Goal: Task Accomplishment & Management: Manage account settings

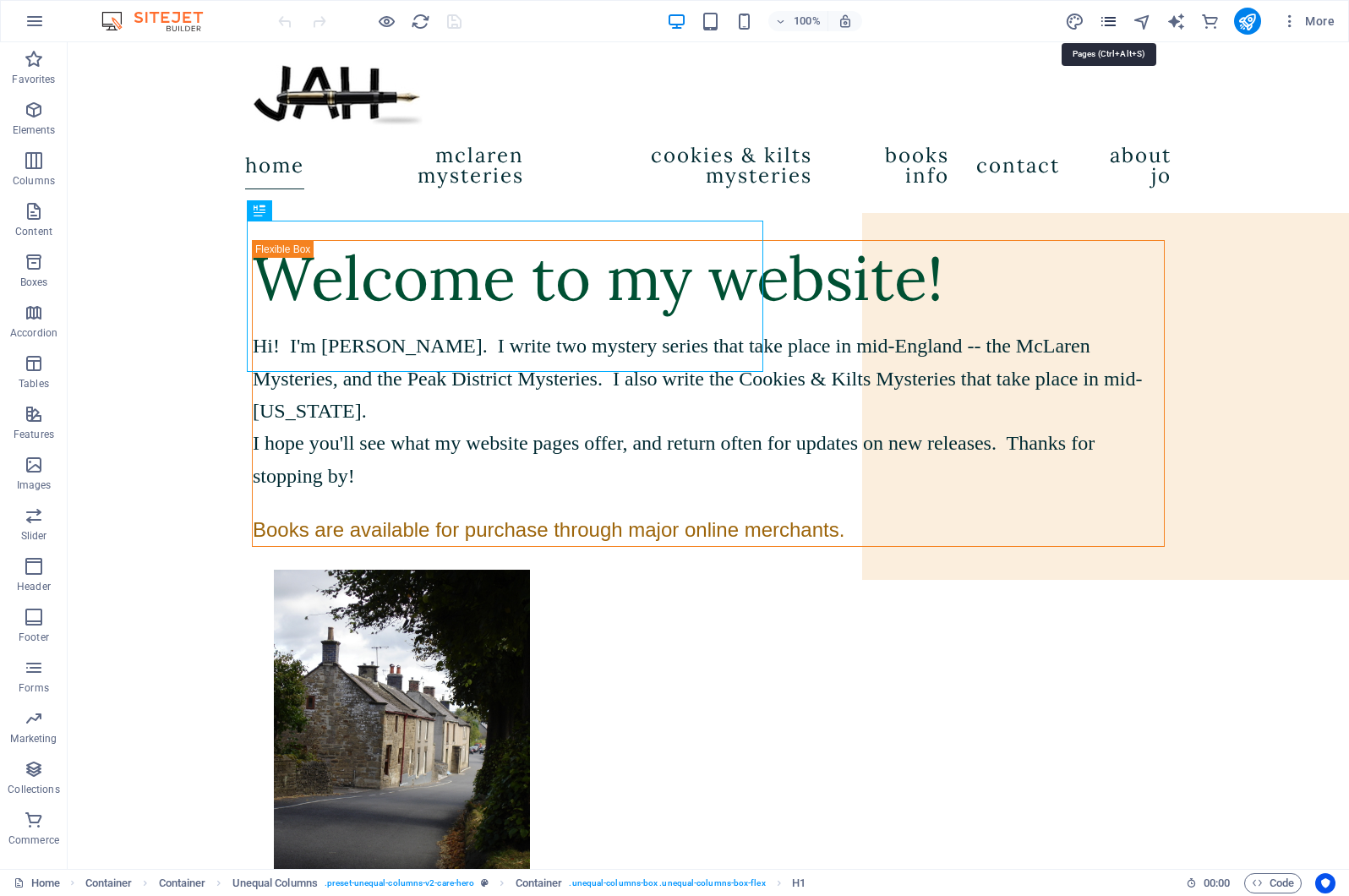
click at [1106, 19] on icon "pages" at bounding box center [1109, 21] width 19 height 19
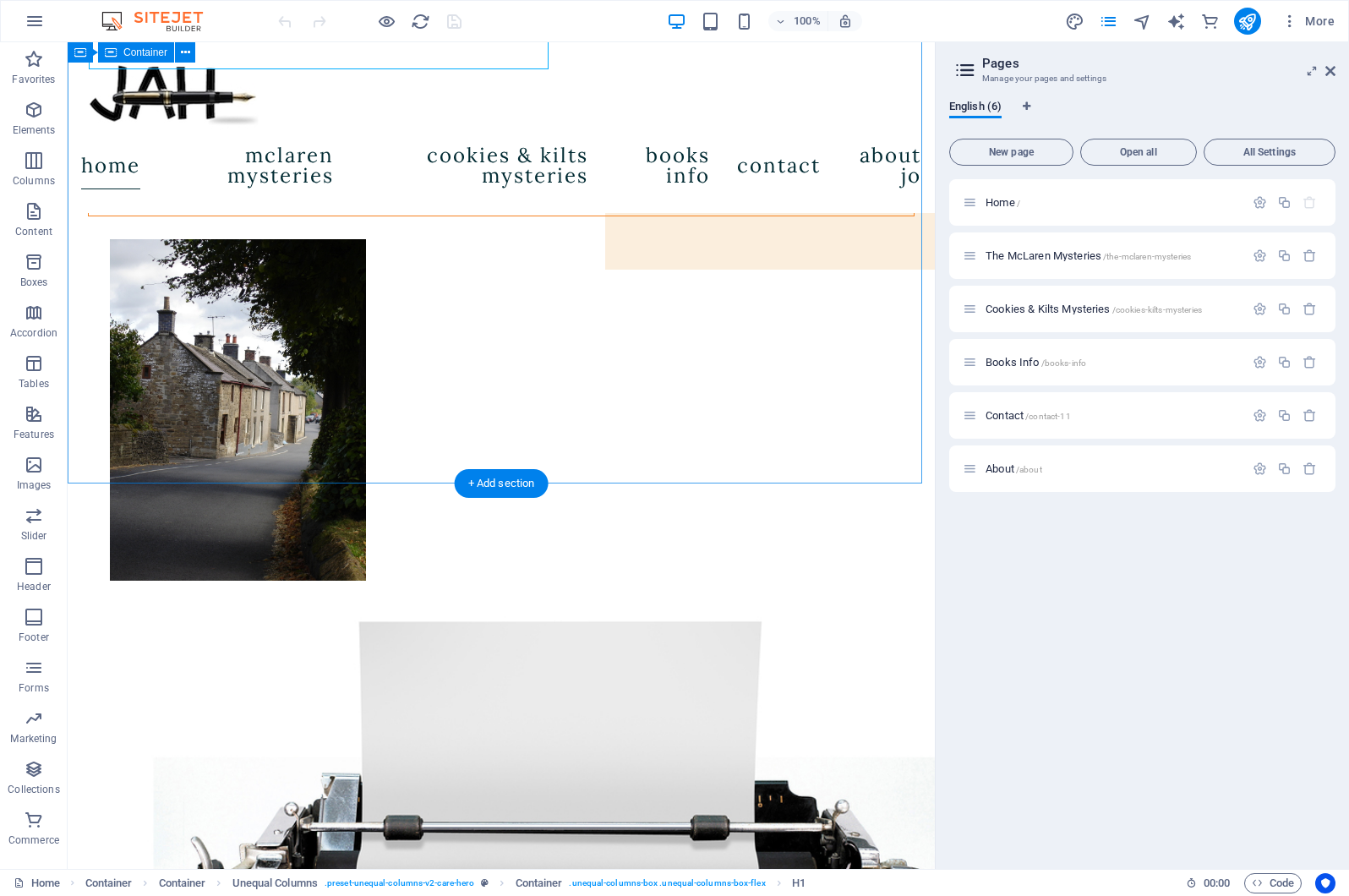
scroll to position [312, 0]
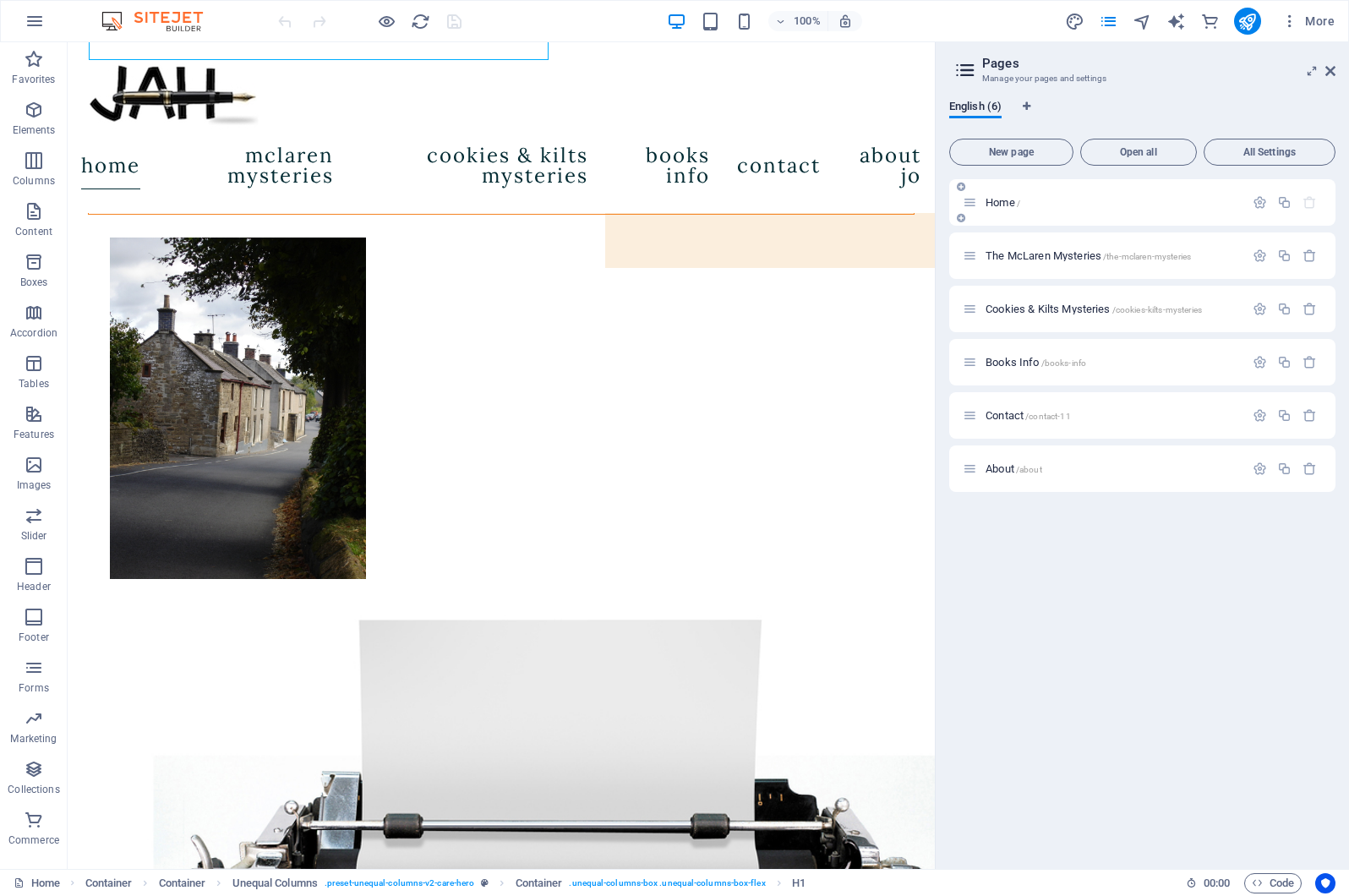
click at [1018, 202] on span "/" at bounding box center [1018, 203] width 3 height 10
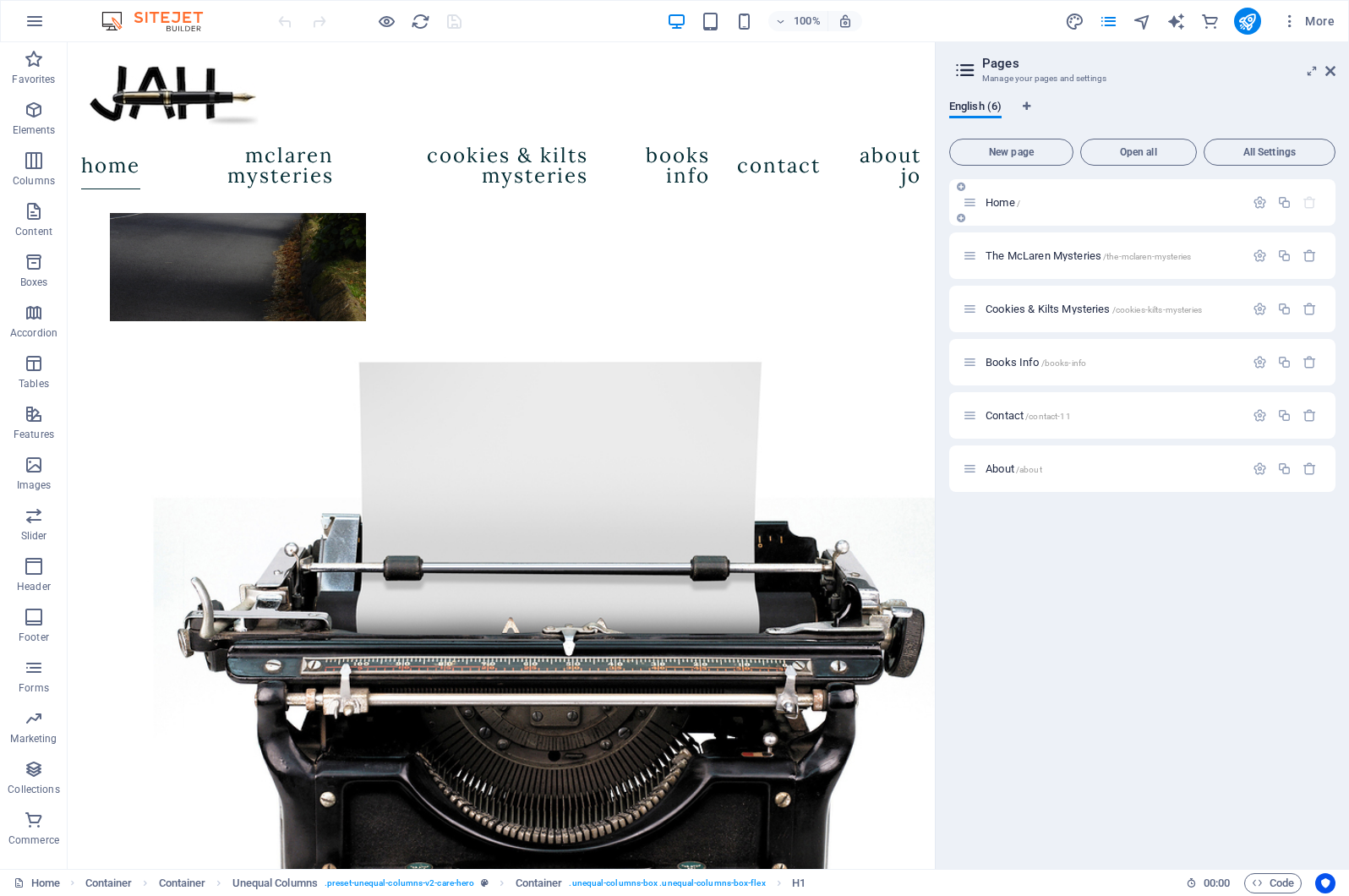
scroll to position [578, 0]
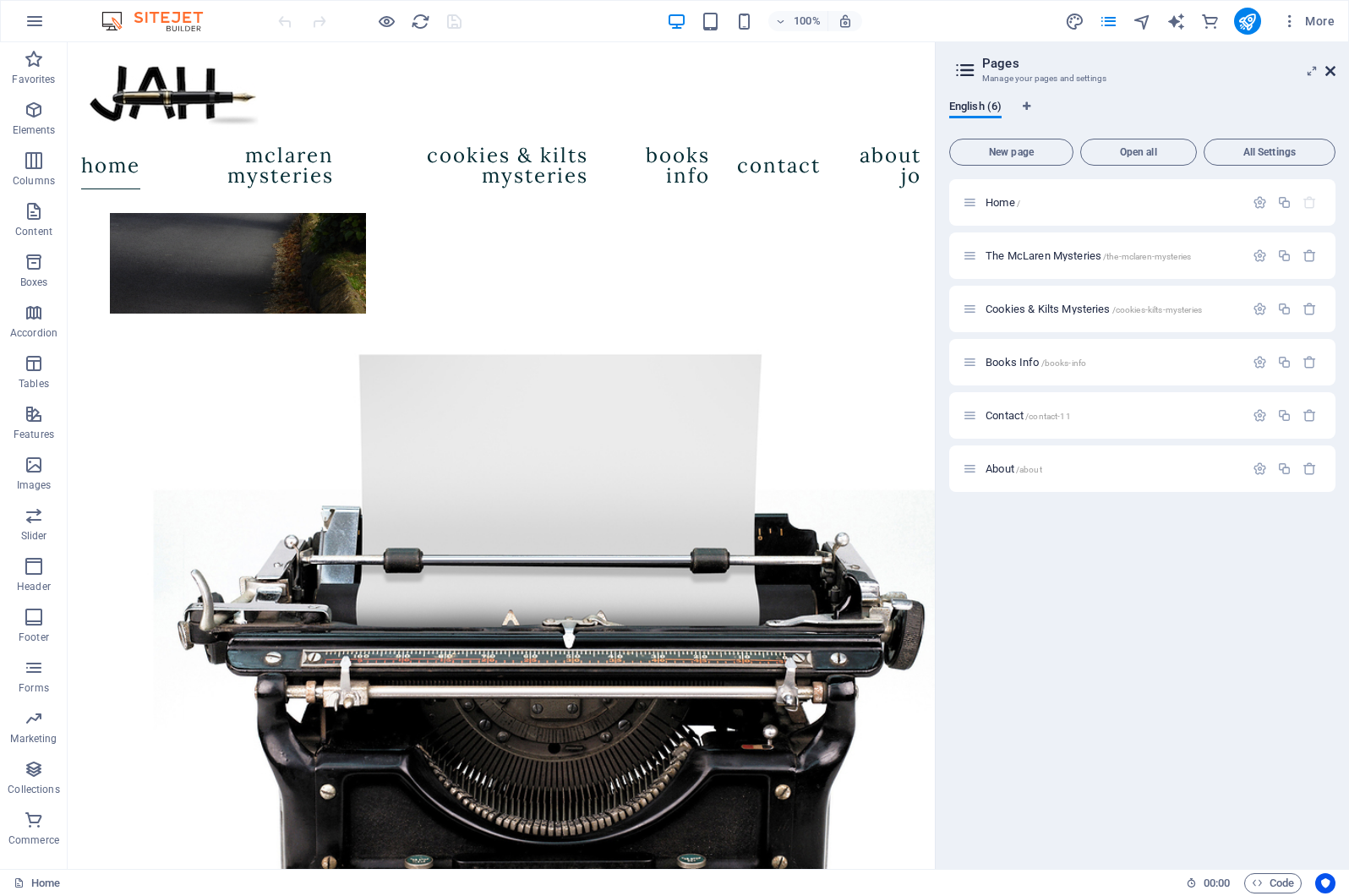
click at [1333, 70] on icon at bounding box center [1331, 71] width 10 height 14
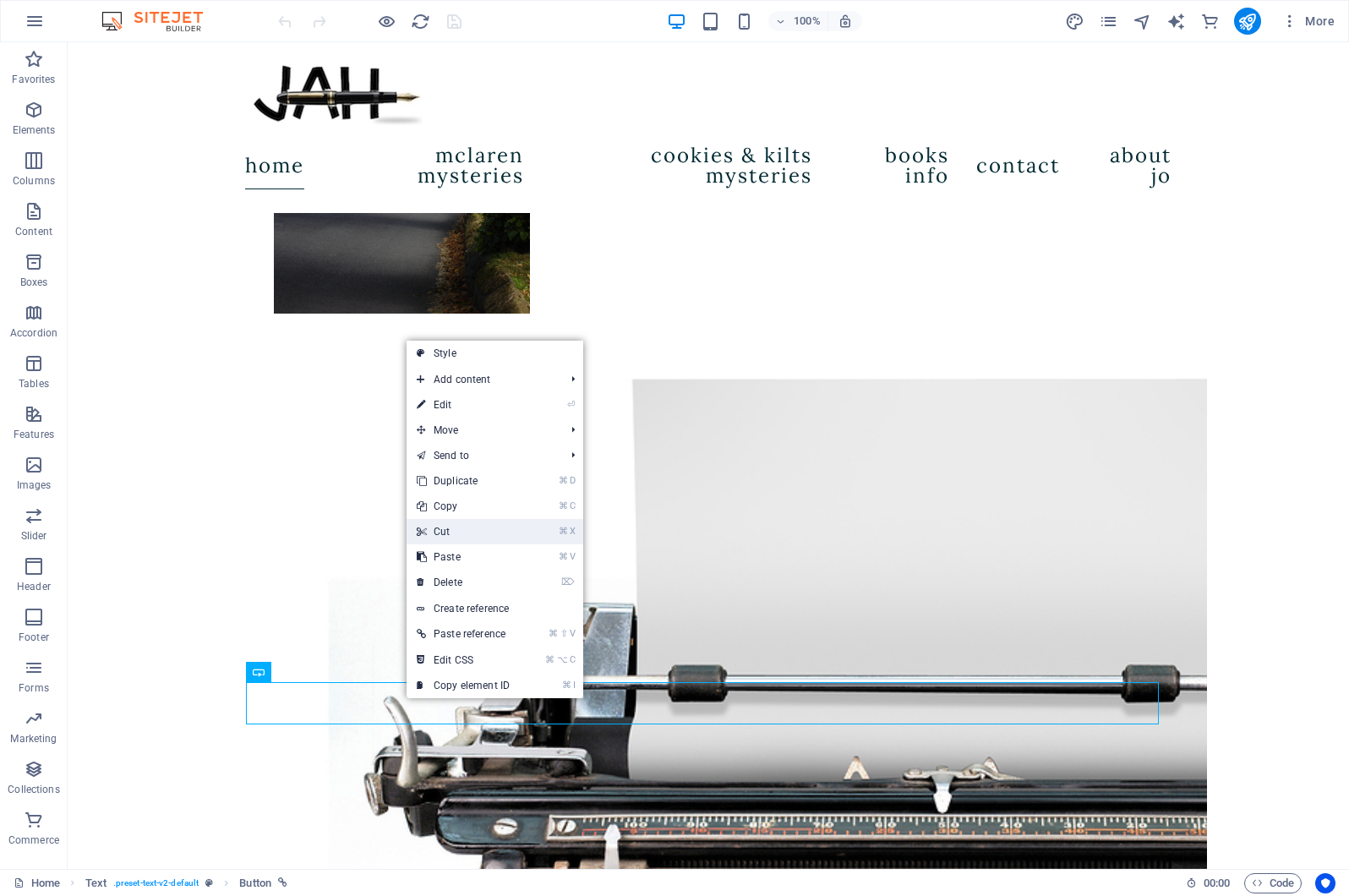
click at [458, 530] on link "⌘ X Cut" at bounding box center [463, 531] width 113 height 25
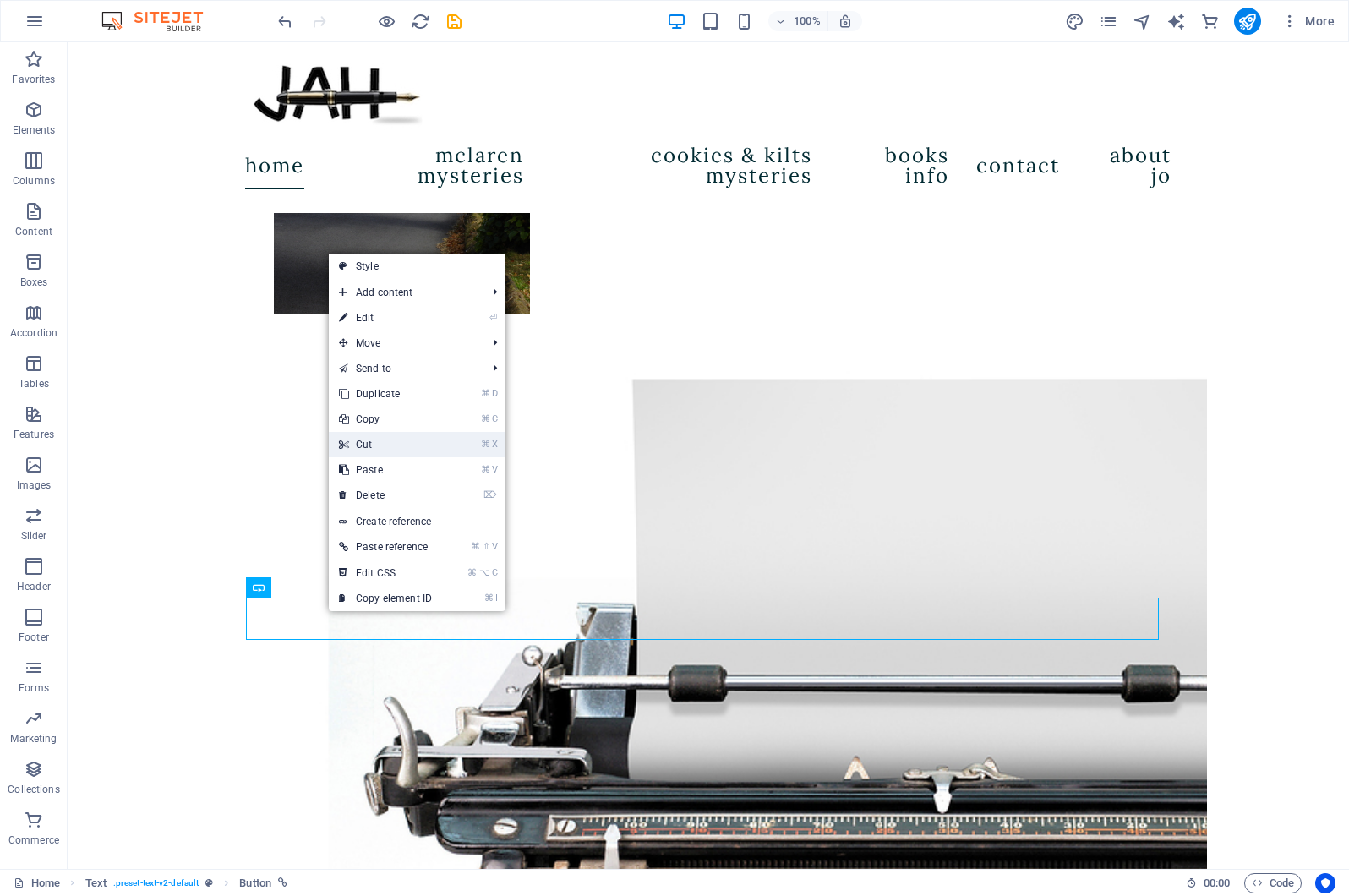
click at [380, 447] on link "⌘ X Cut" at bounding box center [385, 444] width 113 height 25
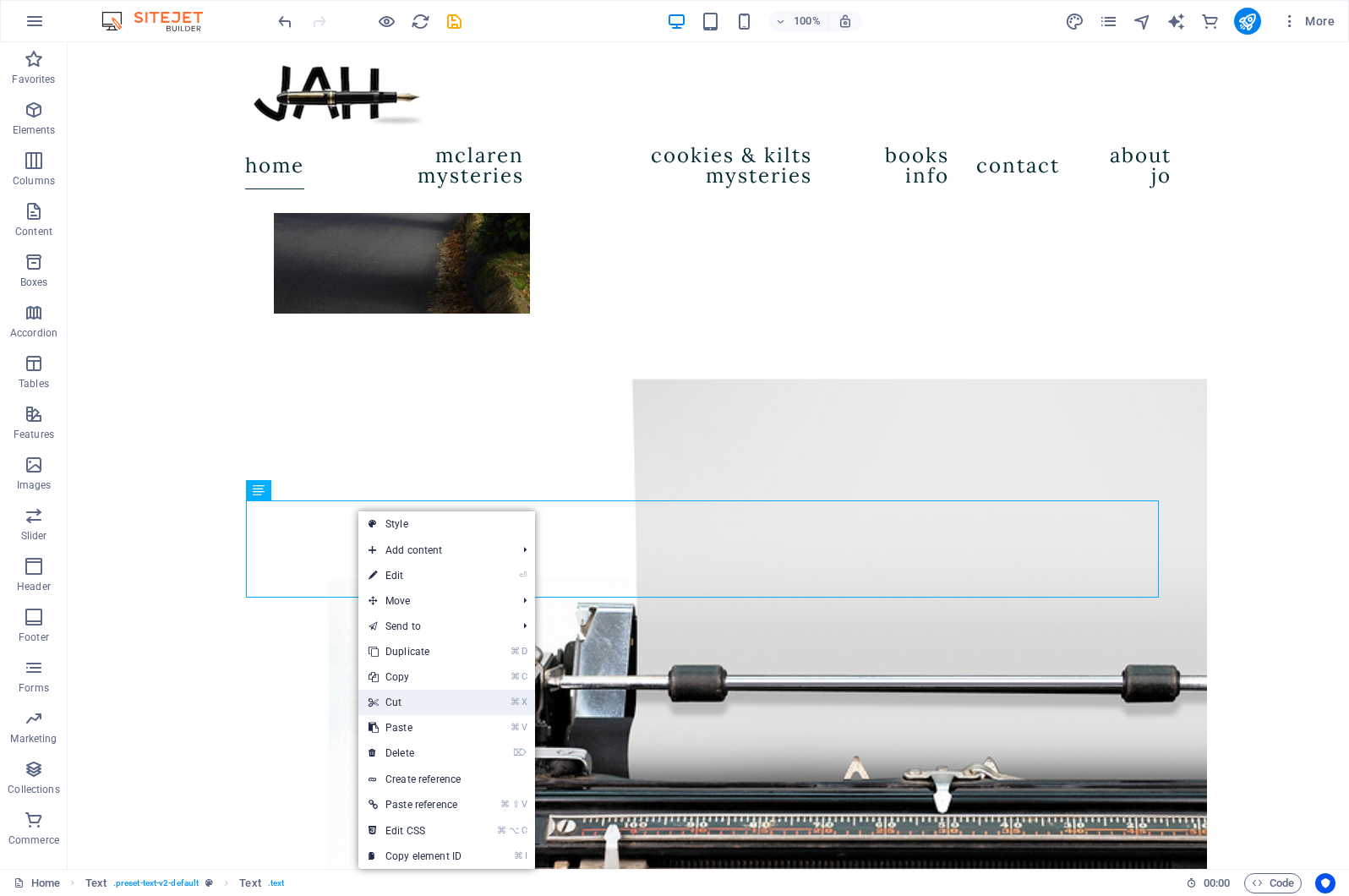
click at [411, 701] on link "⌘ X Cut" at bounding box center [414, 702] width 113 height 25
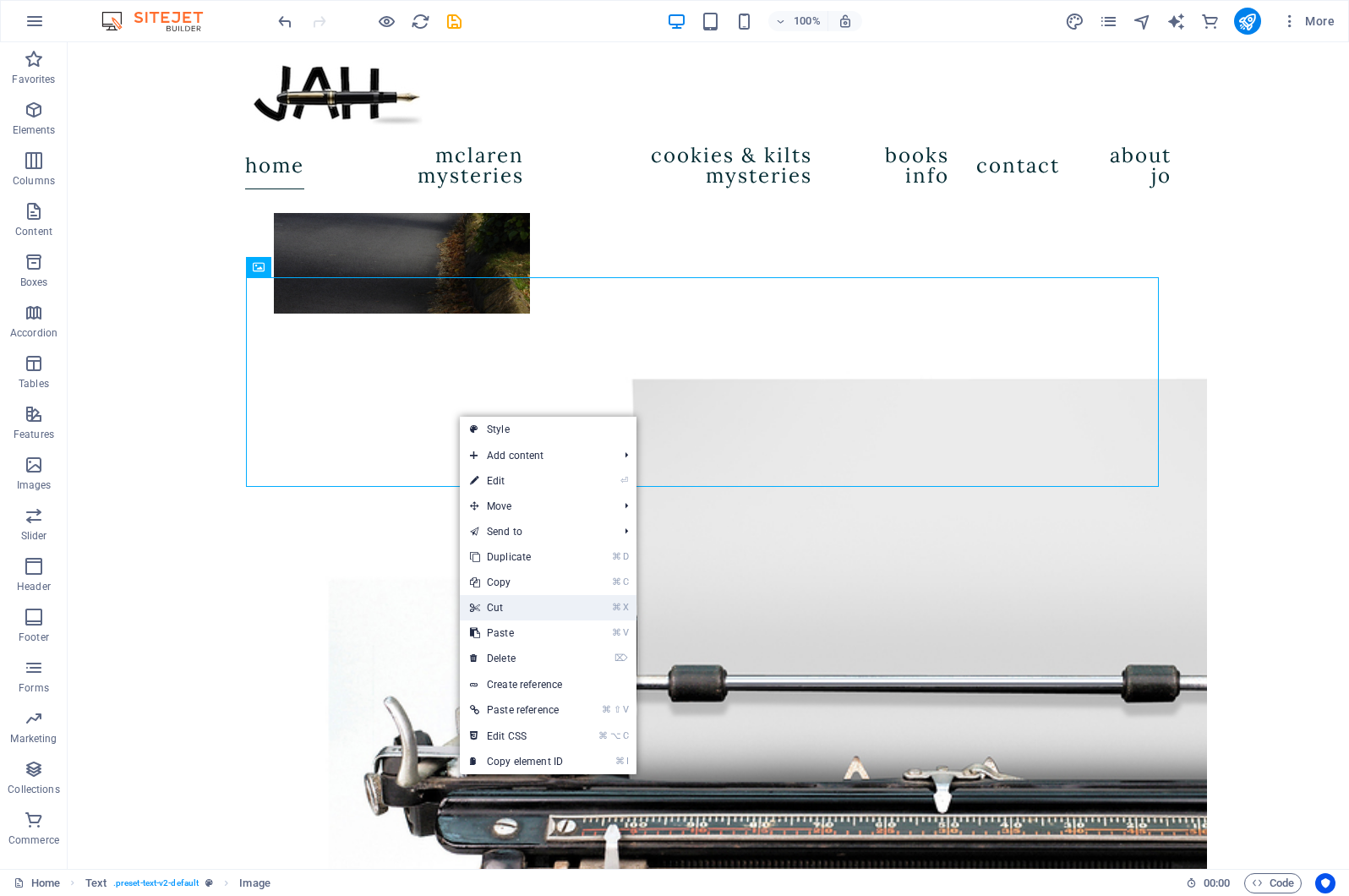
click at [493, 602] on link "⌘ X Cut" at bounding box center [516, 608] width 113 height 25
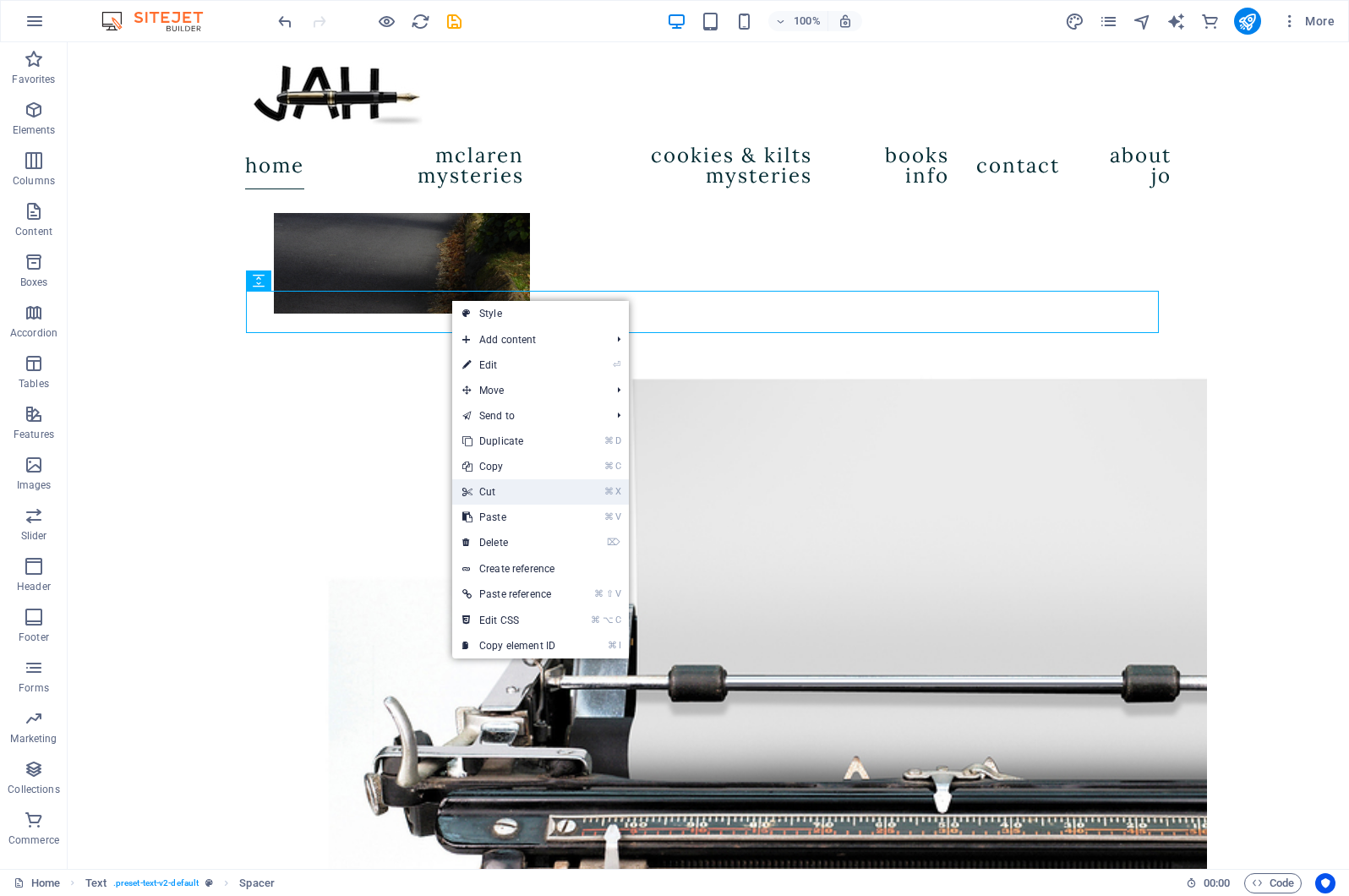
click at [498, 490] on link "⌘ X Cut" at bounding box center [508, 492] width 113 height 25
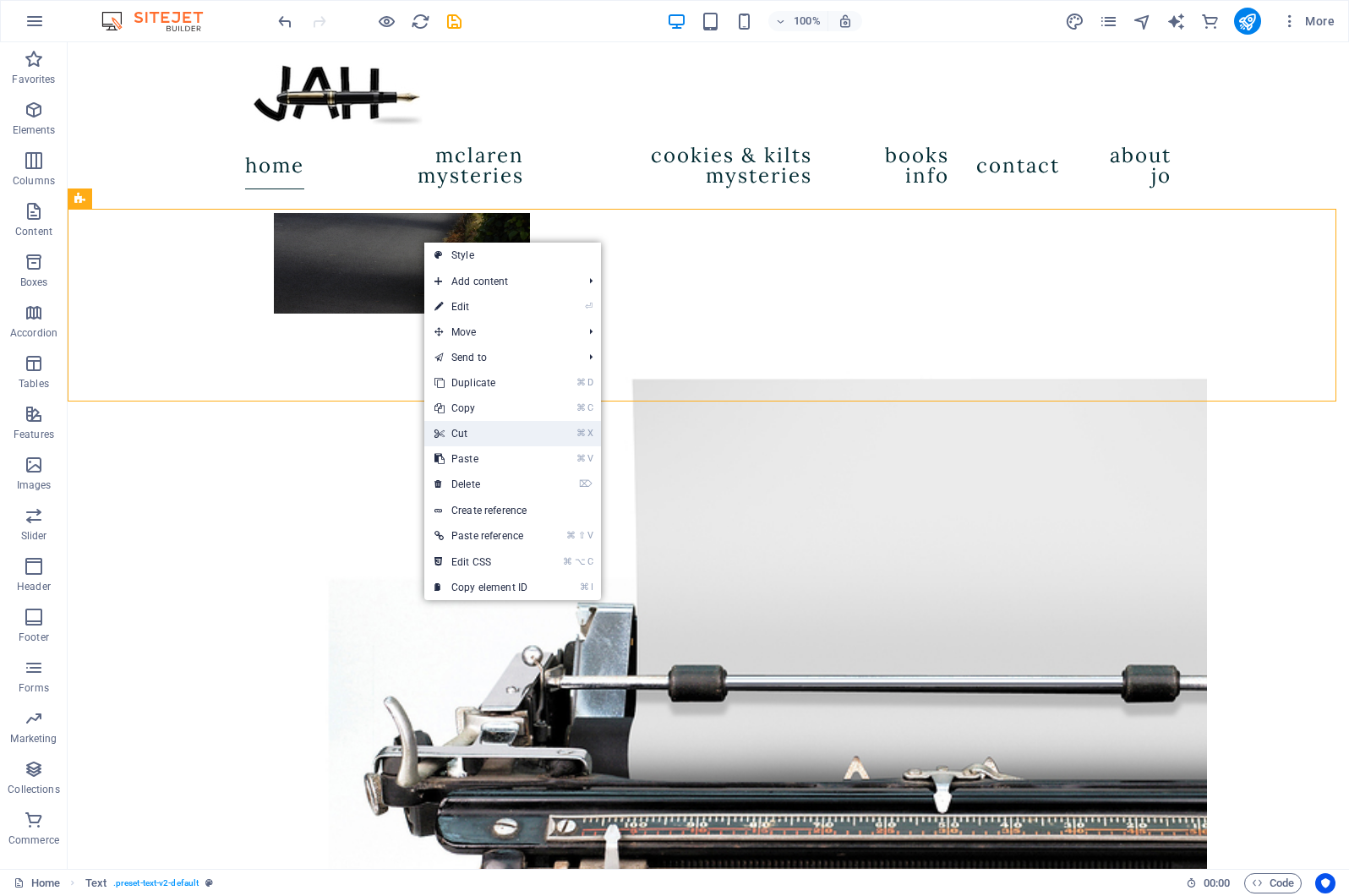
click at [470, 430] on link "⌘ X Cut" at bounding box center [480, 433] width 113 height 25
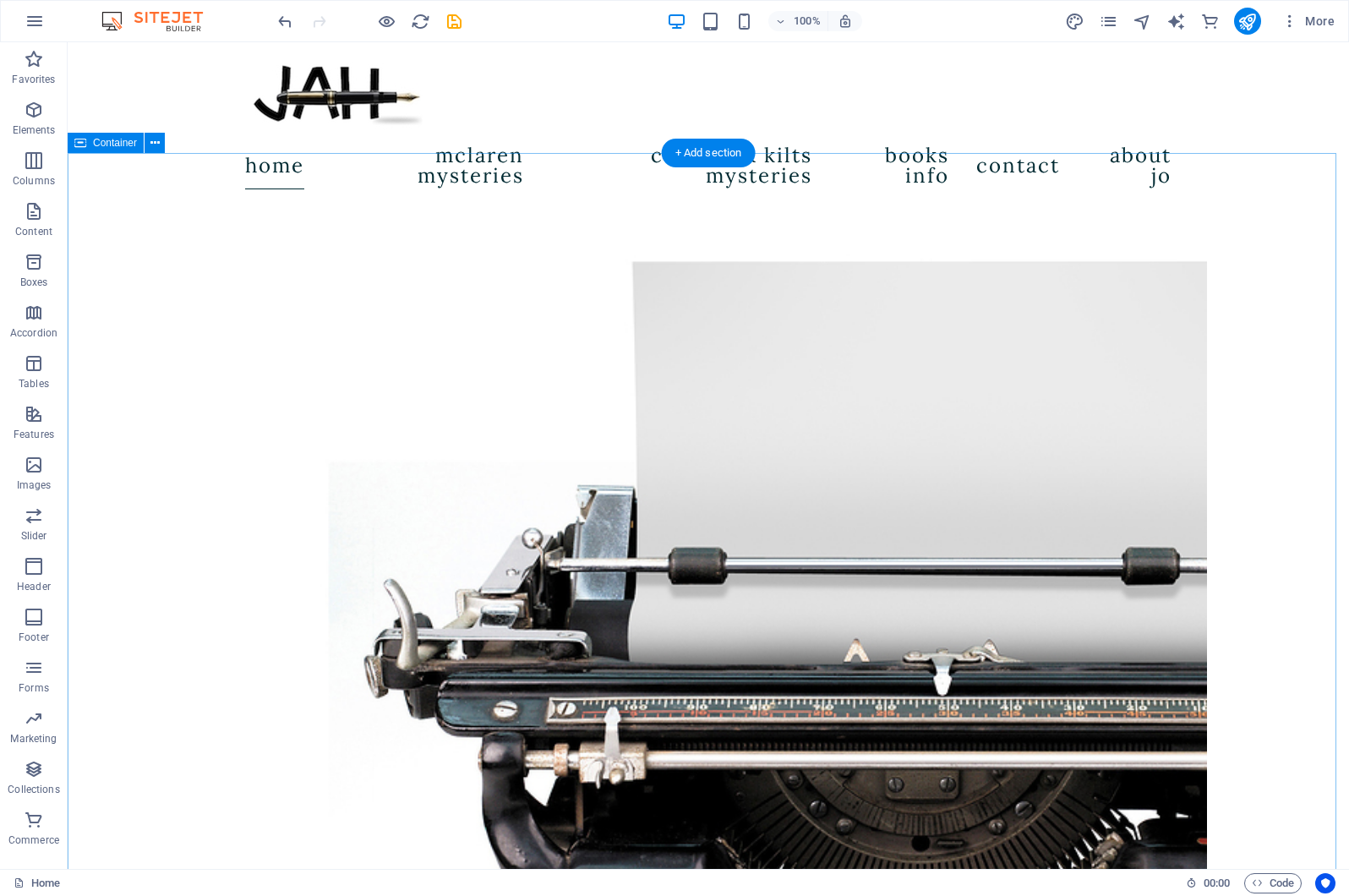
scroll to position [672, 0]
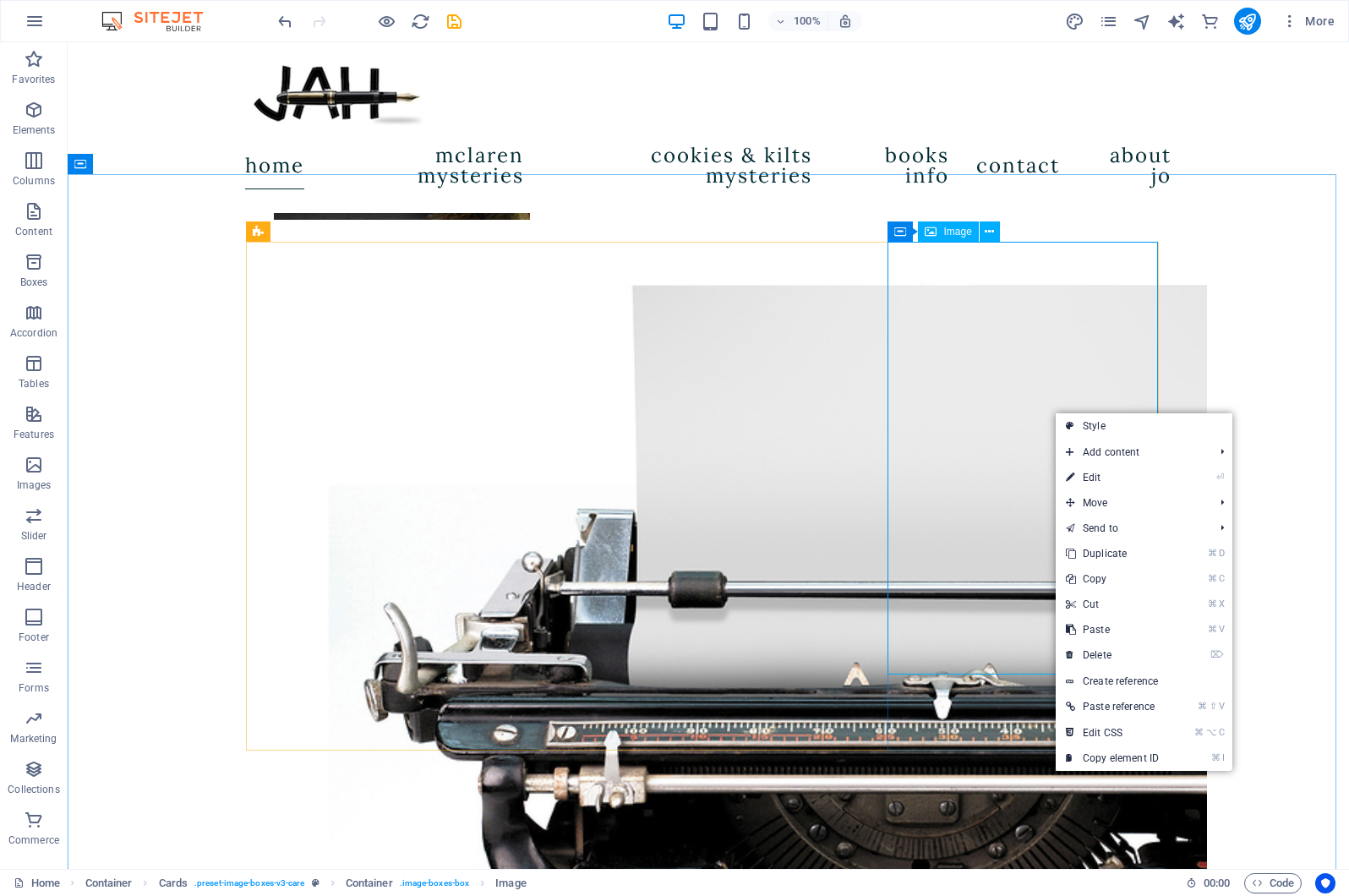
click at [958, 237] on div "Image" at bounding box center [948, 231] width 60 height 20
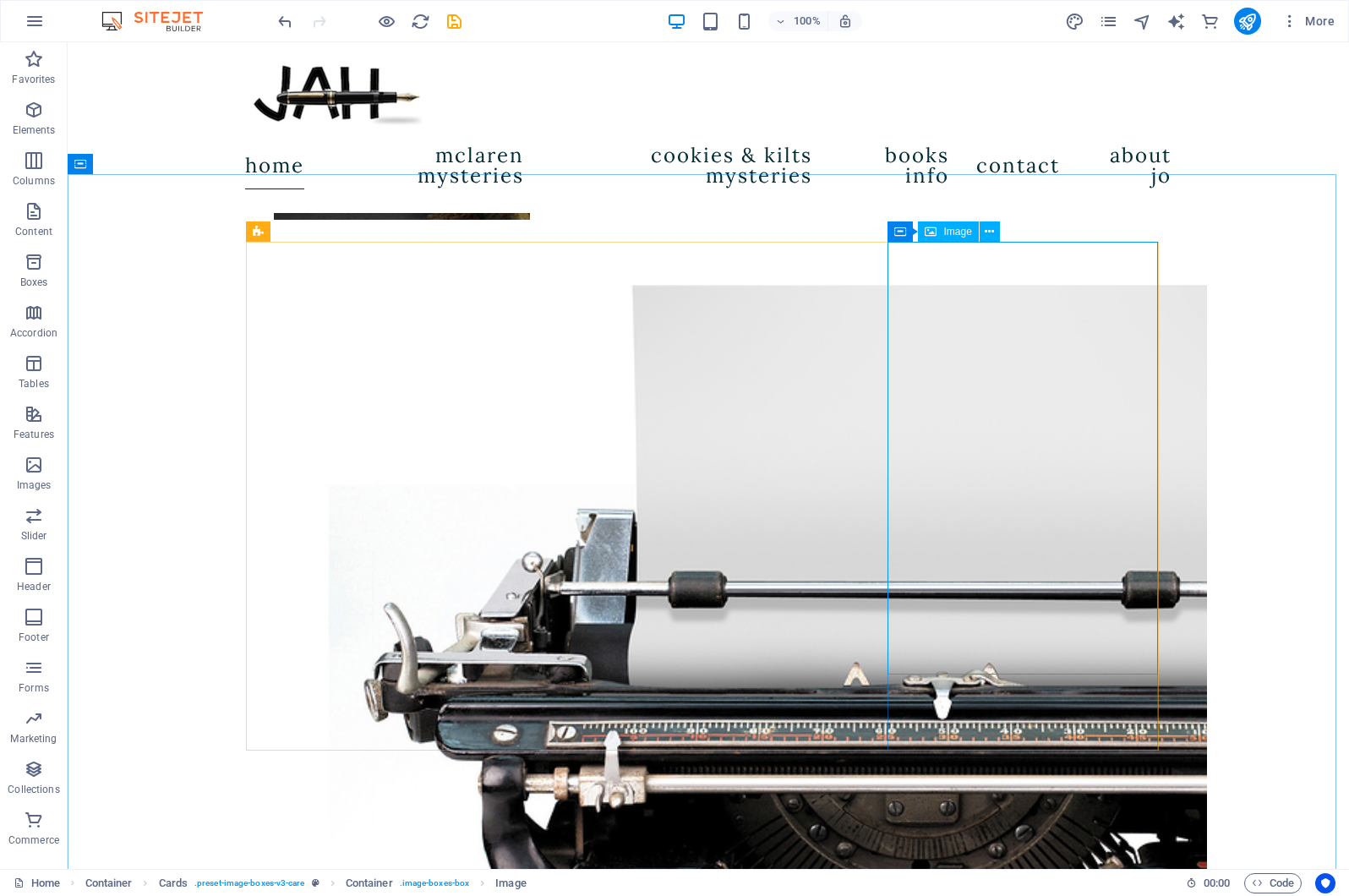
click at [959, 233] on span "Image" at bounding box center [957, 231] width 28 height 10
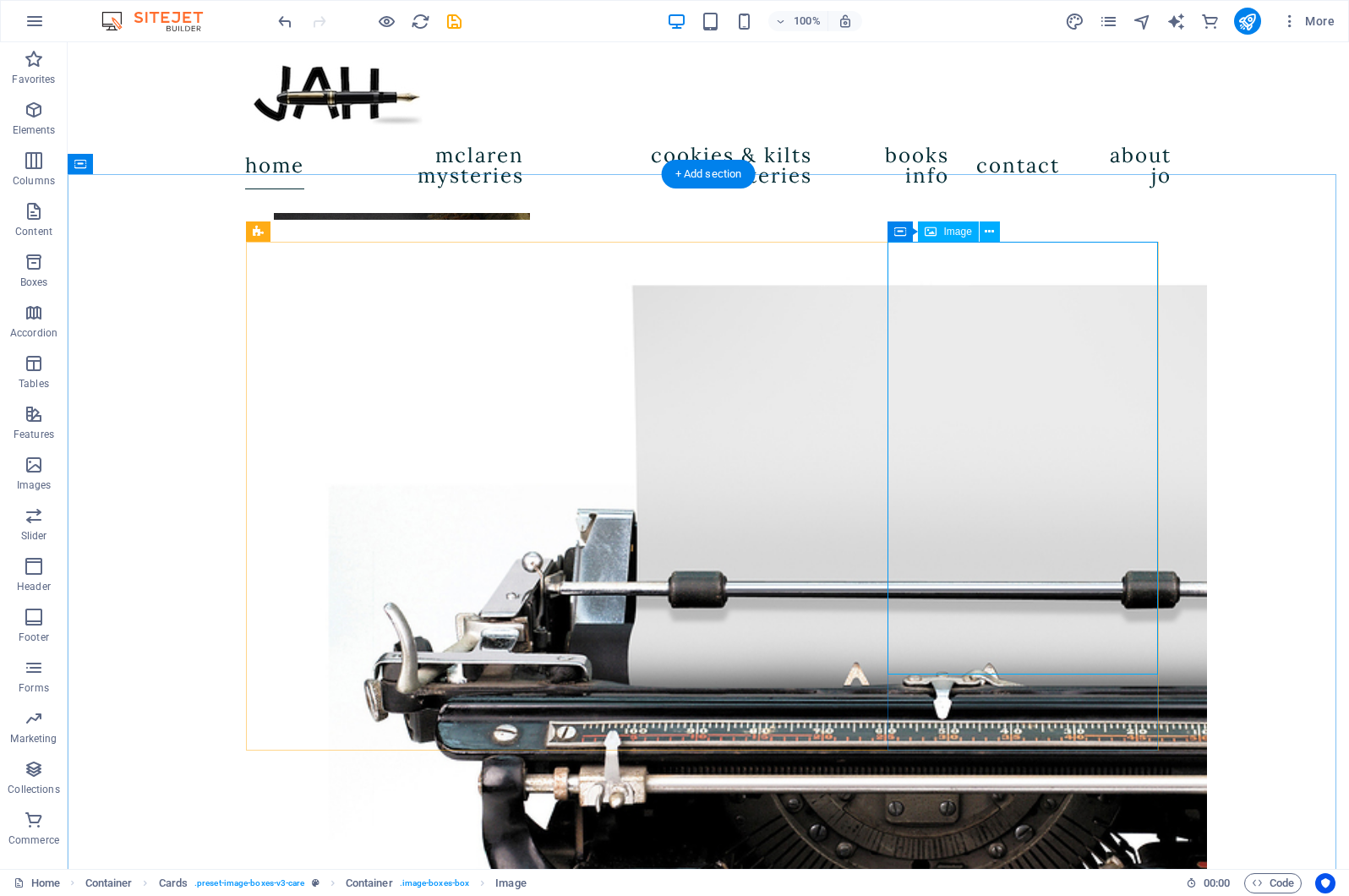
select select "%"
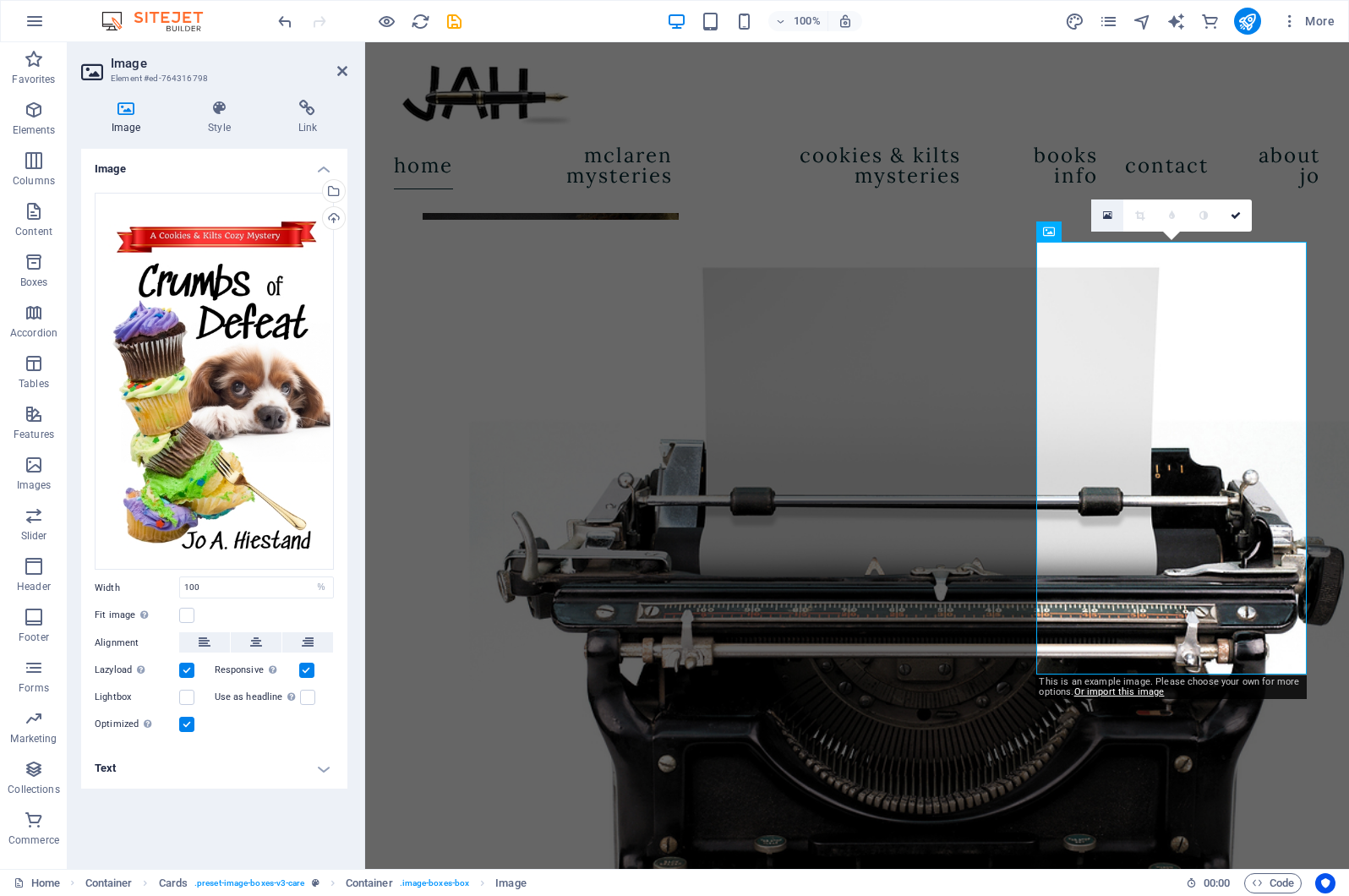
click at [1111, 214] on icon at bounding box center [1108, 216] width 10 height 12
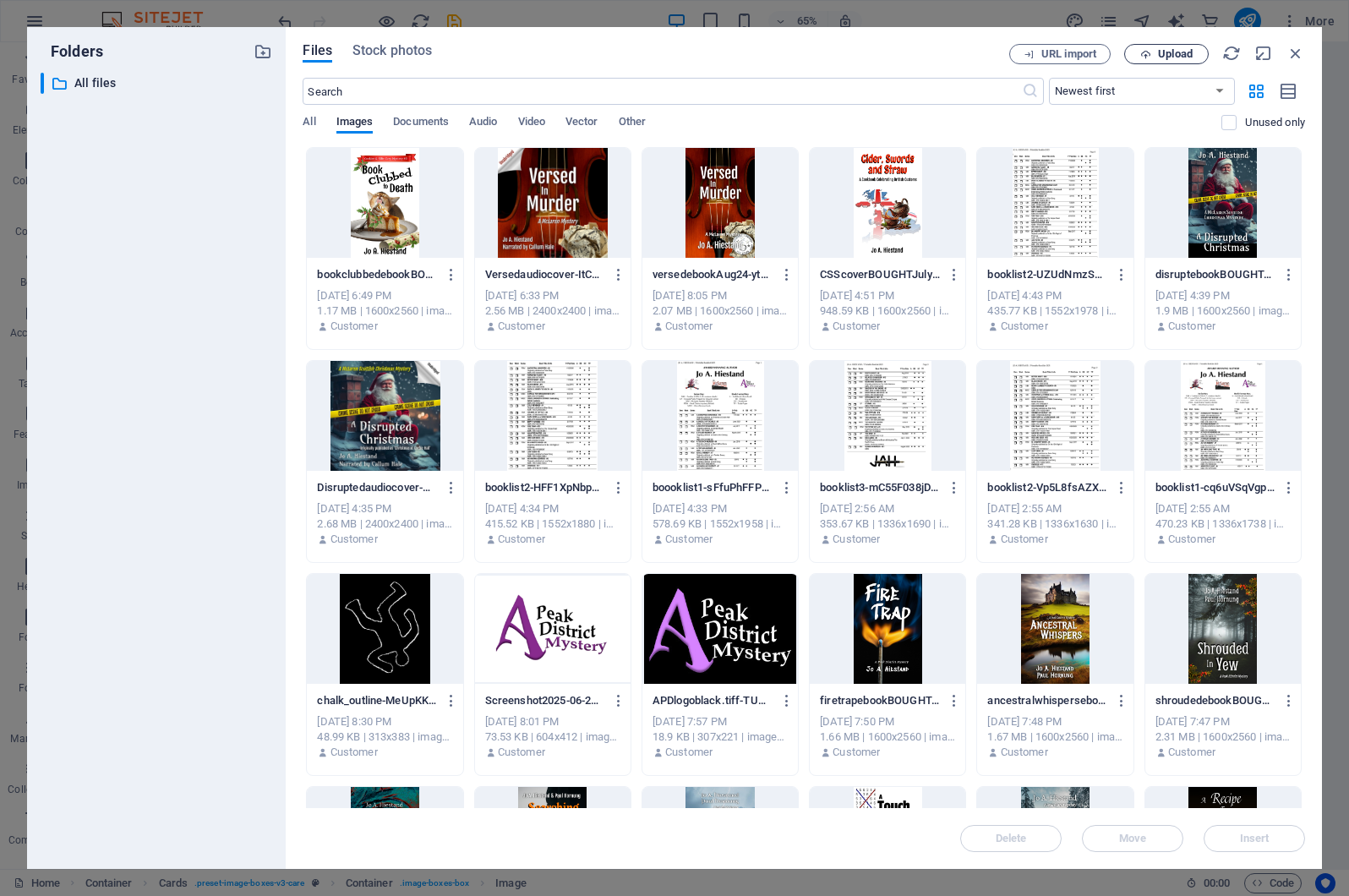
click at [1176, 54] on span "Upload" at bounding box center [1176, 54] width 35 height 10
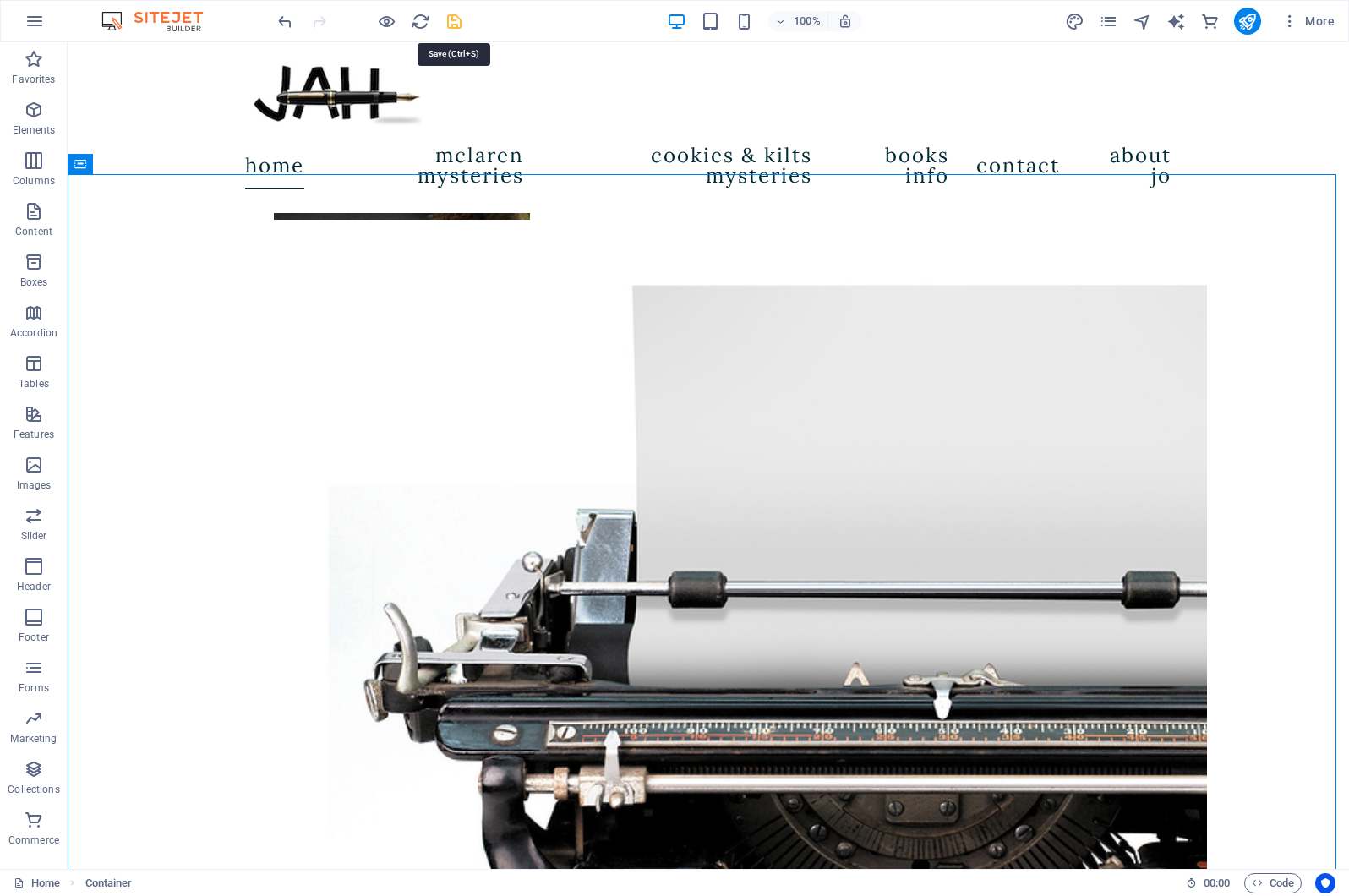
click at [452, 16] on icon "save" at bounding box center [454, 21] width 19 height 19
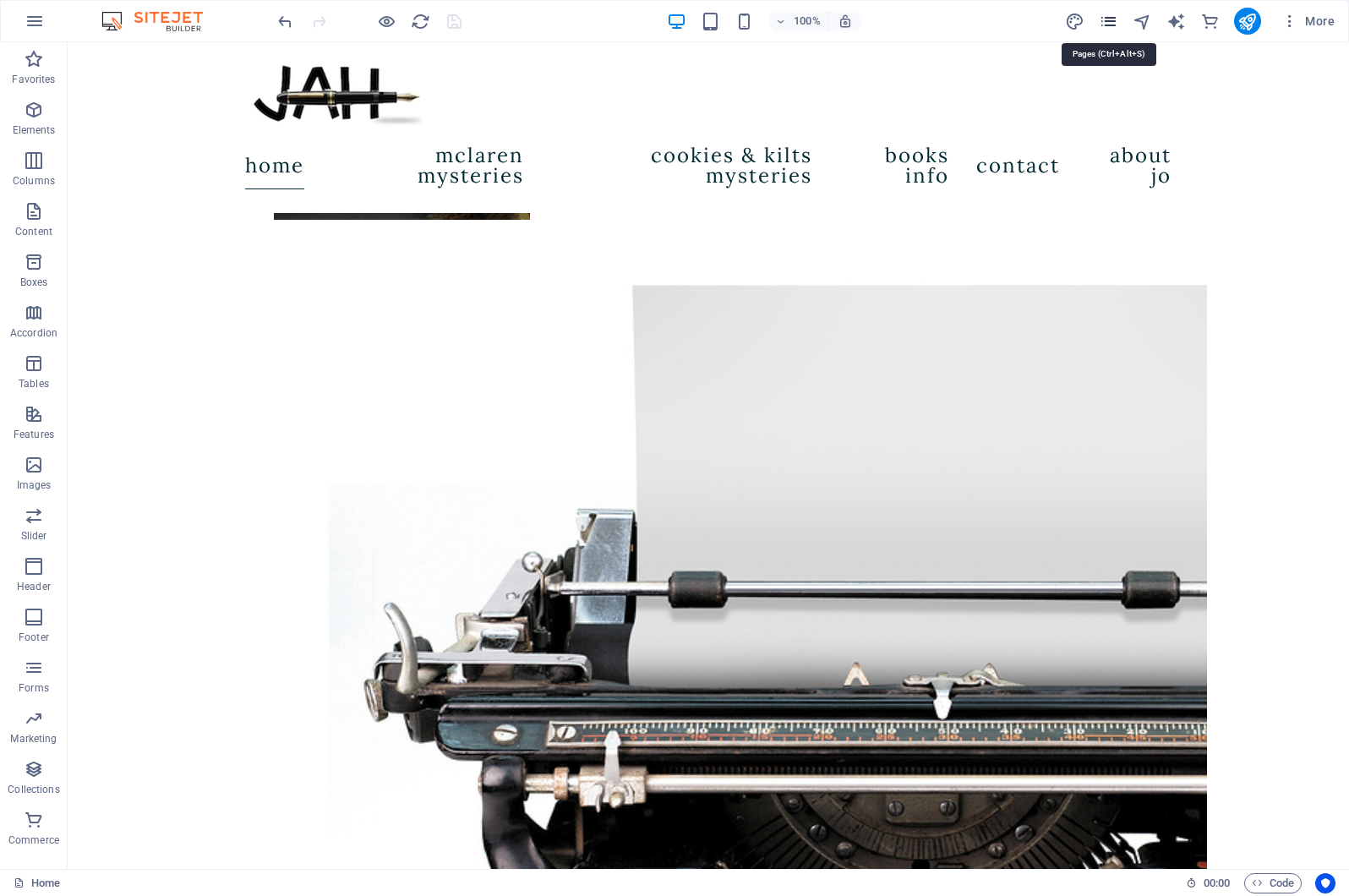
click at [1105, 21] on icon "pages" at bounding box center [1109, 21] width 19 height 19
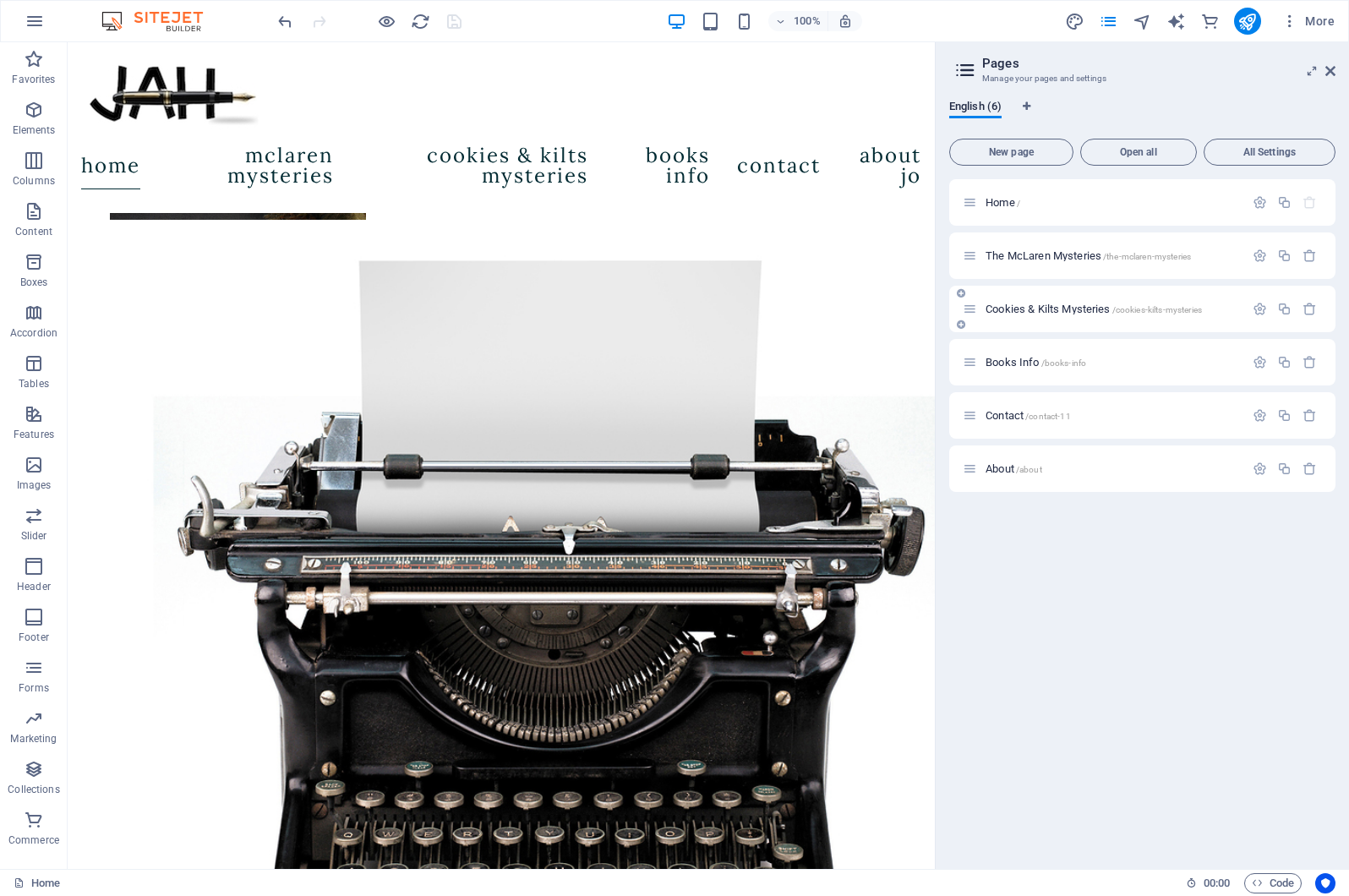
click at [1086, 308] on span "Cookies & Kilts Mysteries /cookies-kilts-mysteries" at bounding box center [1094, 309] width 217 height 13
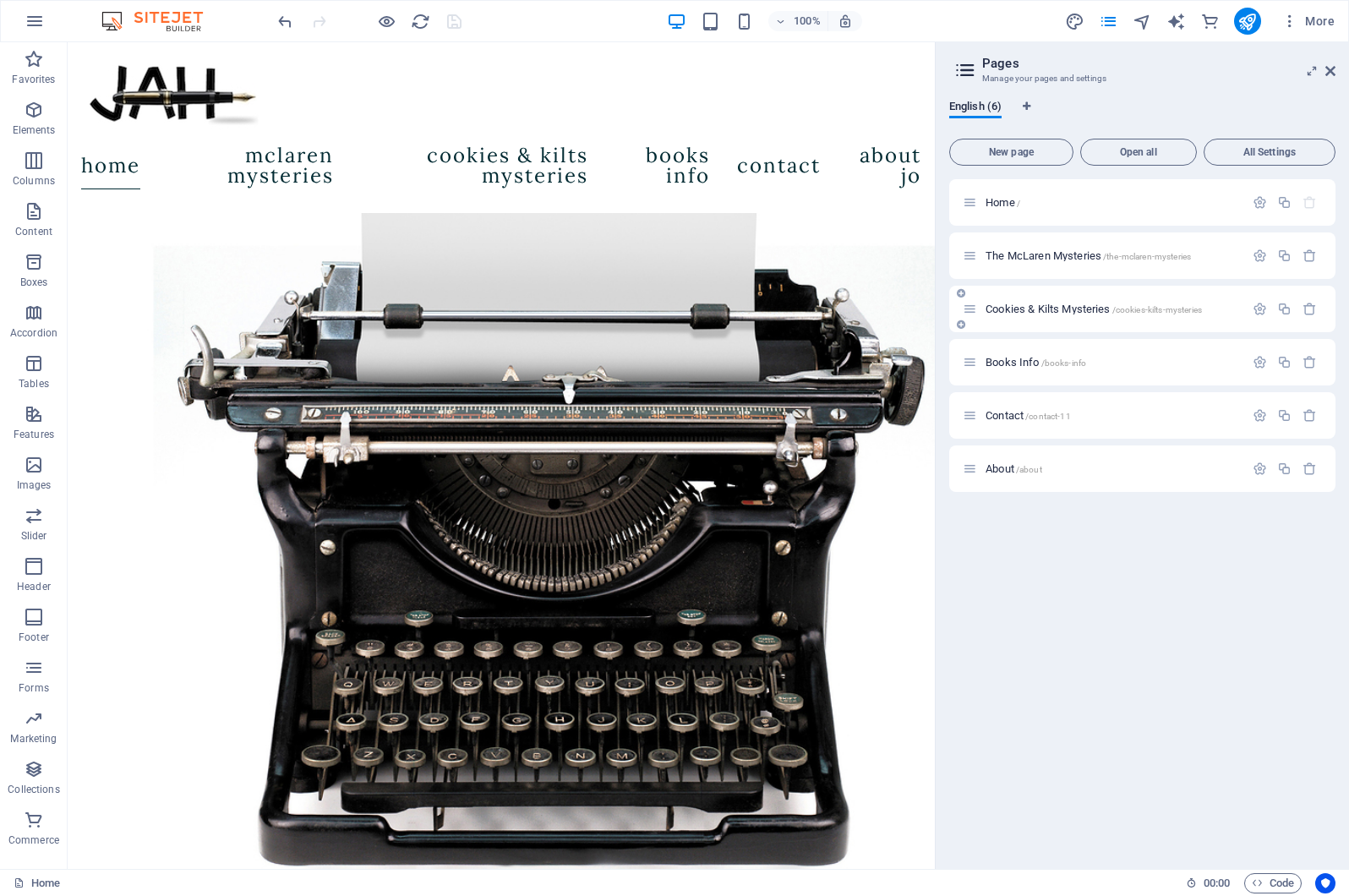
scroll to position [0, 0]
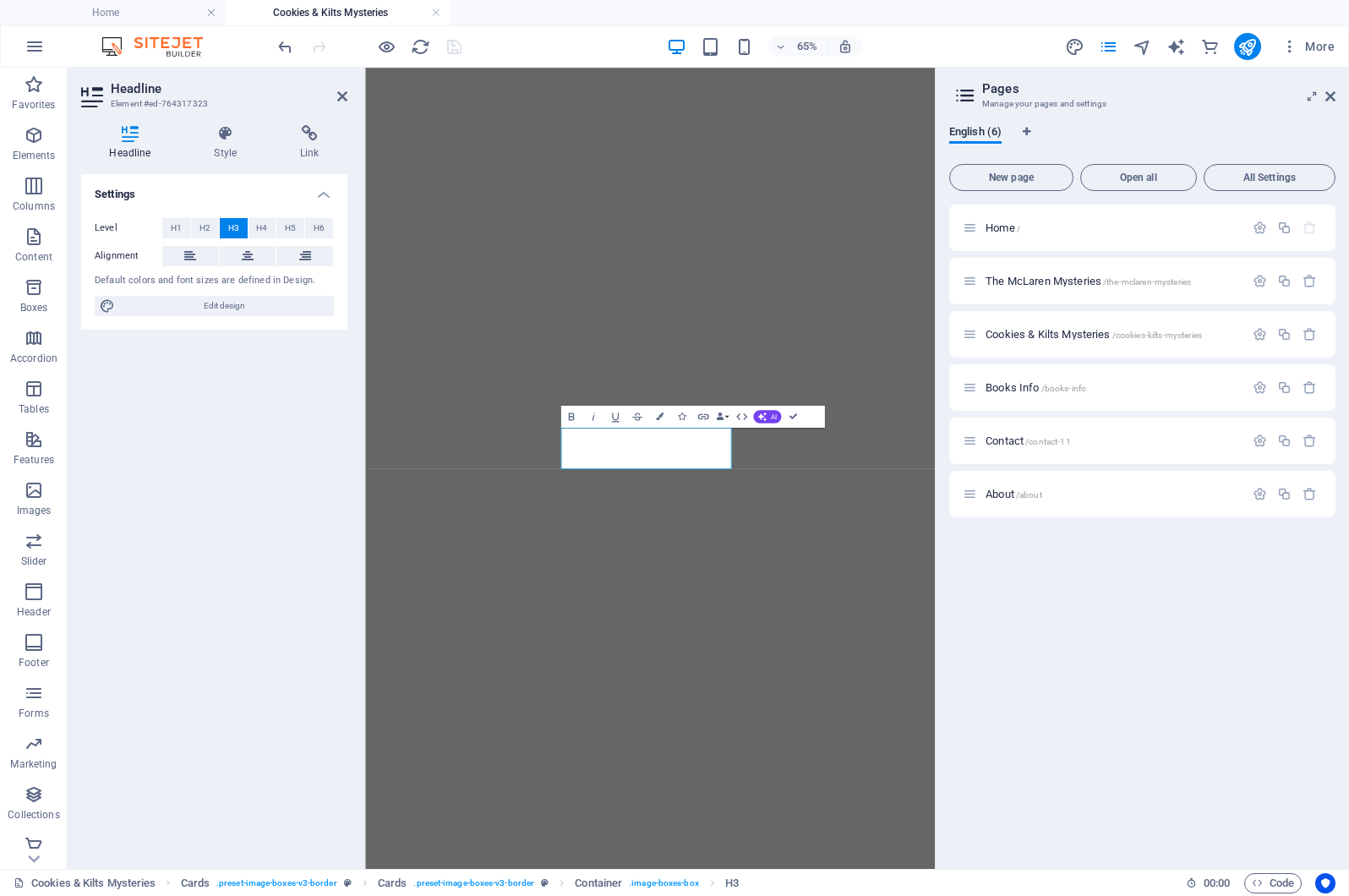
click at [977, 596] on div "Home / The McLaren Mysteries /the-mclaren-mysteries Cookies & Kilts Mysteries /…" at bounding box center [1142, 529] width 386 height 651
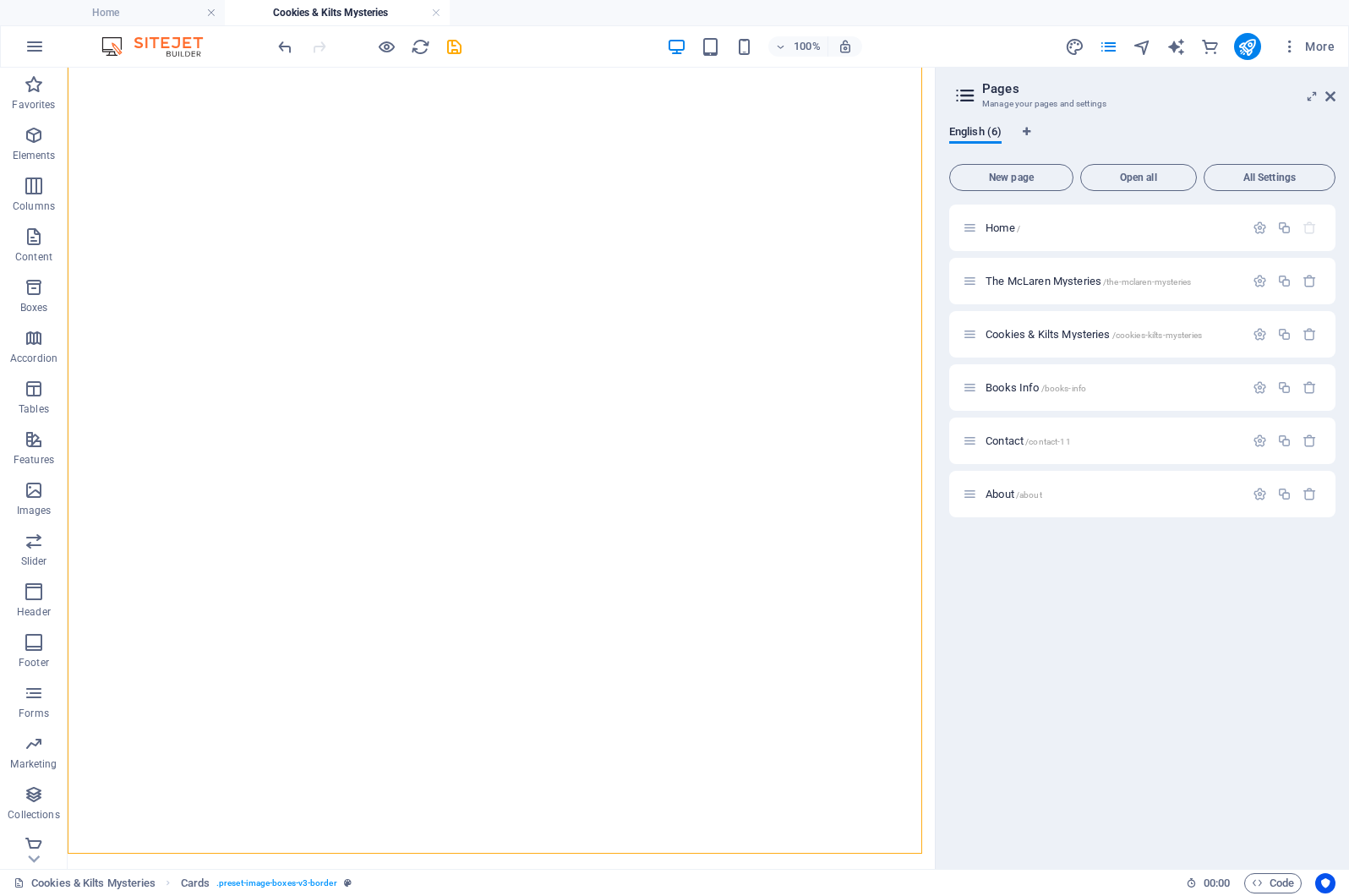
click at [983, 629] on div "Home / The McLaren Mysteries /the-mclaren-mysteries Cookies & Kilts Mysteries /…" at bounding box center [1142, 529] width 386 height 651
click at [1328, 92] on icon at bounding box center [1331, 97] width 10 height 14
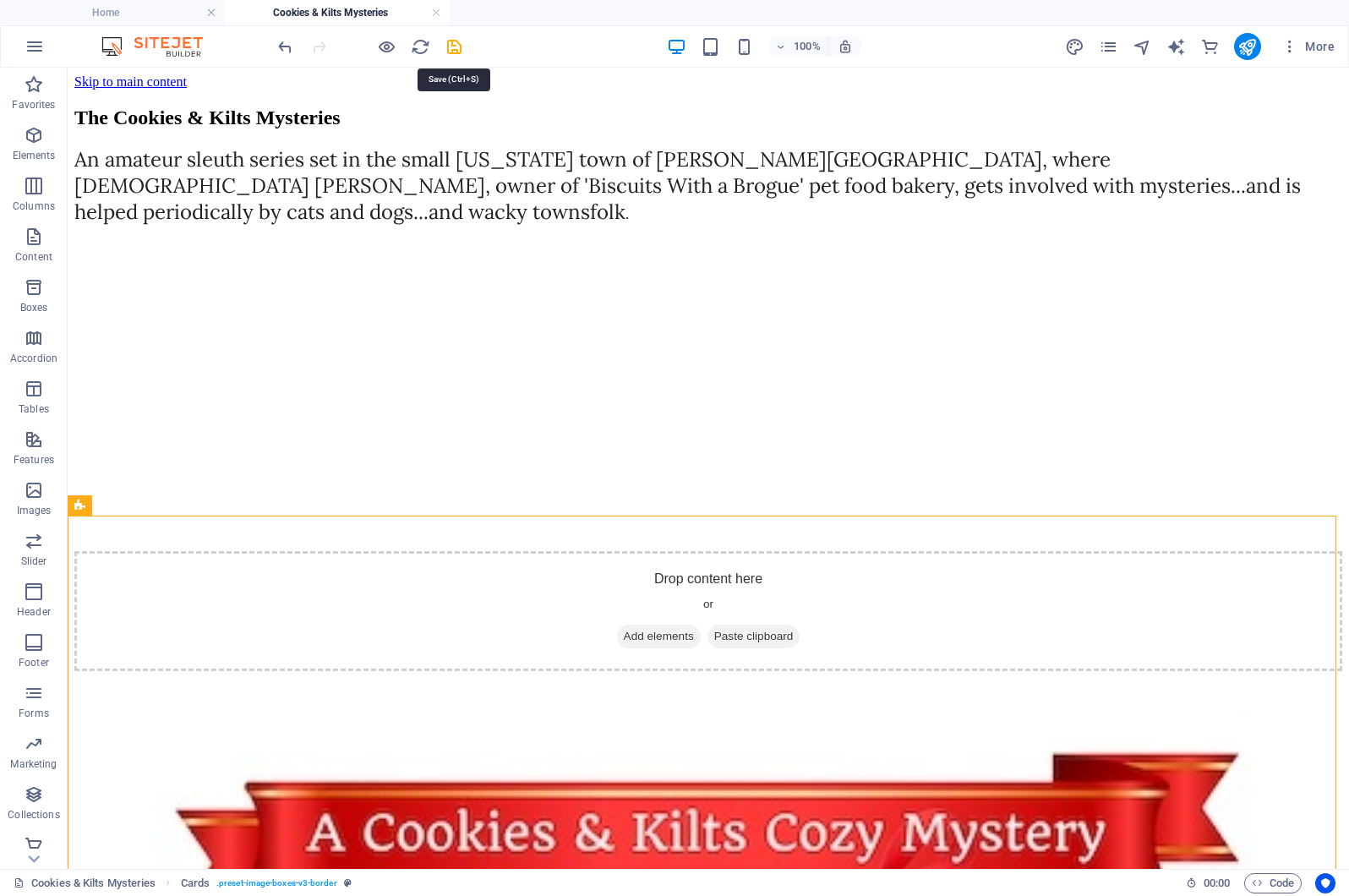
click at [457, 44] on icon "save" at bounding box center [454, 46] width 19 height 19
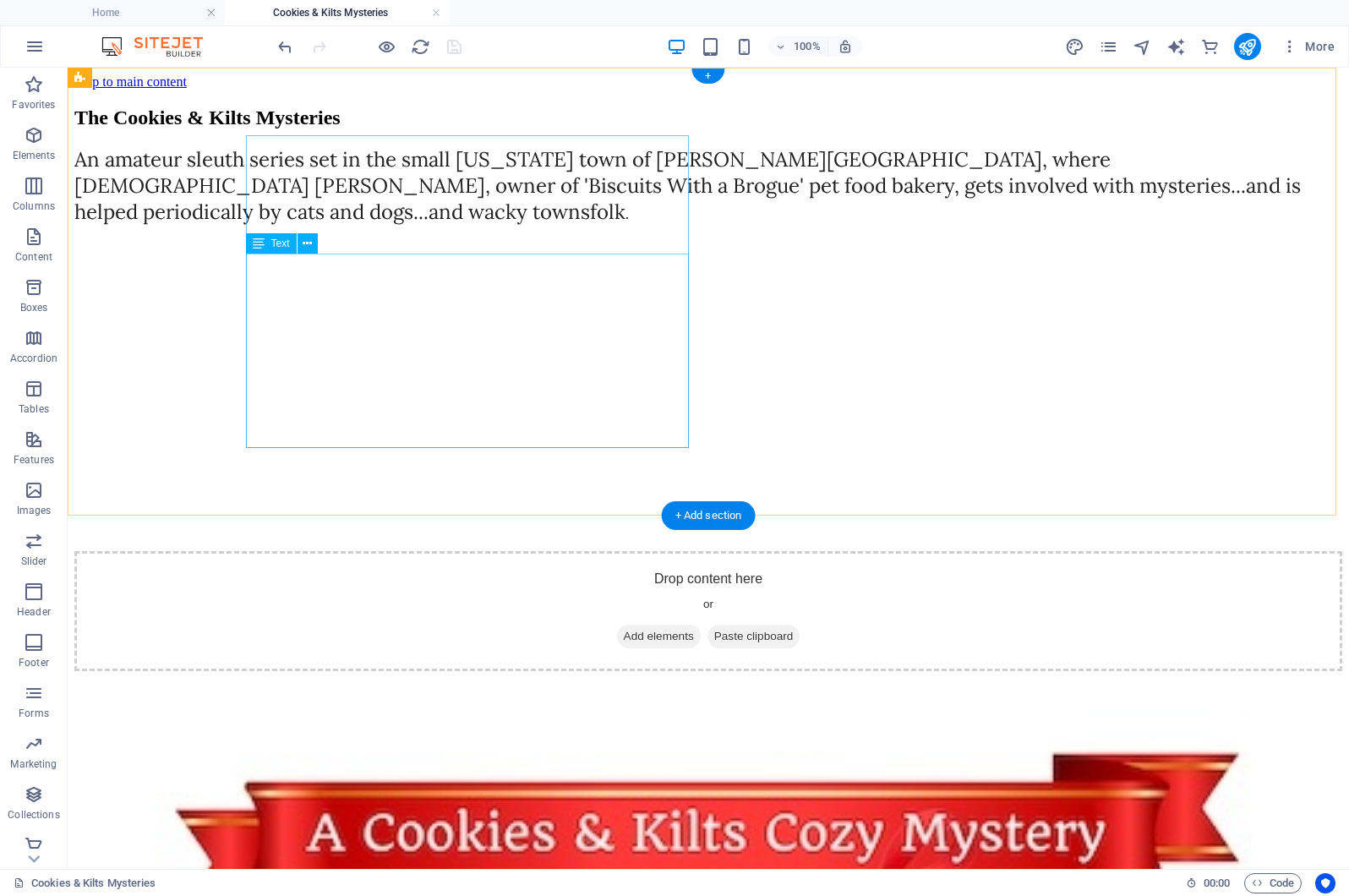
click at [572, 224] on div "An amateur sleuth series set in the small Missouri town of Beaudin Trace, where…" at bounding box center [708, 185] width 1268 height 78
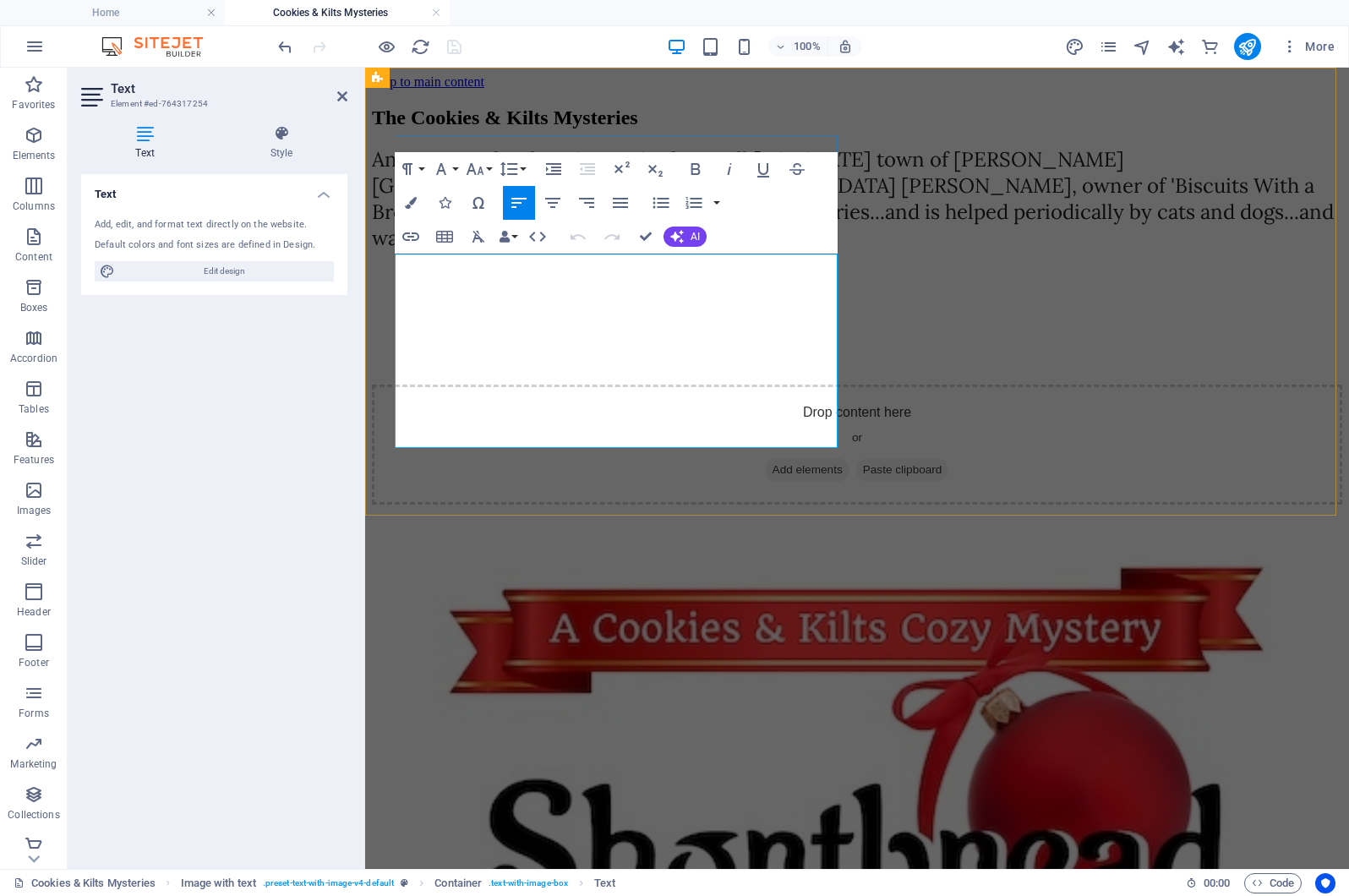
click at [792, 251] on span "An amateur sleuth series set in the small Missouri town of Beaudin Trace, where…" at bounding box center [854, 198] width 967 height 105
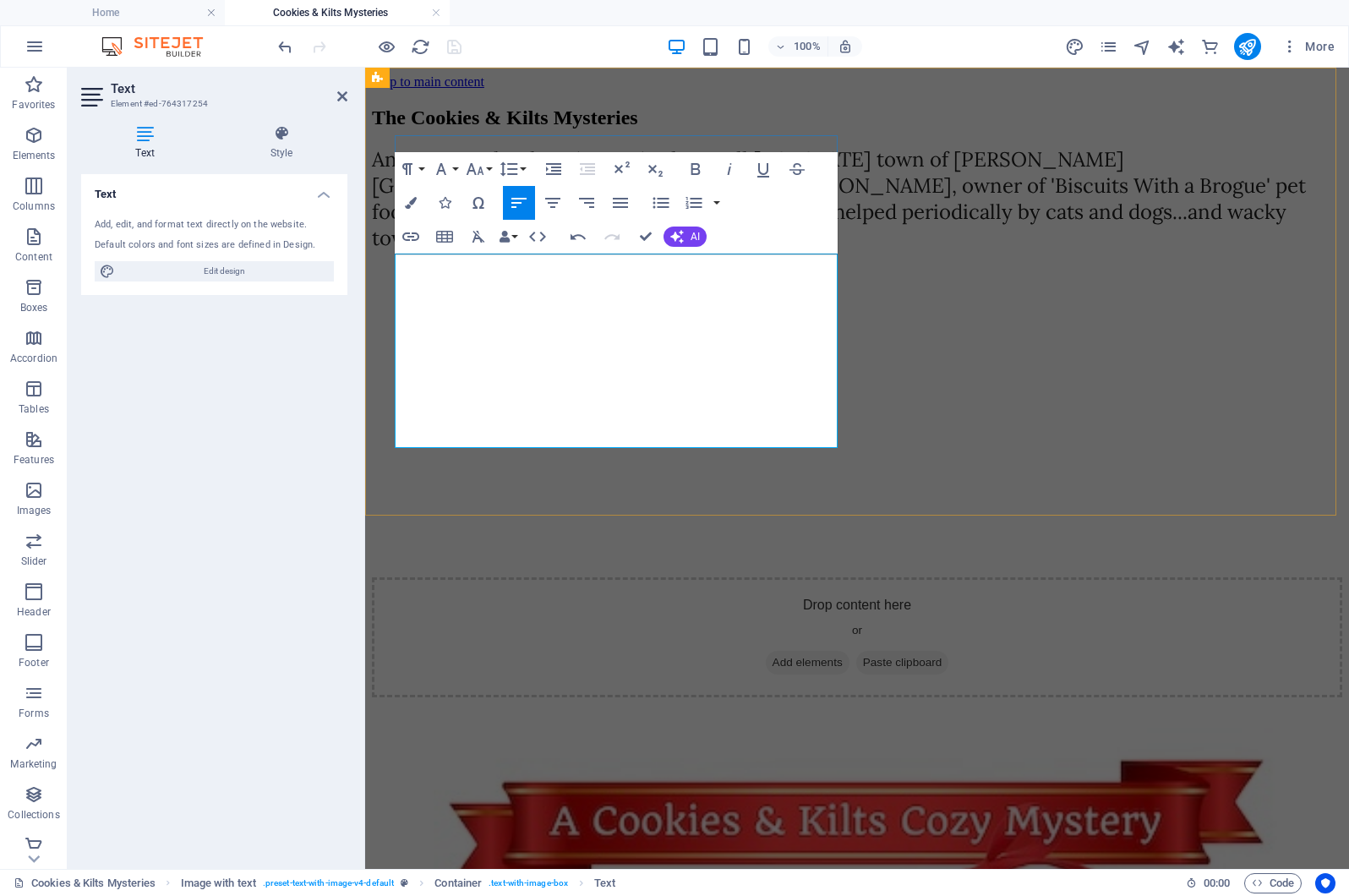
click at [800, 251] on span "An amateur sleuth series set in the small Missouri town of Beaudin Trace, where…" at bounding box center [841, 198] width 939 height 105
click at [1286, 492] on div "The Cookies & Kilts Mysteries An amateur sleuth series set in the small Missour…" at bounding box center [856, 402] width 971 height 591
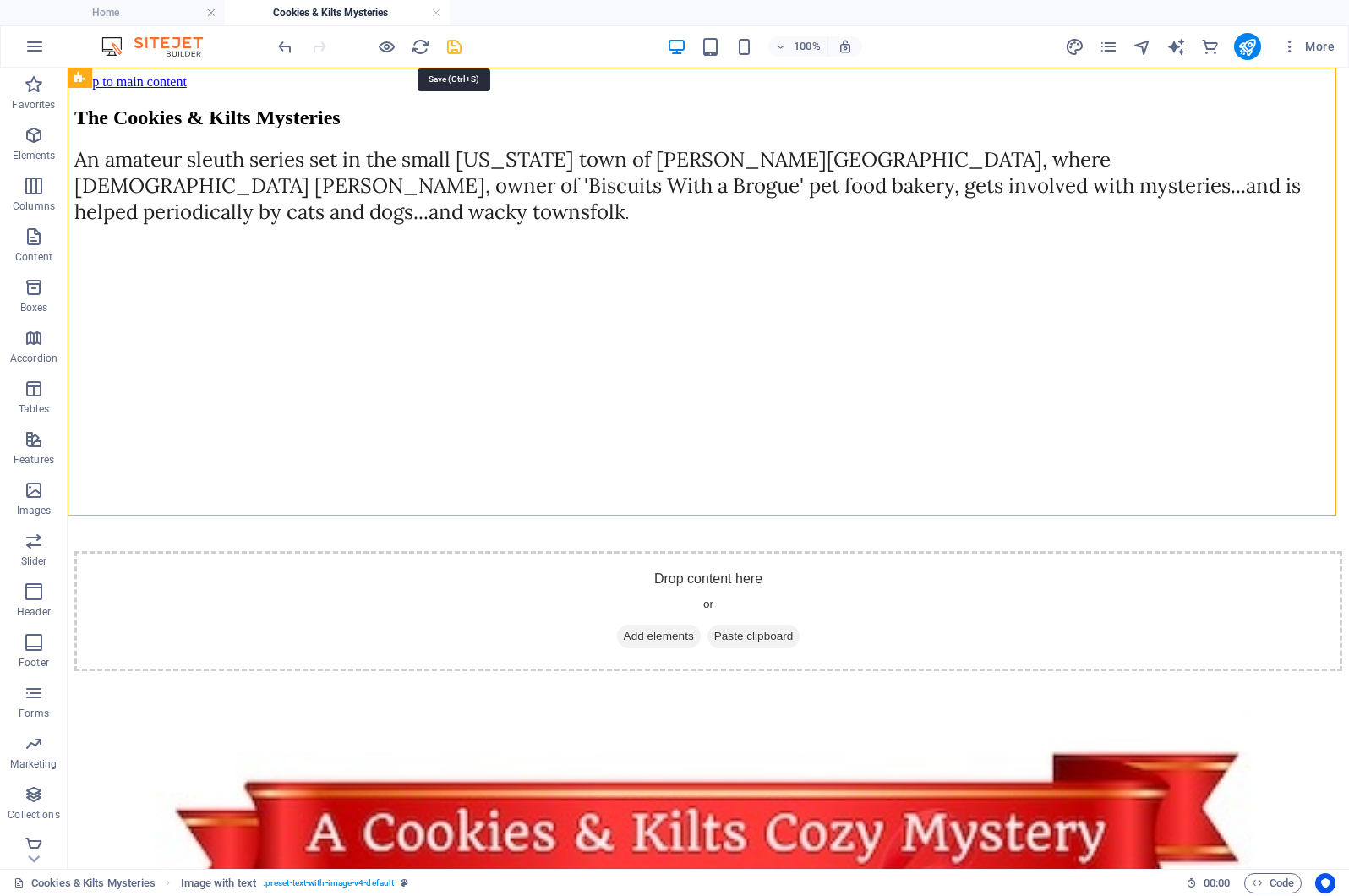
click at [448, 46] on icon "save" at bounding box center [454, 46] width 19 height 19
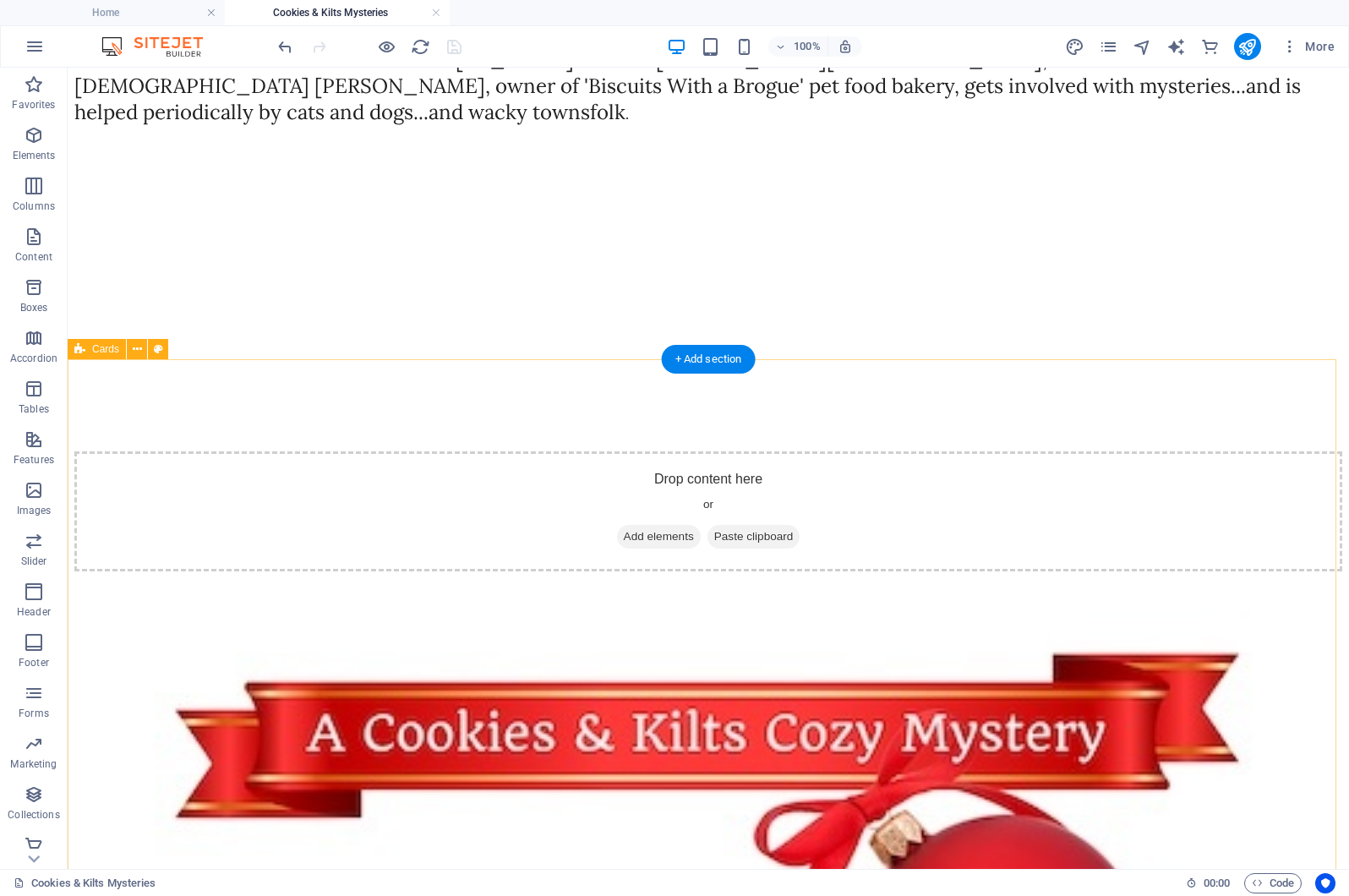
scroll to position [75, 0]
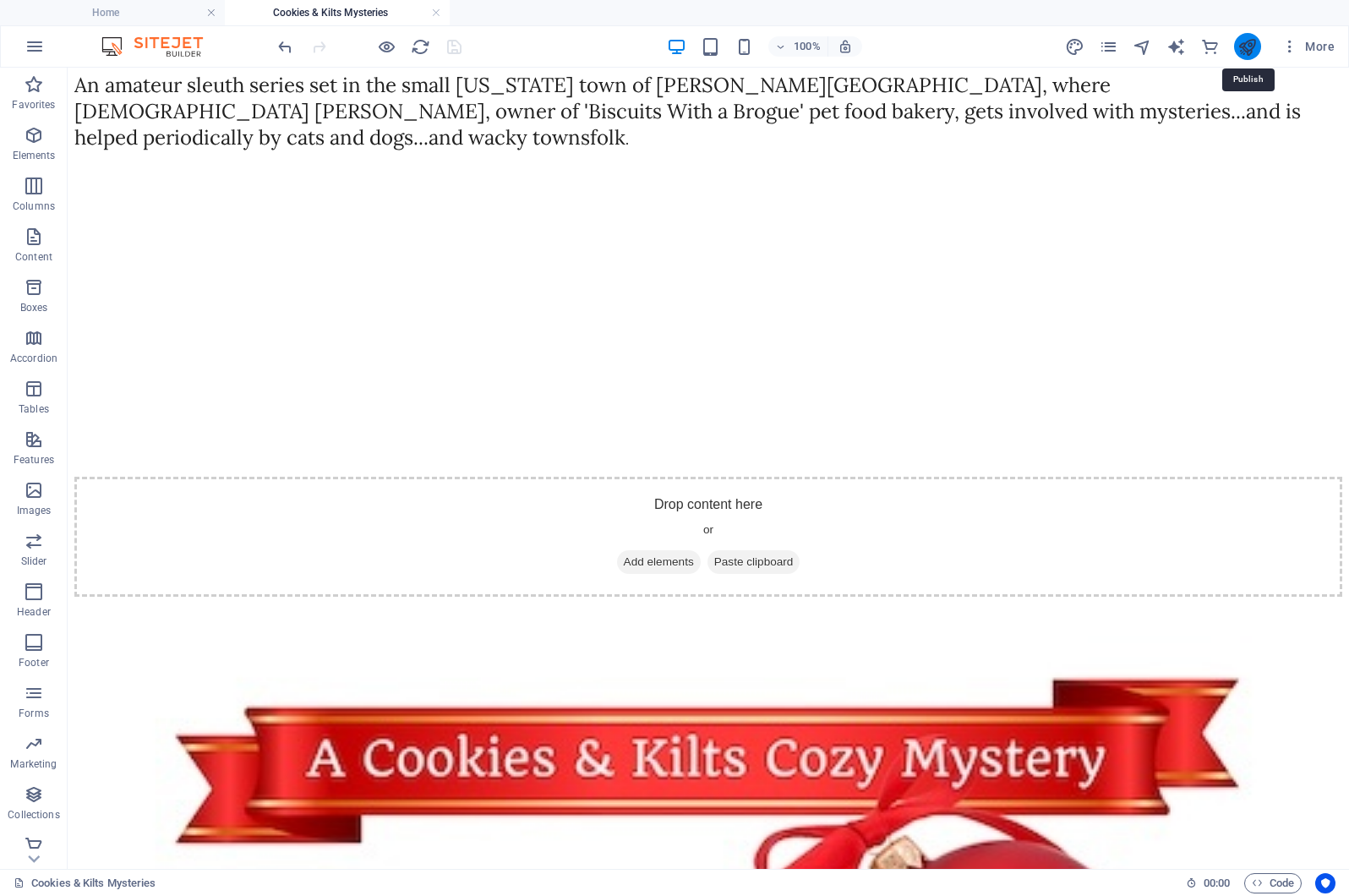
click at [1244, 40] on icon "publish" at bounding box center [1247, 46] width 19 height 19
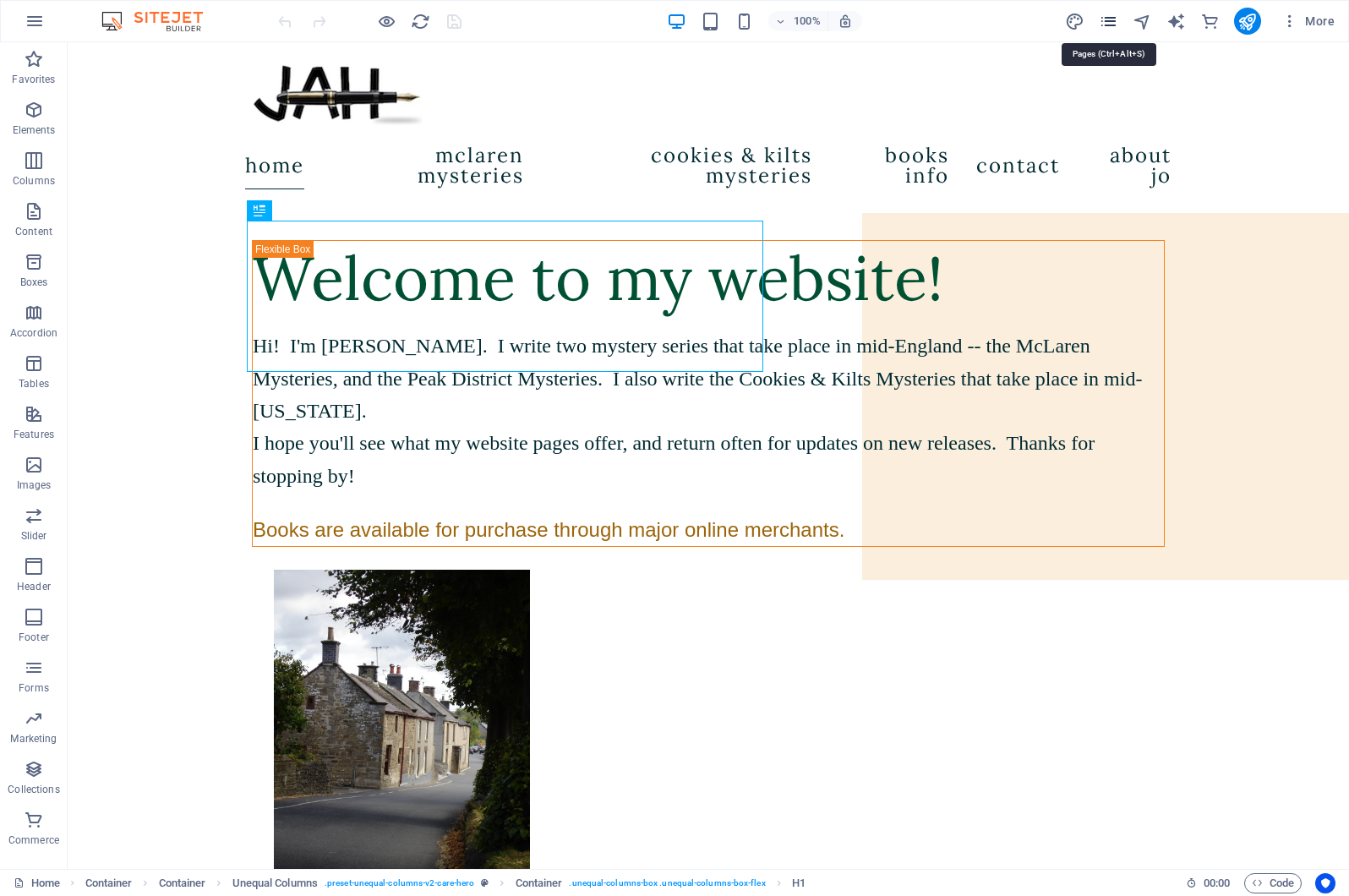
click at [1113, 22] on icon "pages" at bounding box center [1109, 21] width 19 height 19
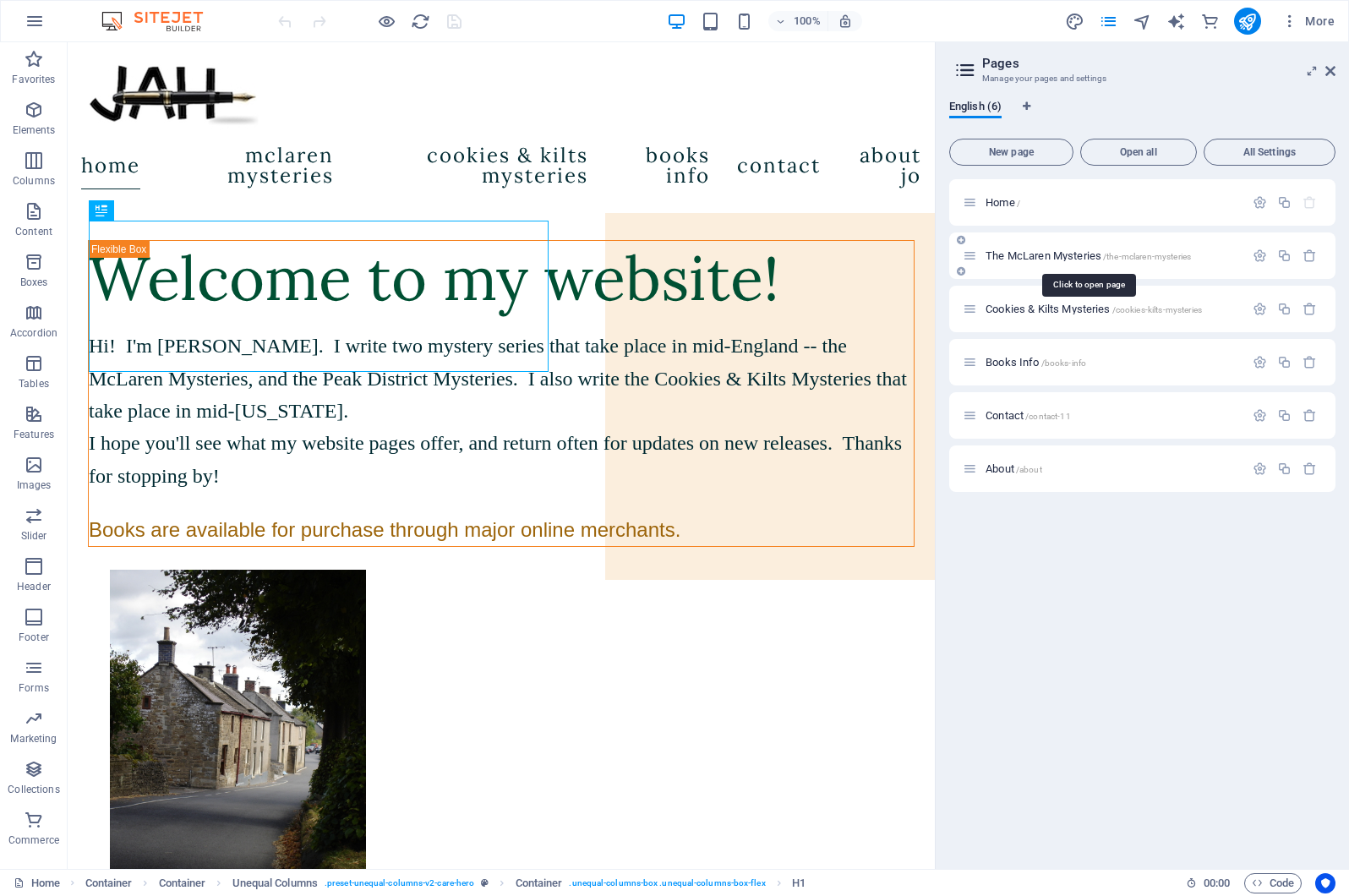
click at [1072, 257] on span "The McLaren Mysteries /the-mclaren-mysteries" at bounding box center [1088, 255] width 205 height 13
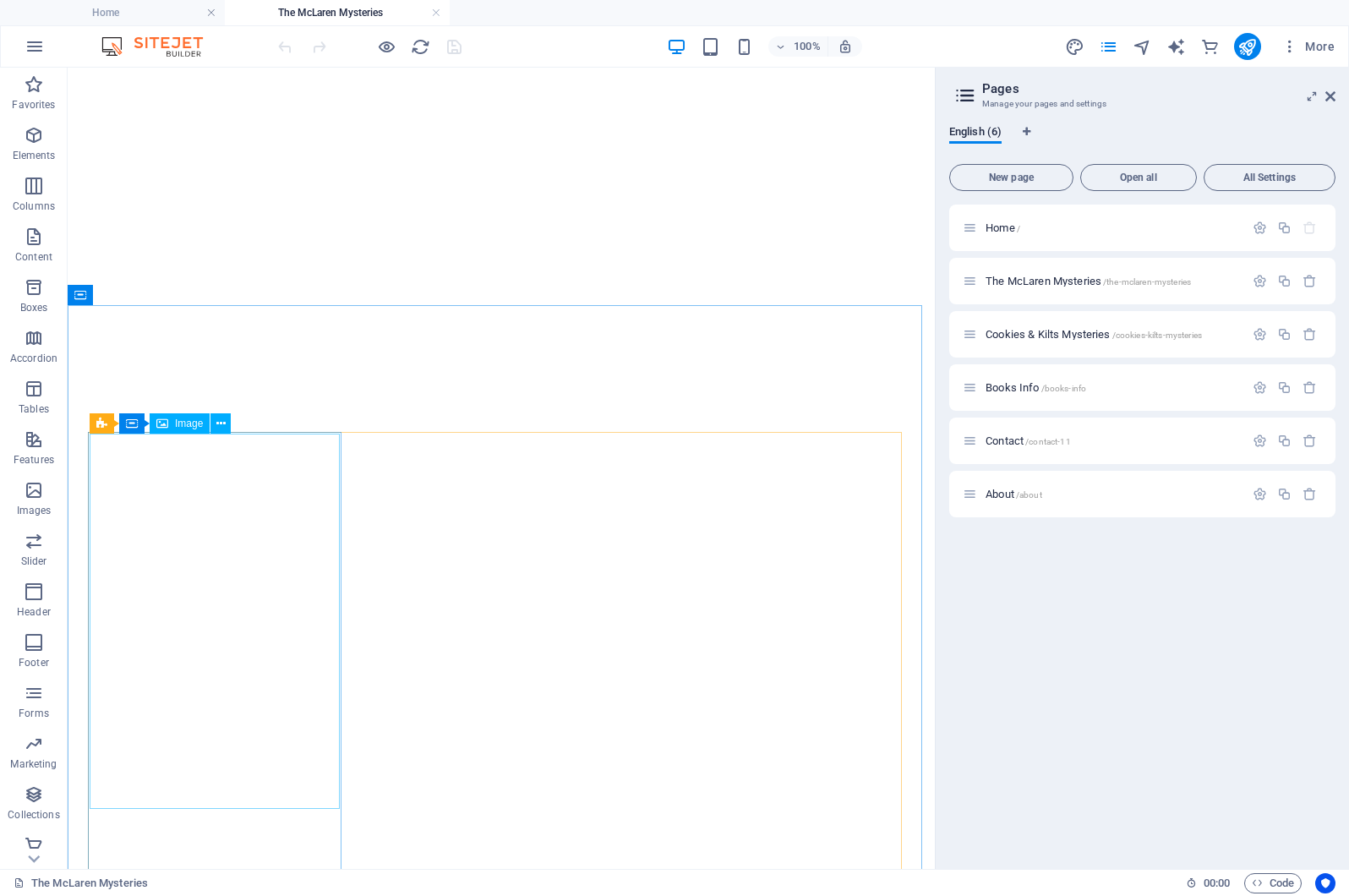
click at [191, 424] on span "Image" at bounding box center [189, 423] width 28 height 10
select select "%"
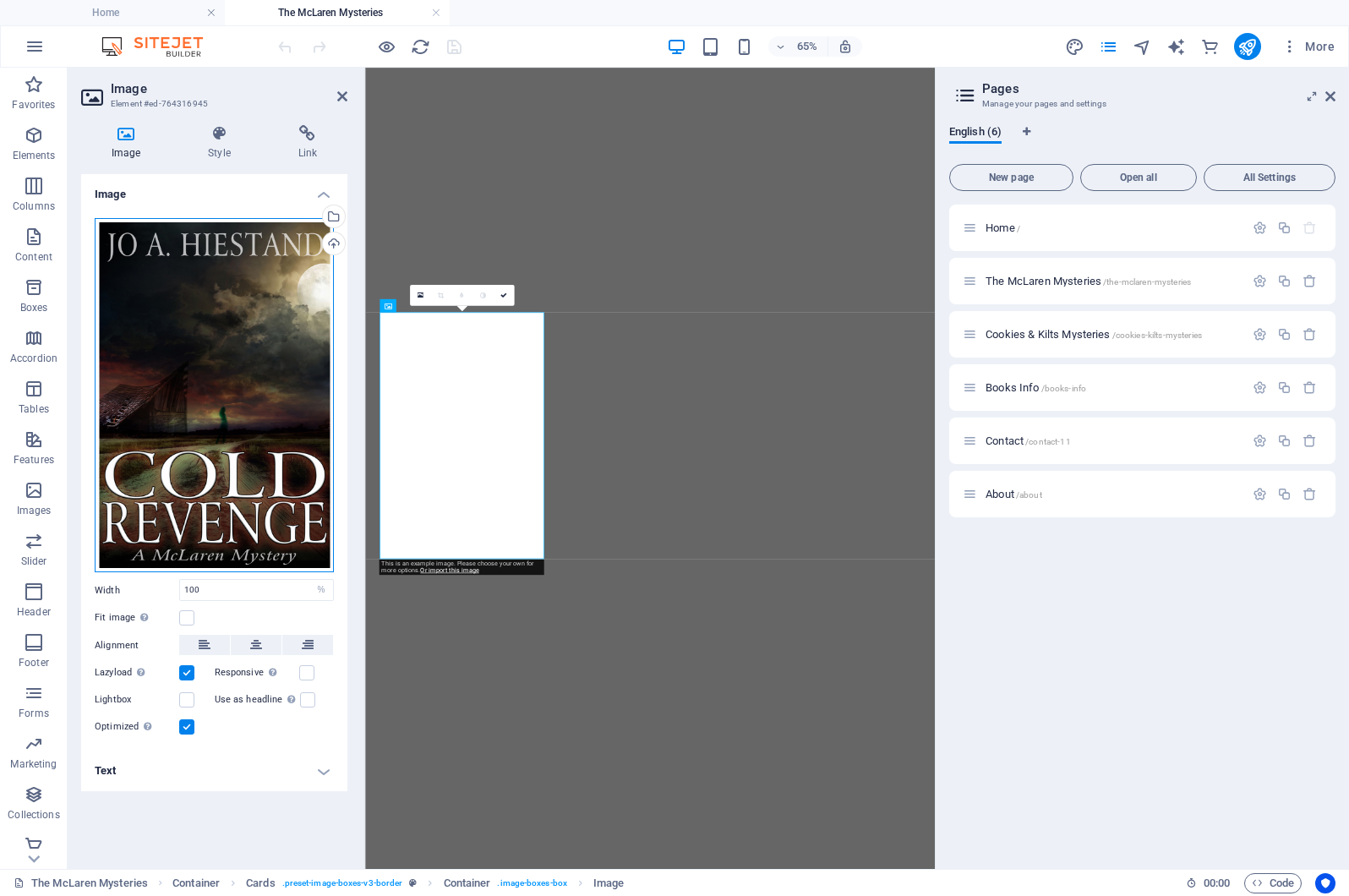
click at [181, 355] on div "Drag files here, click to choose files or select files from Files or our free s…" at bounding box center [214, 395] width 239 height 355
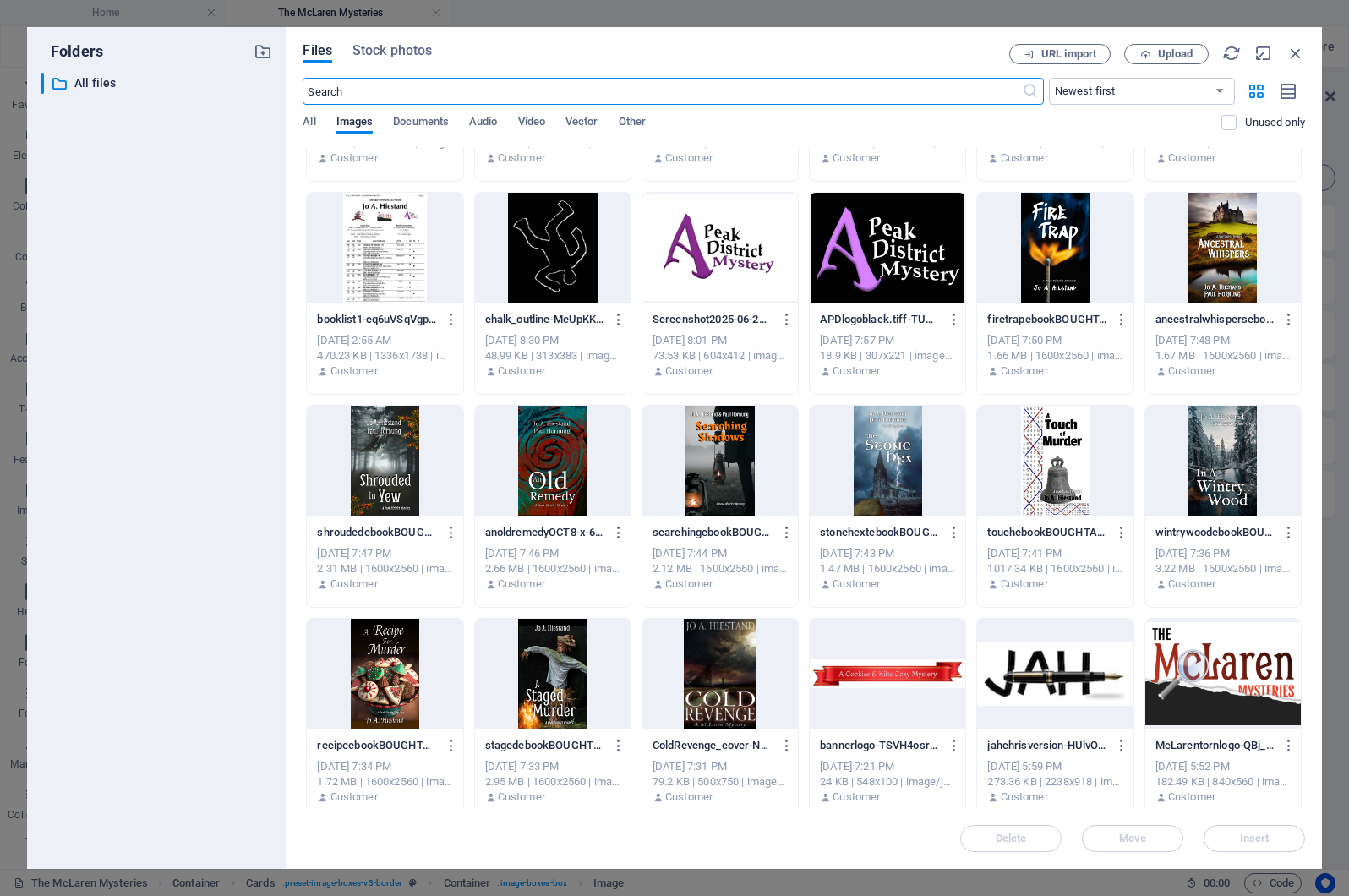
scroll to position [394, 0]
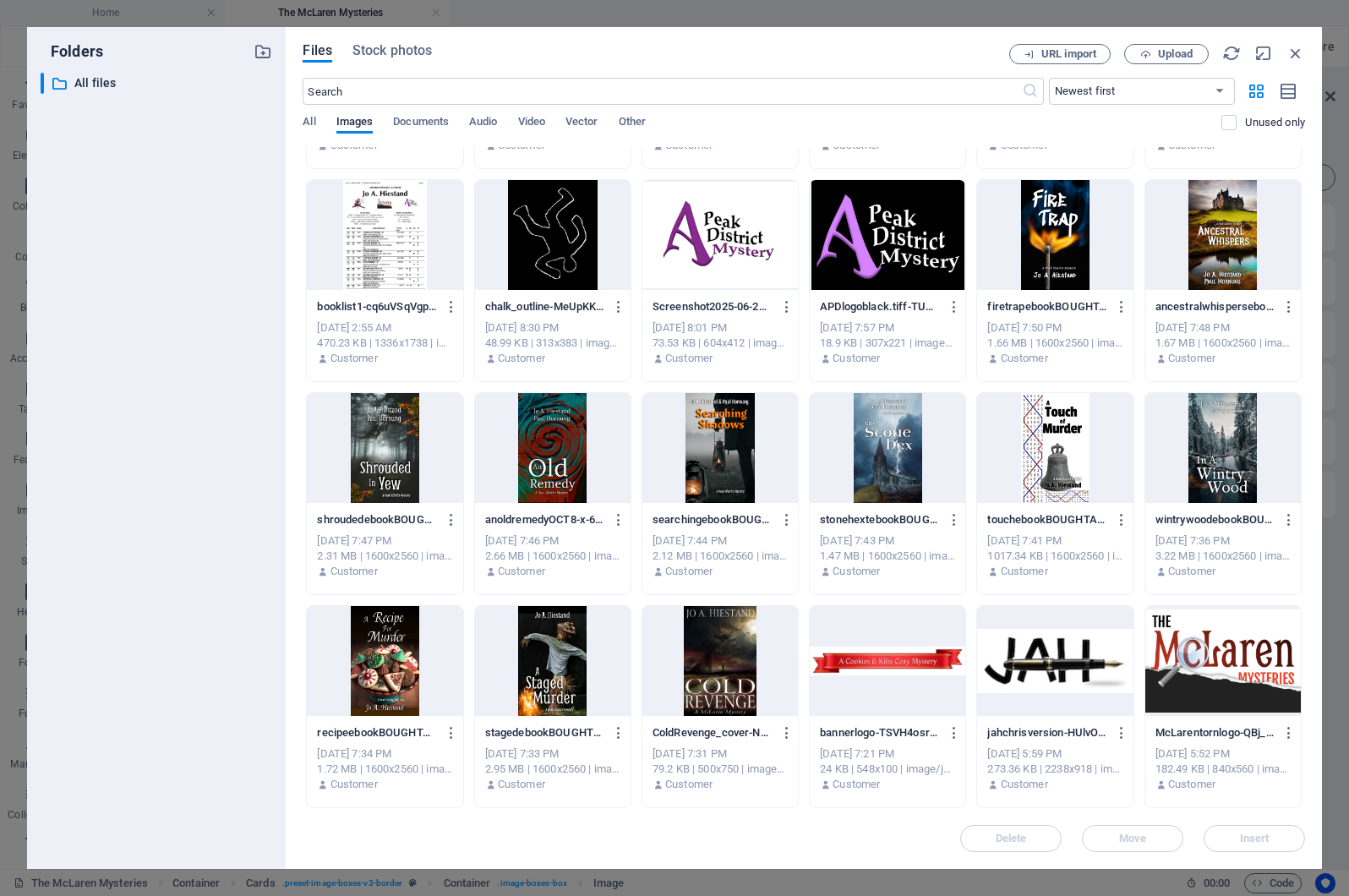
click at [709, 655] on div at bounding box center [720, 661] width 156 height 110
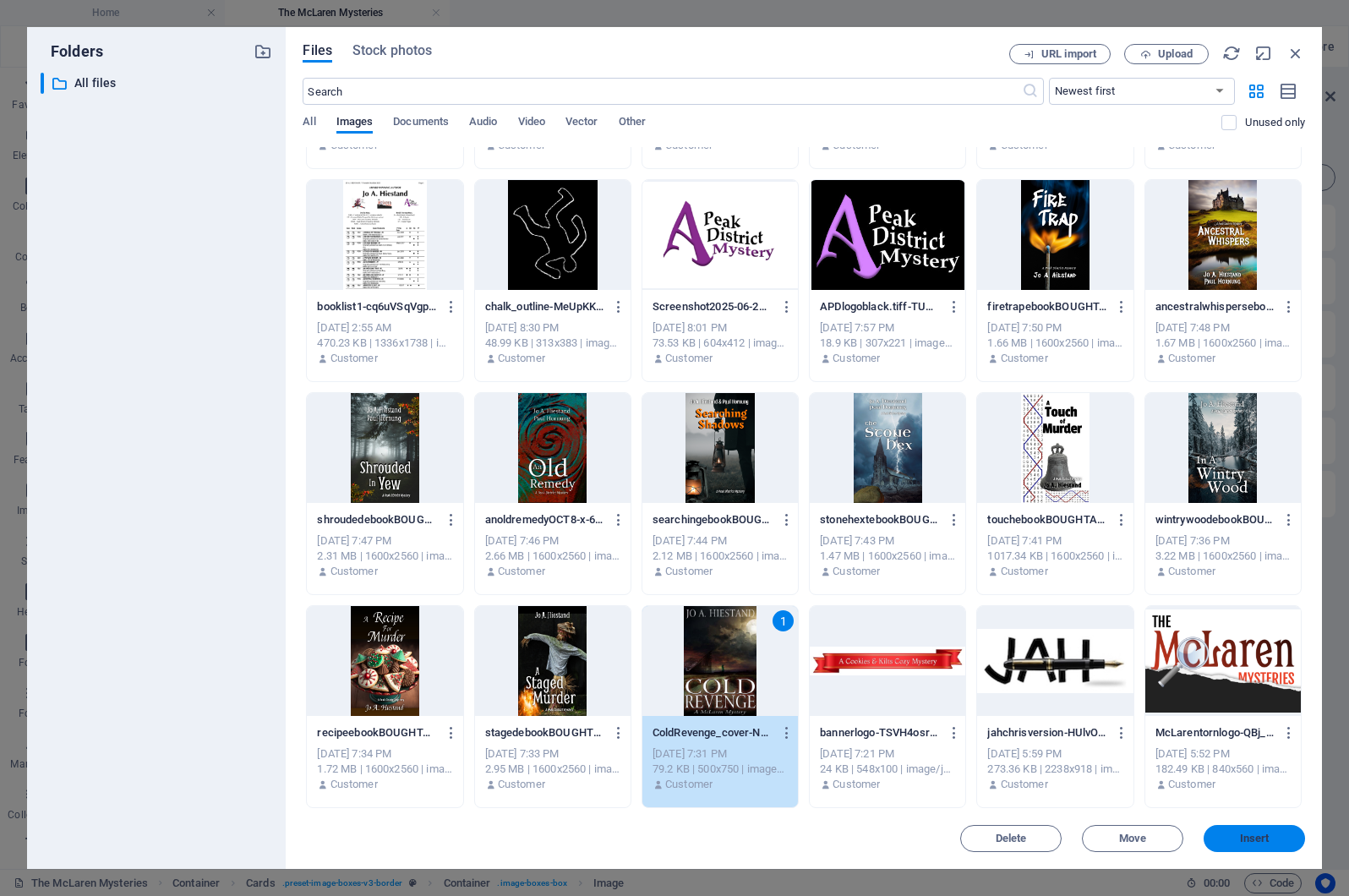
click at [1240, 837] on span "Insert" at bounding box center [1254, 838] width 30 height 10
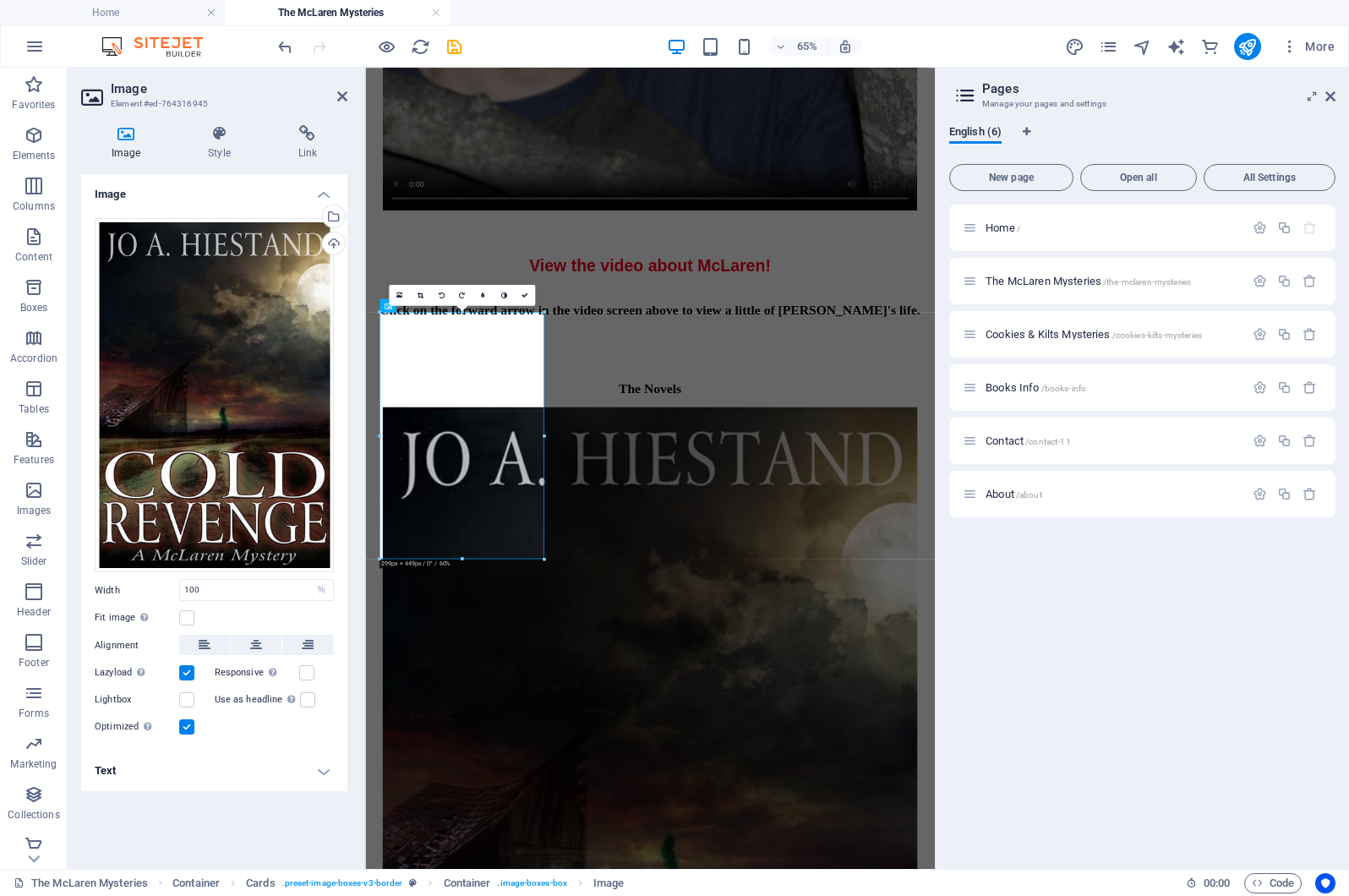
click at [1042, 636] on div "Home / The McLaren Mysteries /the-mclaren-mysteries Cookies & Kilts Mysteries /…" at bounding box center [1142, 529] width 386 height 651
click at [338, 92] on icon at bounding box center [343, 97] width 10 height 14
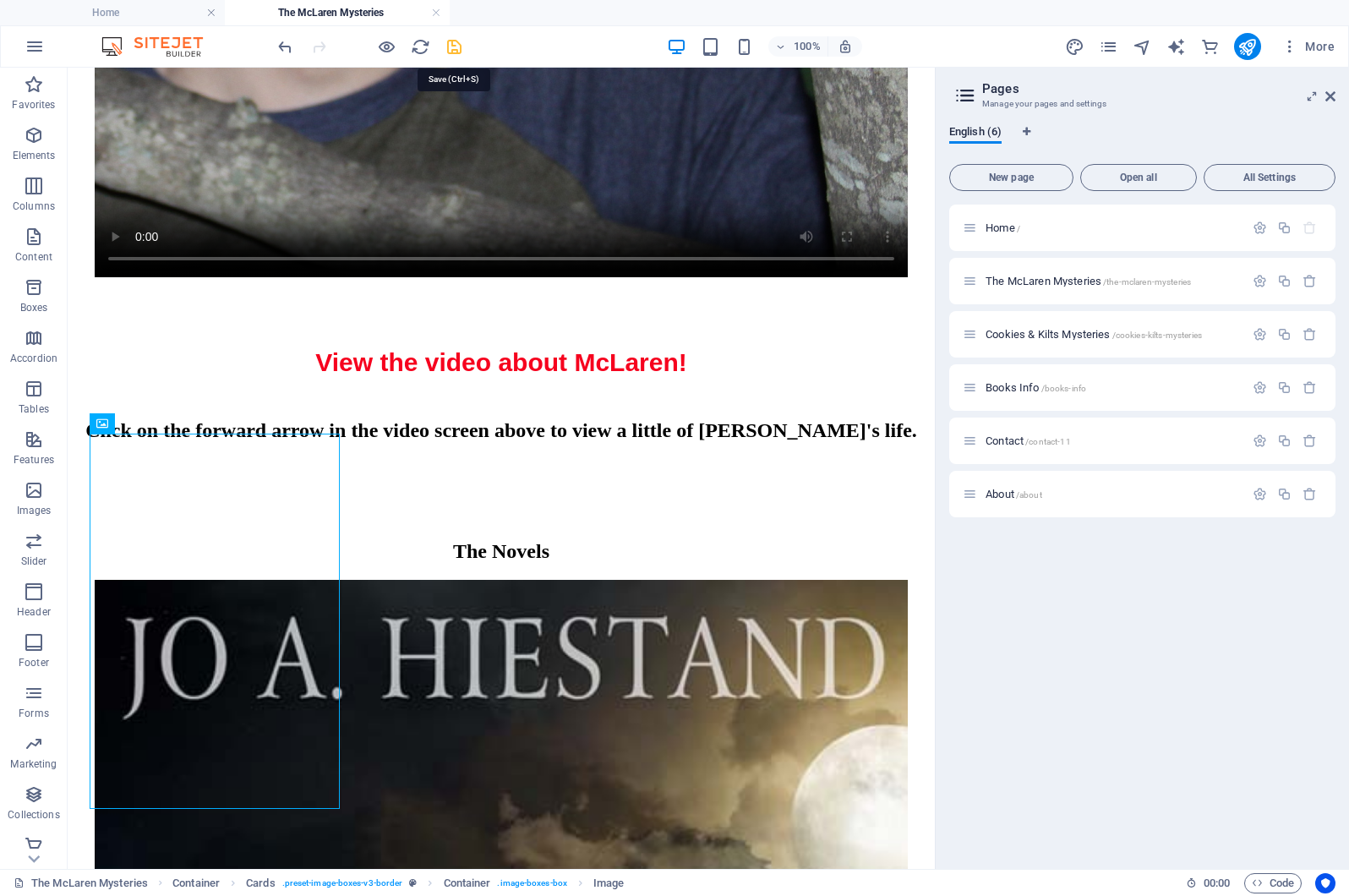
click at [452, 45] on icon "save" at bounding box center [454, 46] width 19 height 19
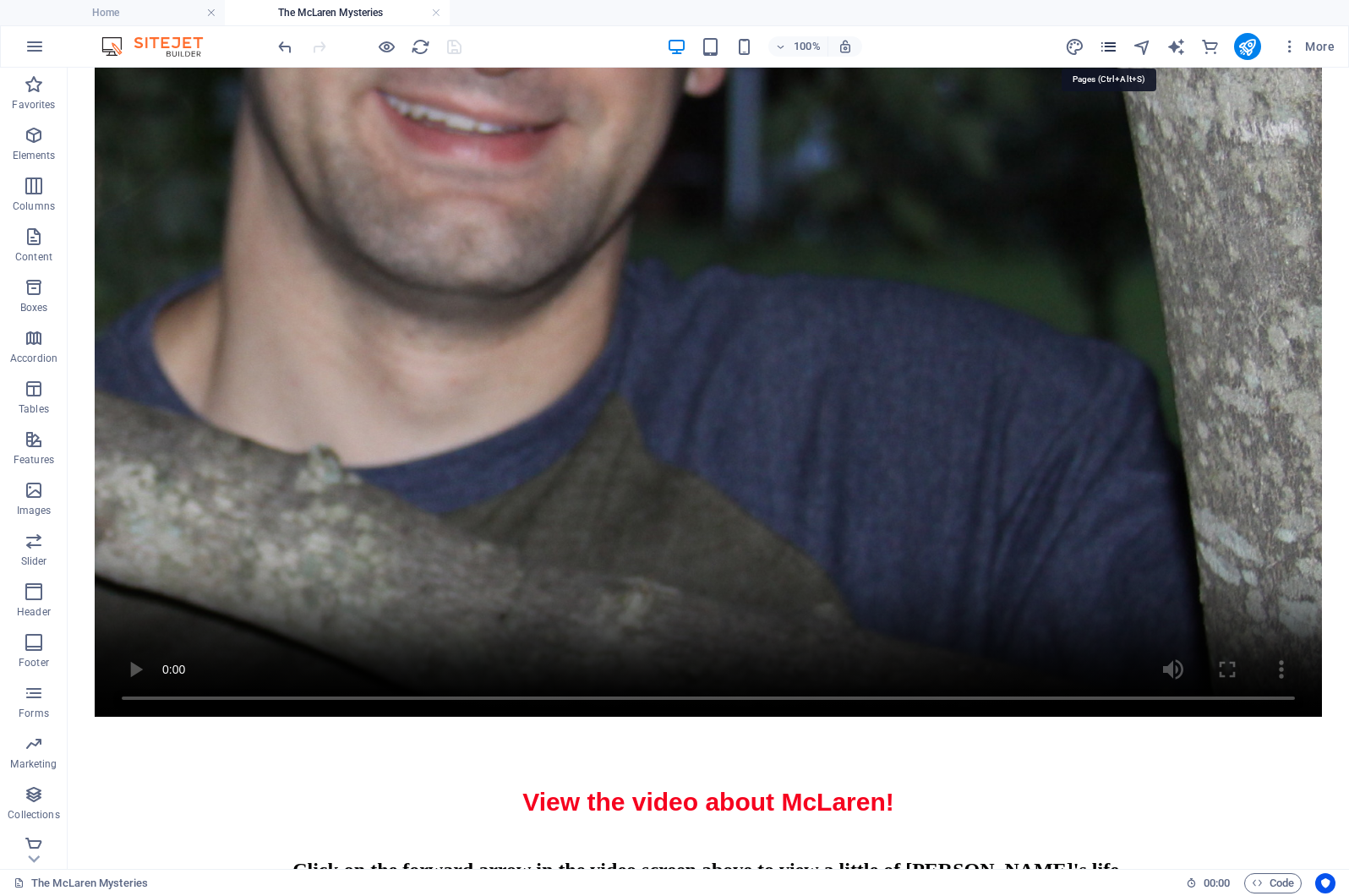
click at [1108, 46] on icon "pages" at bounding box center [1109, 46] width 19 height 19
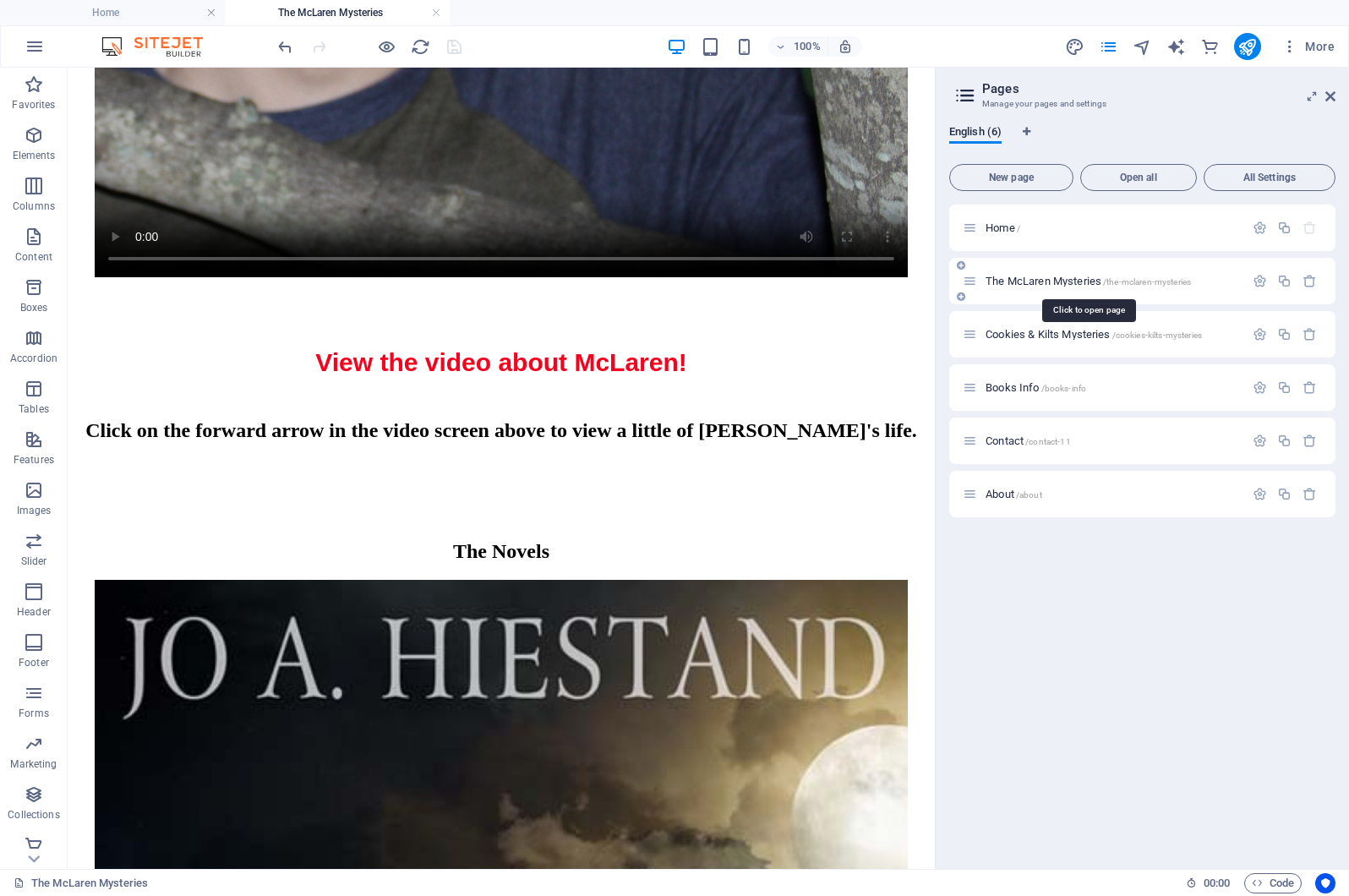
click at [1088, 282] on span "The McLaren Mysteries /the-mclaren-mysteries" at bounding box center [1088, 281] width 205 height 13
click at [1102, 596] on div "Home / The McLaren Mysteries /the-mclaren-mysteries Cookies & Kilts Mysteries /…" at bounding box center [1142, 529] width 386 height 651
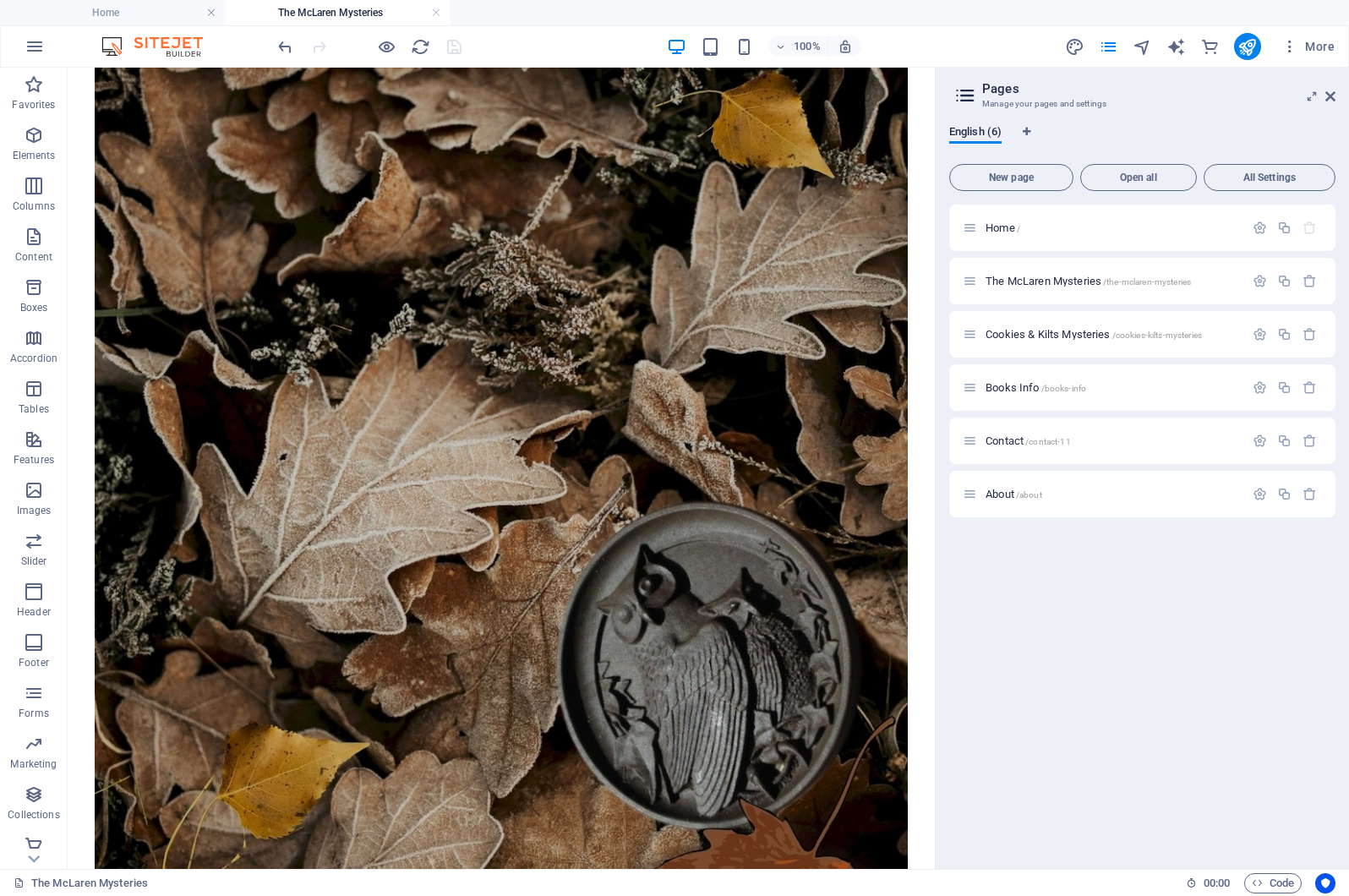
scroll to position [6146, 0]
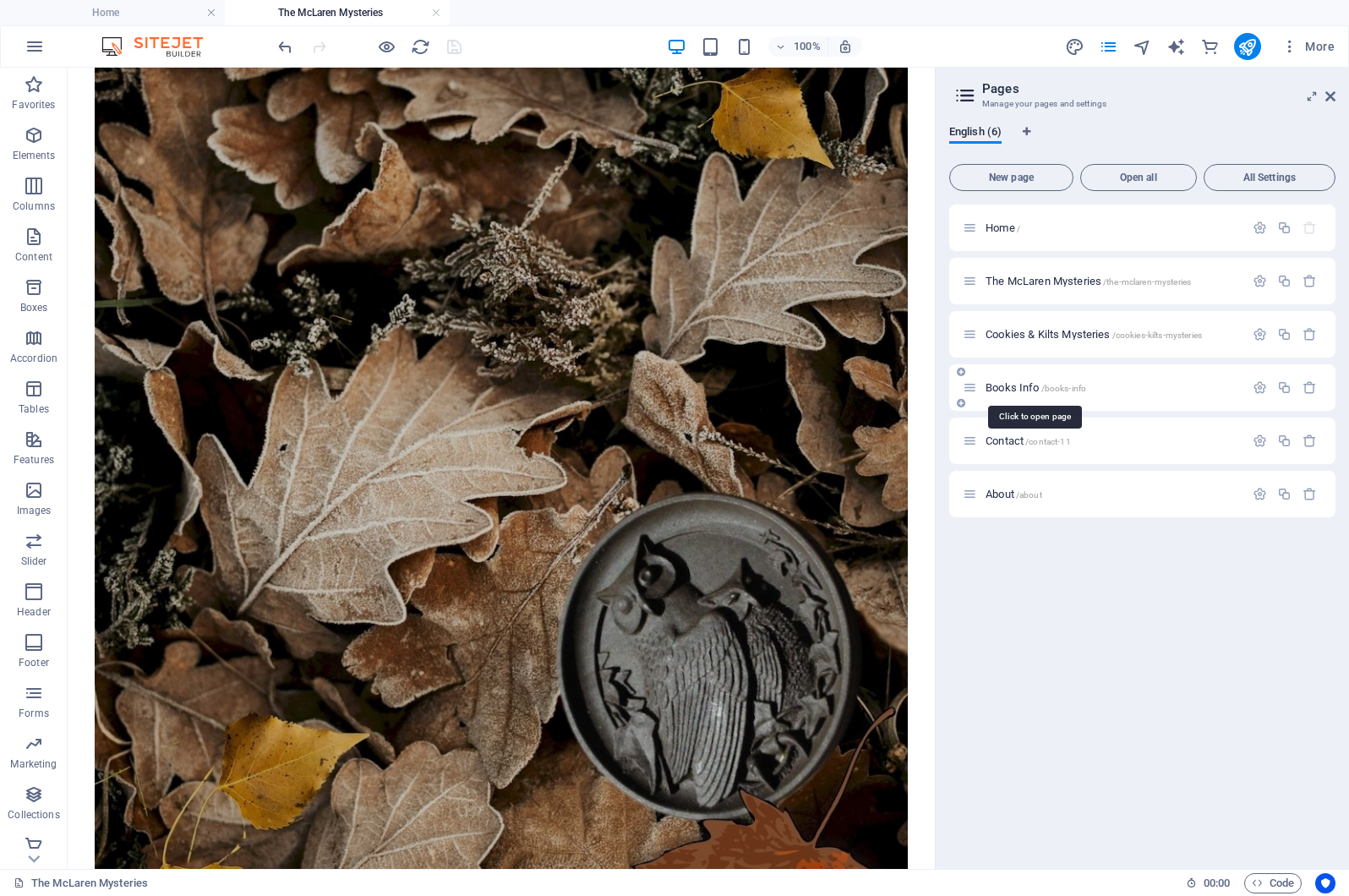
click at [1016, 387] on span "Books Info /books-info" at bounding box center [1035, 387] width 101 height 13
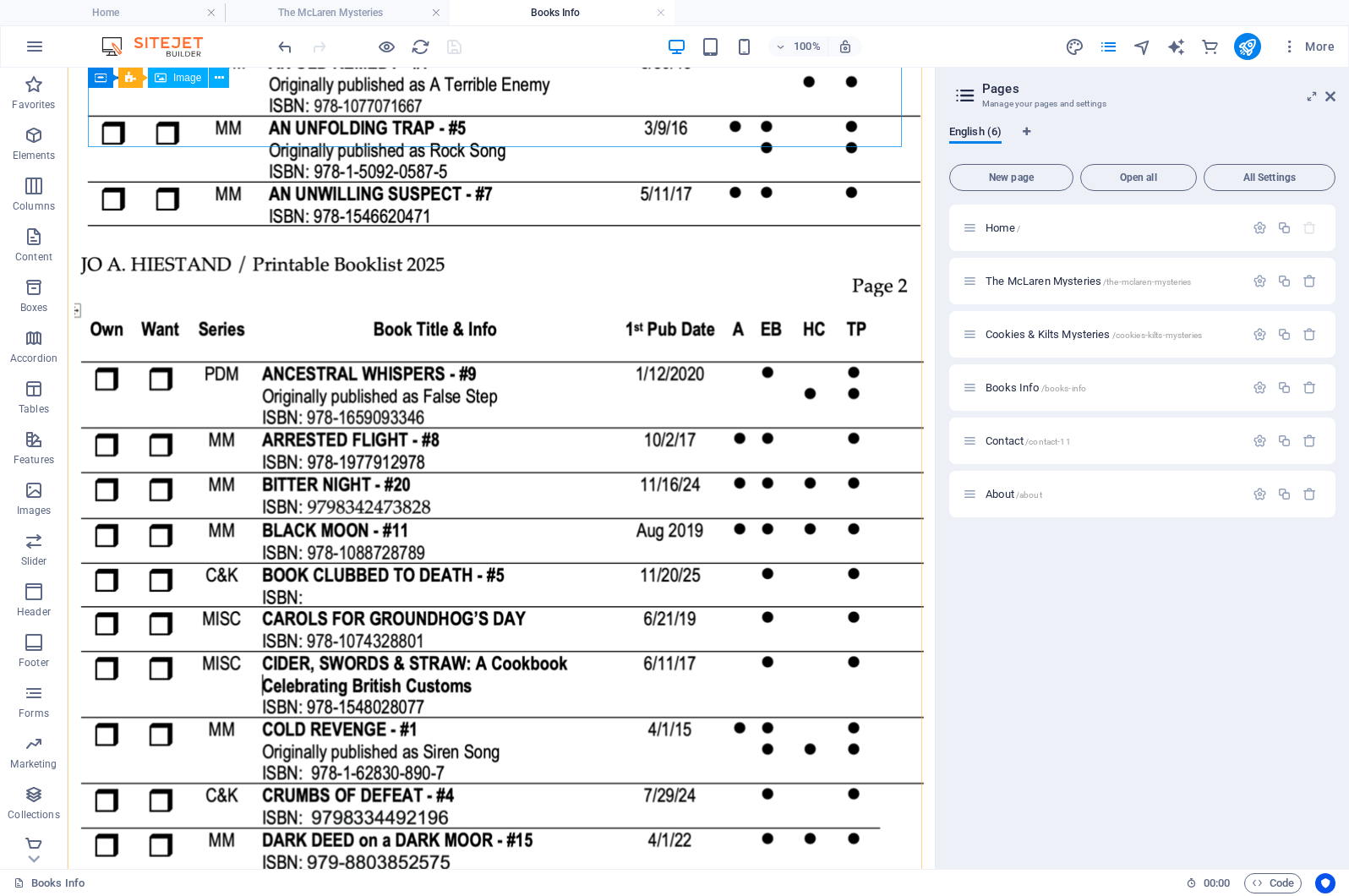
scroll to position [0, 0]
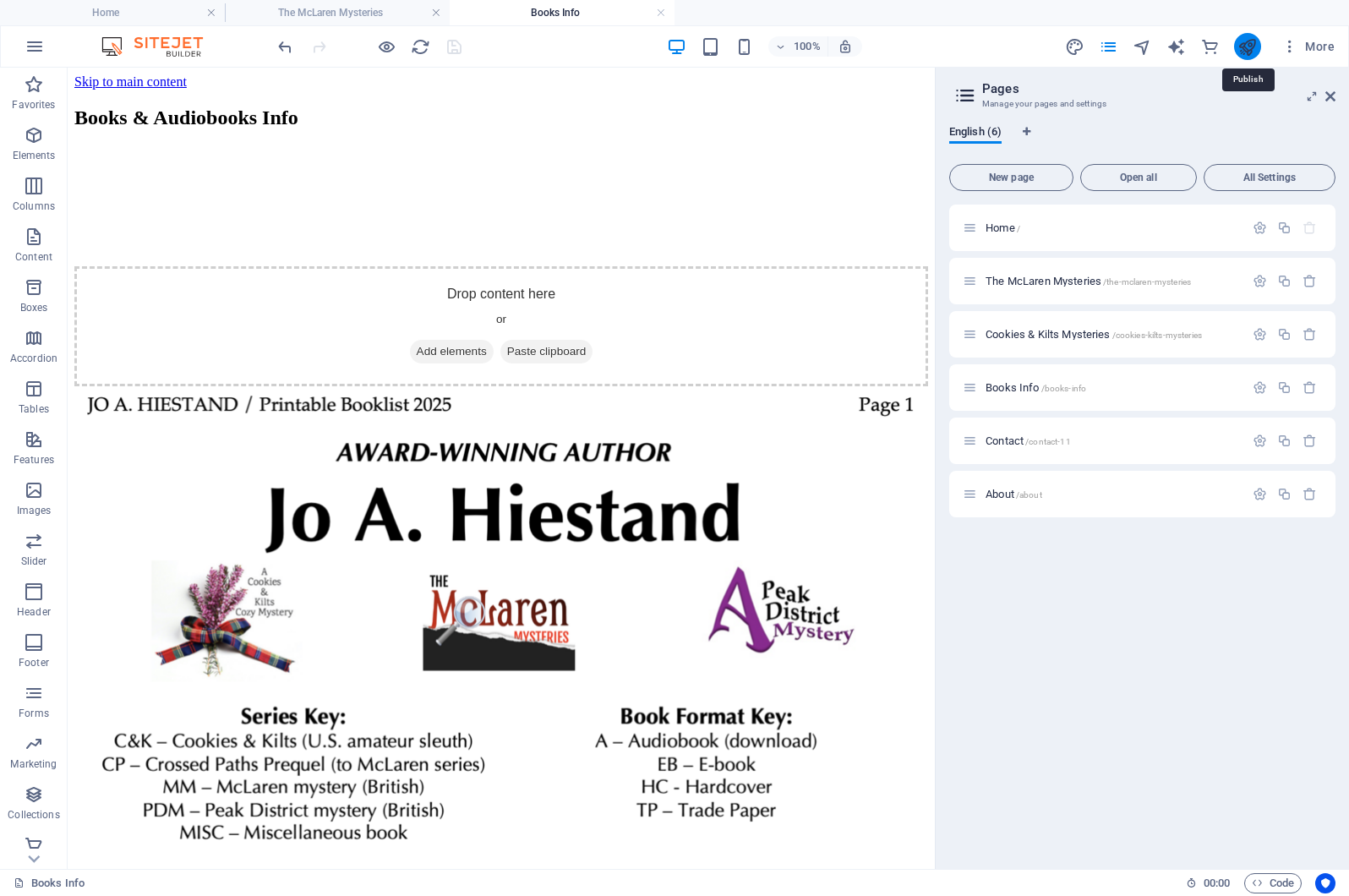
click at [1251, 45] on icon "publish" at bounding box center [1247, 46] width 19 height 19
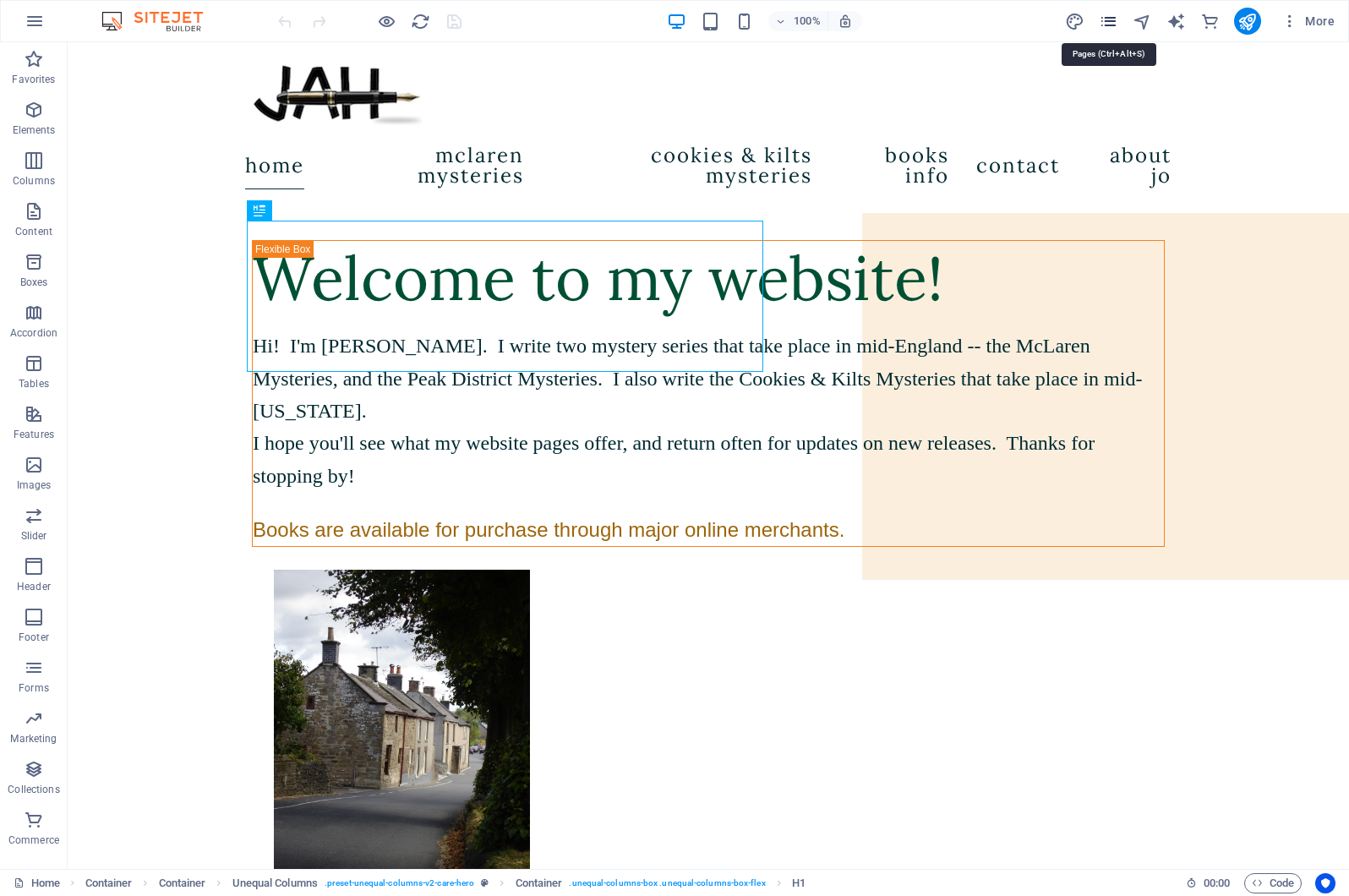
click at [1111, 21] on icon "pages" at bounding box center [1109, 21] width 19 height 19
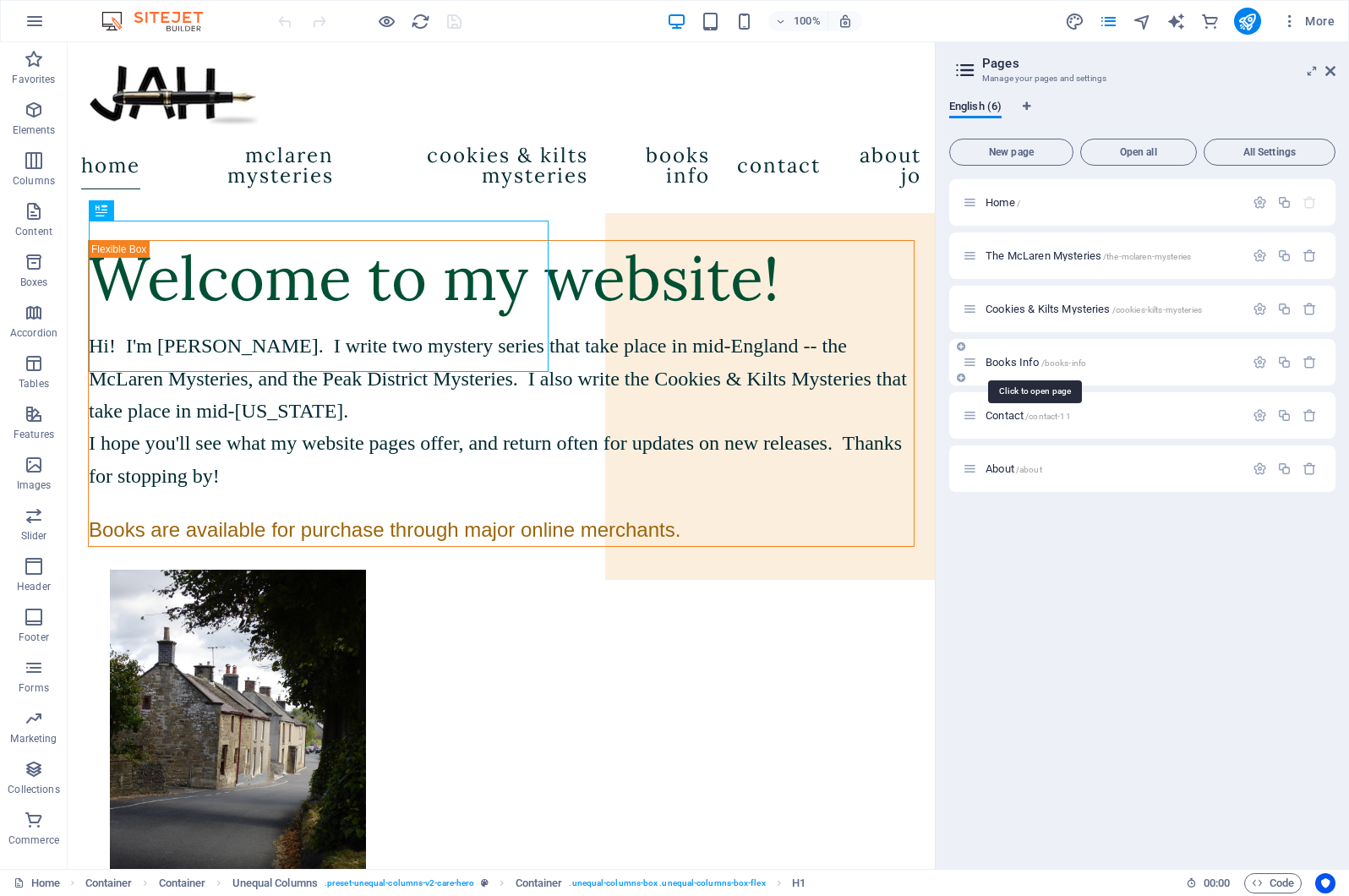
click at [1021, 361] on span "Books Info /books-info" at bounding box center [1035, 362] width 101 height 13
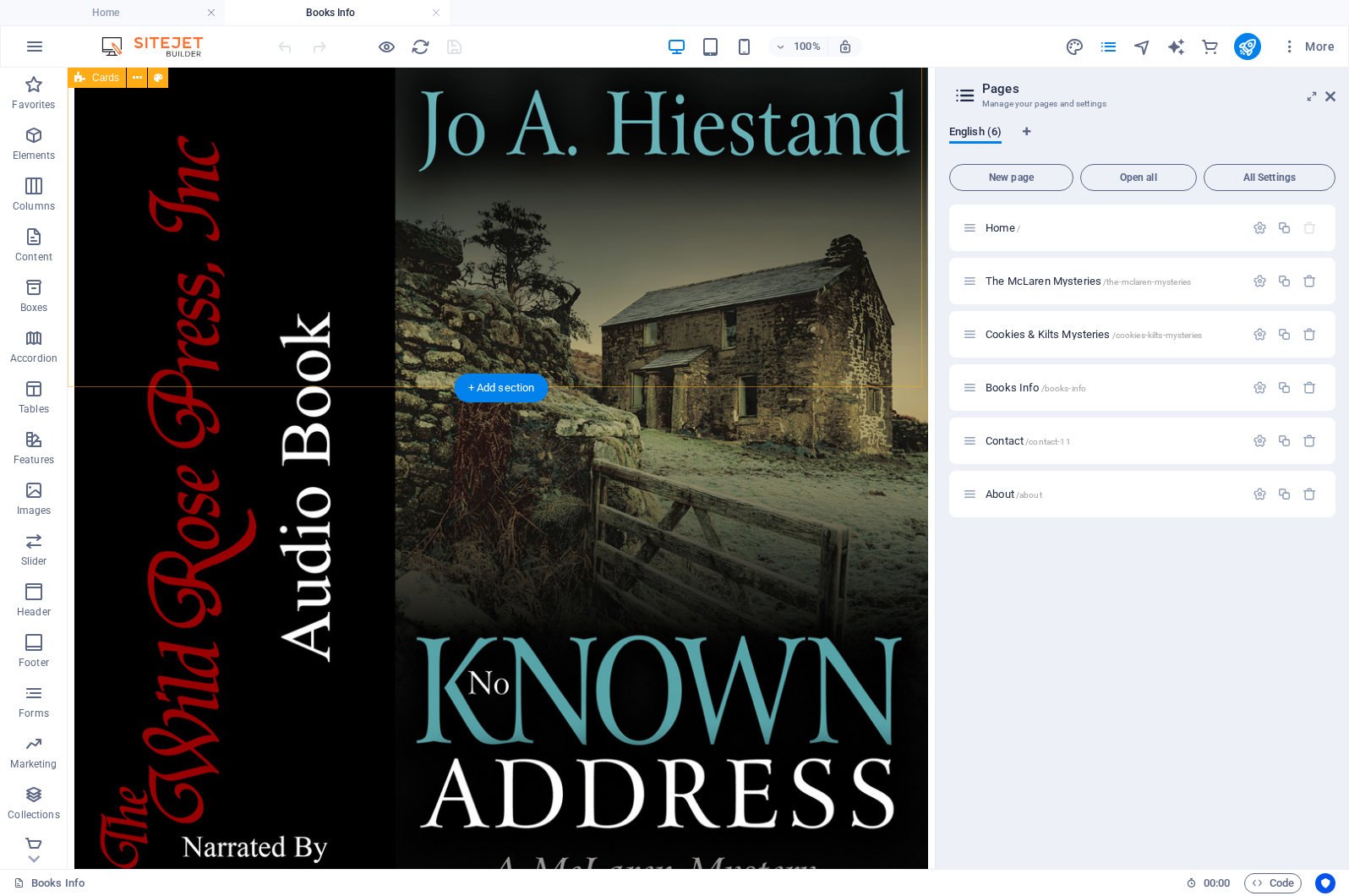
scroll to position [6019, 0]
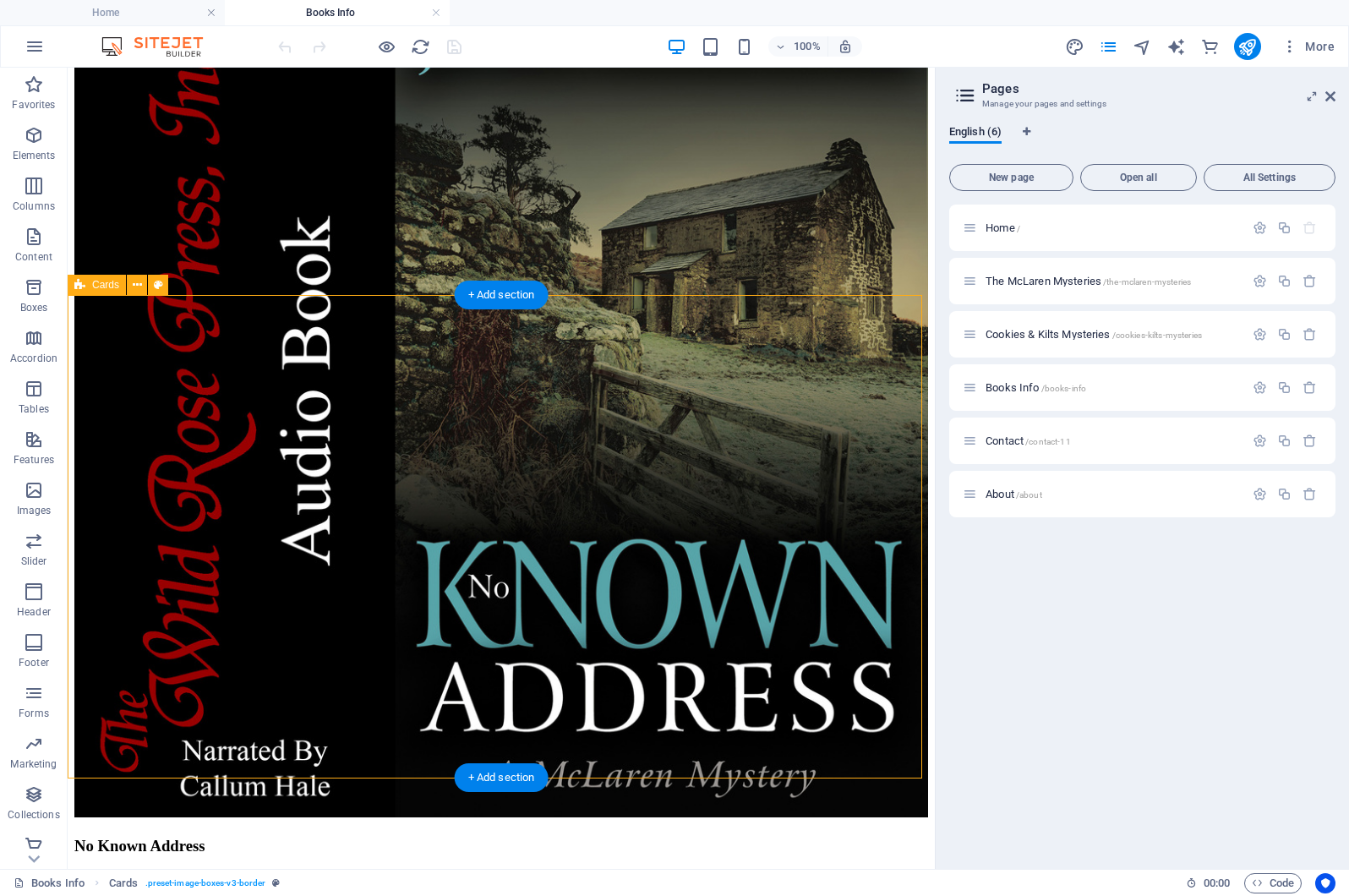
scroll to position [6127, 0]
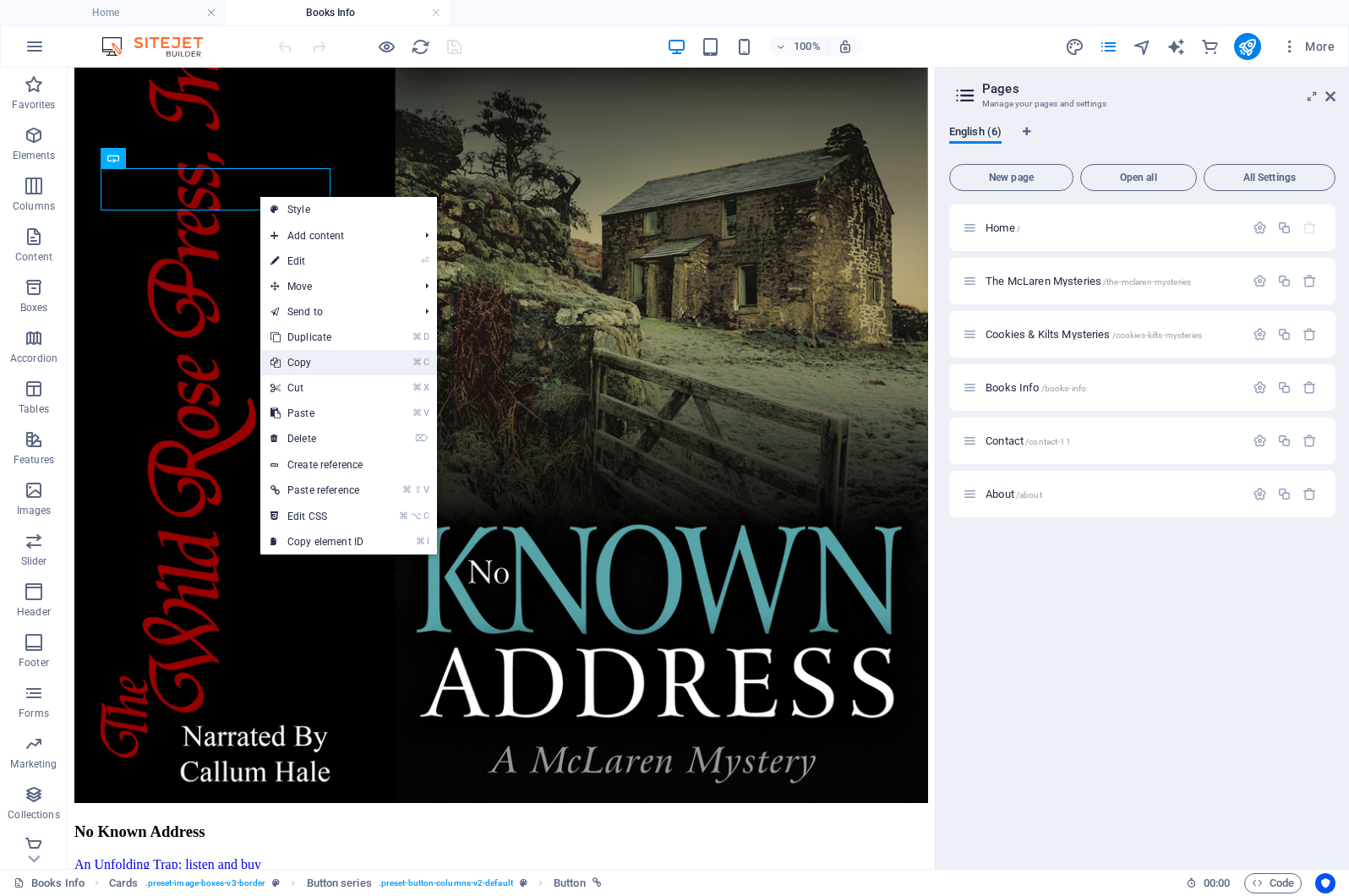
click at [307, 364] on link "⌘ C Copy" at bounding box center [316, 363] width 113 height 25
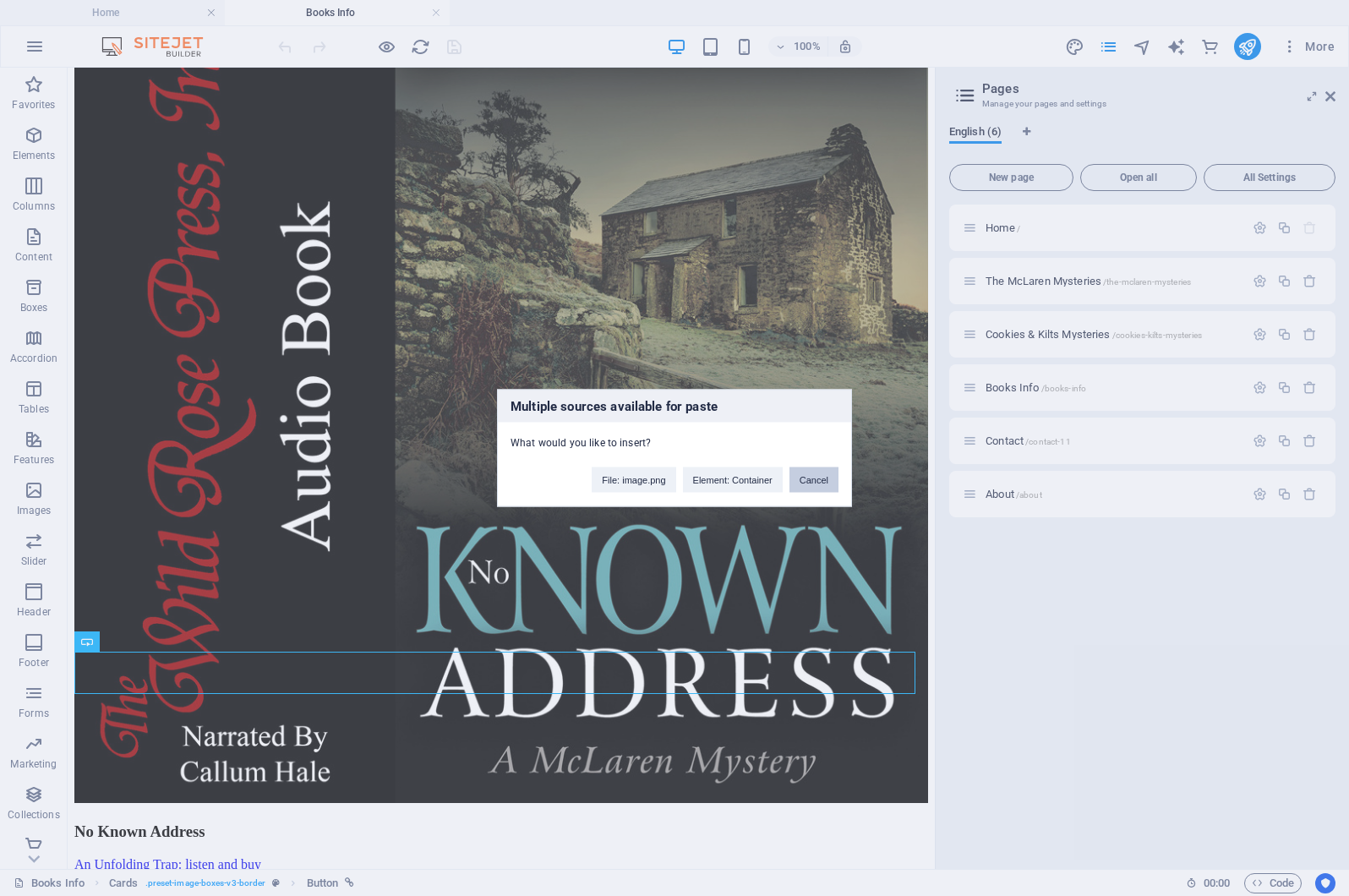
click at [805, 478] on button "Cancel" at bounding box center [814, 480] width 49 height 25
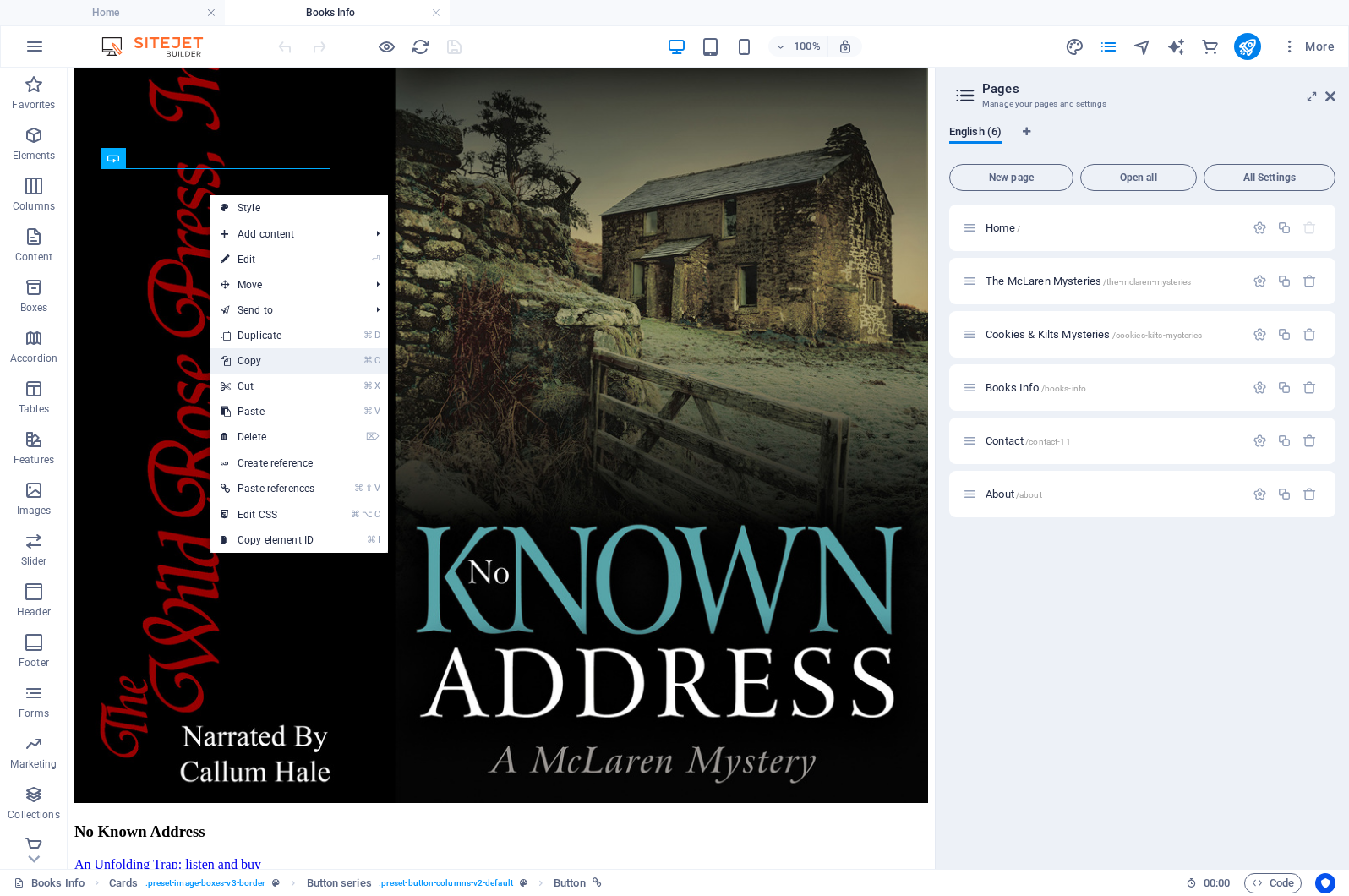
drag, startPoint x: 252, startPoint y: 364, endPoint x: 184, endPoint y: 297, distance: 95.5
click at [252, 364] on link "⌘ C Copy" at bounding box center [267, 361] width 114 height 25
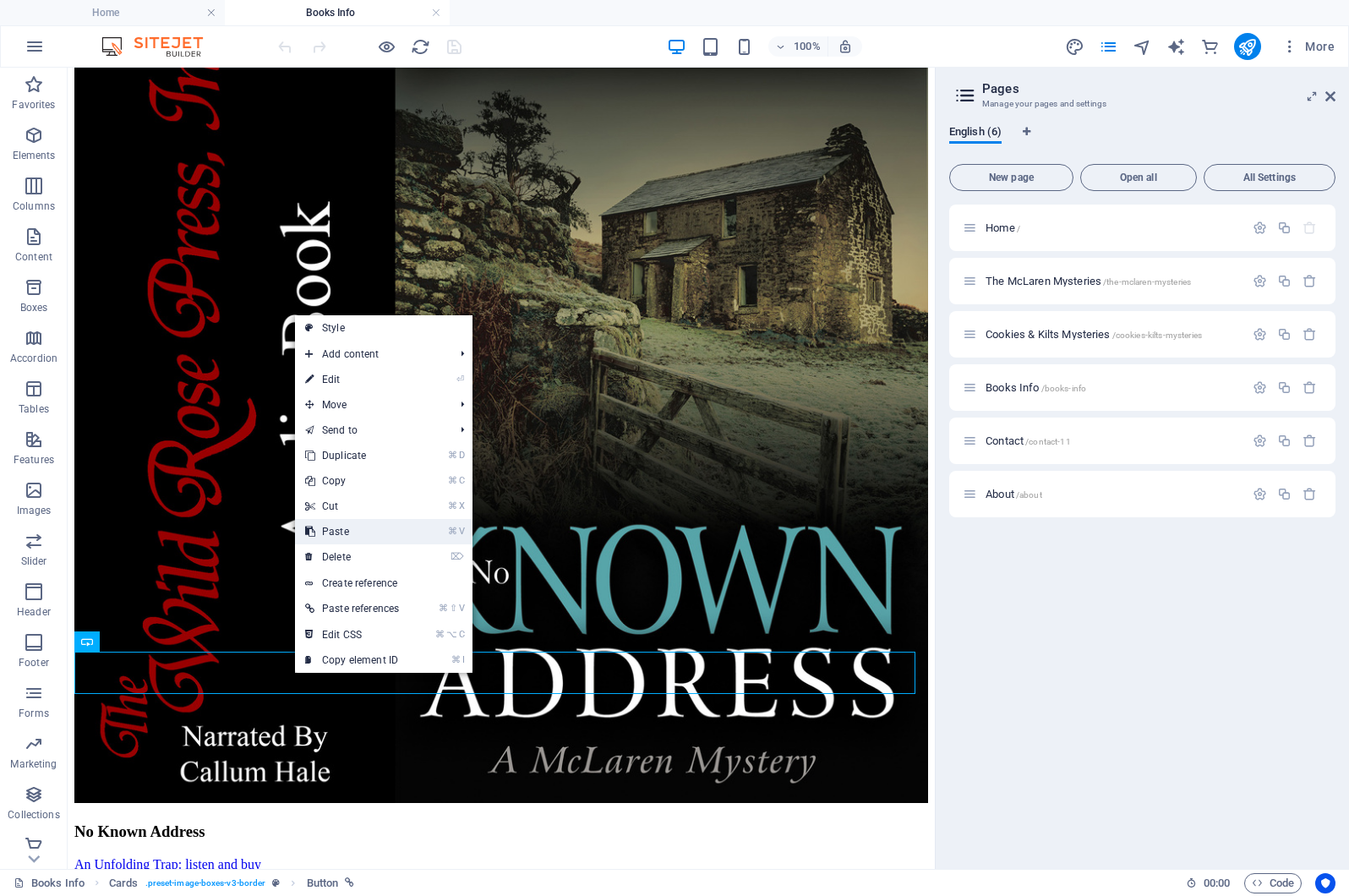
click at [350, 532] on link "⌘ V Paste" at bounding box center [352, 531] width 114 height 25
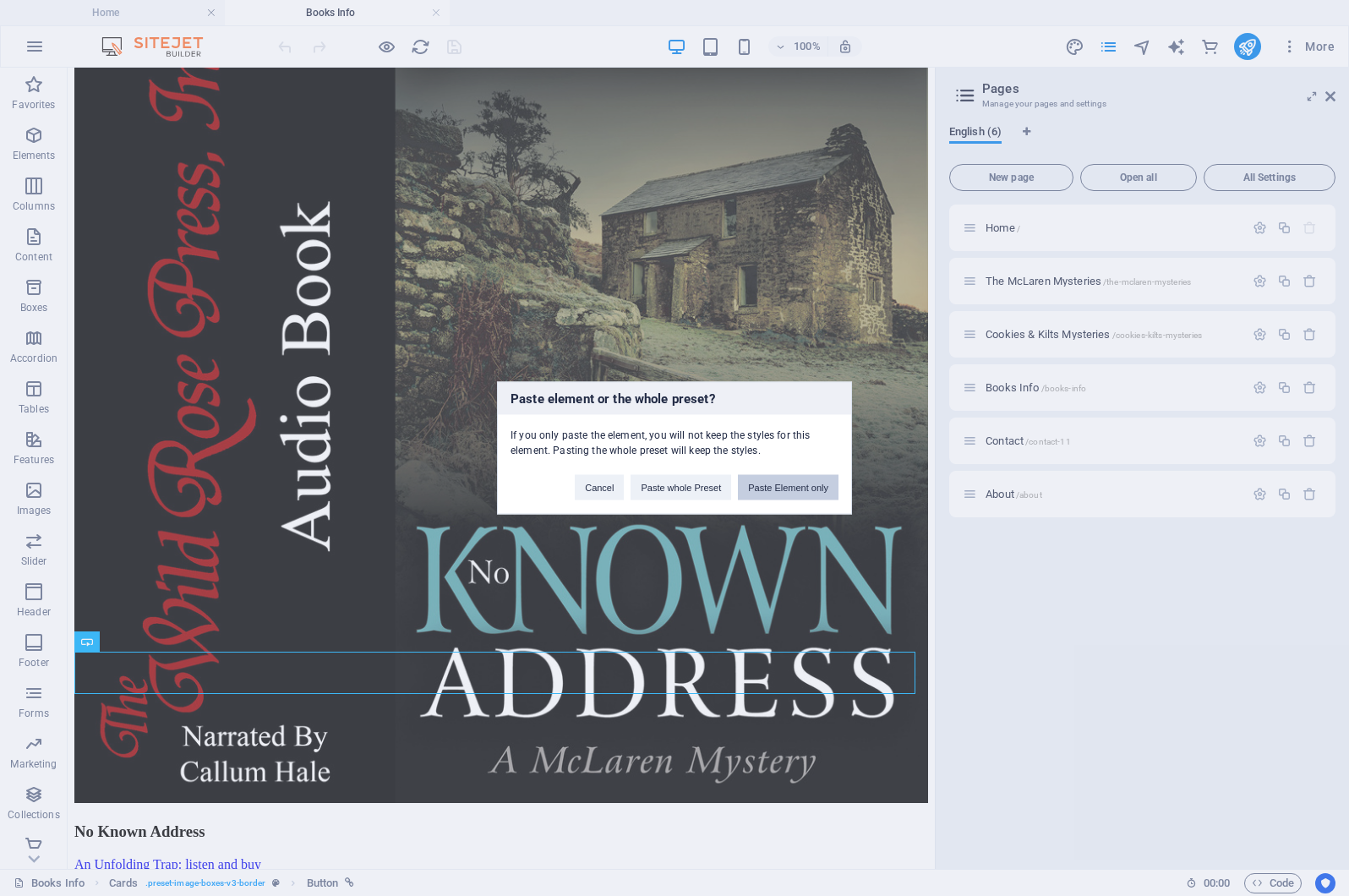
click at [756, 488] on button "Paste Element only" at bounding box center [789, 488] width 101 height 25
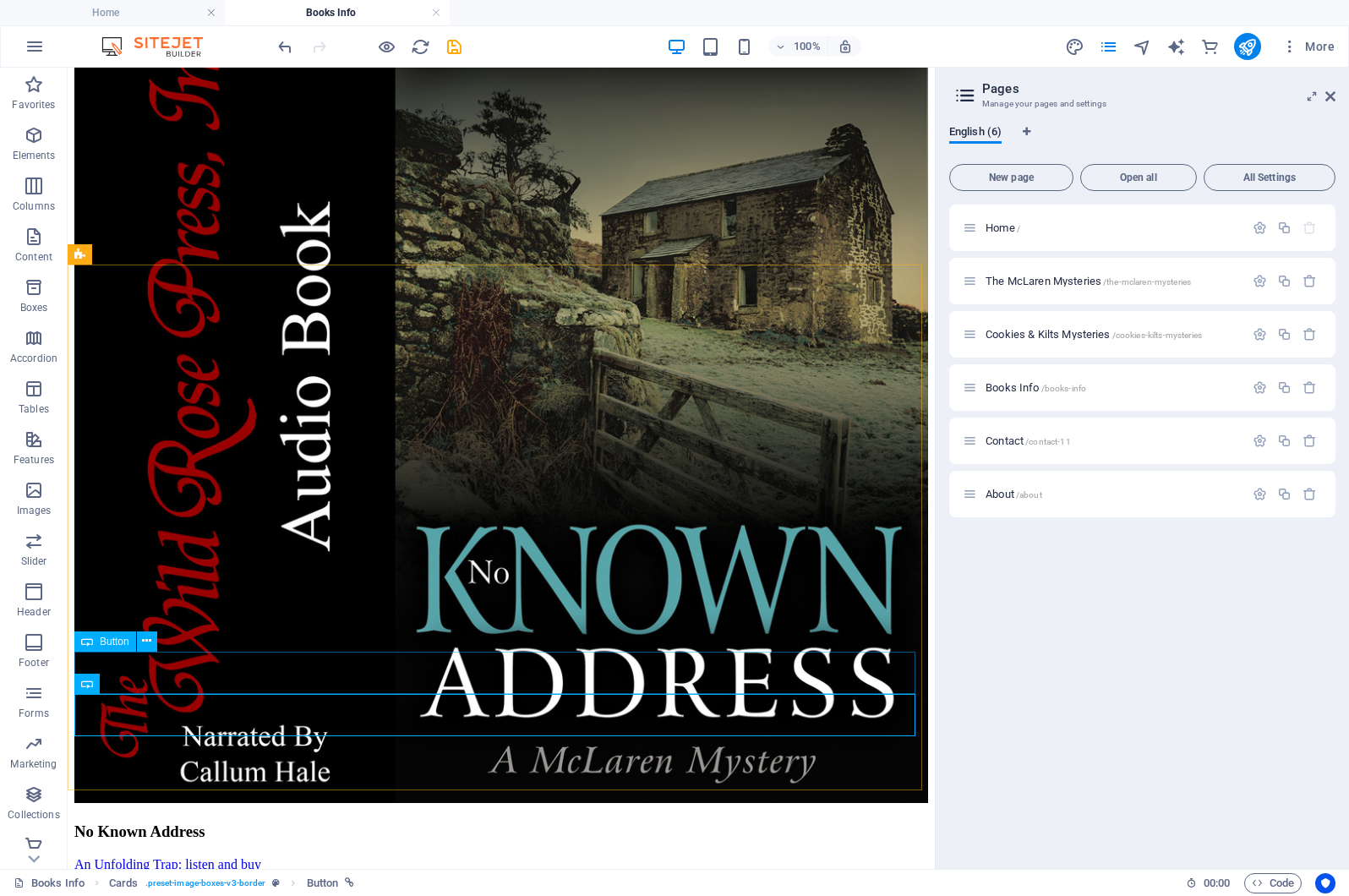
click at [110, 642] on span "Button" at bounding box center [114, 642] width 30 height 10
click at [121, 641] on span "Button" at bounding box center [114, 642] width 30 height 10
click at [117, 642] on span "Button" at bounding box center [114, 642] width 30 height 10
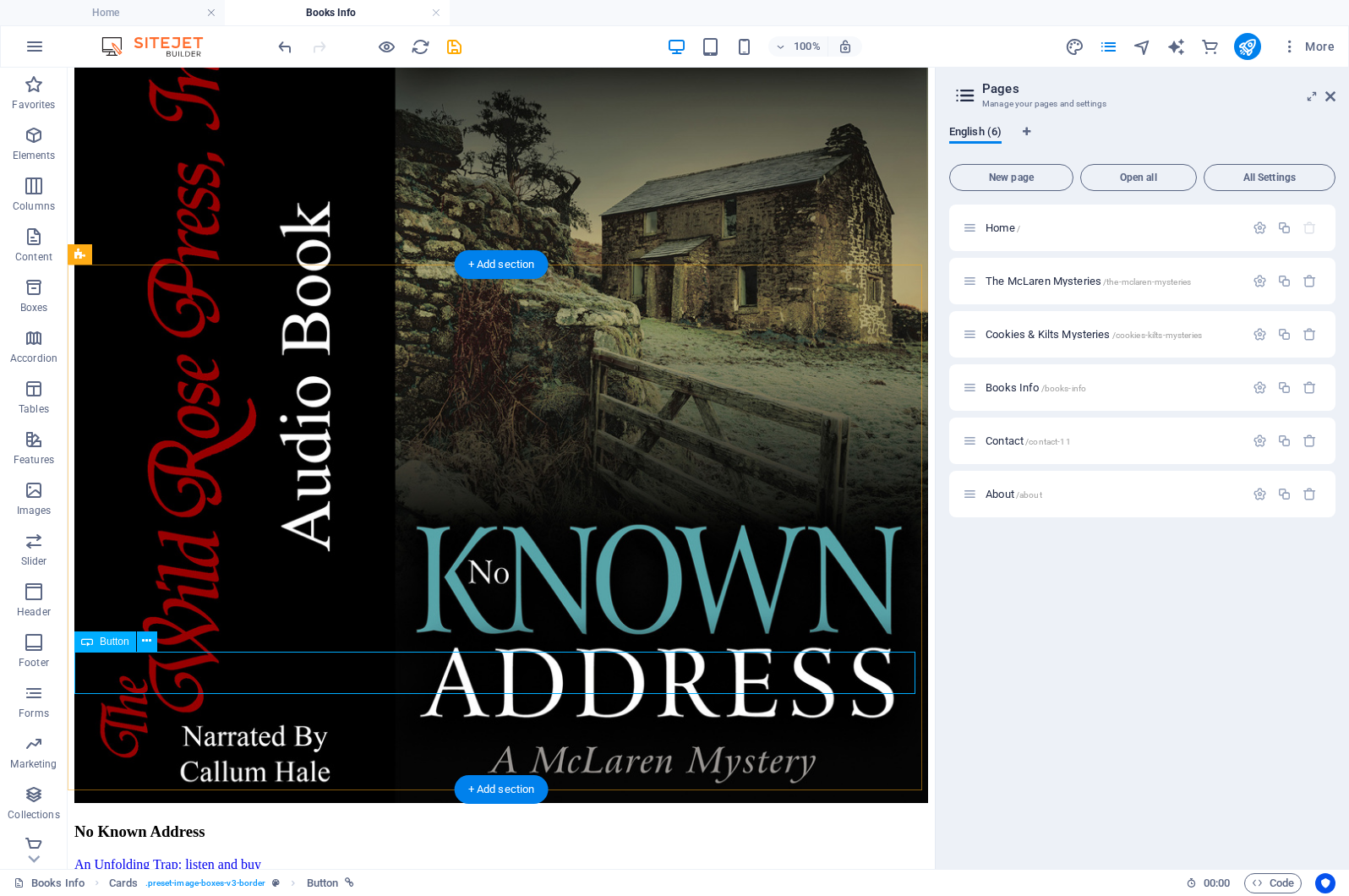
click at [148, 641] on icon at bounding box center [147, 641] width 10 height 17
click at [86, 642] on icon at bounding box center [87, 641] width 12 height 20
click at [84, 642] on icon at bounding box center [87, 641] width 12 height 20
click at [84, 641] on icon at bounding box center [87, 641] width 12 height 20
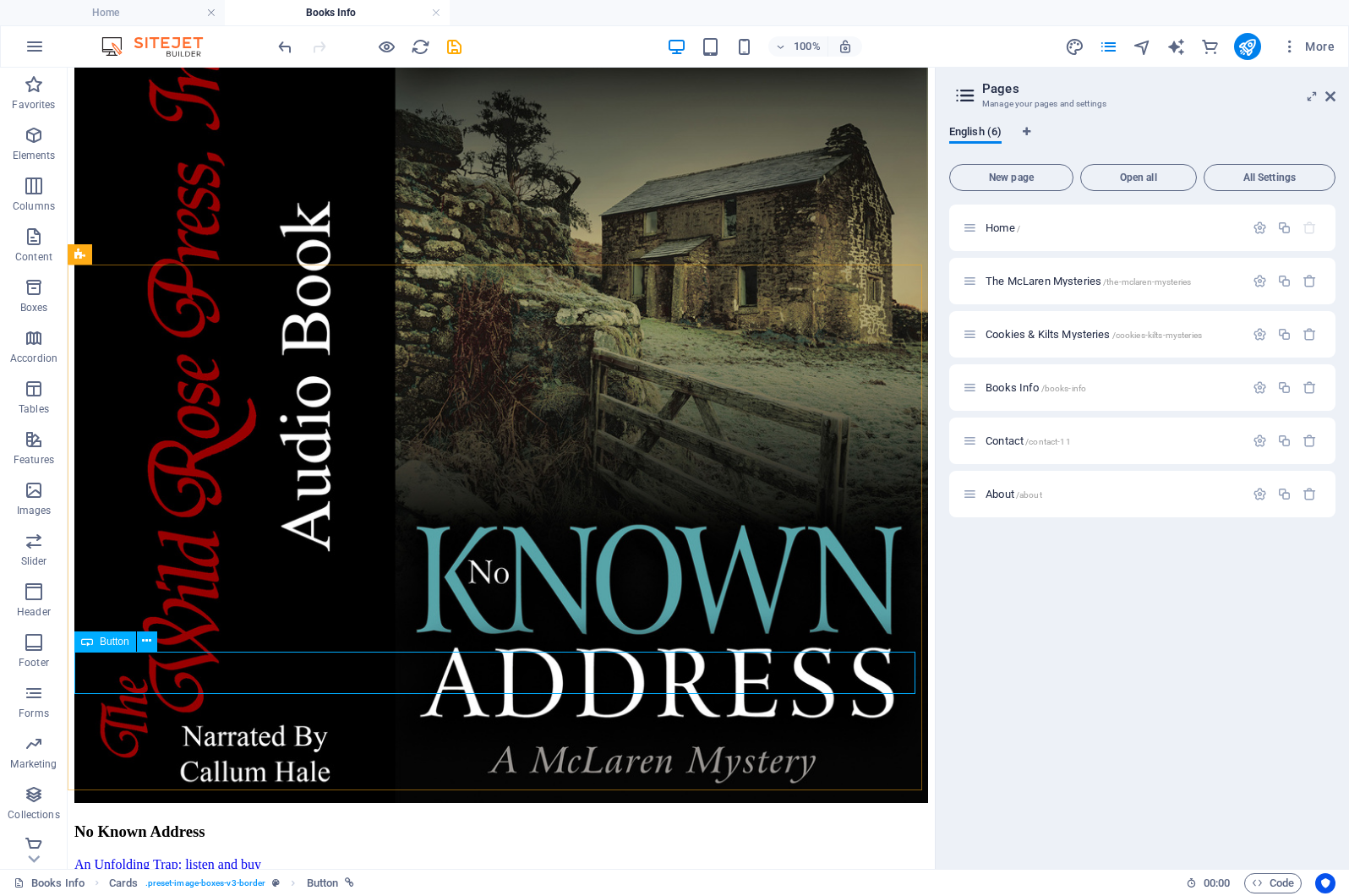
click at [117, 642] on span "Button" at bounding box center [114, 642] width 30 height 10
click at [143, 640] on icon at bounding box center [147, 641] width 10 height 17
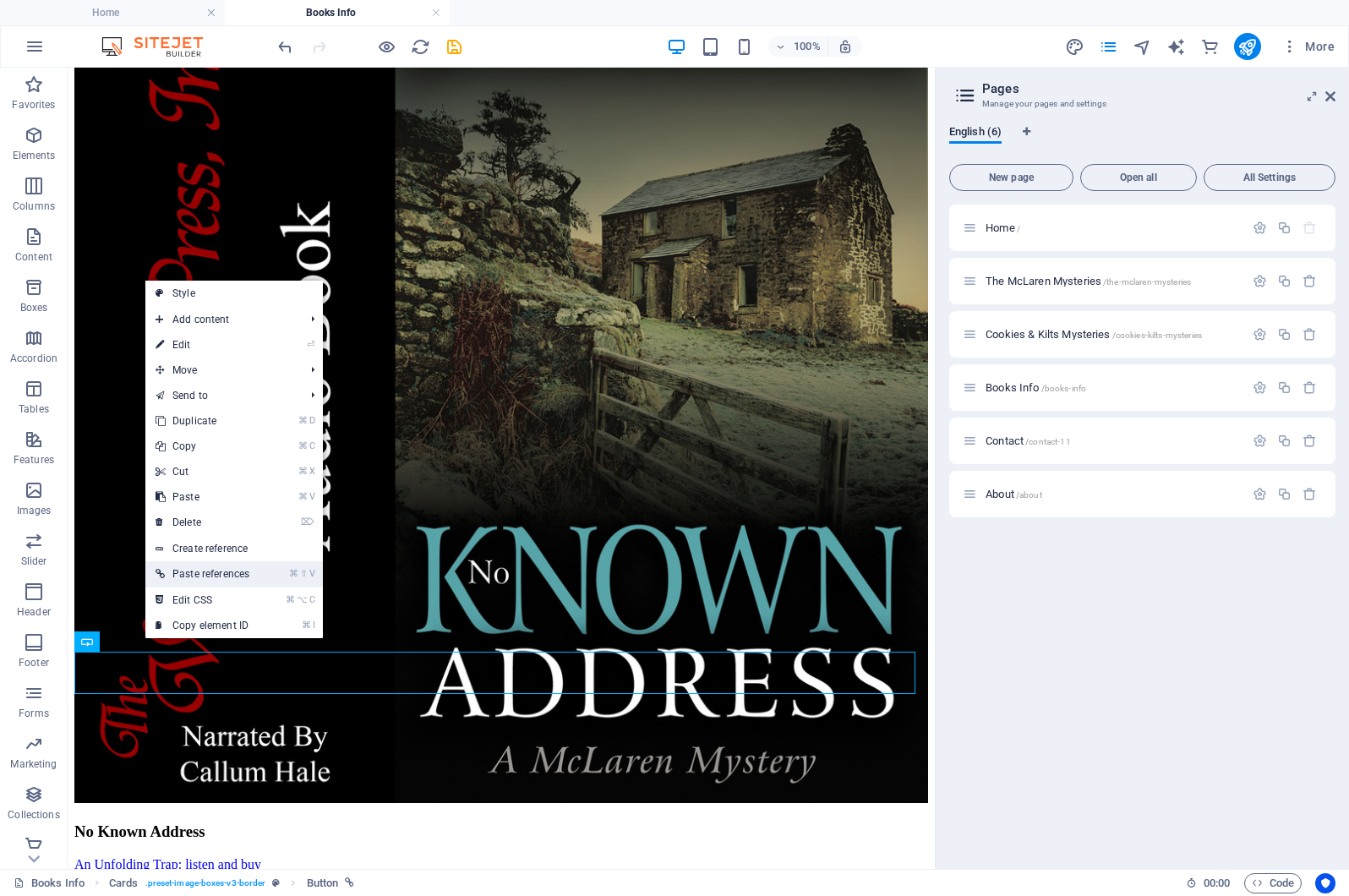
click at [204, 572] on link "⌘ ⇧ V Paste references" at bounding box center [202, 574] width 114 height 25
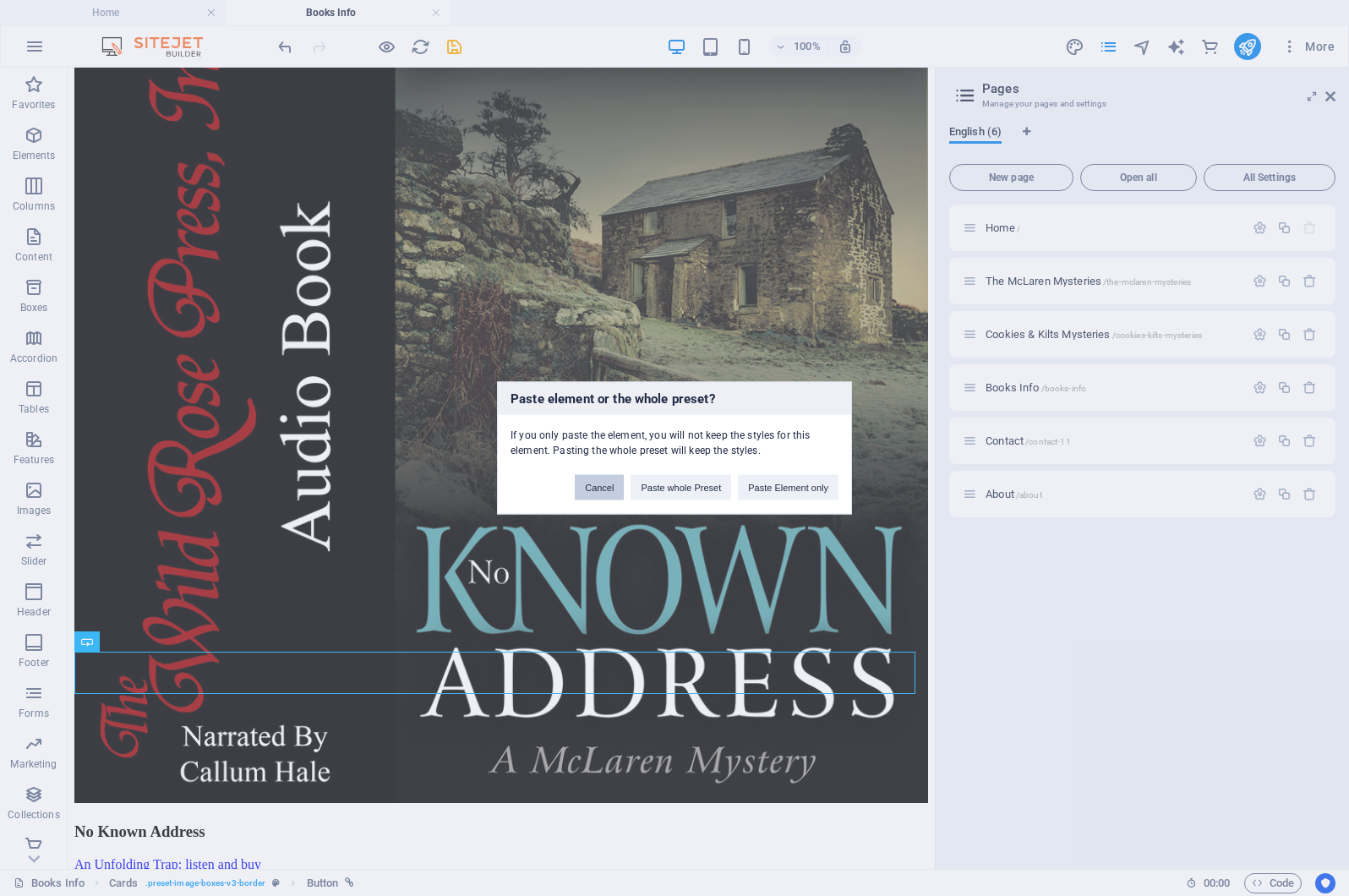
click at [591, 485] on button "Cancel" at bounding box center [599, 488] width 49 height 25
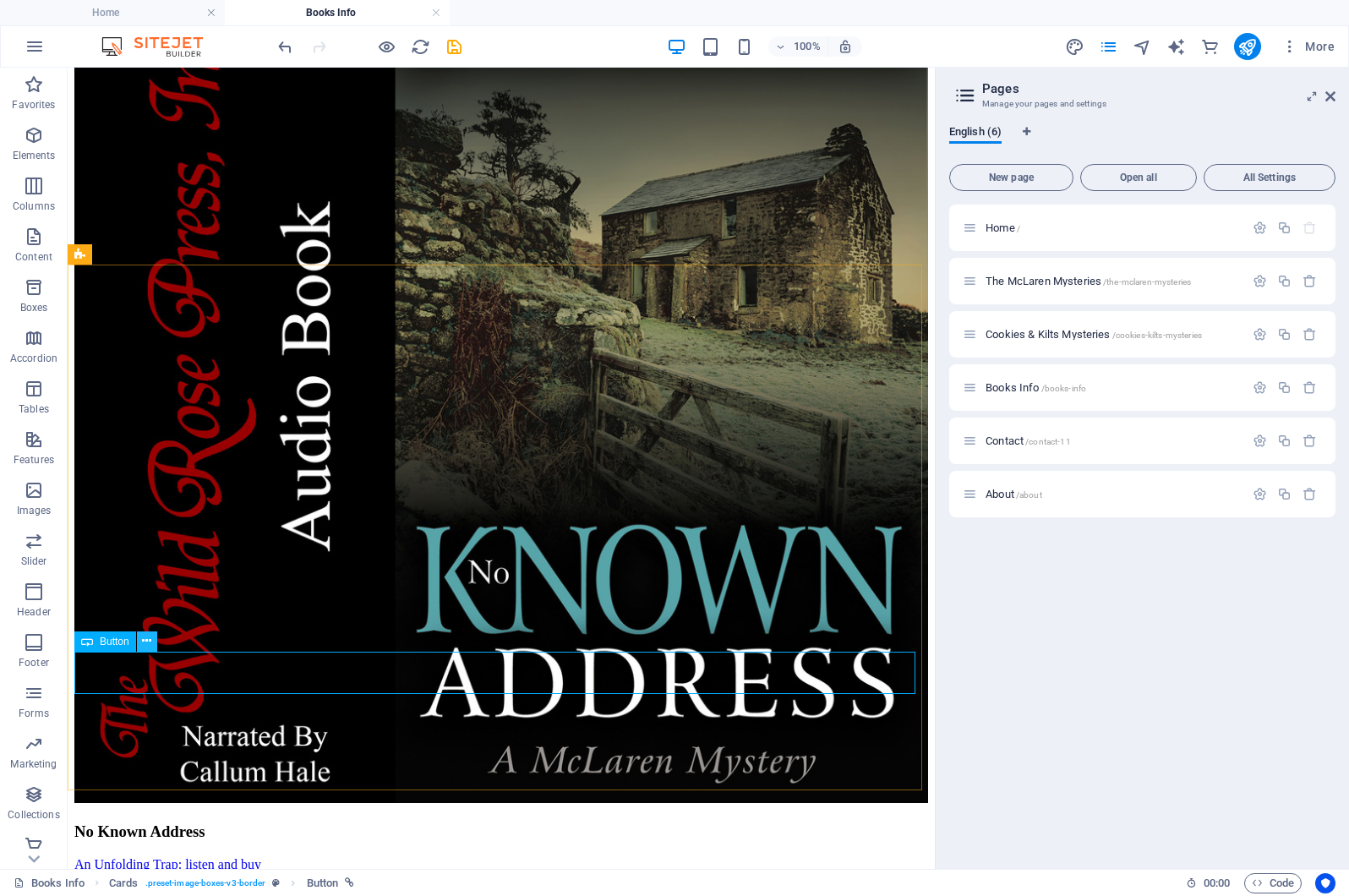
click at [146, 642] on icon at bounding box center [147, 641] width 10 height 17
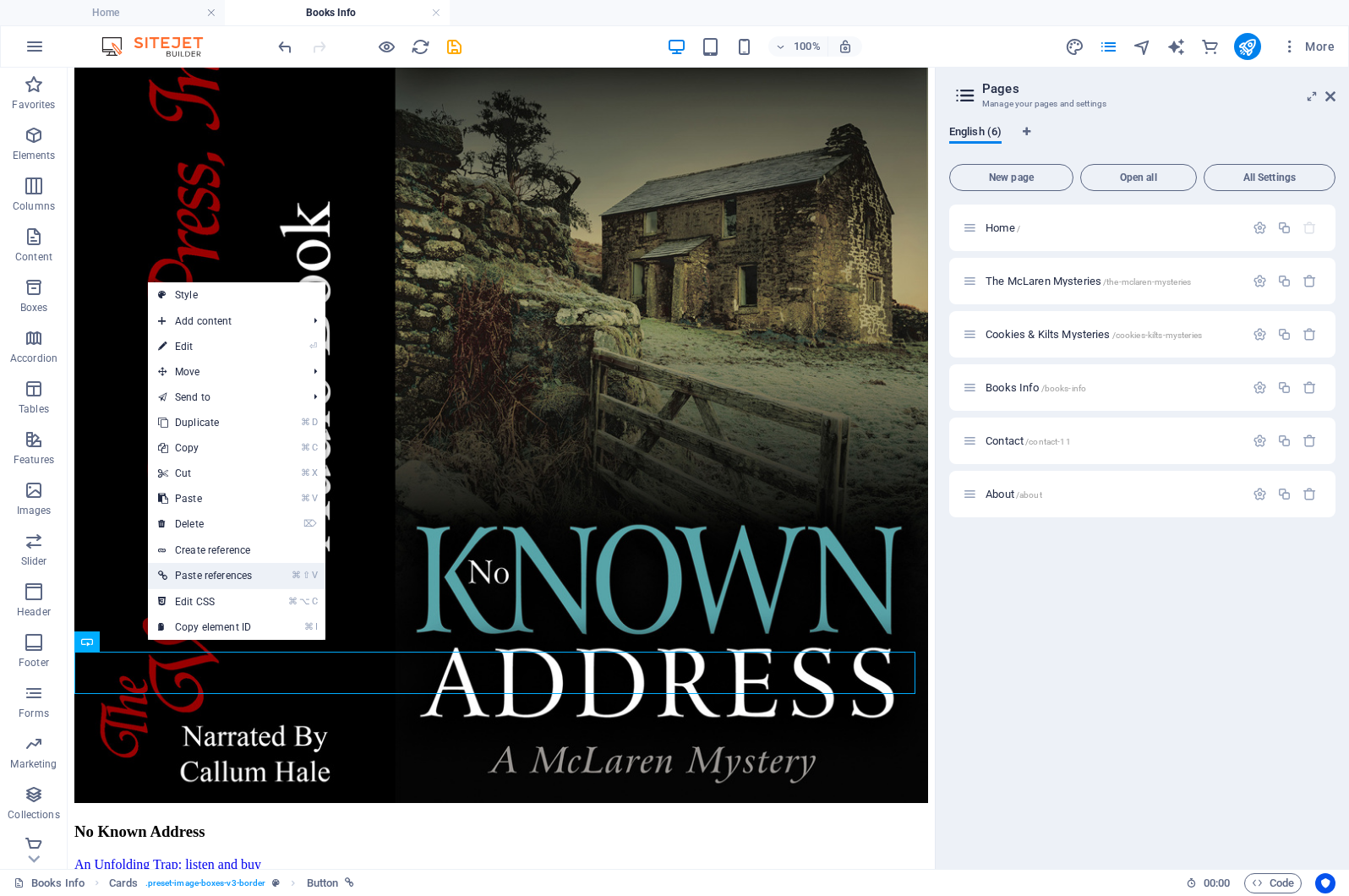
click at [220, 574] on link "⌘ ⇧ V Paste references" at bounding box center [205, 576] width 114 height 25
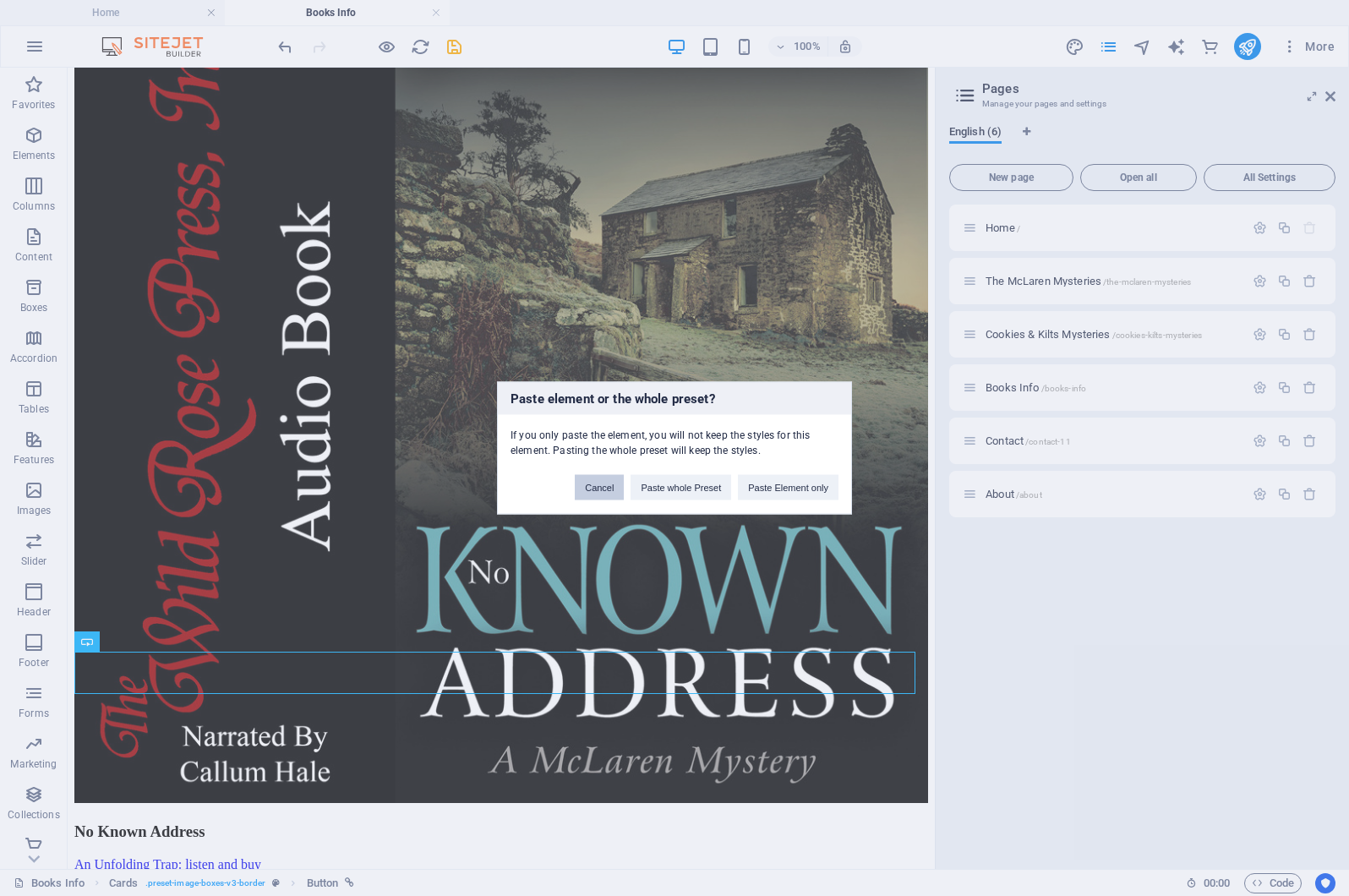
click at [587, 484] on button "Cancel" at bounding box center [599, 488] width 49 height 25
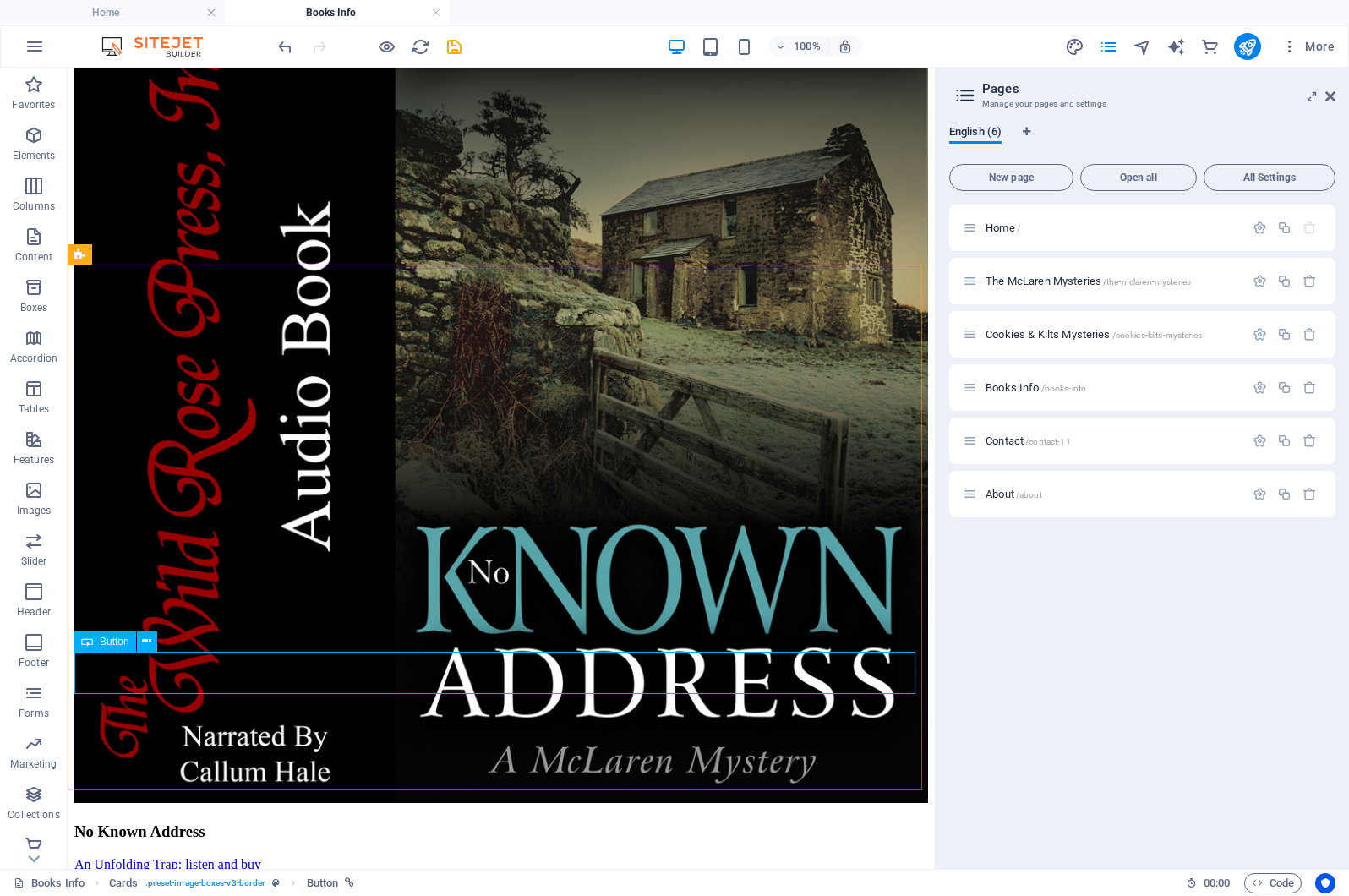
click at [87, 639] on icon at bounding box center [87, 641] width 12 height 20
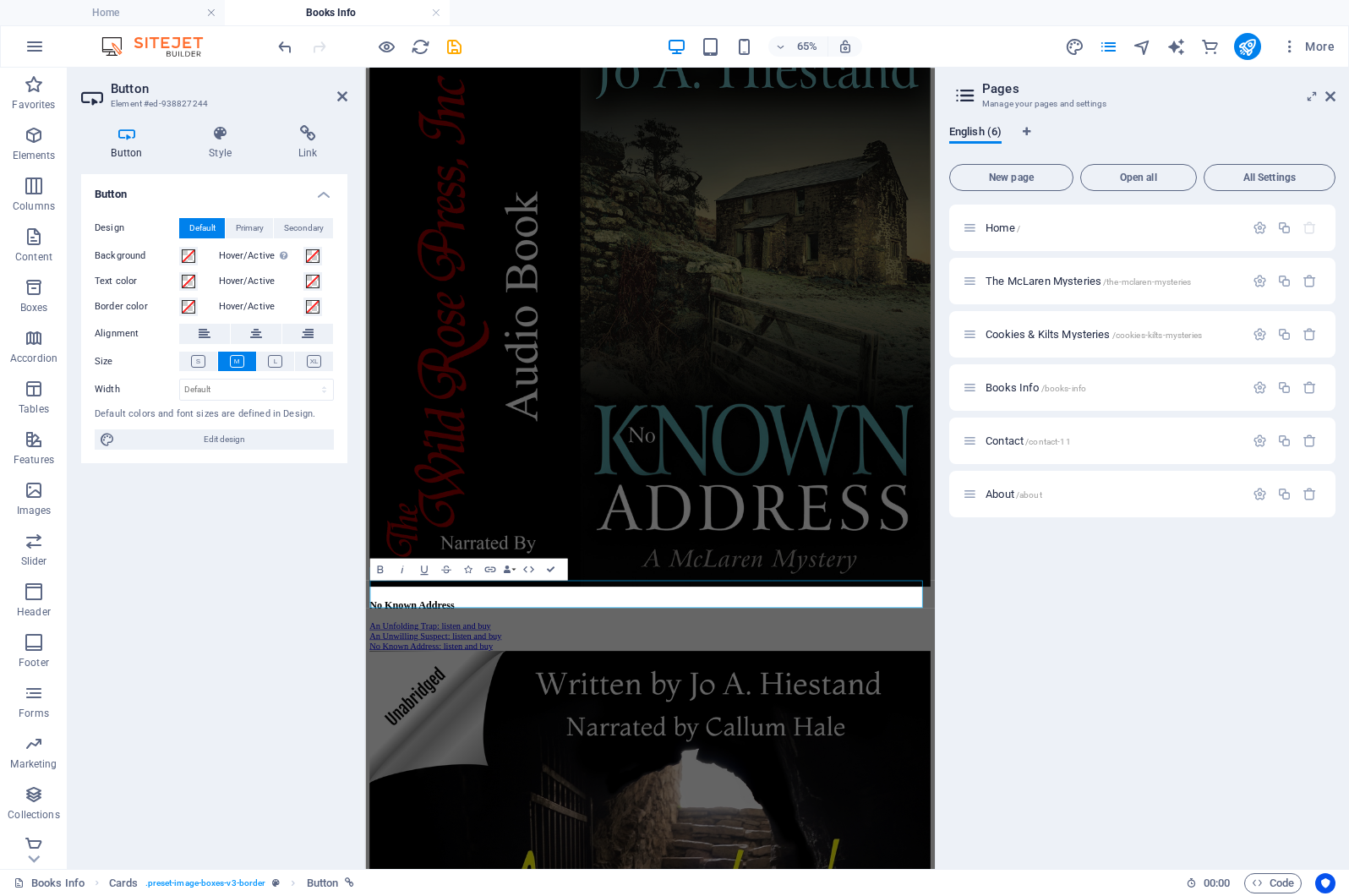
scroll to position [5973, 0]
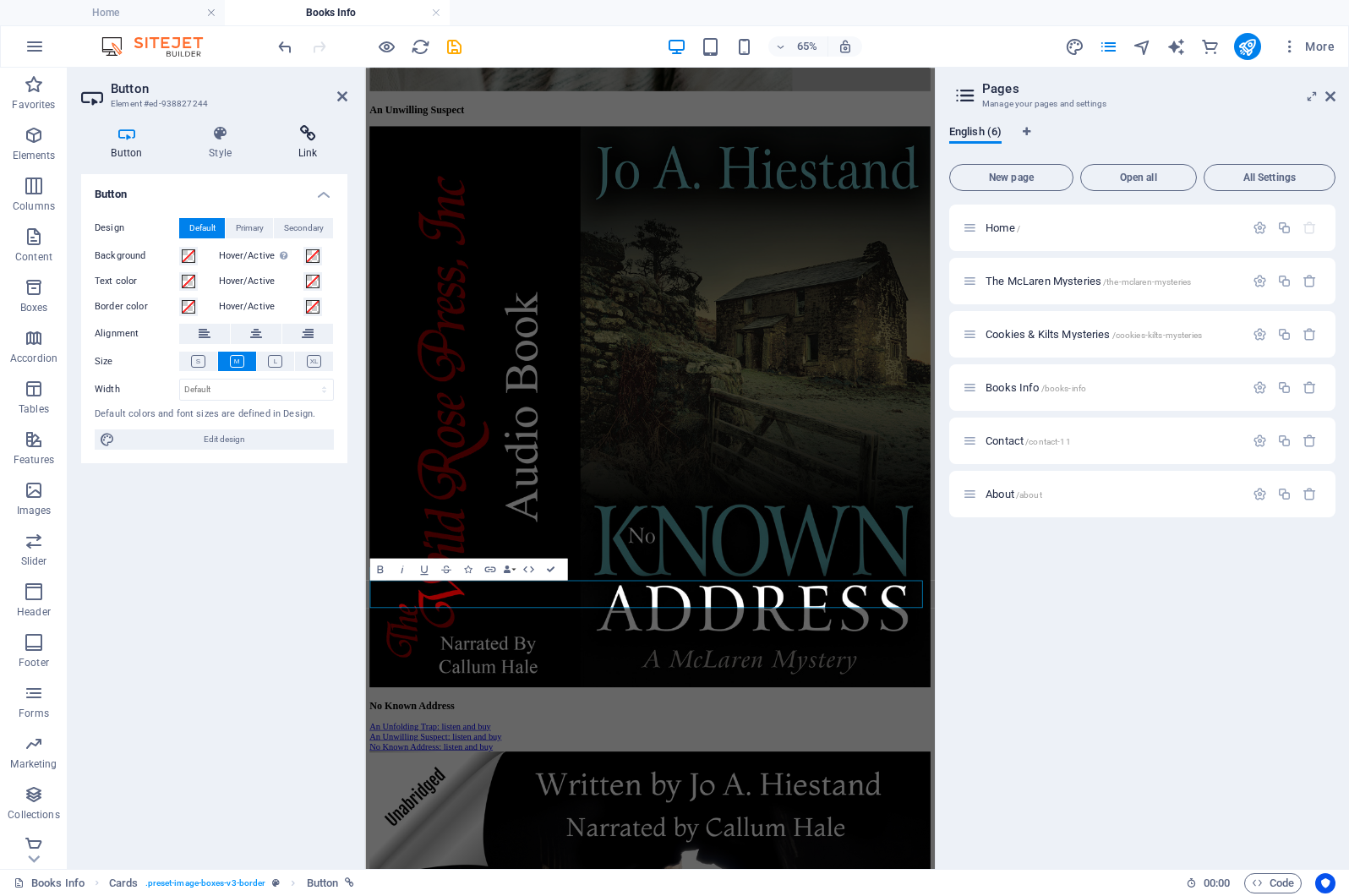
click at [308, 134] on icon at bounding box center [308, 133] width 79 height 16
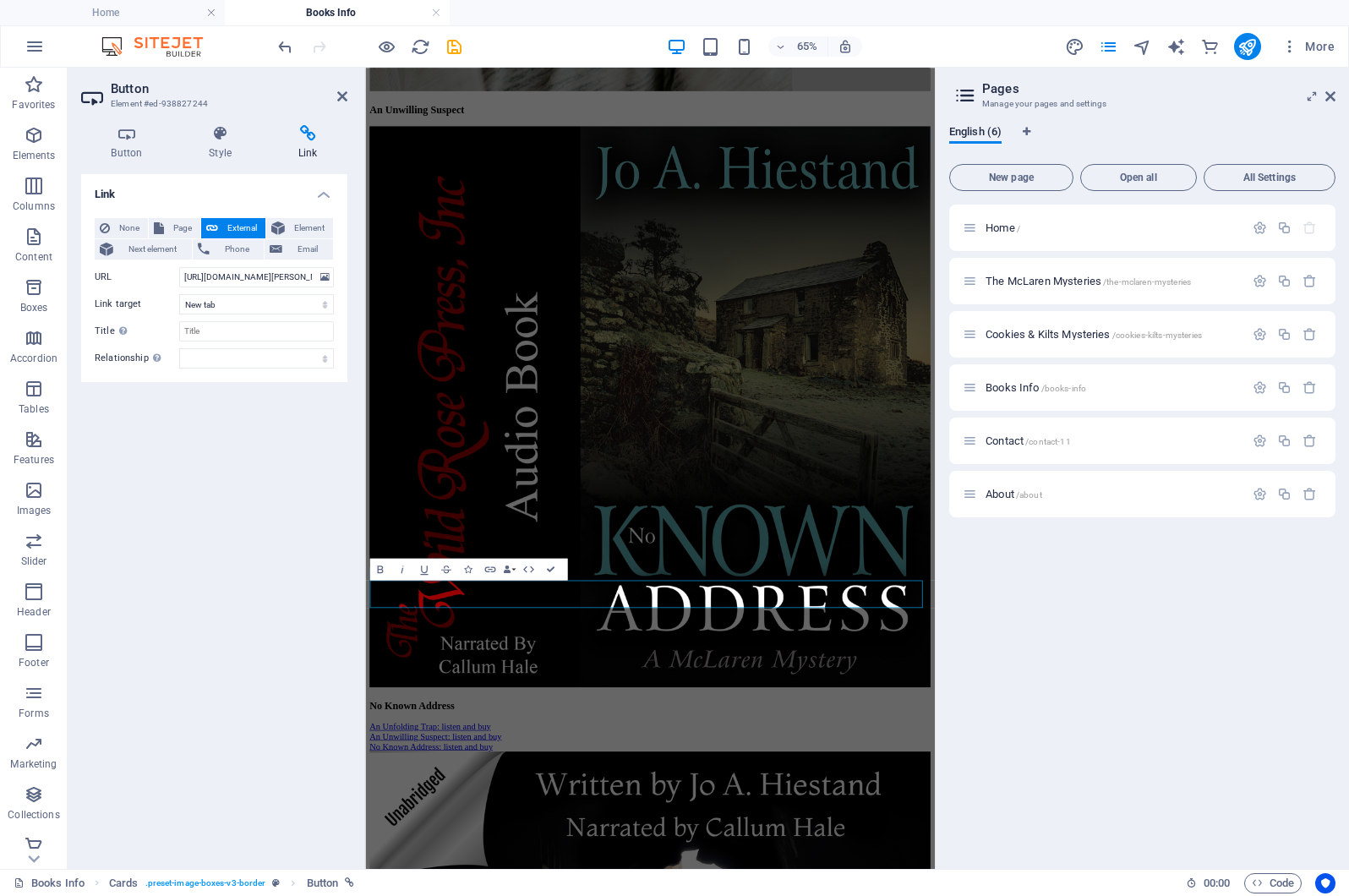
click at [224, 224] on span "External" at bounding box center [242, 227] width 37 height 20
click at [184, 278] on input "[URL][DOMAIN_NAME][PERSON_NAME]" at bounding box center [256, 277] width 155 height 20
drag, startPoint x: 184, startPoint y: 278, endPoint x: 338, endPoint y: 268, distance: 154.3
click at [338, 268] on div "None Page External Element Next element Phone Email Page Home The McLaren Myste…" at bounding box center [214, 292] width 266 height 177
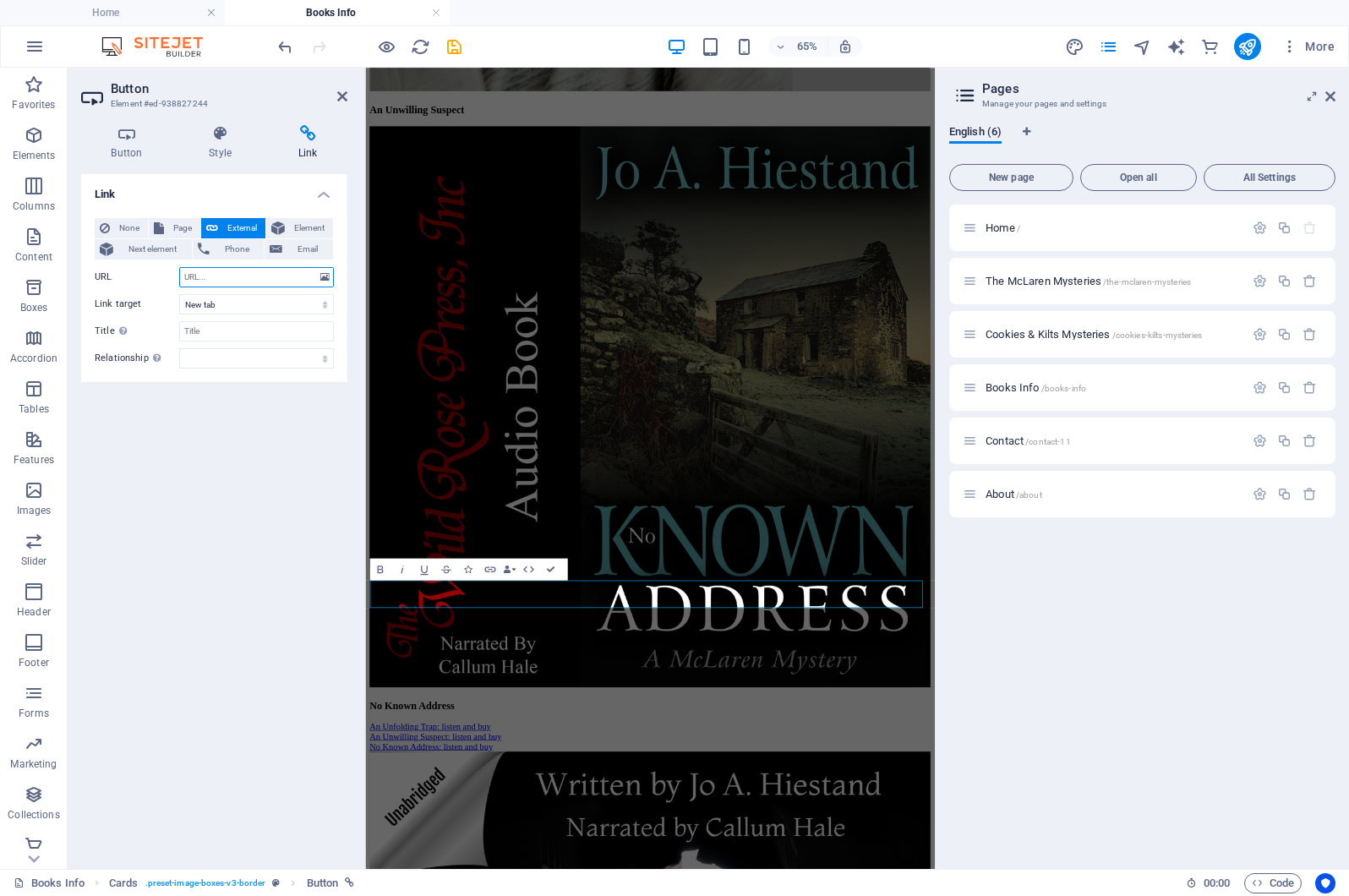
scroll to position [0, 0]
paste input "[URL][DOMAIN_NAME][PERSON_NAME]"
type input "[URL][DOMAIN_NAME][PERSON_NAME]"
click at [217, 331] on input "Title Additional link description, should not be the same as the link text. The…" at bounding box center [256, 331] width 155 height 20
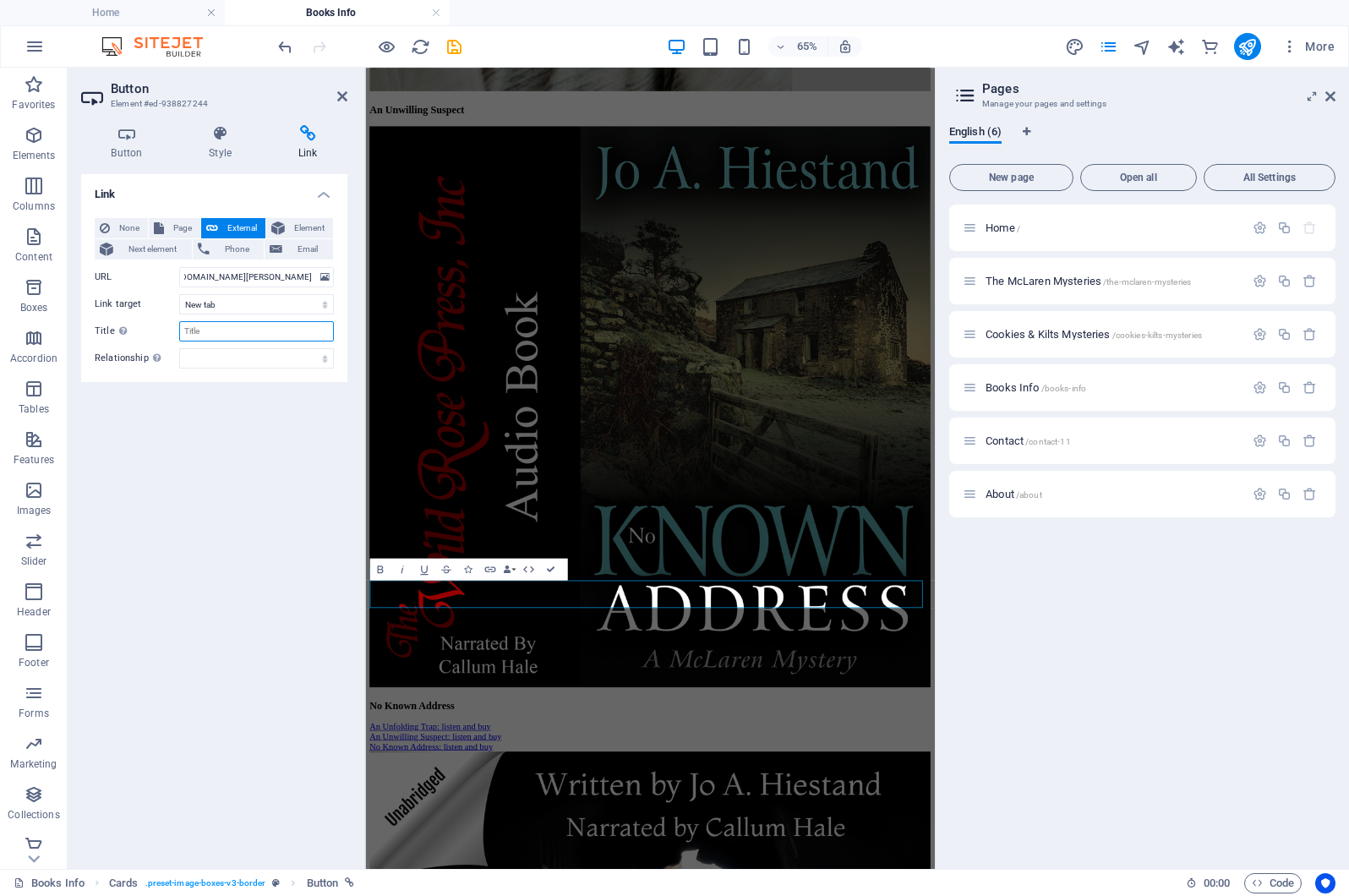
scroll to position [0, 0]
type input "VIM retail sample"
click at [453, 45] on icon "save" at bounding box center [454, 46] width 19 height 19
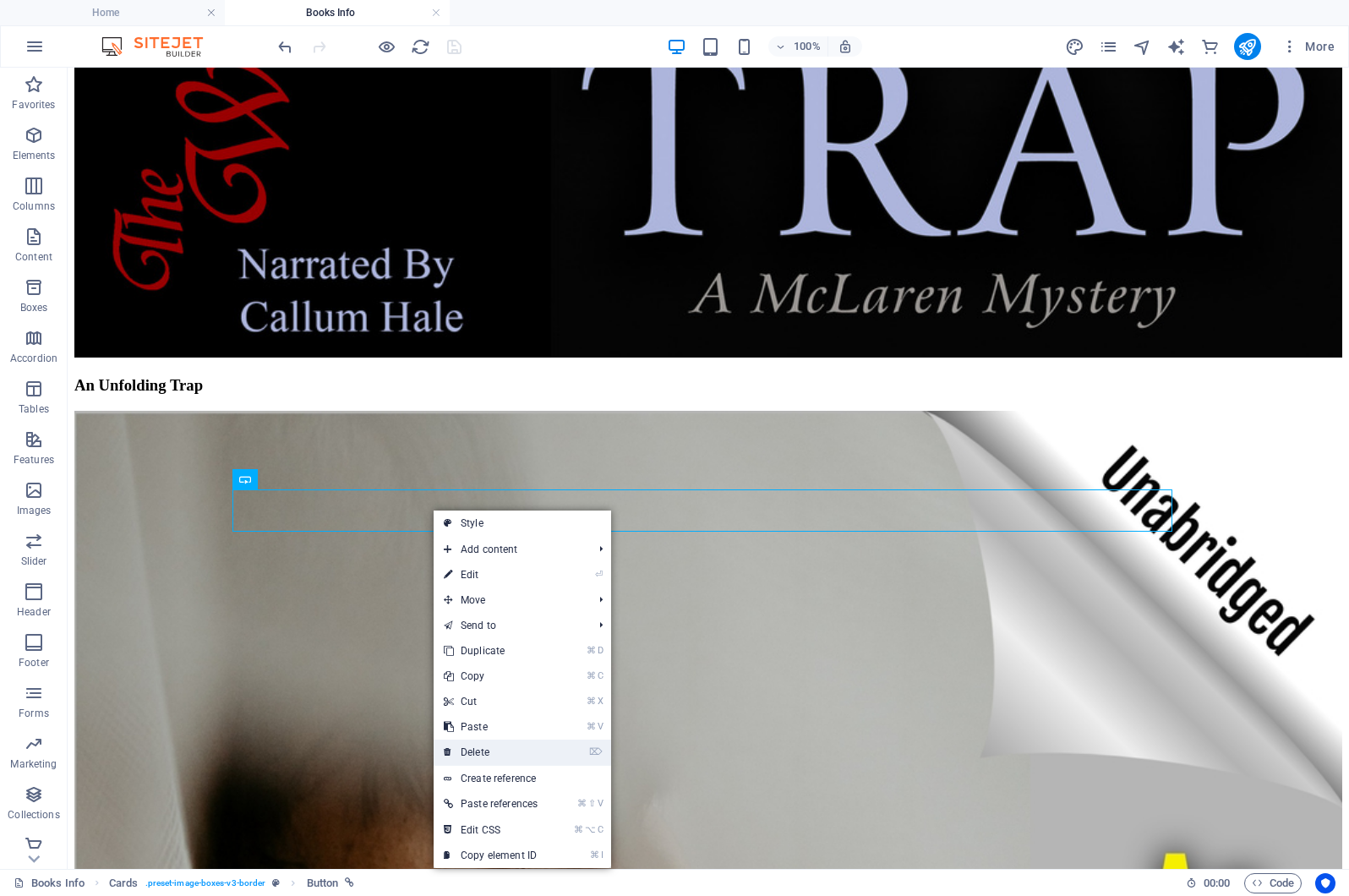
drag, startPoint x: 493, startPoint y: 751, endPoint x: 425, endPoint y: 683, distance: 96.2
click at [493, 751] on link "⌦ Delete" at bounding box center [491, 752] width 114 height 25
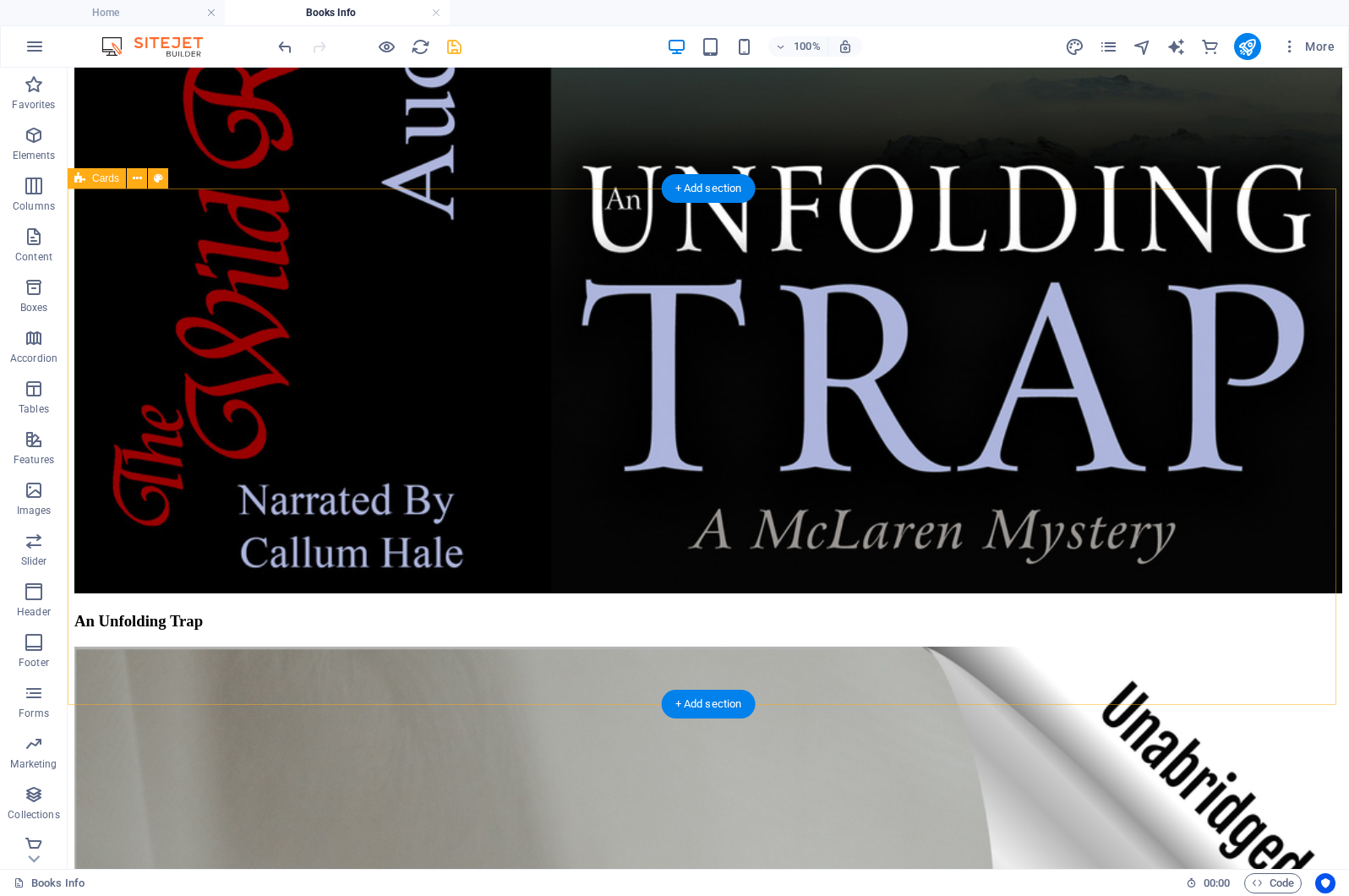
scroll to position [6477, 0]
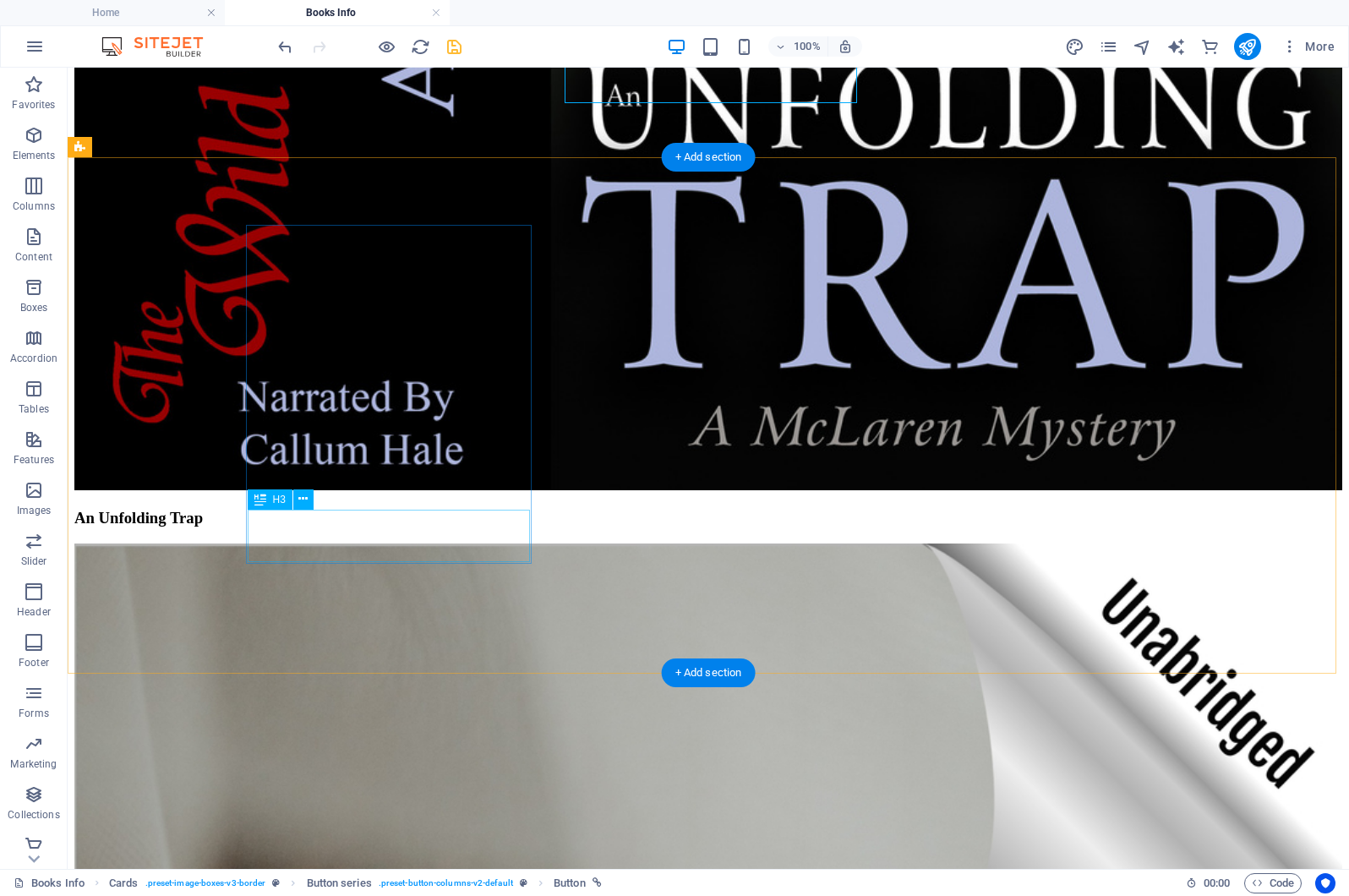
scroll to position [6600, 0]
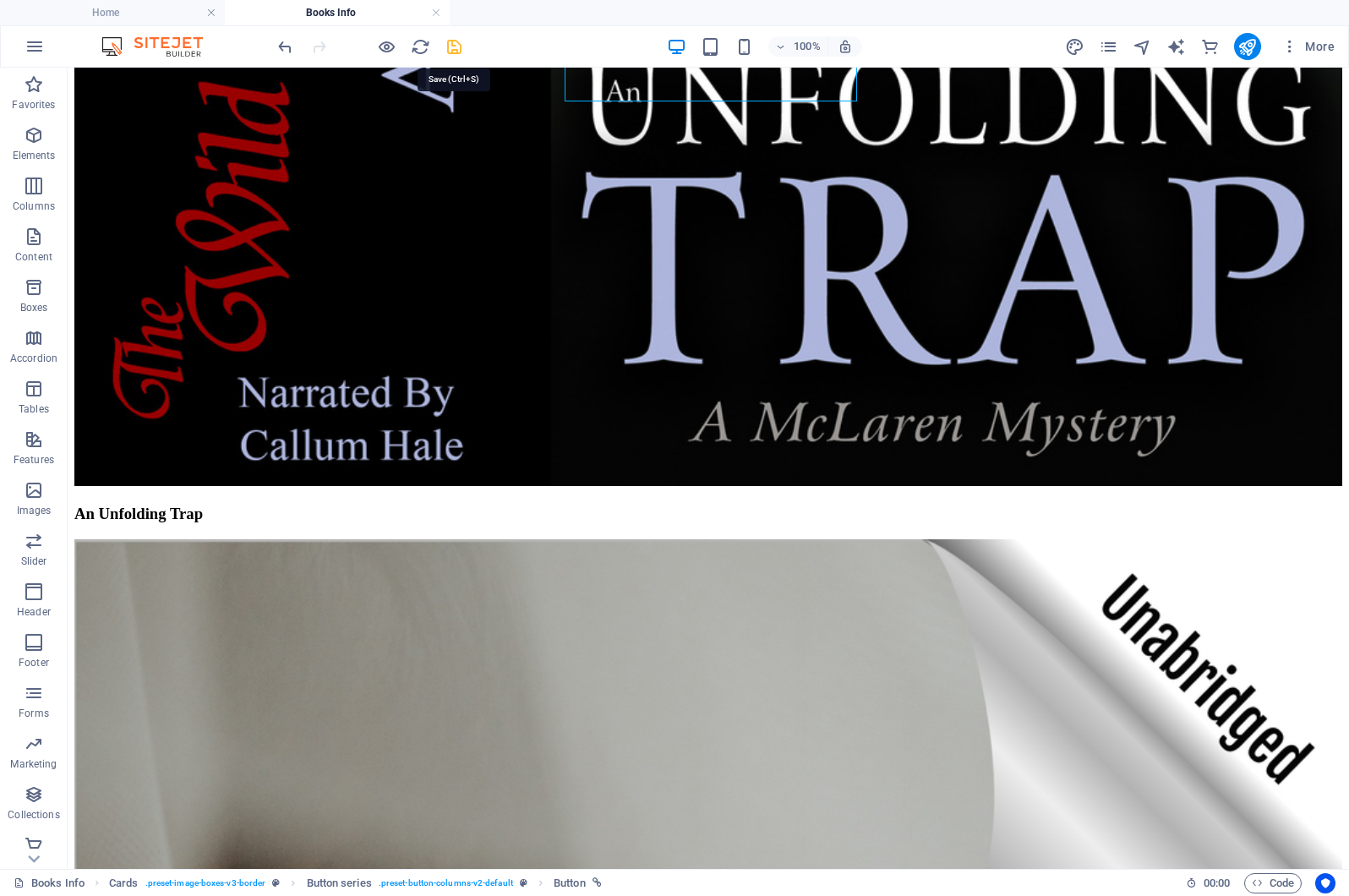
click at [451, 45] on icon "save" at bounding box center [454, 46] width 19 height 19
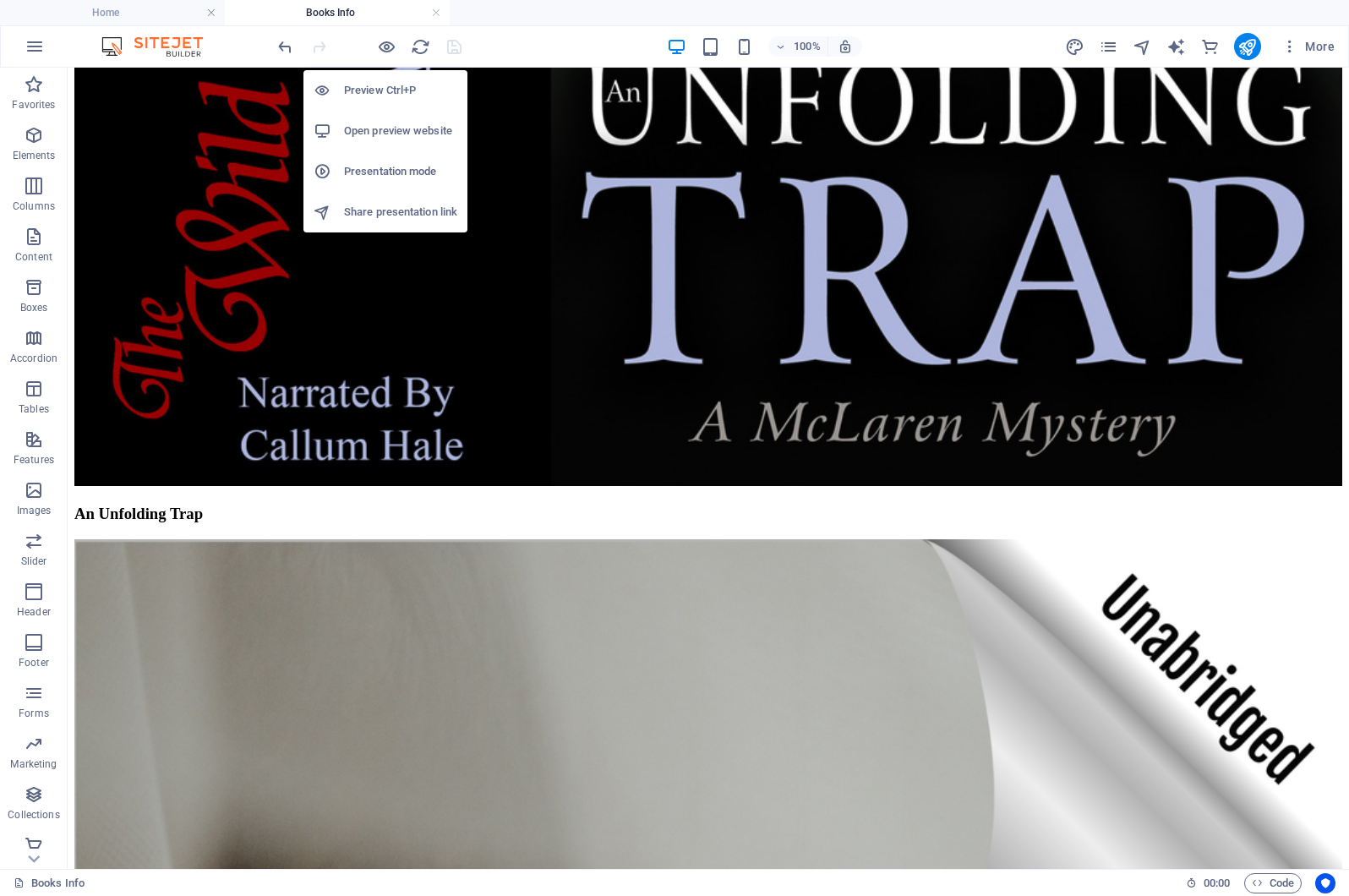
click at [375, 89] on h6 "Preview Ctrl+P" at bounding box center [401, 90] width 113 height 20
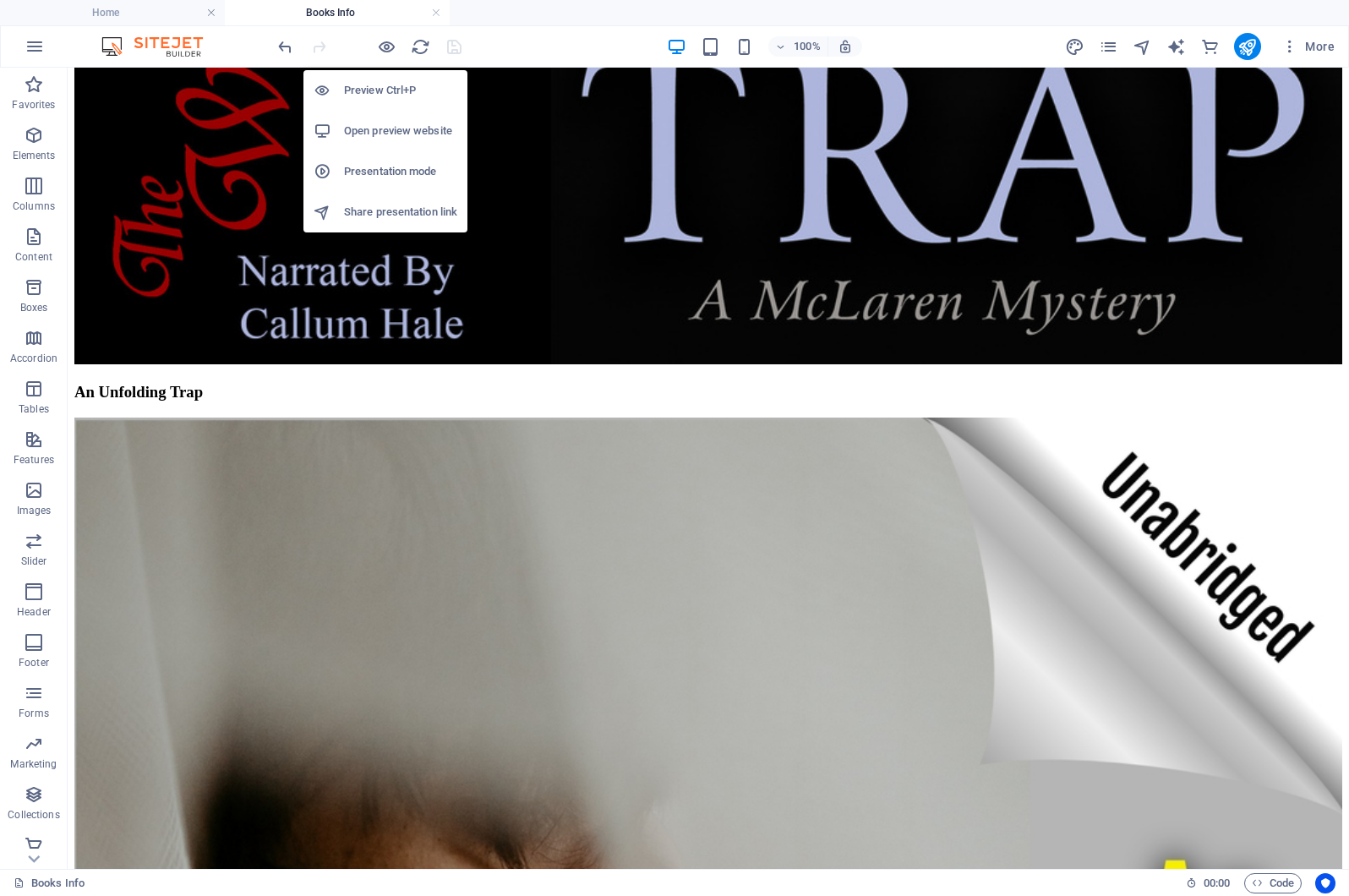
scroll to position [6598, 0]
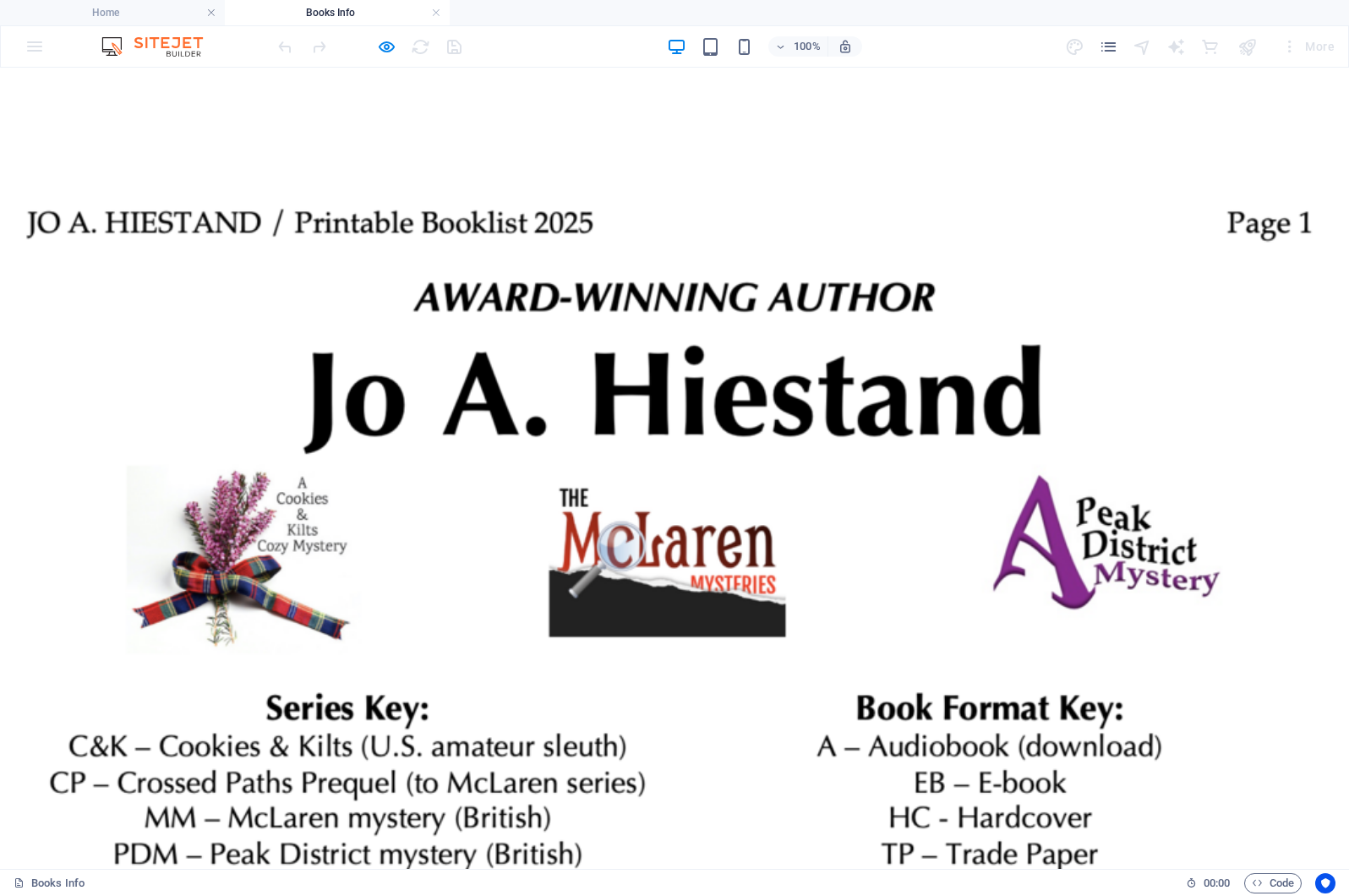
scroll to position [0, 0]
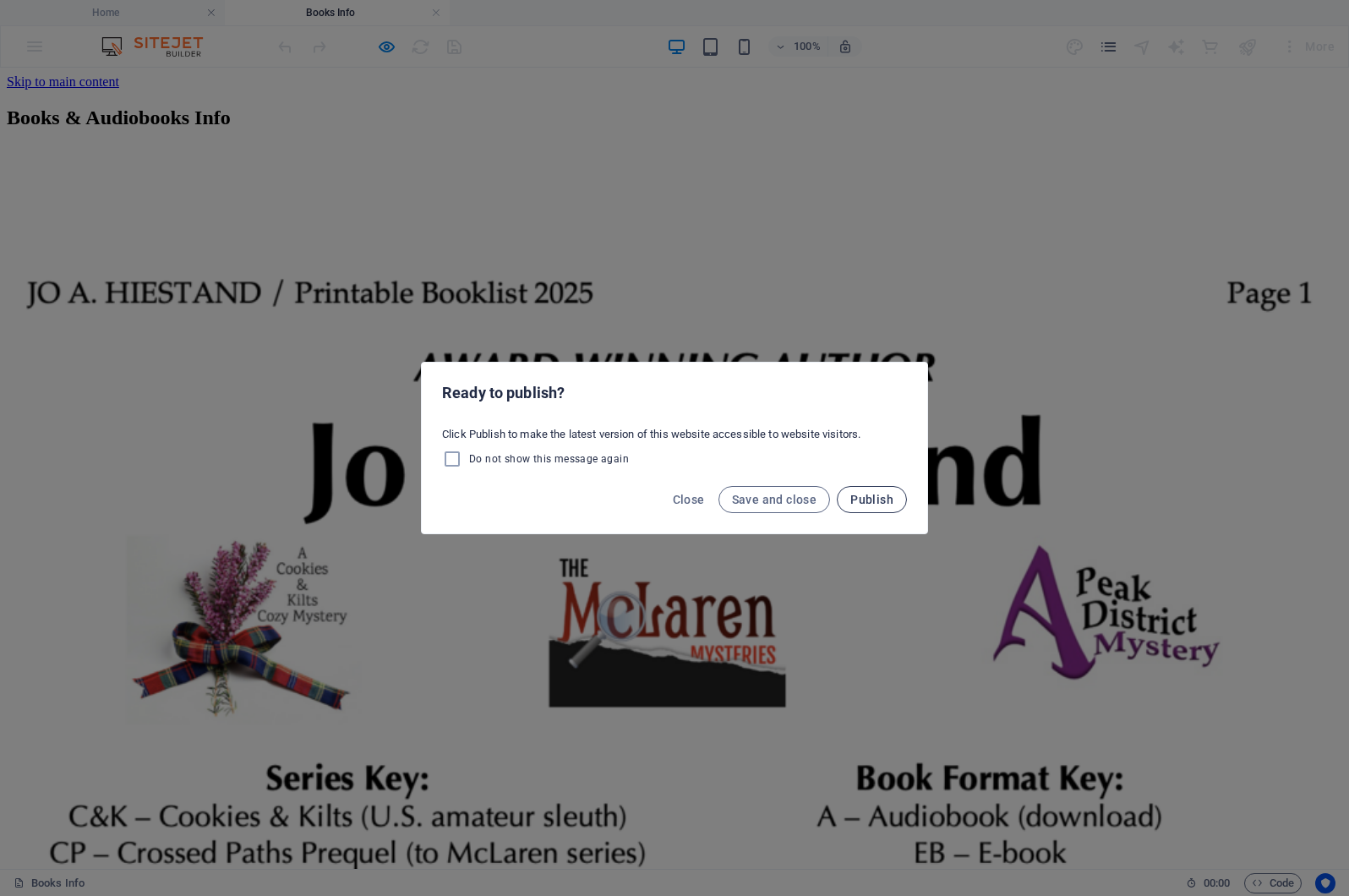
click at [881, 500] on span "Publish" at bounding box center [872, 499] width 44 height 14
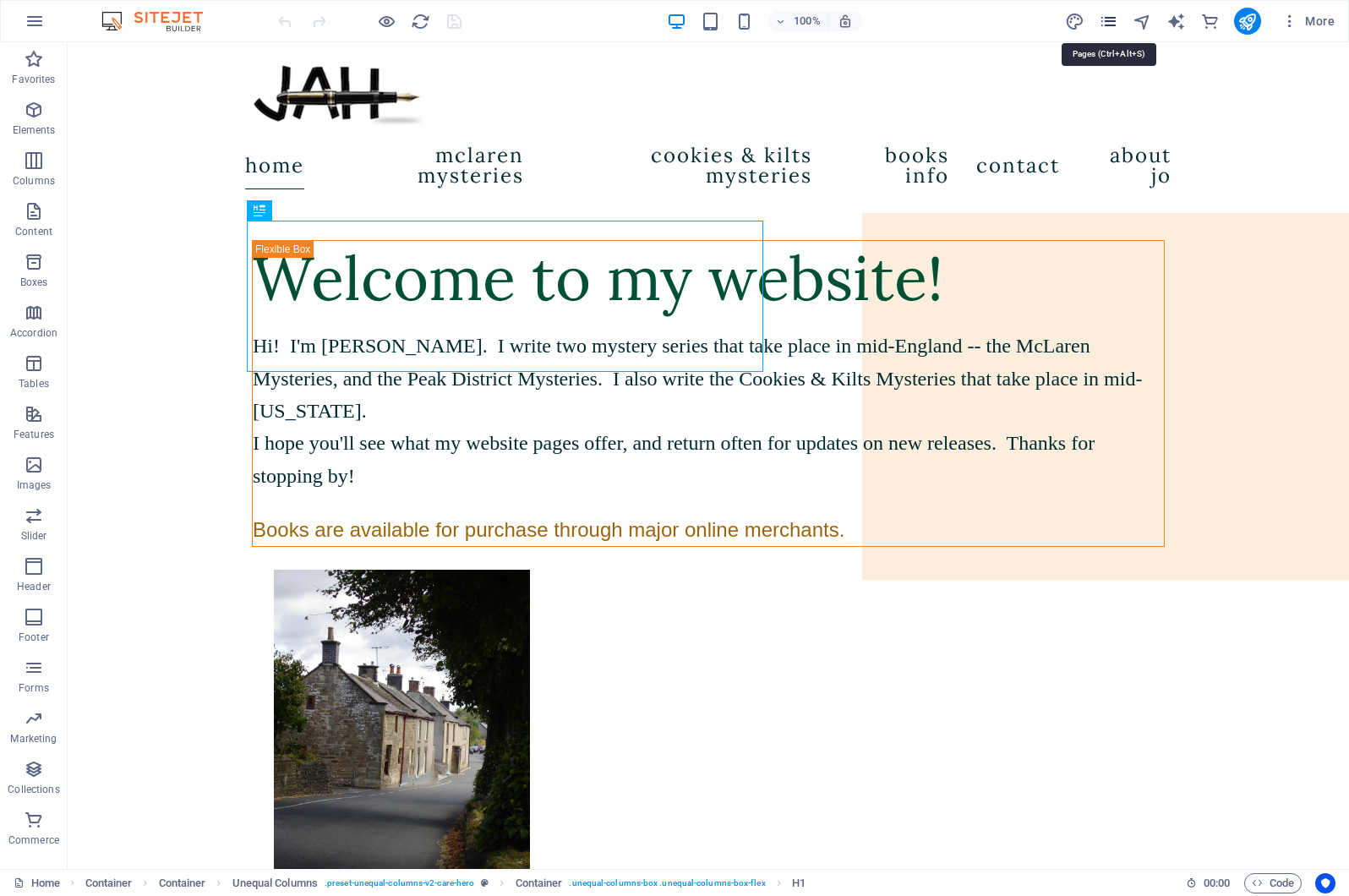
click at [1107, 18] on icon "pages" at bounding box center [1109, 21] width 19 height 19
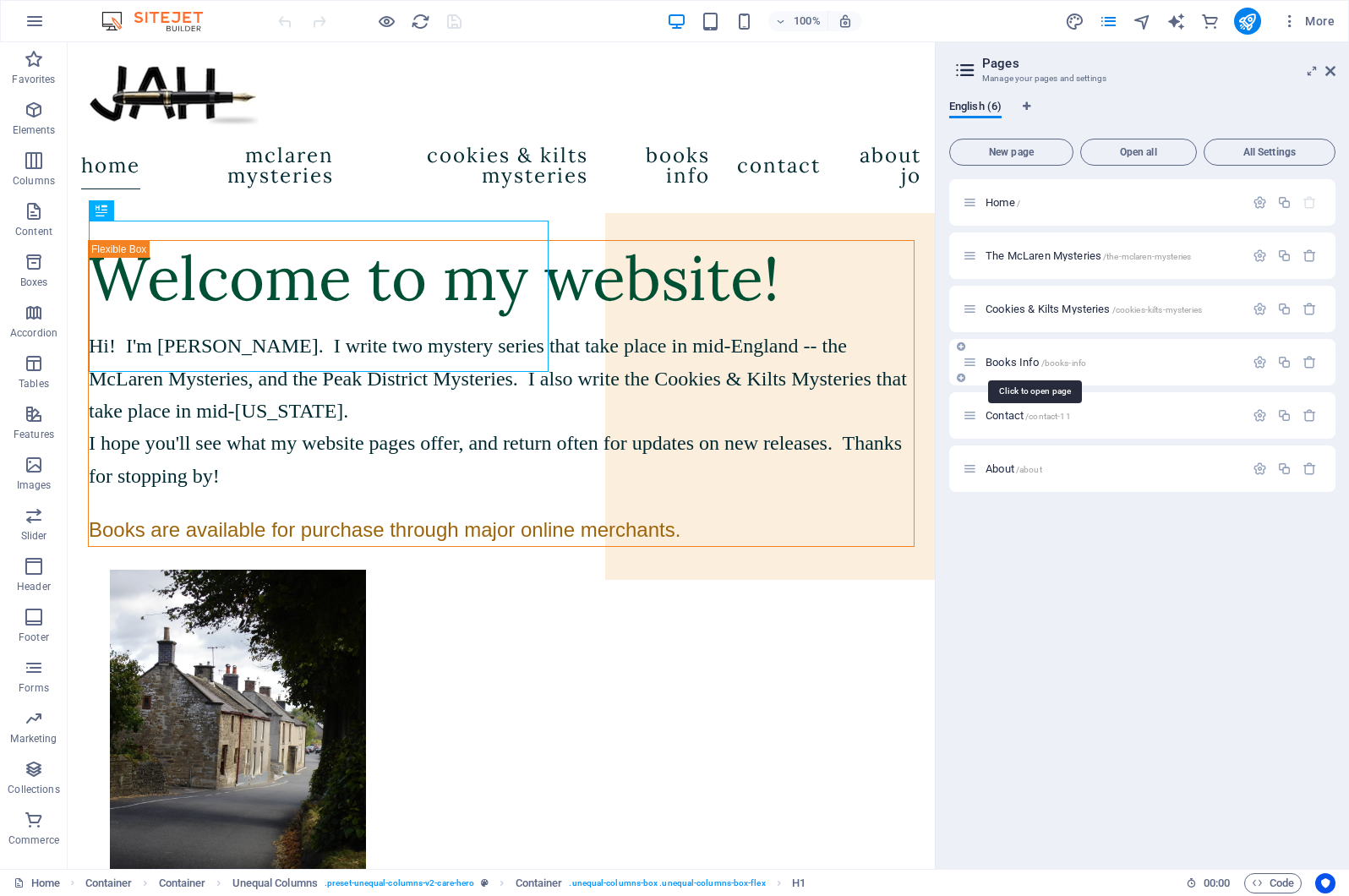
click at [1019, 361] on span "Books Info /books-info" at bounding box center [1035, 362] width 101 height 13
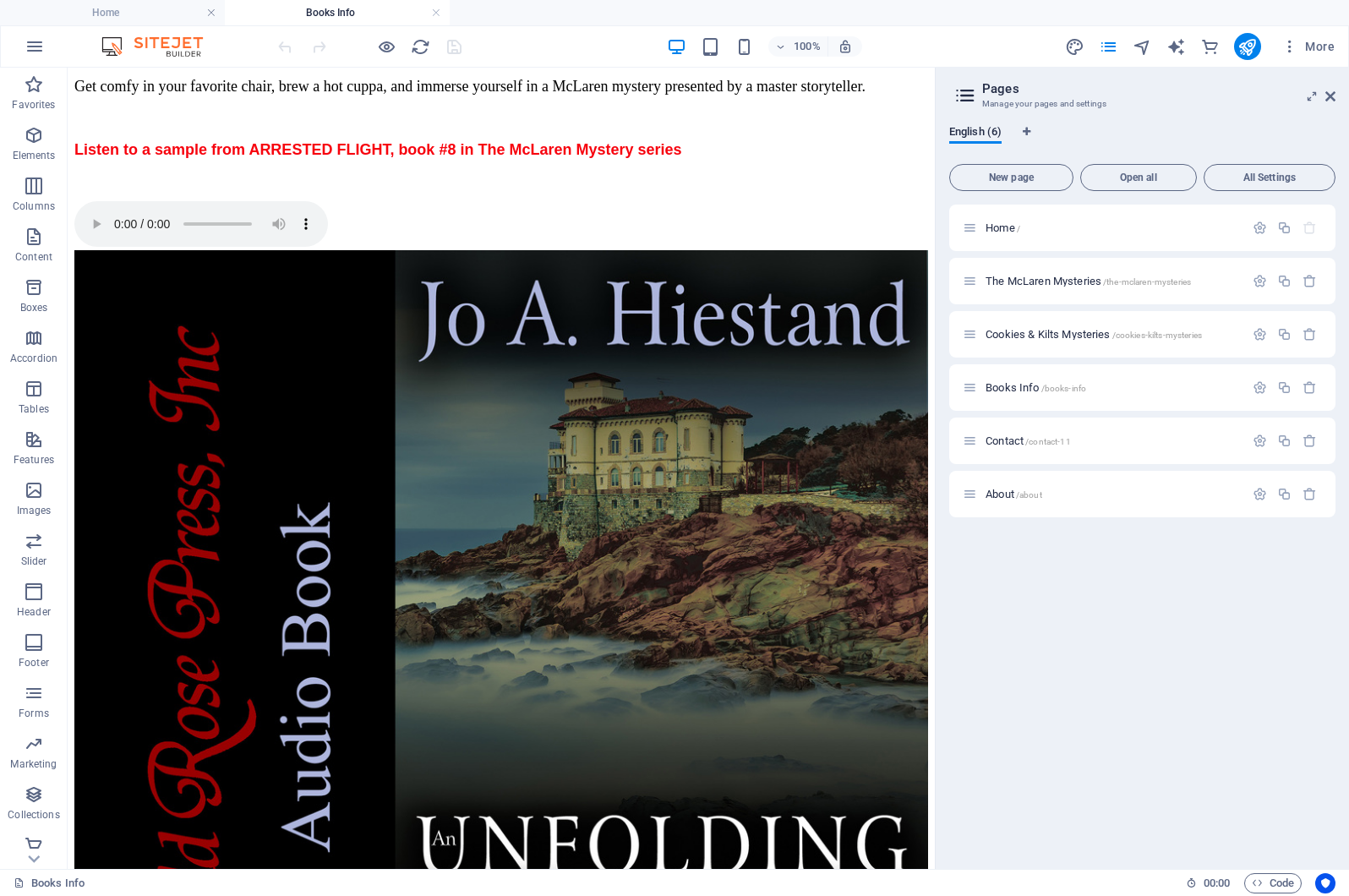
scroll to position [4017, 0]
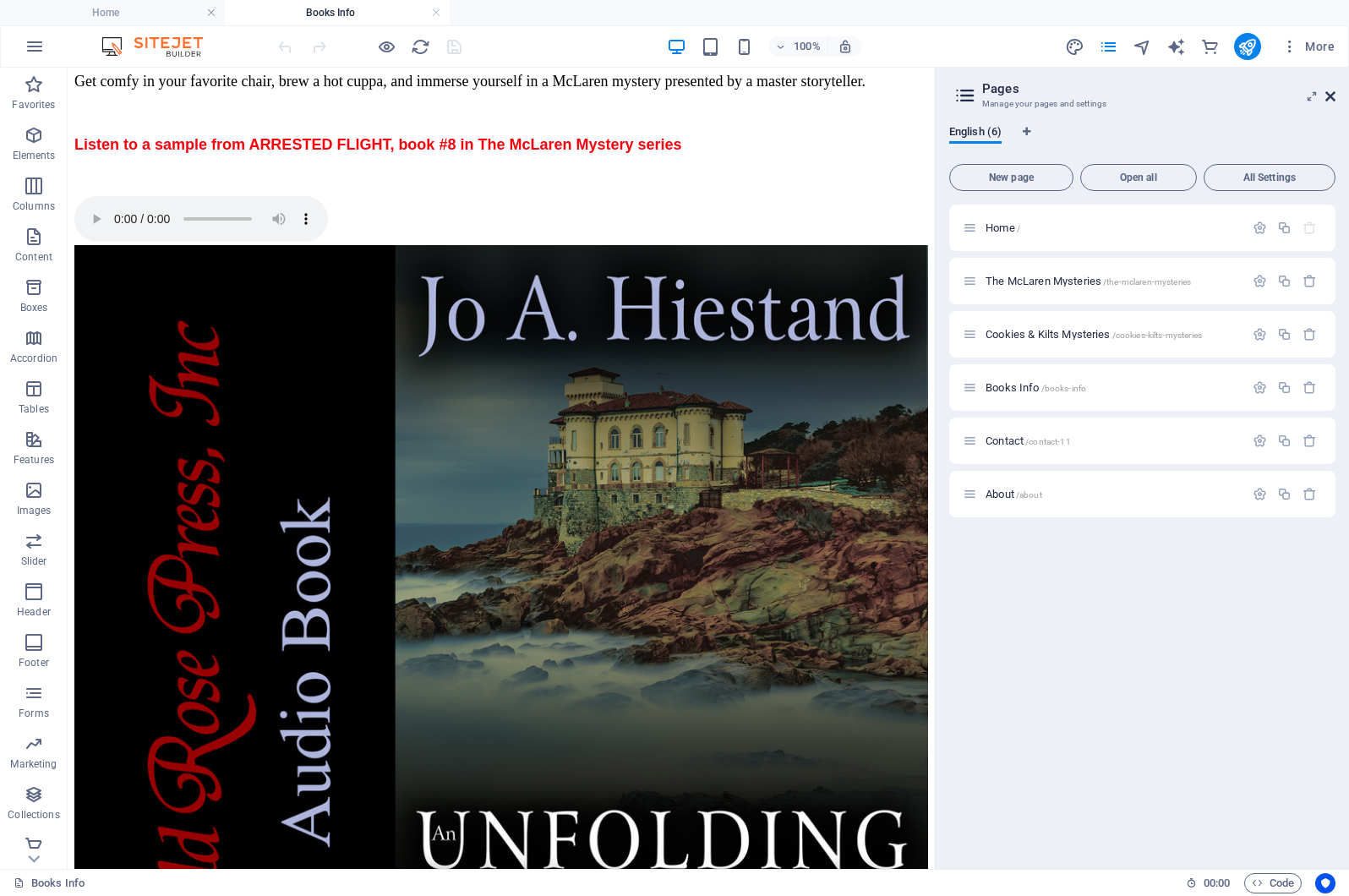
click at [1327, 97] on icon at bounding box center [1331, 97] width 10 height 14
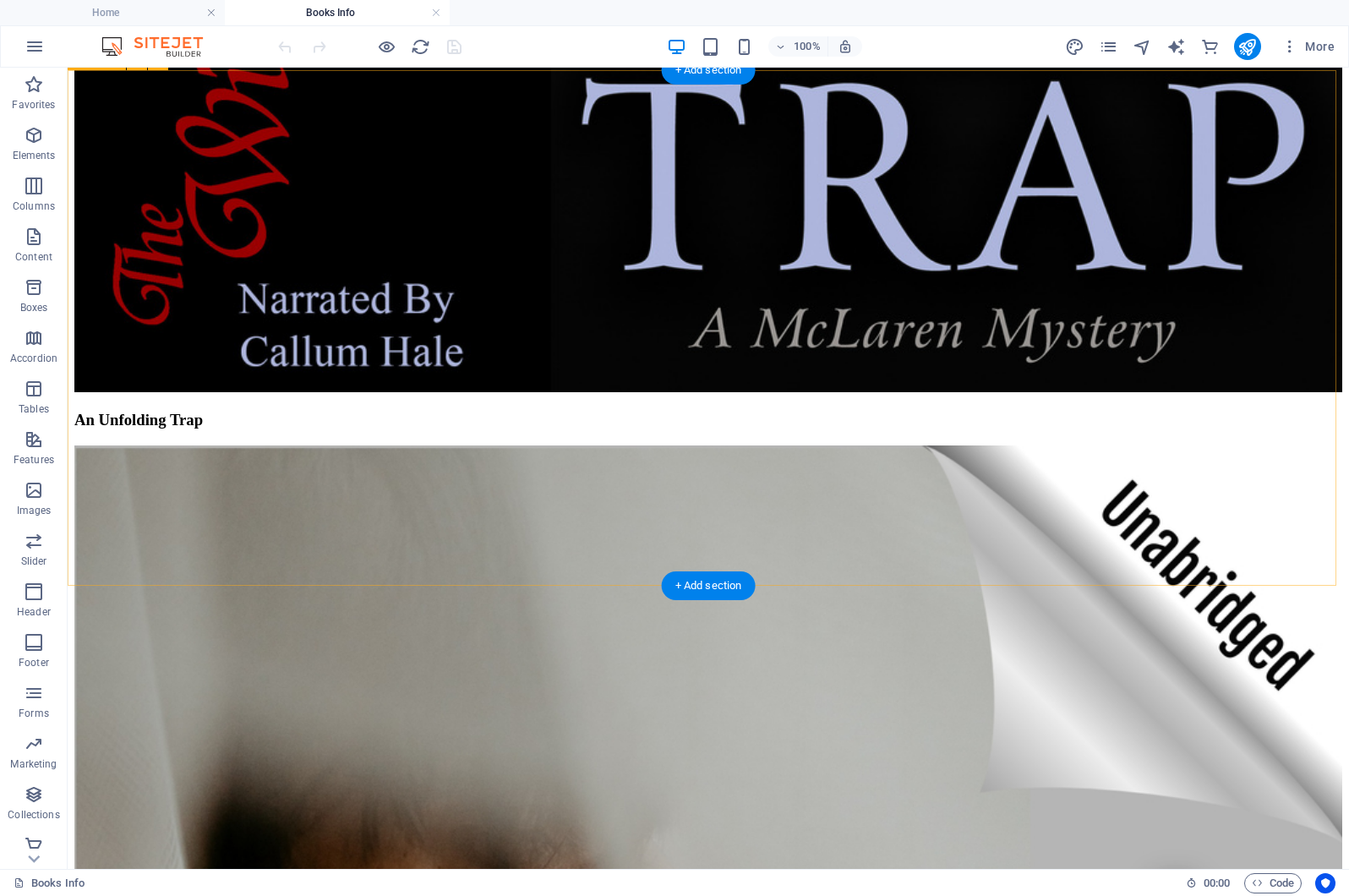
scroll to position [6696, 0]
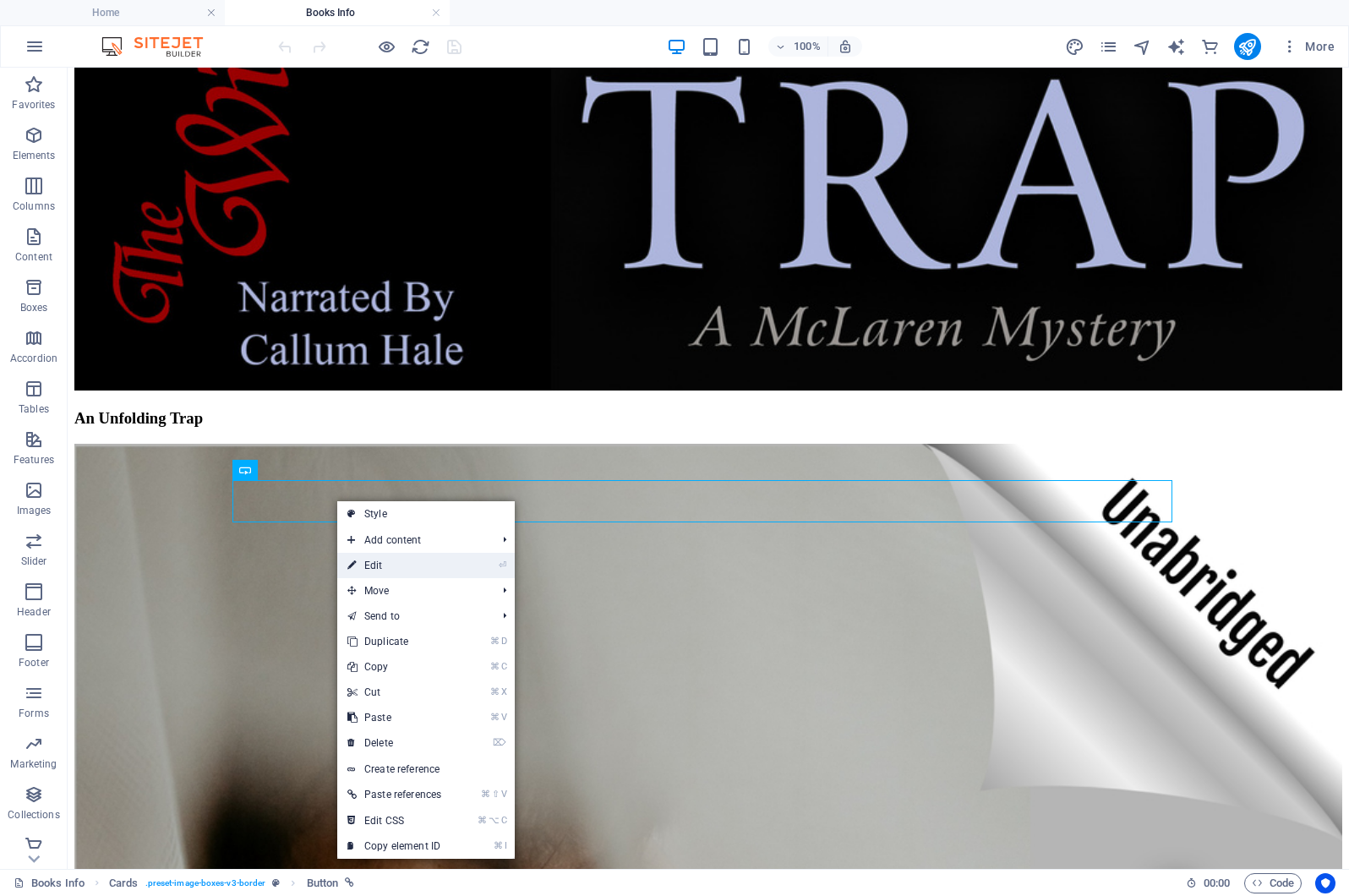
click at [375, 565] on link "⏎ Edit" at bounding box center [395, 565] width 114 height 25
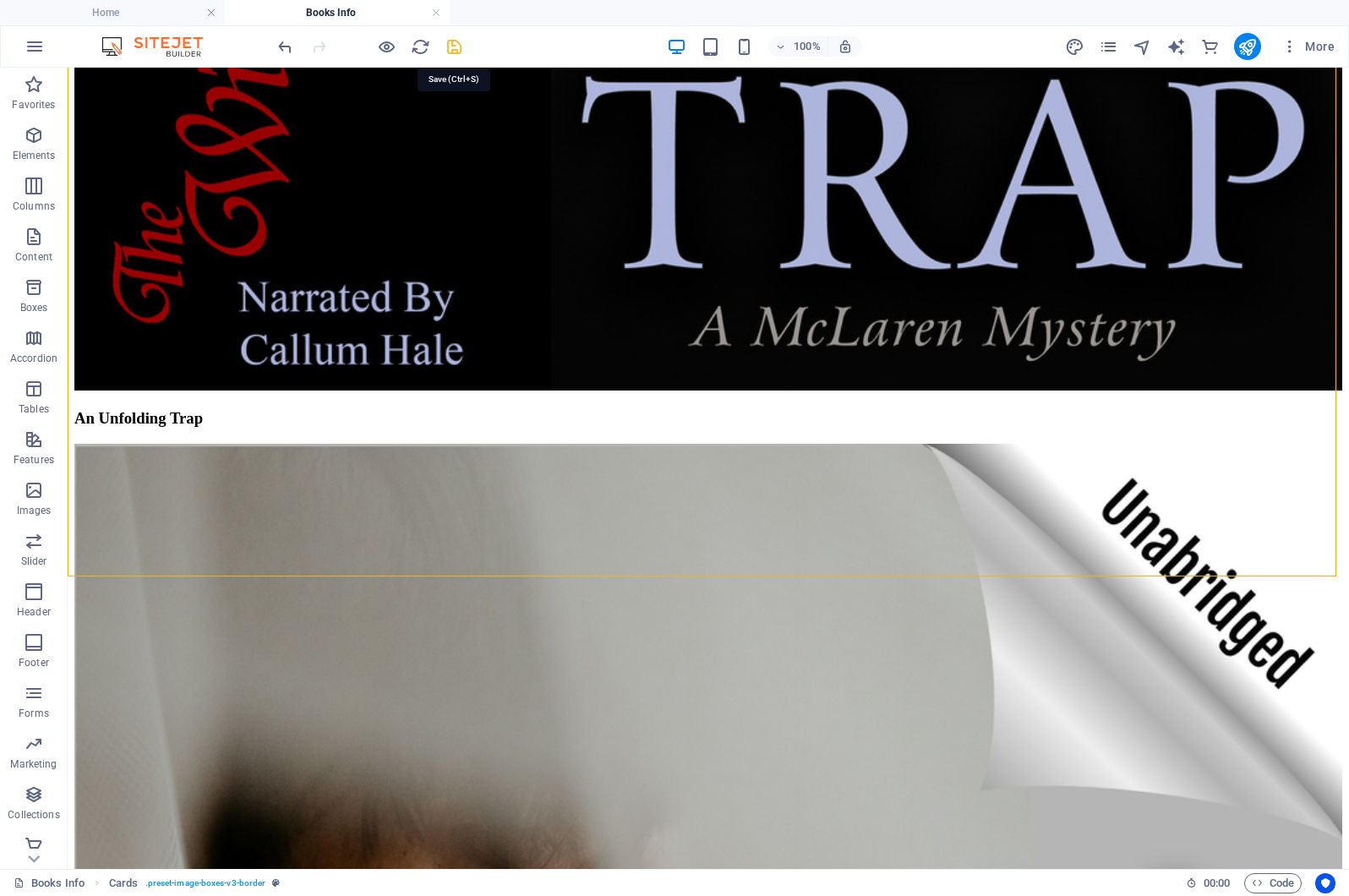
click at [452, 47] on icon "save" at bounding box center [454, 46] width 19 height 19
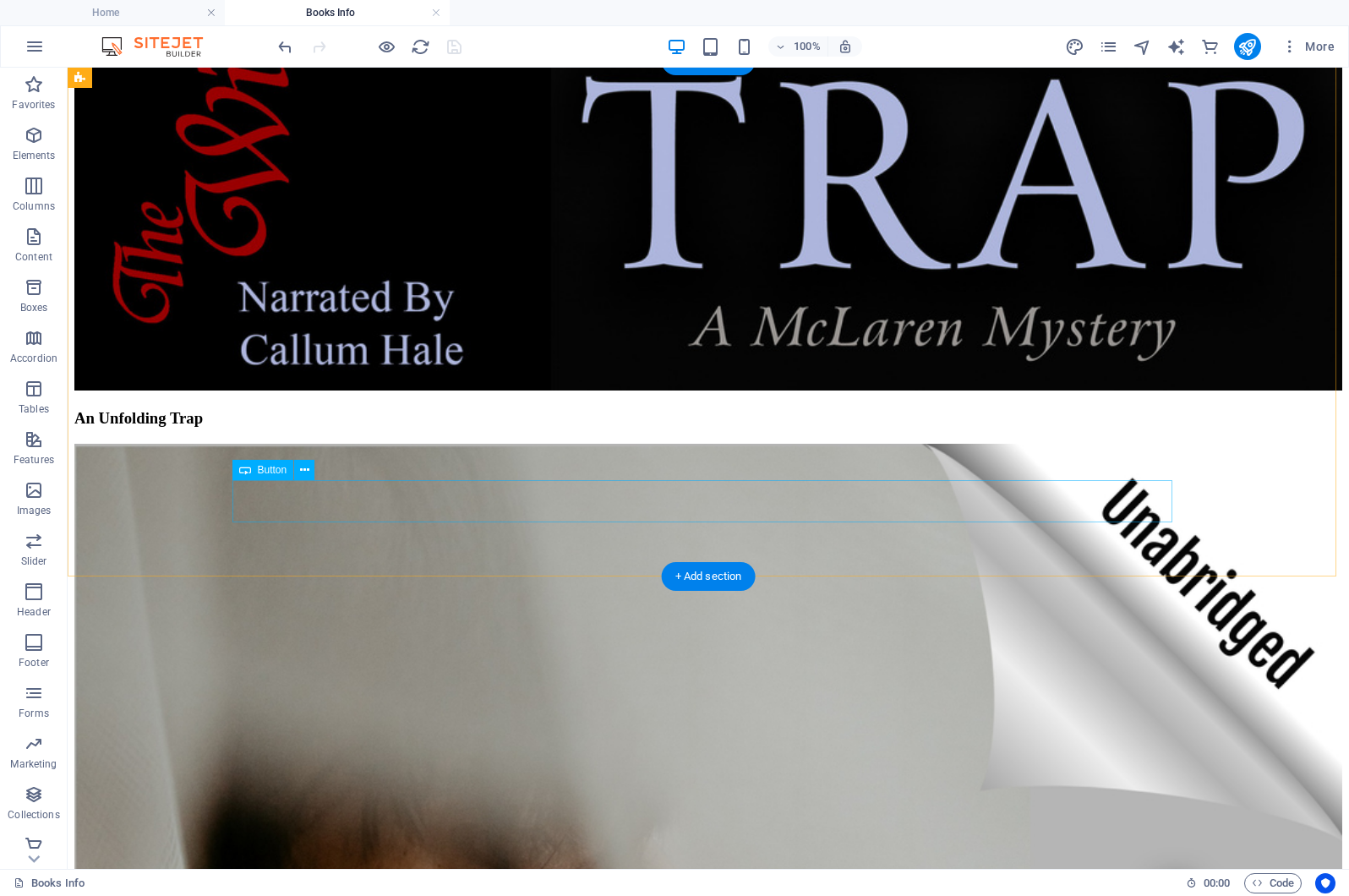
drag, startPoint x: 362, startPoint y: 488, endPoint x: 578, endPoint y: 471, distance: 216.7
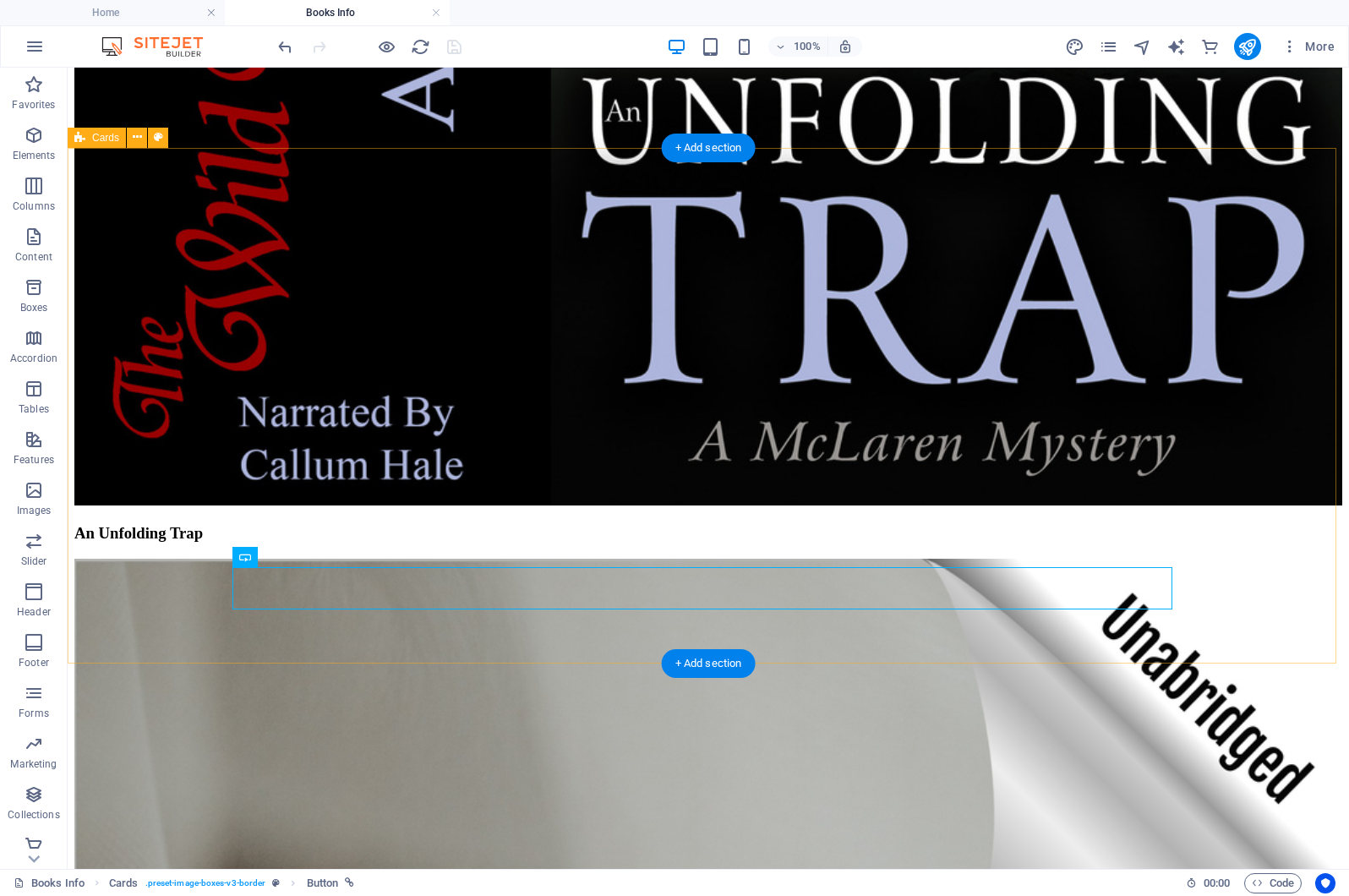
scroll to position [6708, 0]
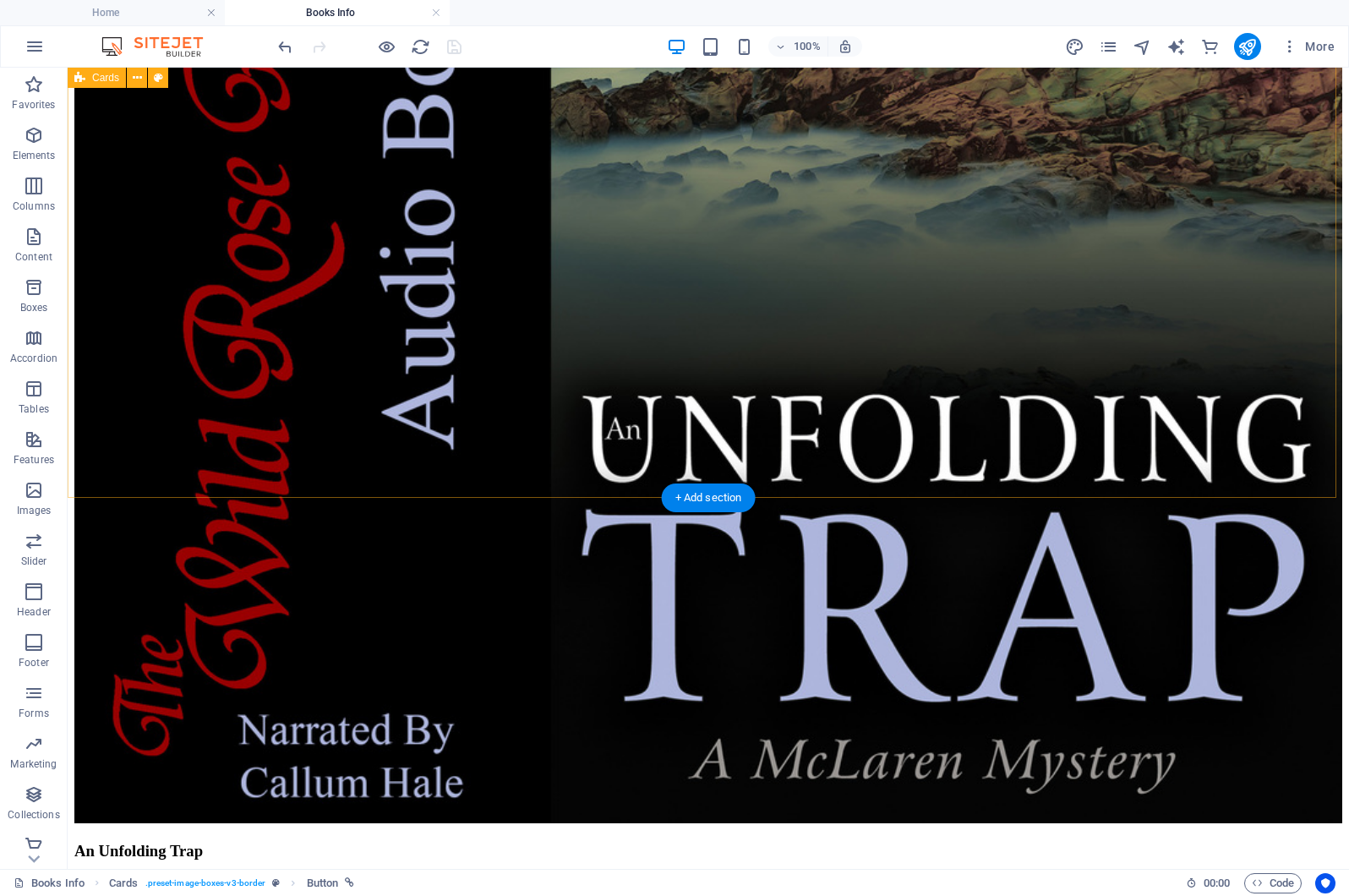
scroll to position [6256, 0]
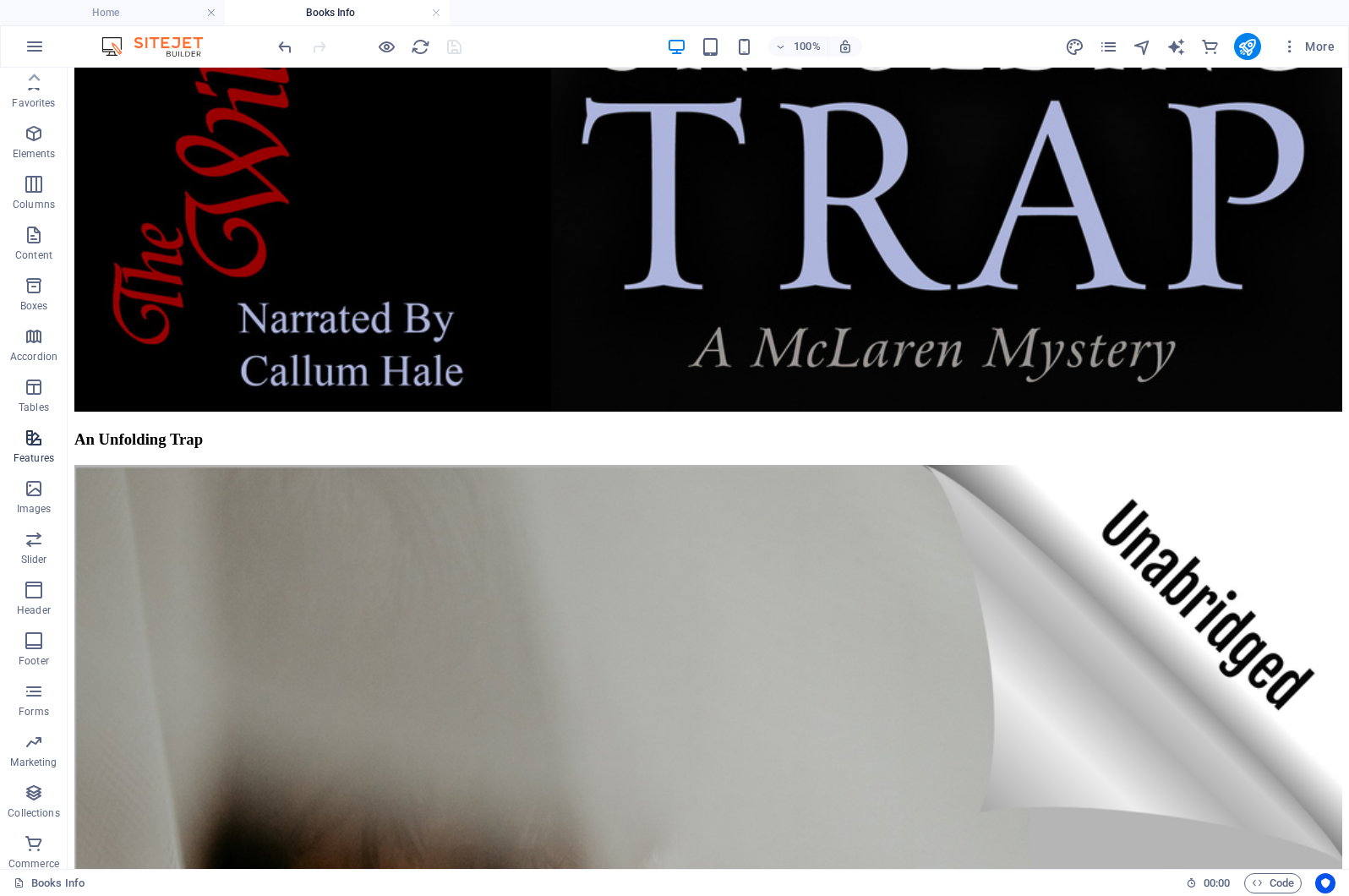
scroll to position [0, 0]
click at [271, 492] on span "Button" at bounding box center [272, 491] width 30 height 10
click at [268, 491] on span "Button" at bounding box center [272, 491] width 30 height 10
click at [244, 491] on icon at bounding box center [245, 491] width 12 height 20
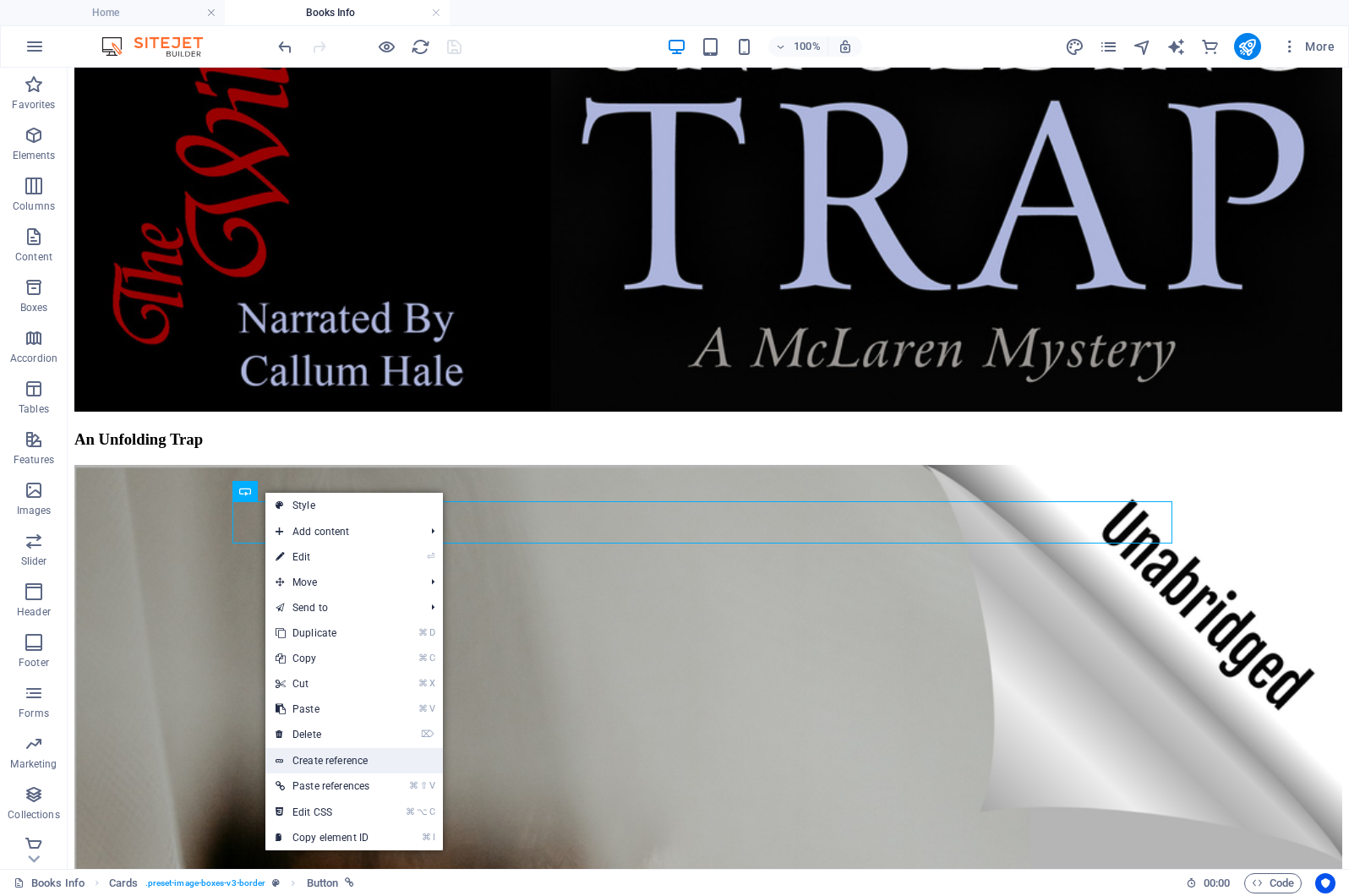
click at [301, 760] on link "Create reference" at bounding box center [353, 761] width 177 height 25
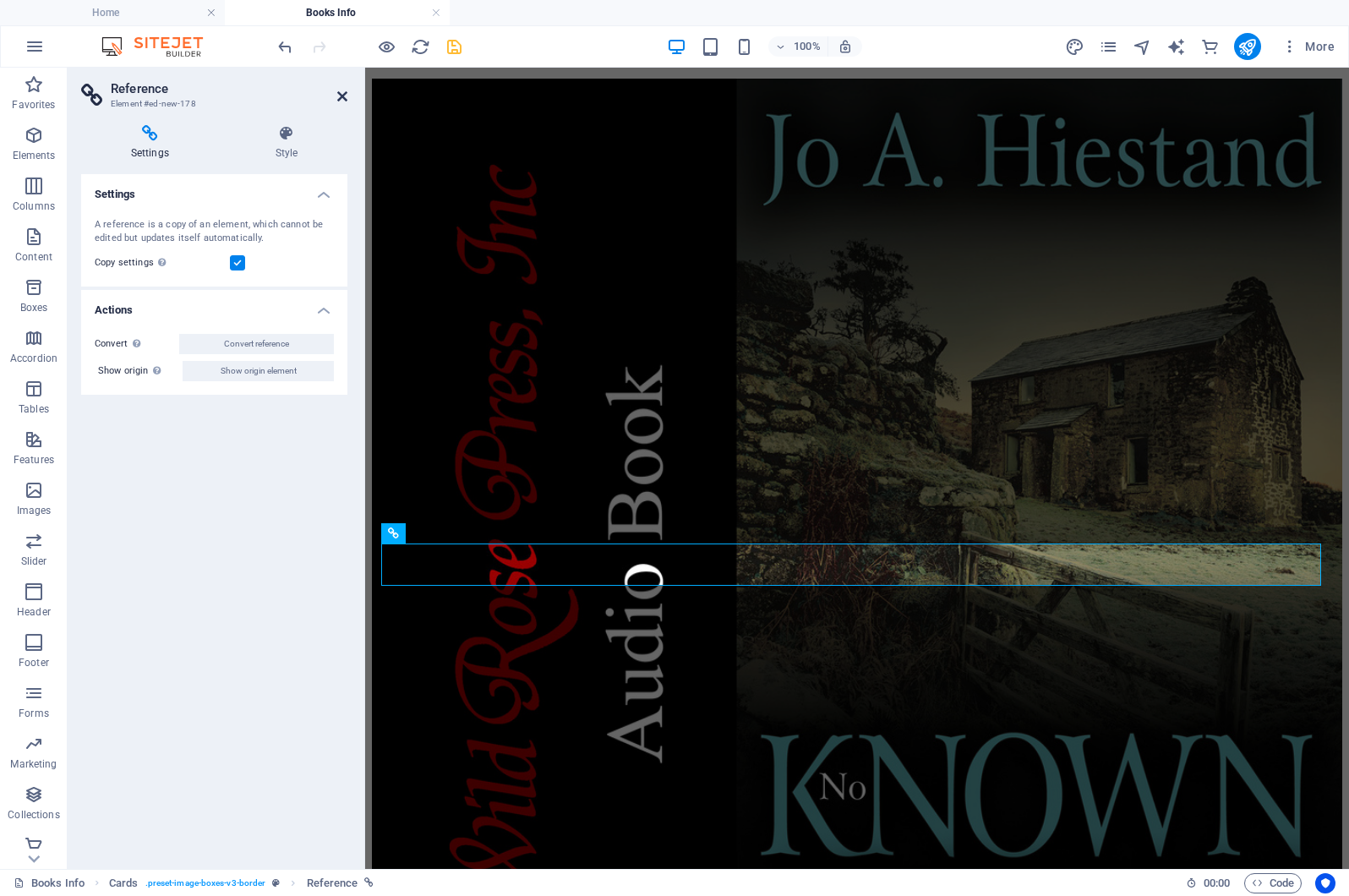
click at [345, 90] on icon at bounding box center [343, 97] width 10 height 14
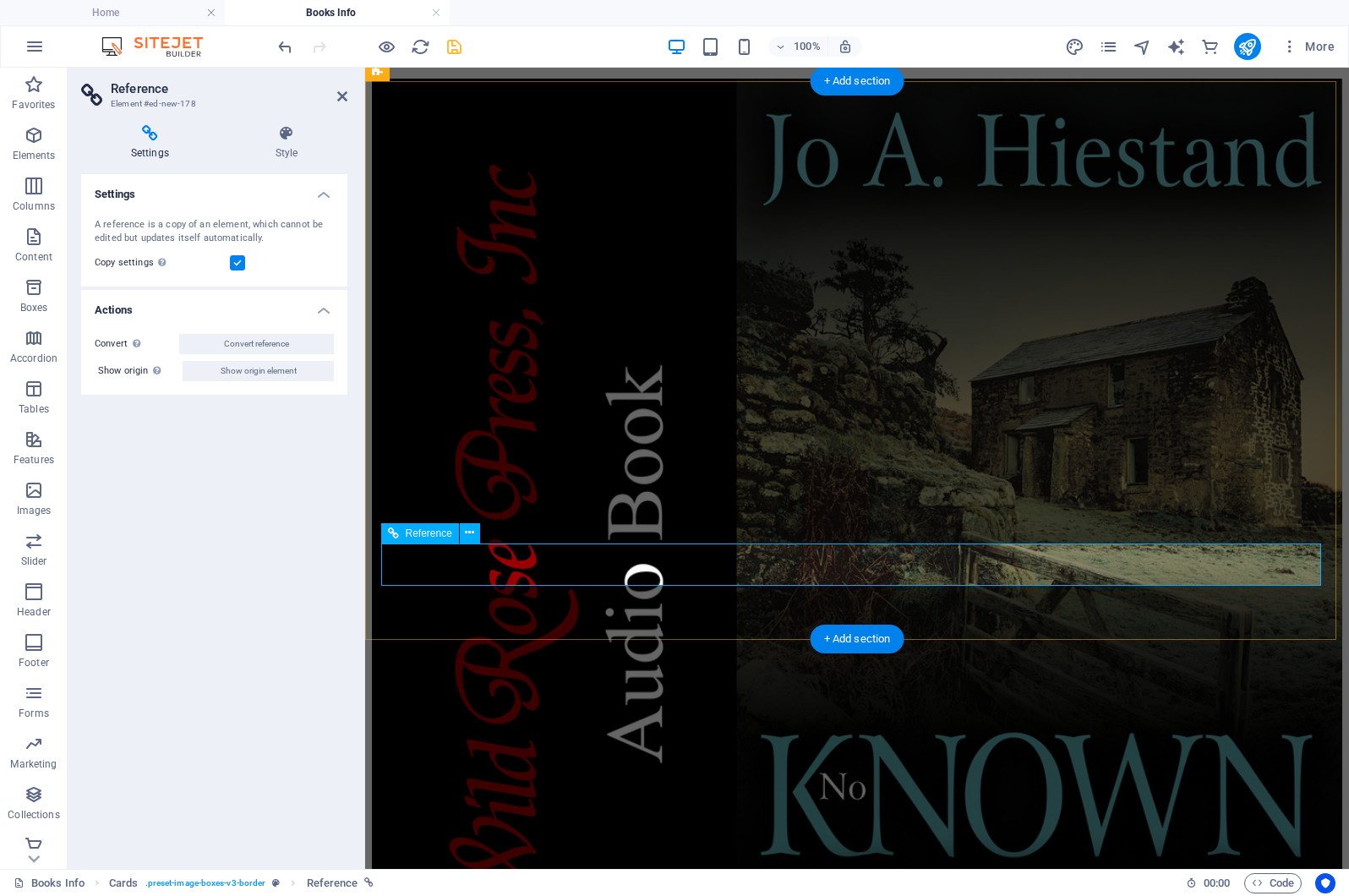
click at [471, 533] on icon at bounding box center [469, 533] width 10 height 17
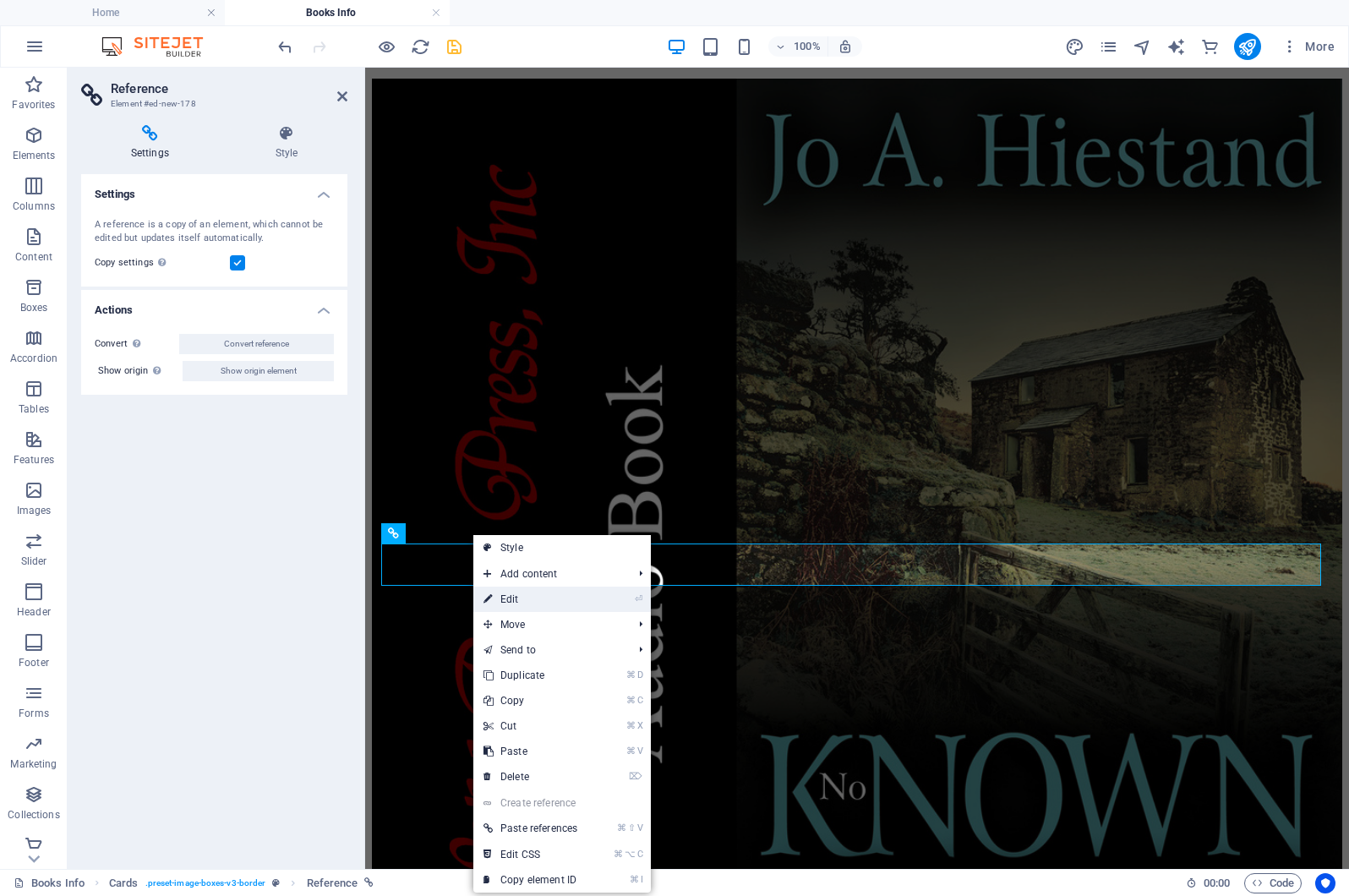
click at [519, 597] on link "⏎ Edit" at bounding box center [530, 599] width 114 height 25
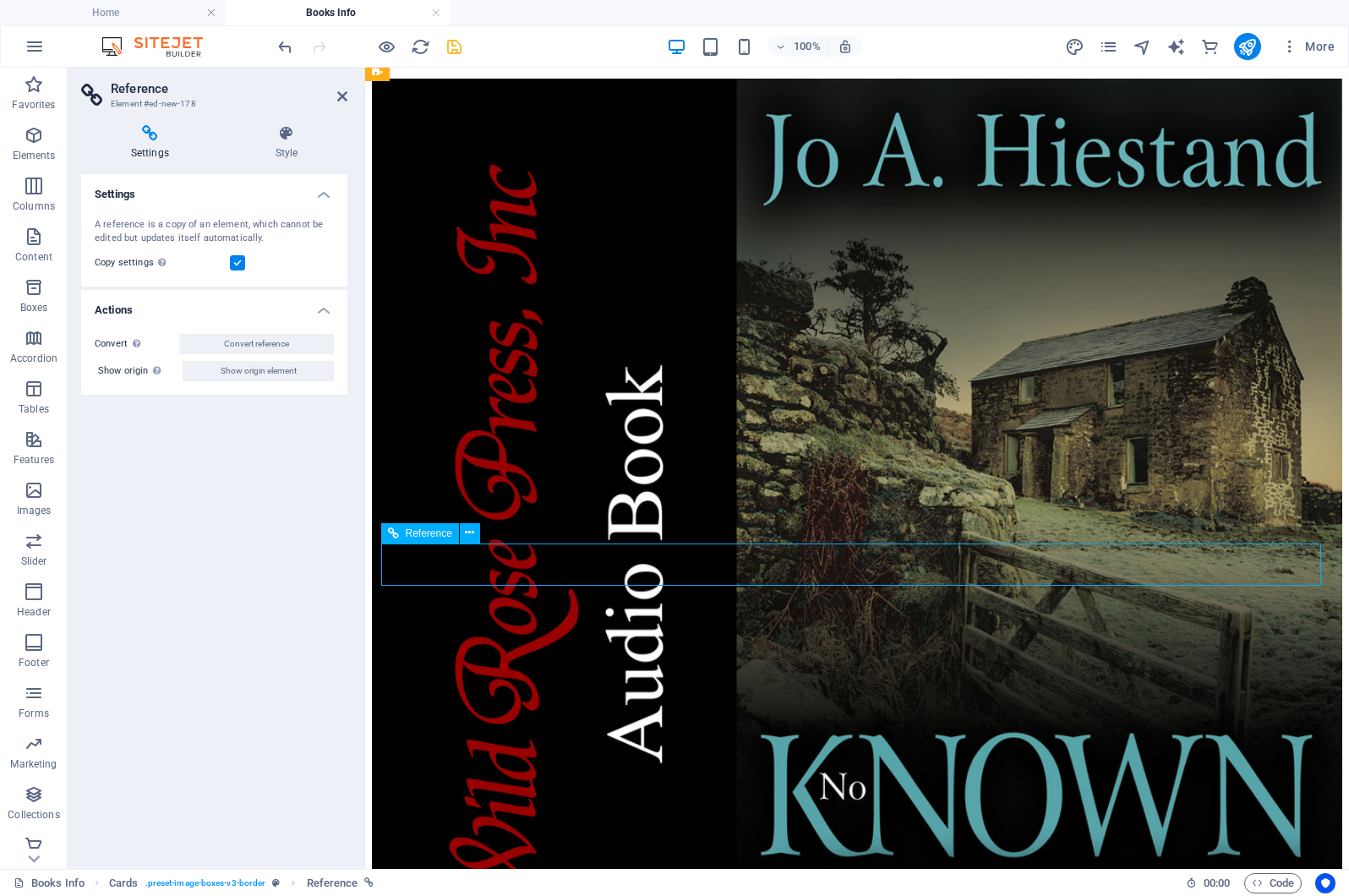
drag, startPoint x: 642, startPoint y: 561, endPoint x: 585, endPoint y: 563, distance: 57.0
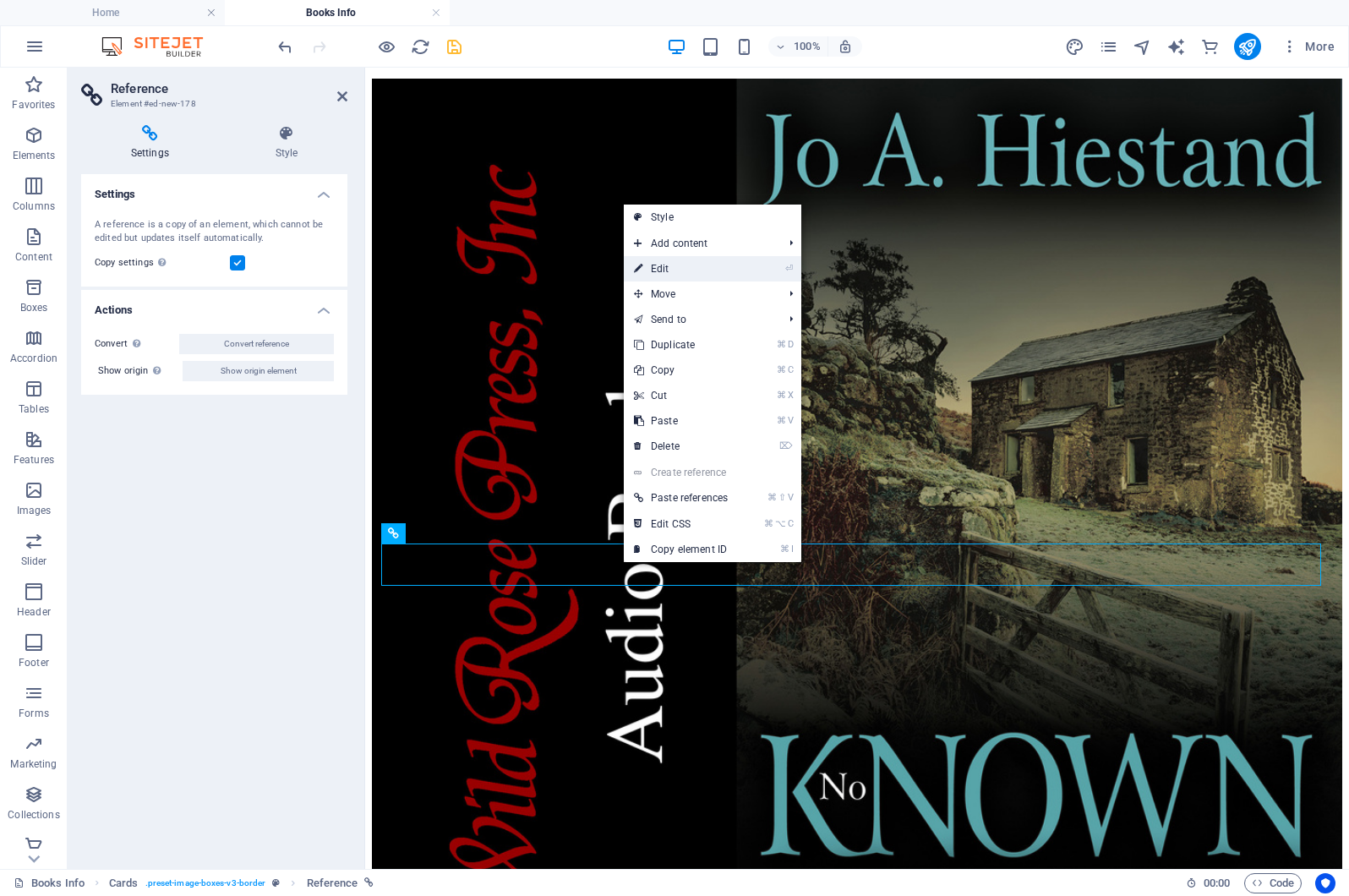
click at [685, 265] on link "⏎ Edit" at bounding box center [681, 269] width 114 height 25
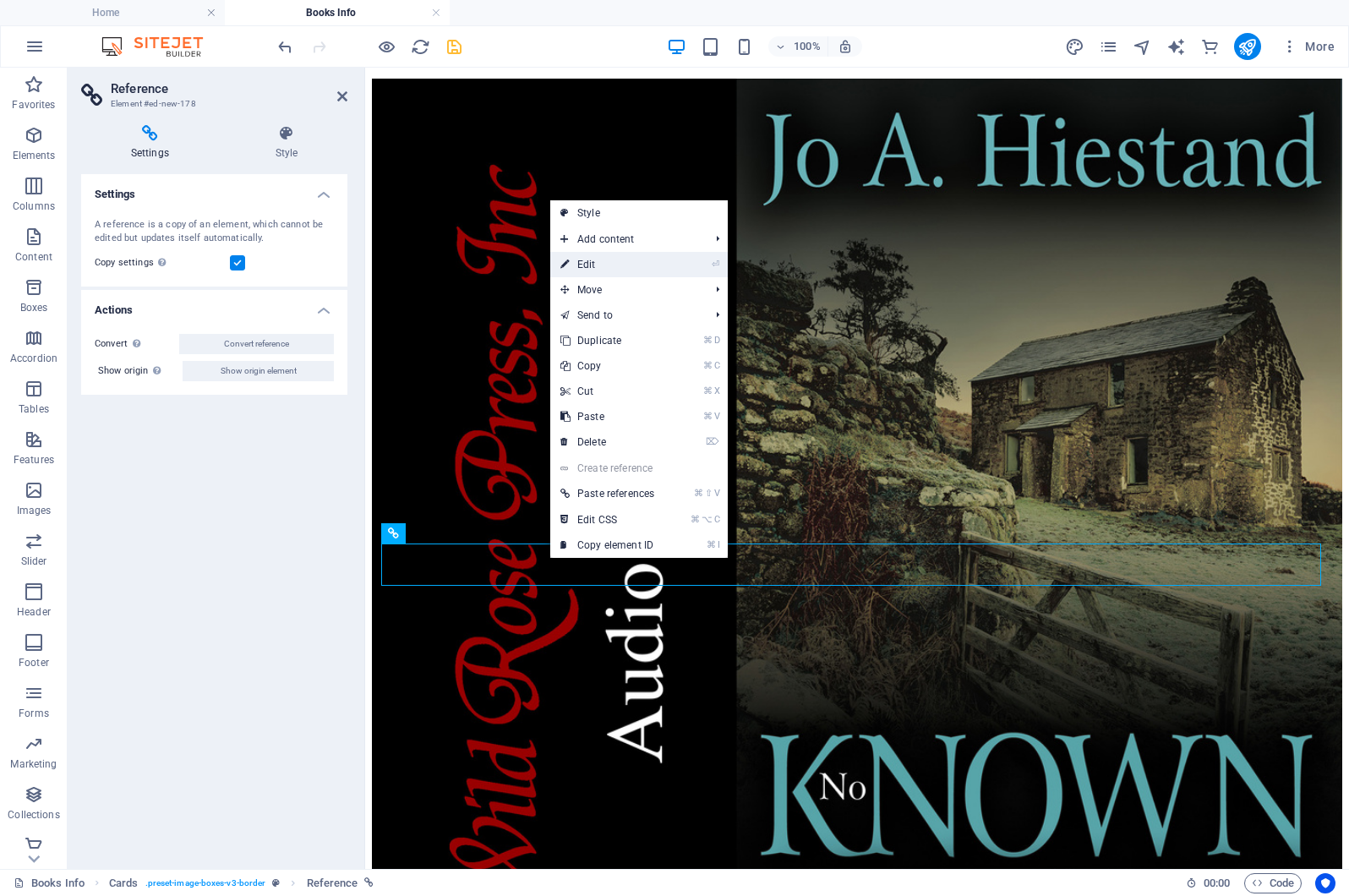
click at [590, 263] on link "⏎ Edit" at bounding box center [608, 264] width 114 height 25
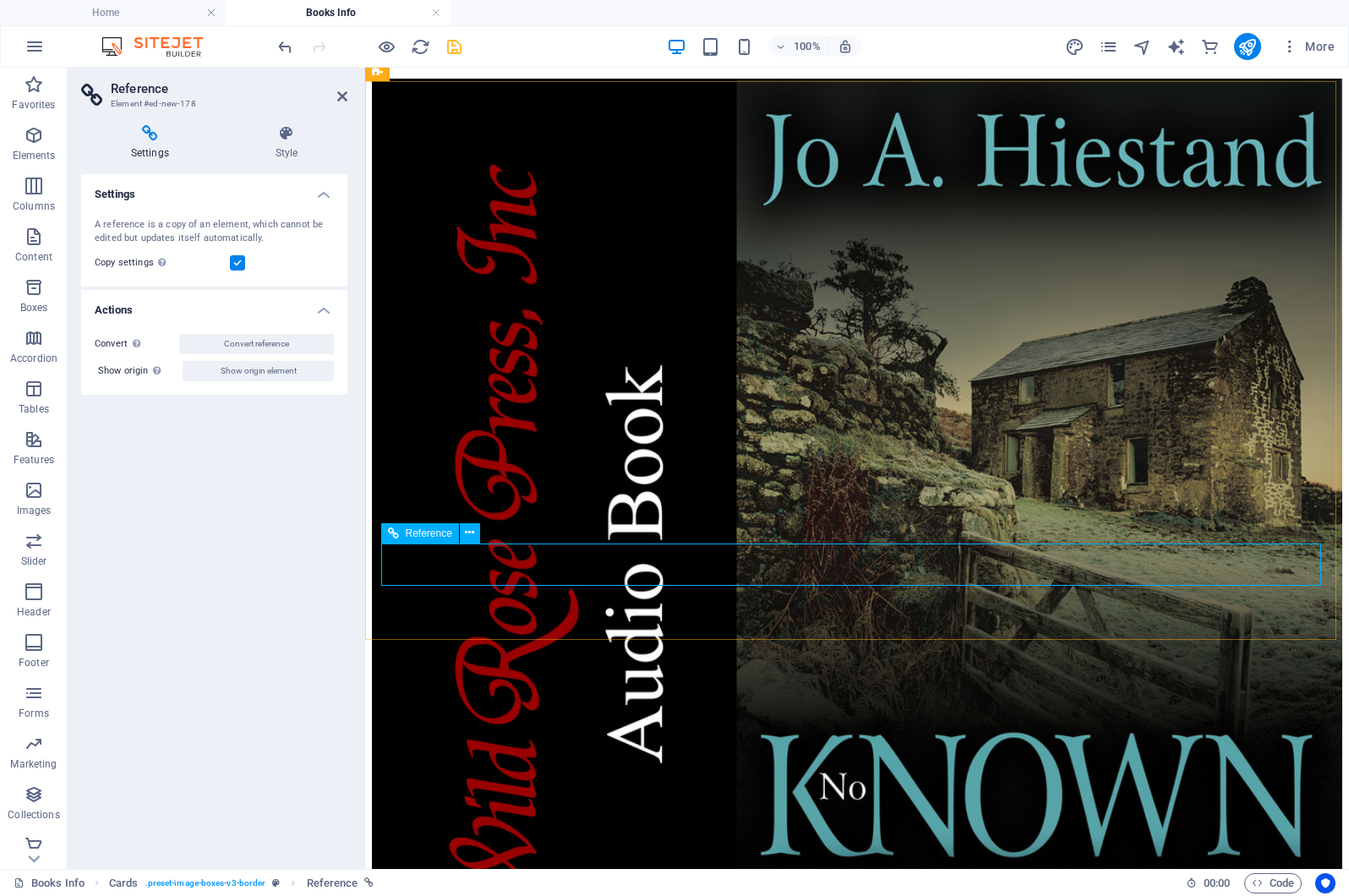
drag, startPoint x: 635, startPoint y: 564, endPoint x: 558, endPoint y: 564, distance: 77.0
click at [468, 531] on icon at bounding box center [469, 533] width 10 height 17
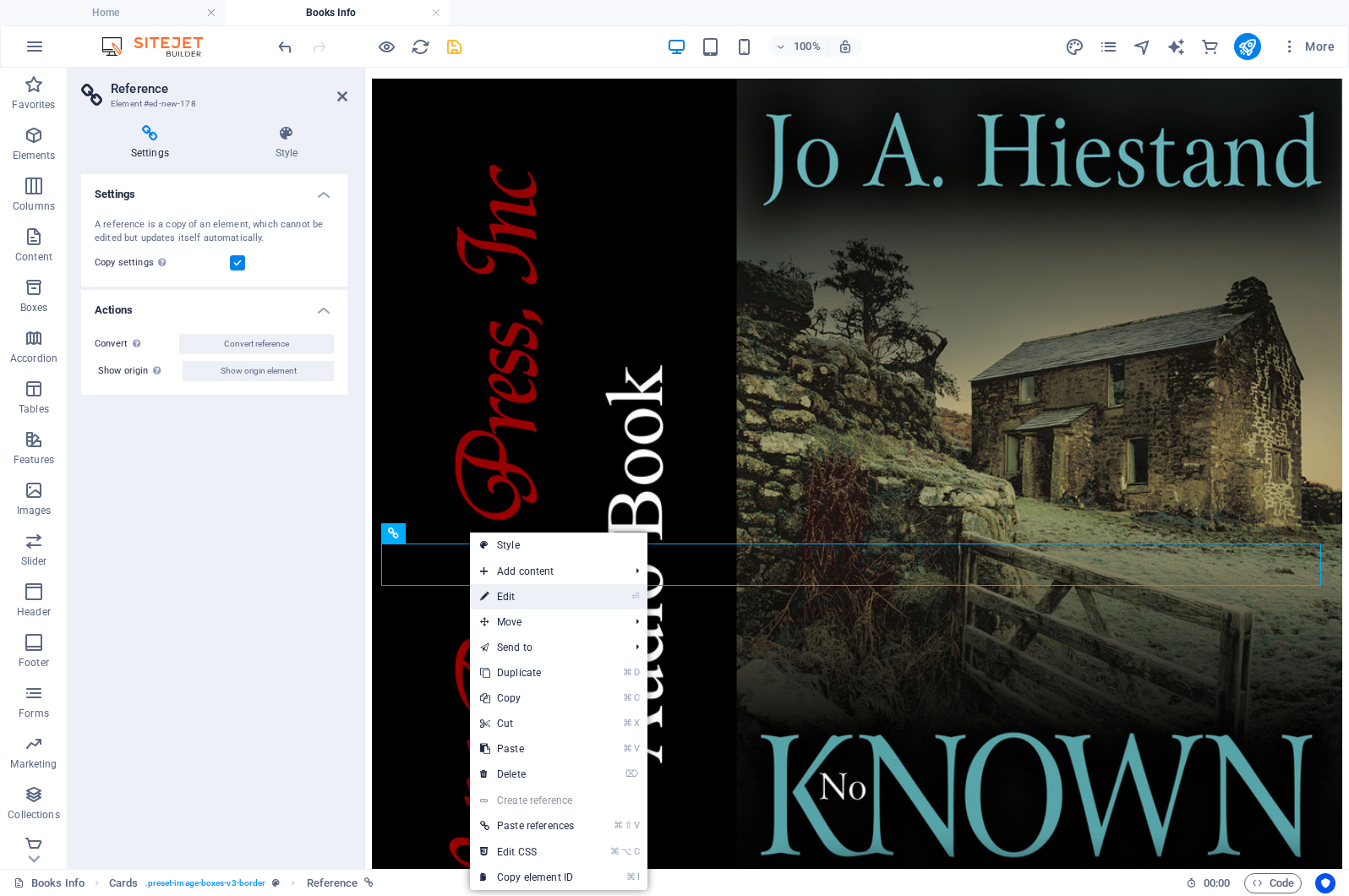
click at [485, 595] on icon at bounding box center [484, 597] width 9 height 25
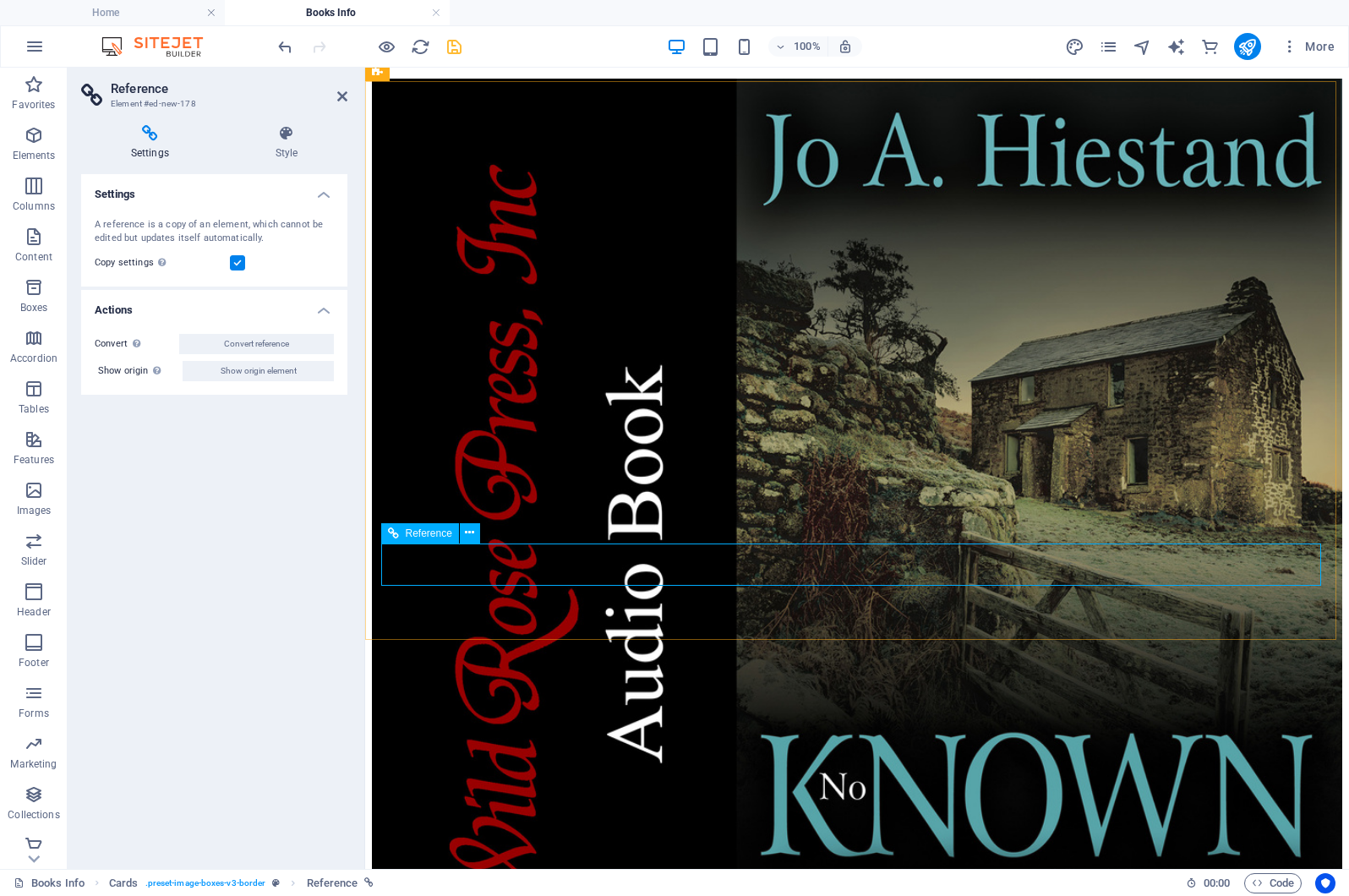
click at [393, 538] on icon at bounding box center [393, 533] width 11 height 20
click at [421, 537] on span "Reference" at bounding box center [429, 533] width 46 height 10
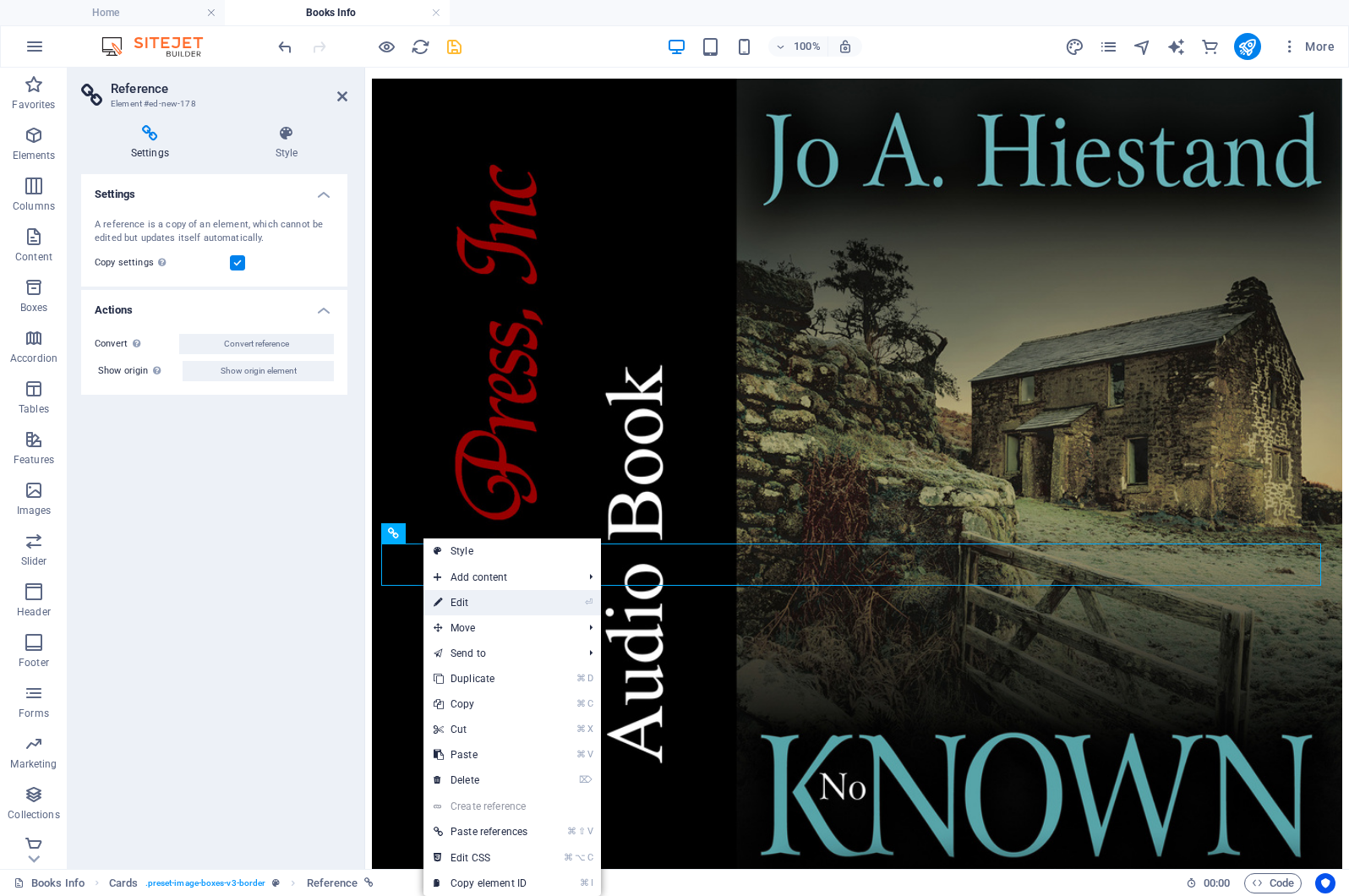
click at [455, 605] on link "⏎ Edit" at bounding box center [481, 603] width 114 height 25
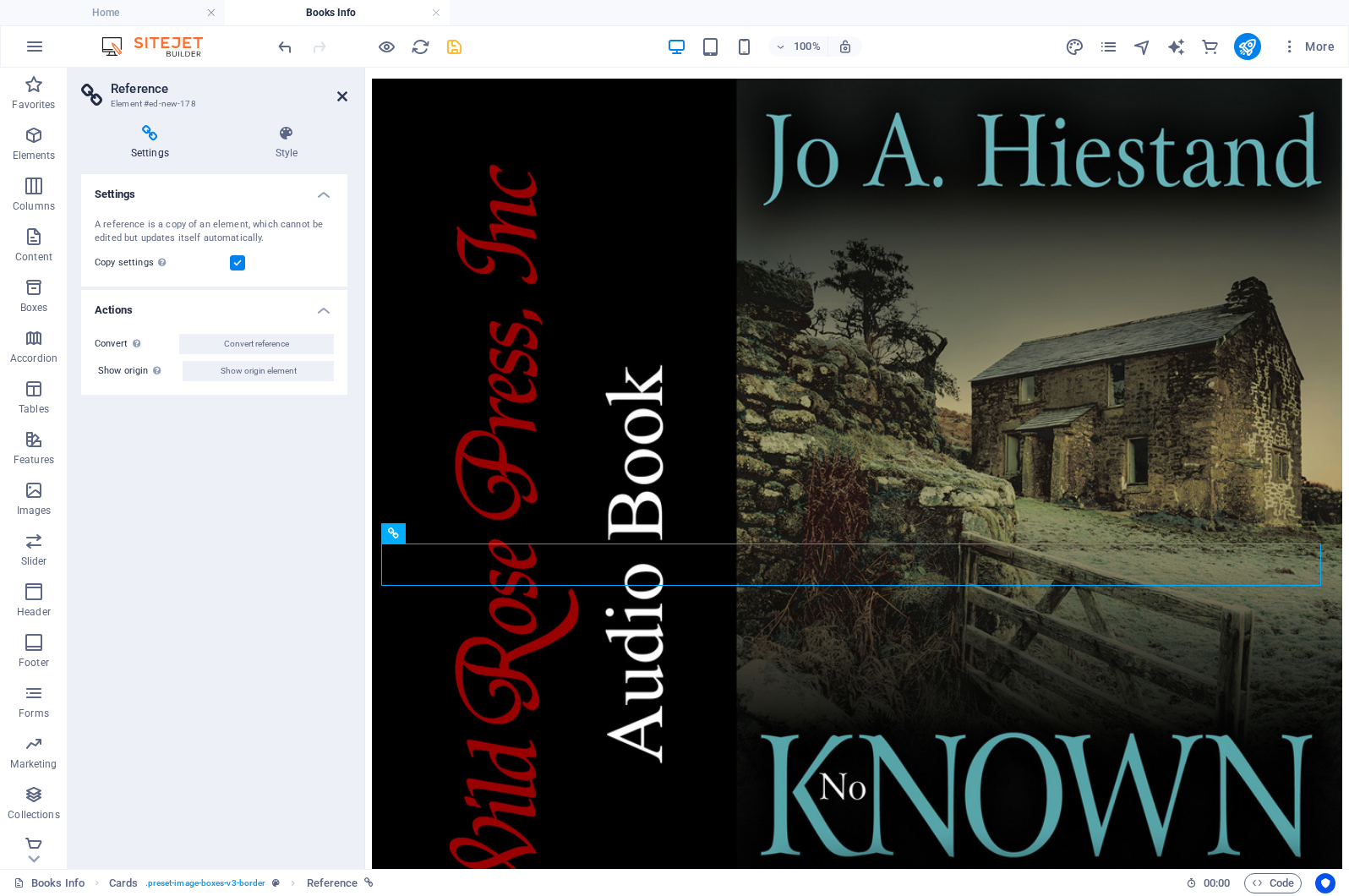
click at [339, 94] on icon at bounding box center [343, 97] width 10 height 14
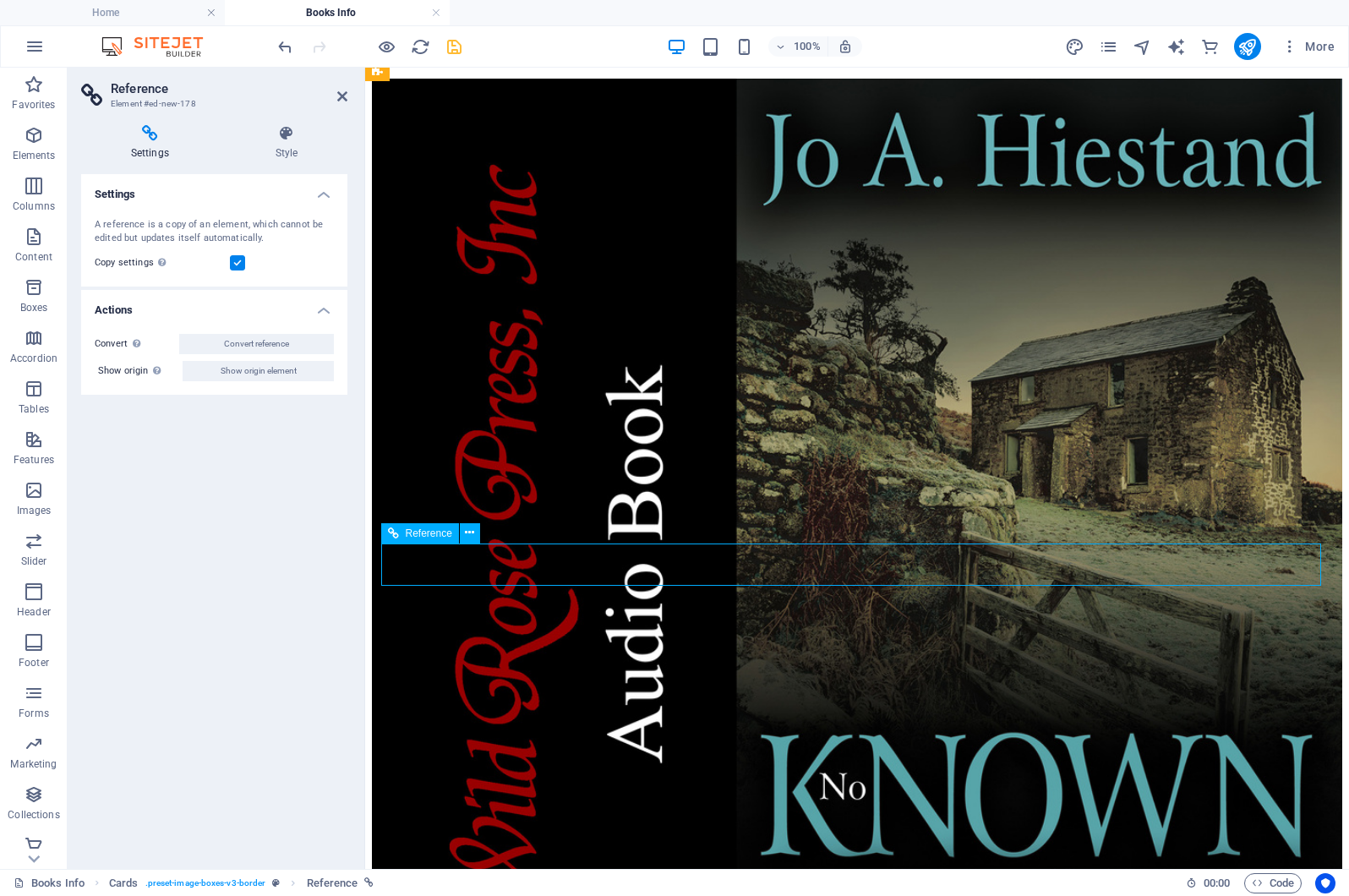
drag, startPoint x: 519, startPoint y: 560, endPoint x: 603, endPoint y: 562, distance: 84.0
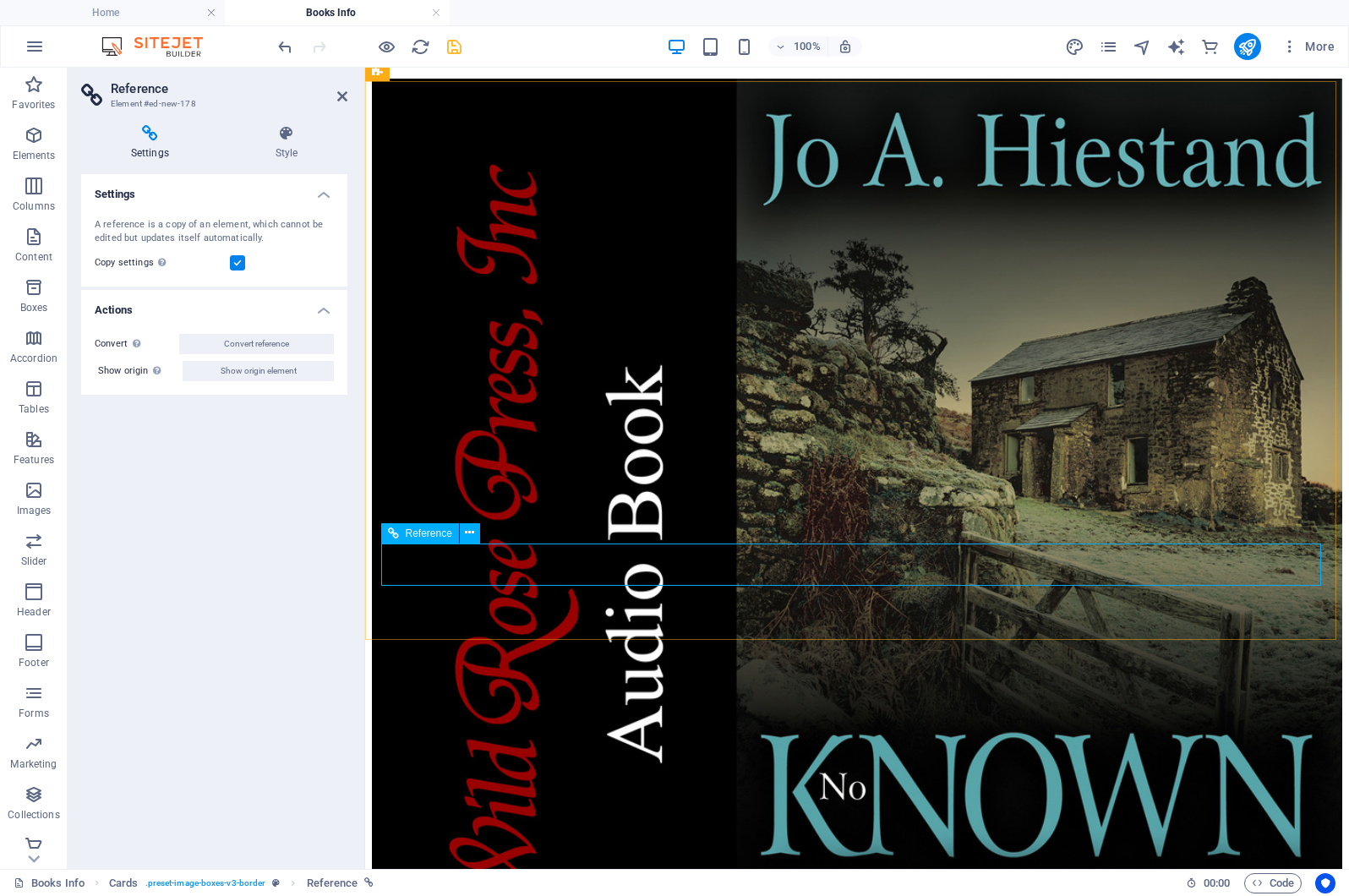
click at [390, 535] on icon at bounding box center [393, 533] width 11 height 20
click at [393, 532] on icon at bounding box center [393, 533] width 11 height 20
click at [427, 533] on span "Reference" at bounding box center [429, 533] width 46 height 10
click at [471, 532] on icon at bounding box center [469, 533] width 10 height 17
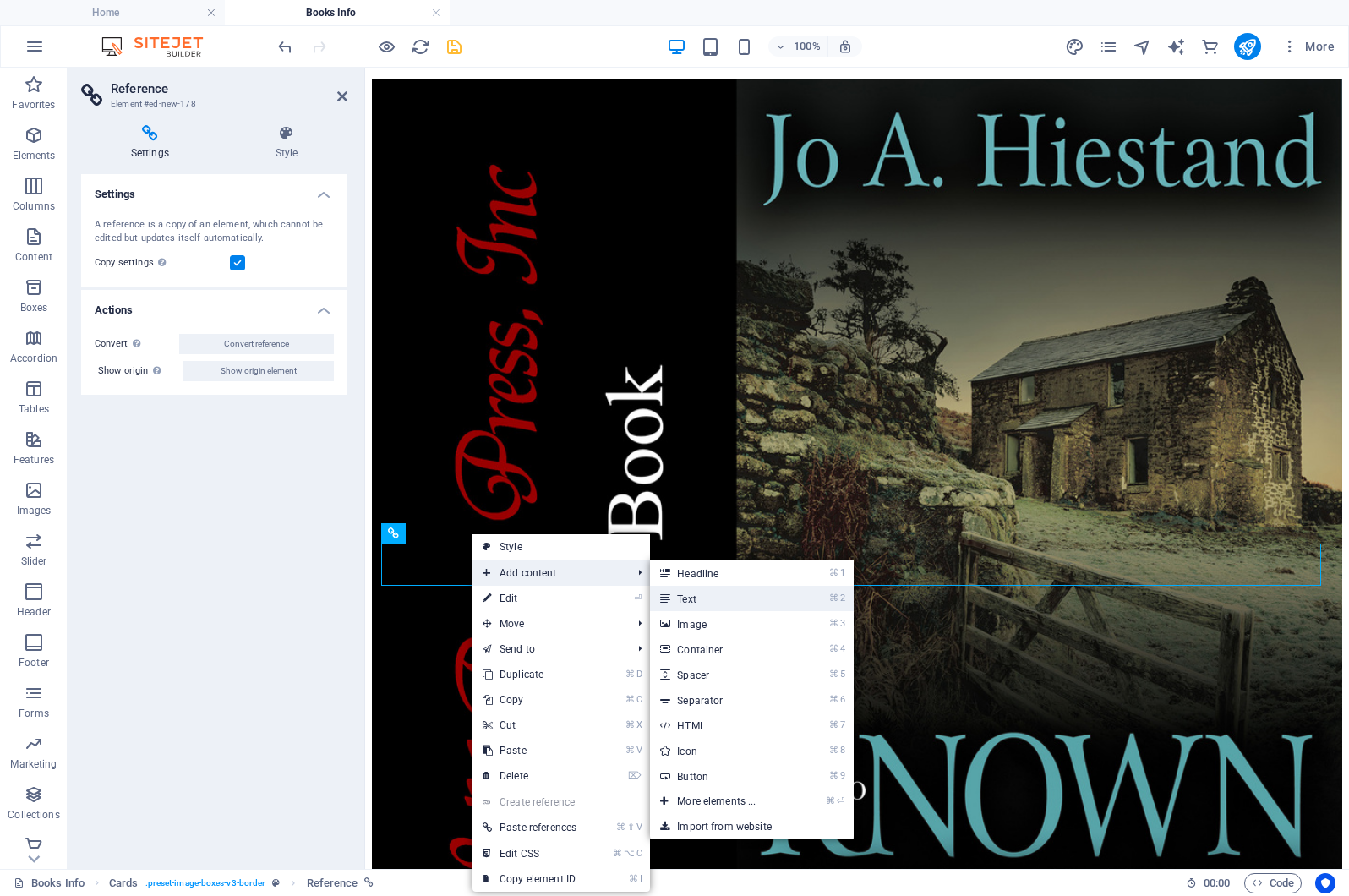
click at [701, 596] on link "⌘ 2 Text" at bounding box center [720, 598] width 139 height 25
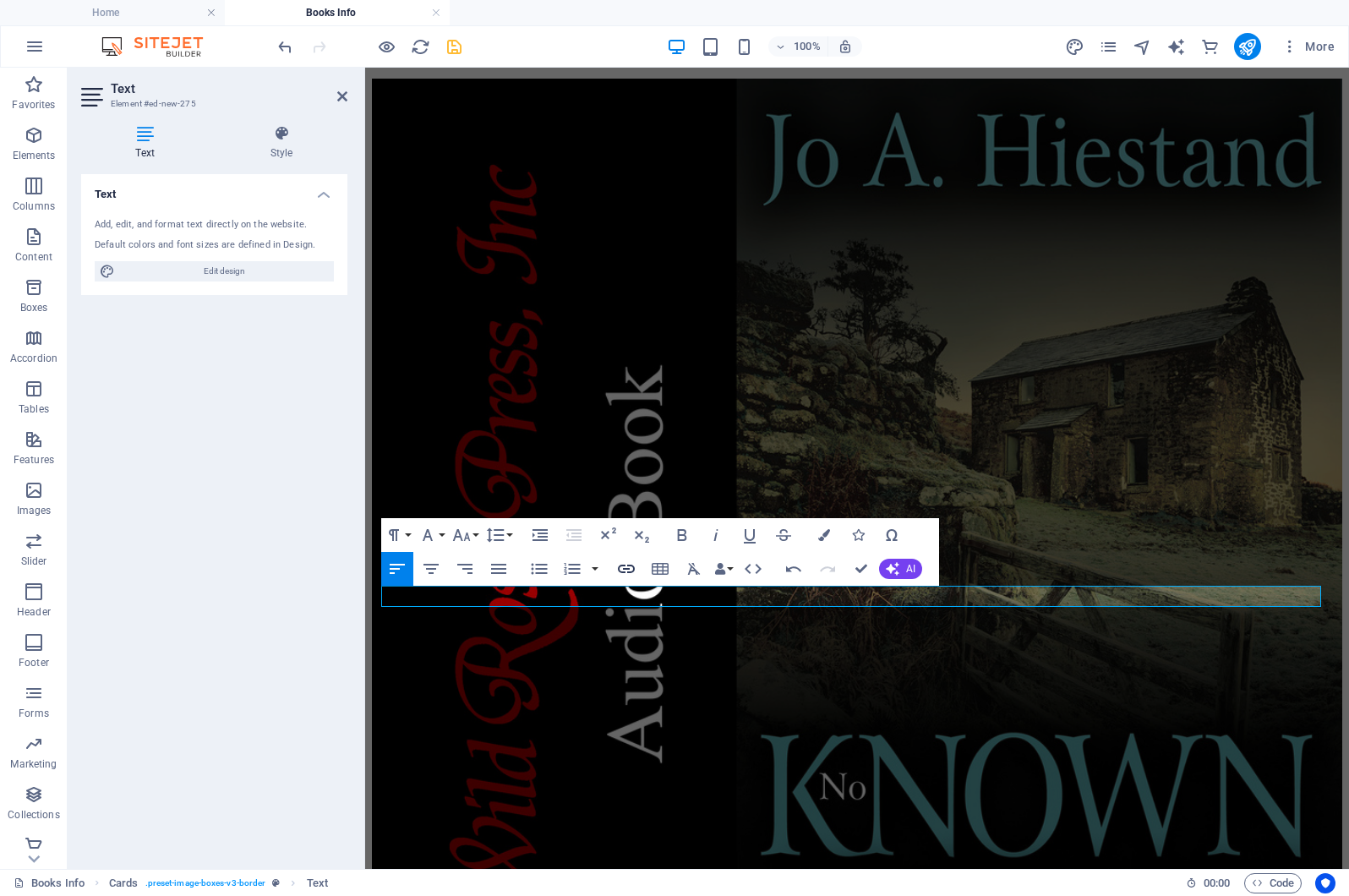
click at [622, 567] on icon "button" at bounding box center [626, 568] width 20 height 20
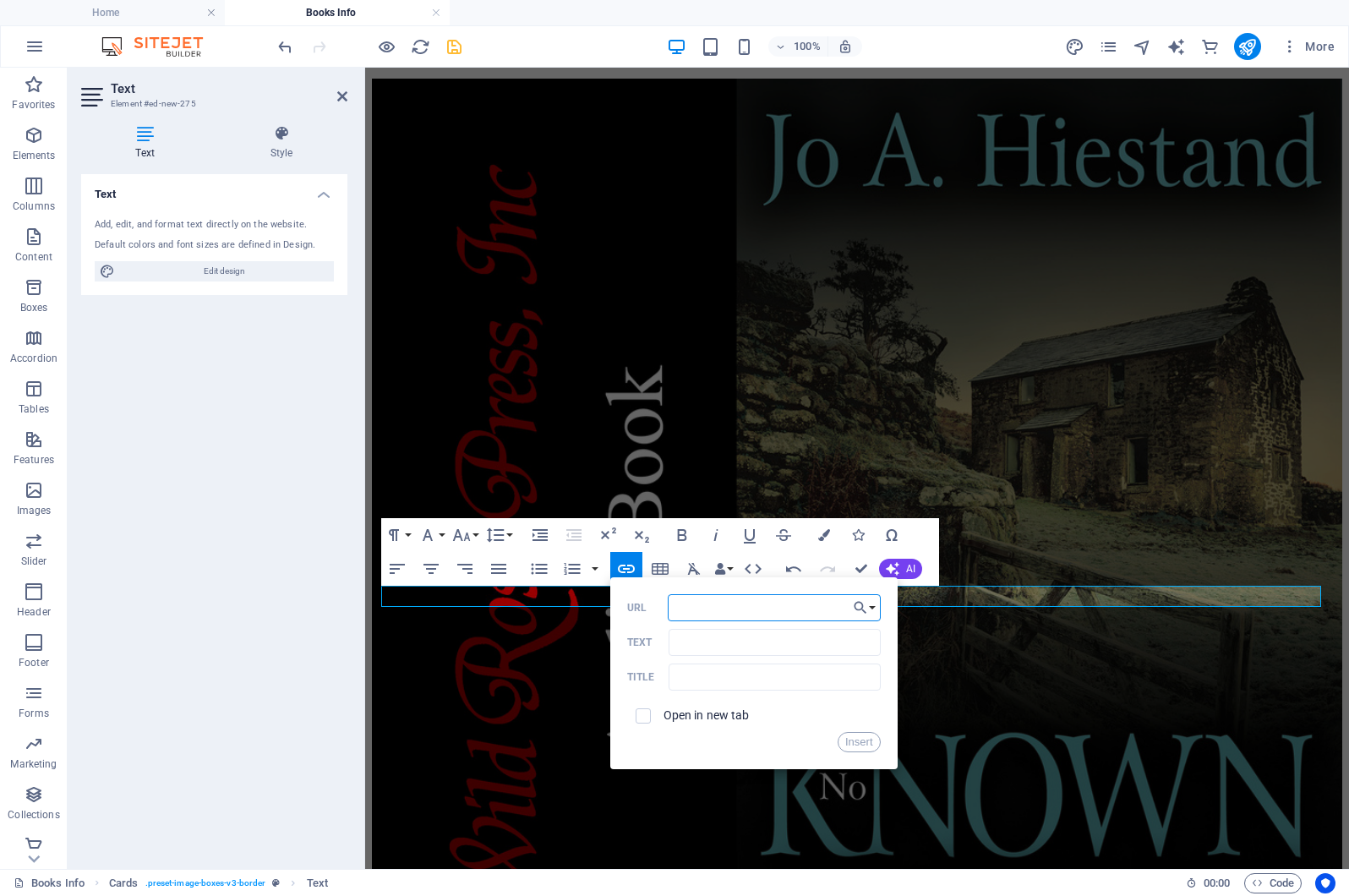
paste input "bit.ly/482vlfa"
type input "bit.ly/482vlfa"
click at [685, 639] on input "Text" at bounding box center [774, 642] width 211 height 27
type input "Audiobook via Audible"
click at [641, 717] on input "checkbox" at bounding box center [641, 713] width 15 height 15
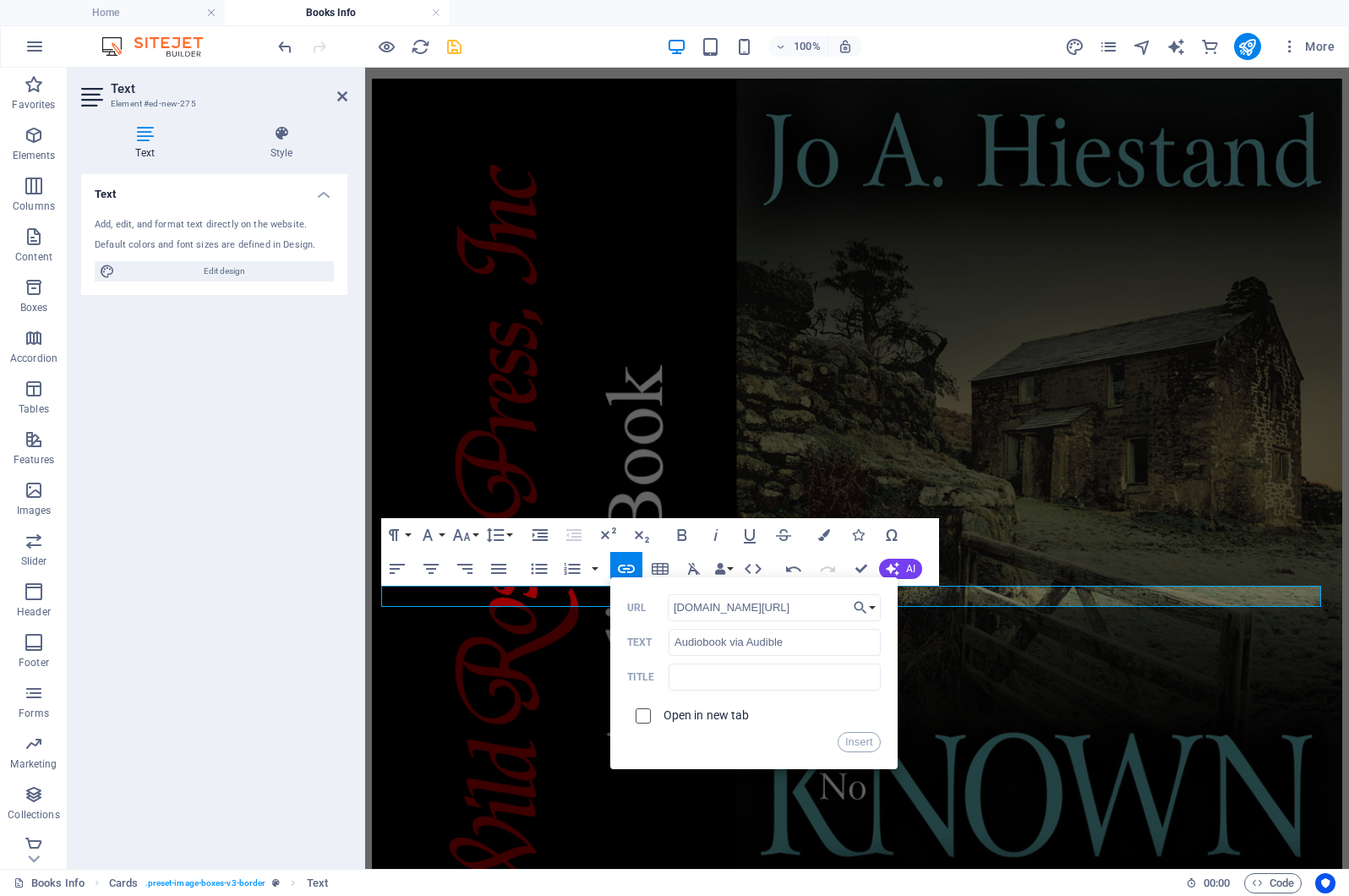
checkbox input "true"
click at [855, 742] on button "Insert" at bounding box center [859, 741] width 44 height 20
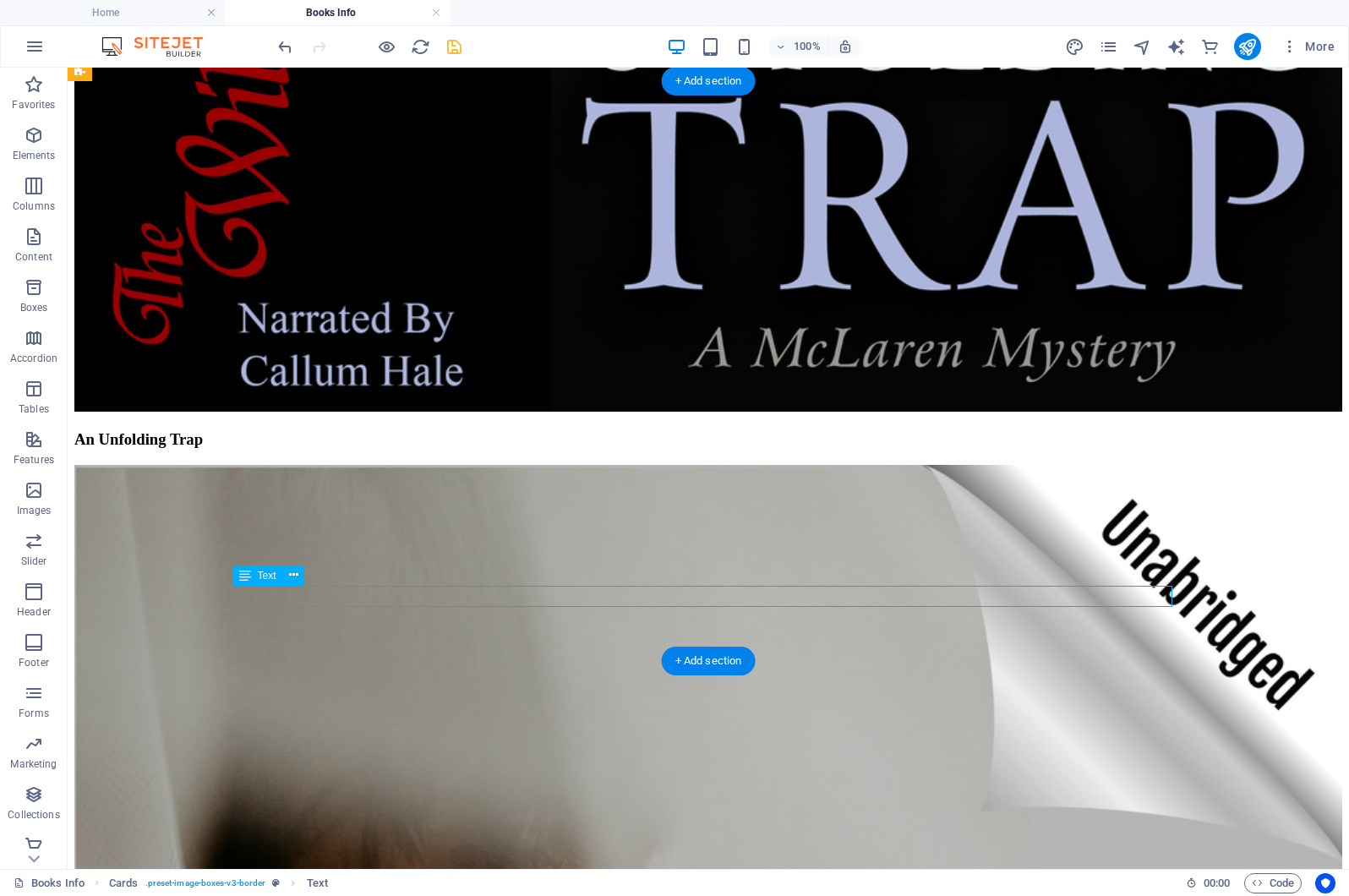
click at [291, 576] on icon at bounding box center [294, 575] width 10 height 17
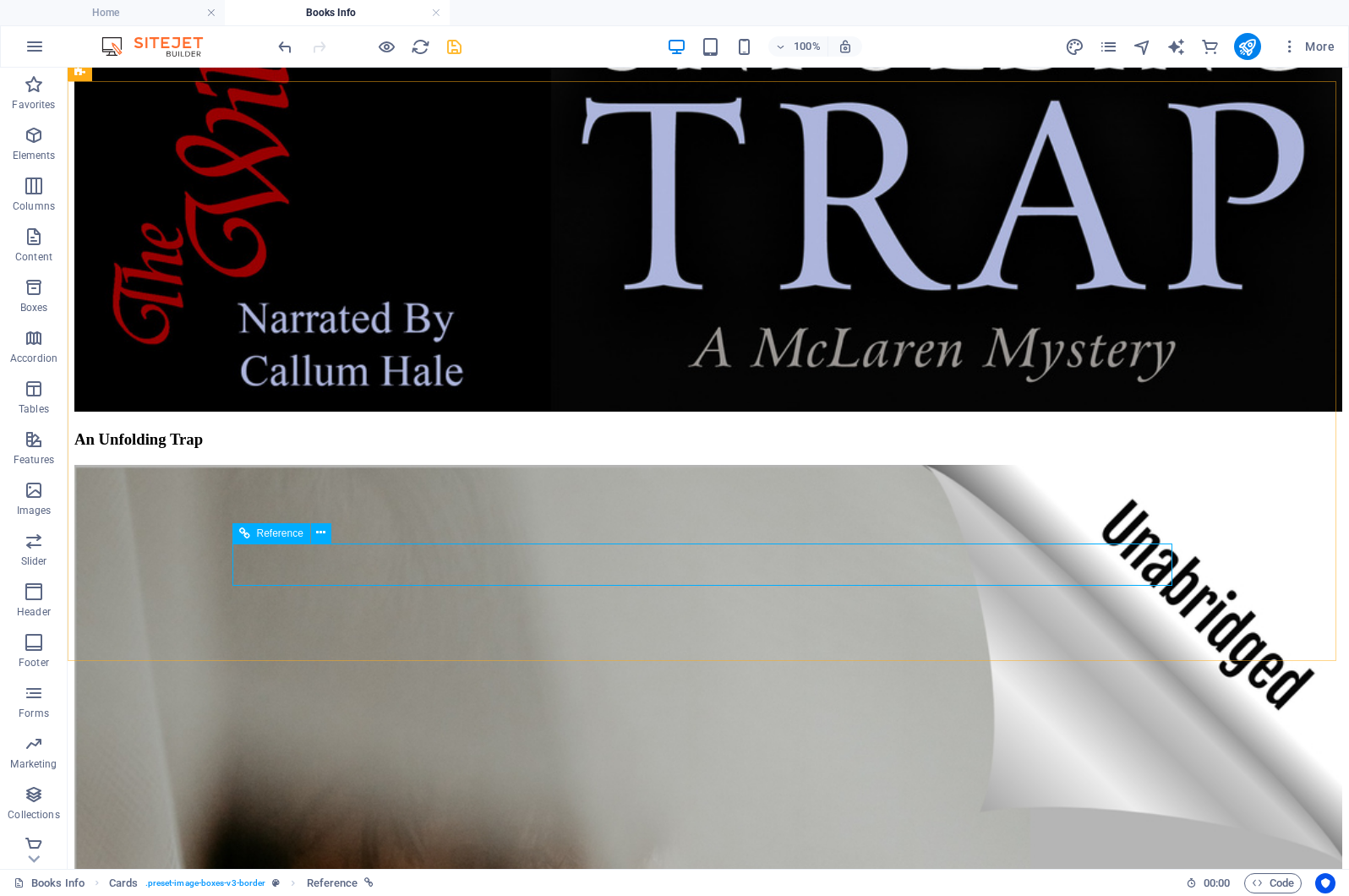
click at [245, 535] on icon at bounding box center [244, 533] width 11 height 20
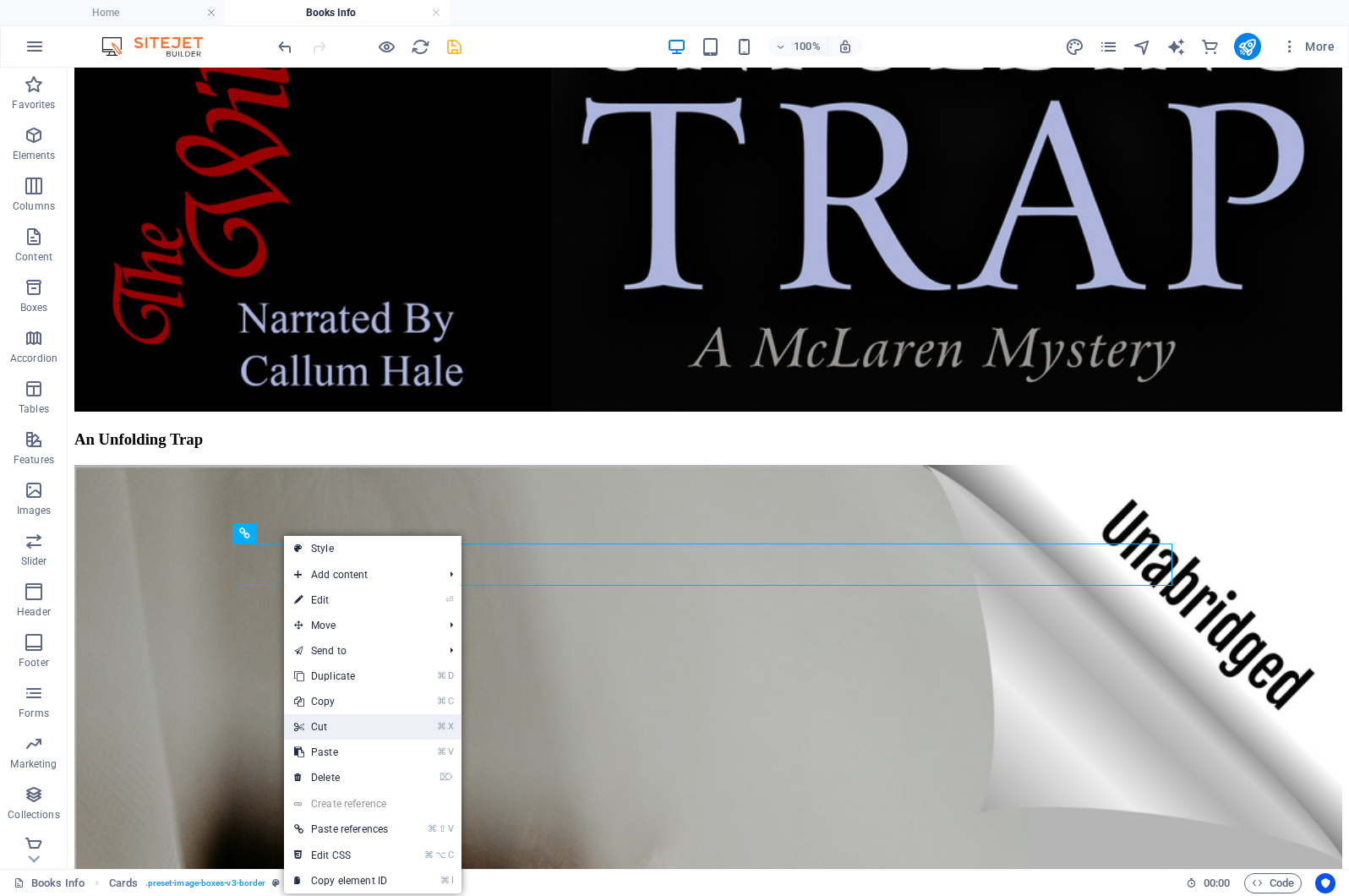
click at [337, 724] on link "⌘ X Cut" at bounding box center [341, 727] width 114 height 25
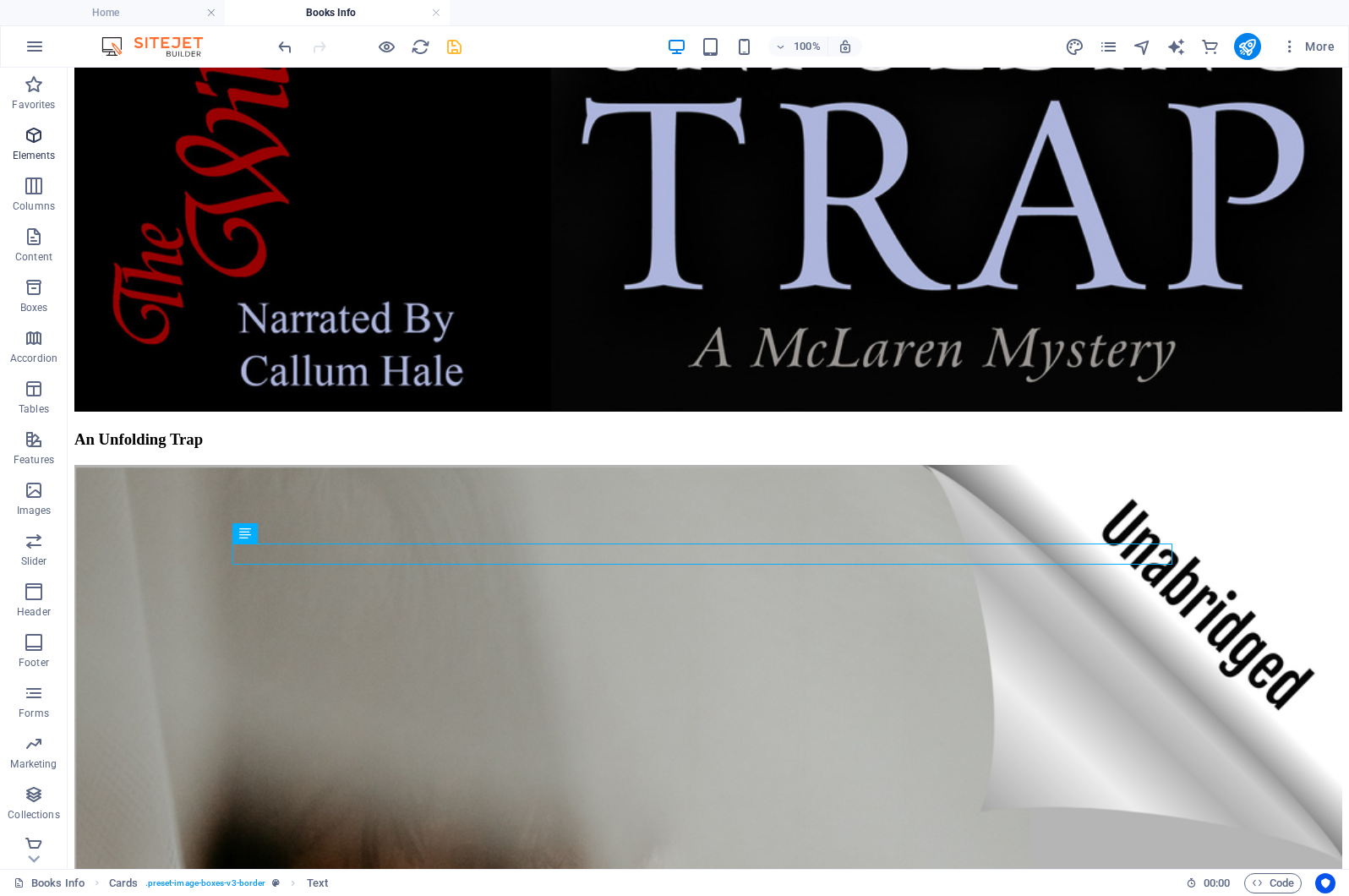
click at [36, 132] on icon "button" at bounding box center [33, 134] width 20 height 20
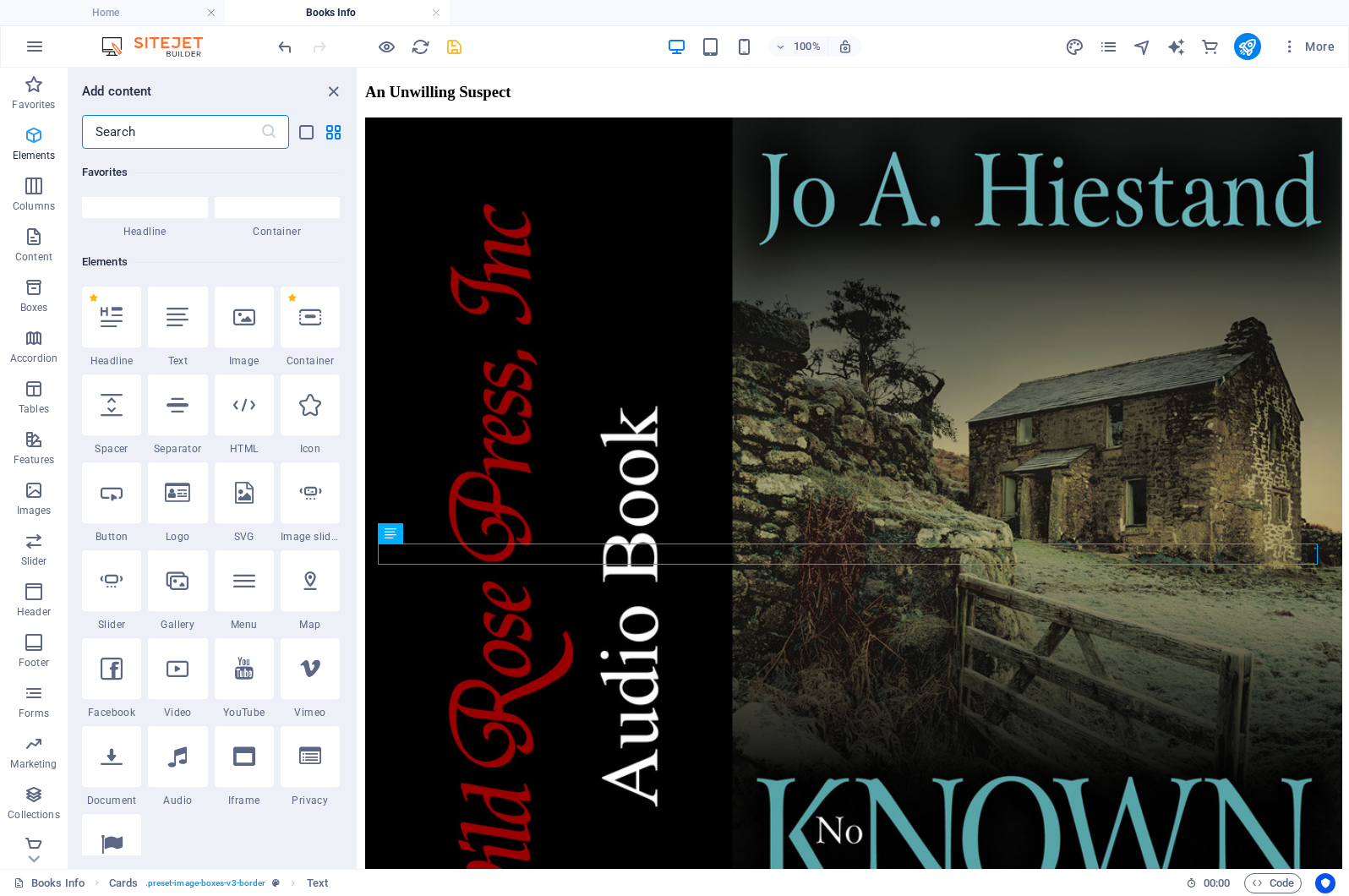
scroll to position [180, 0]
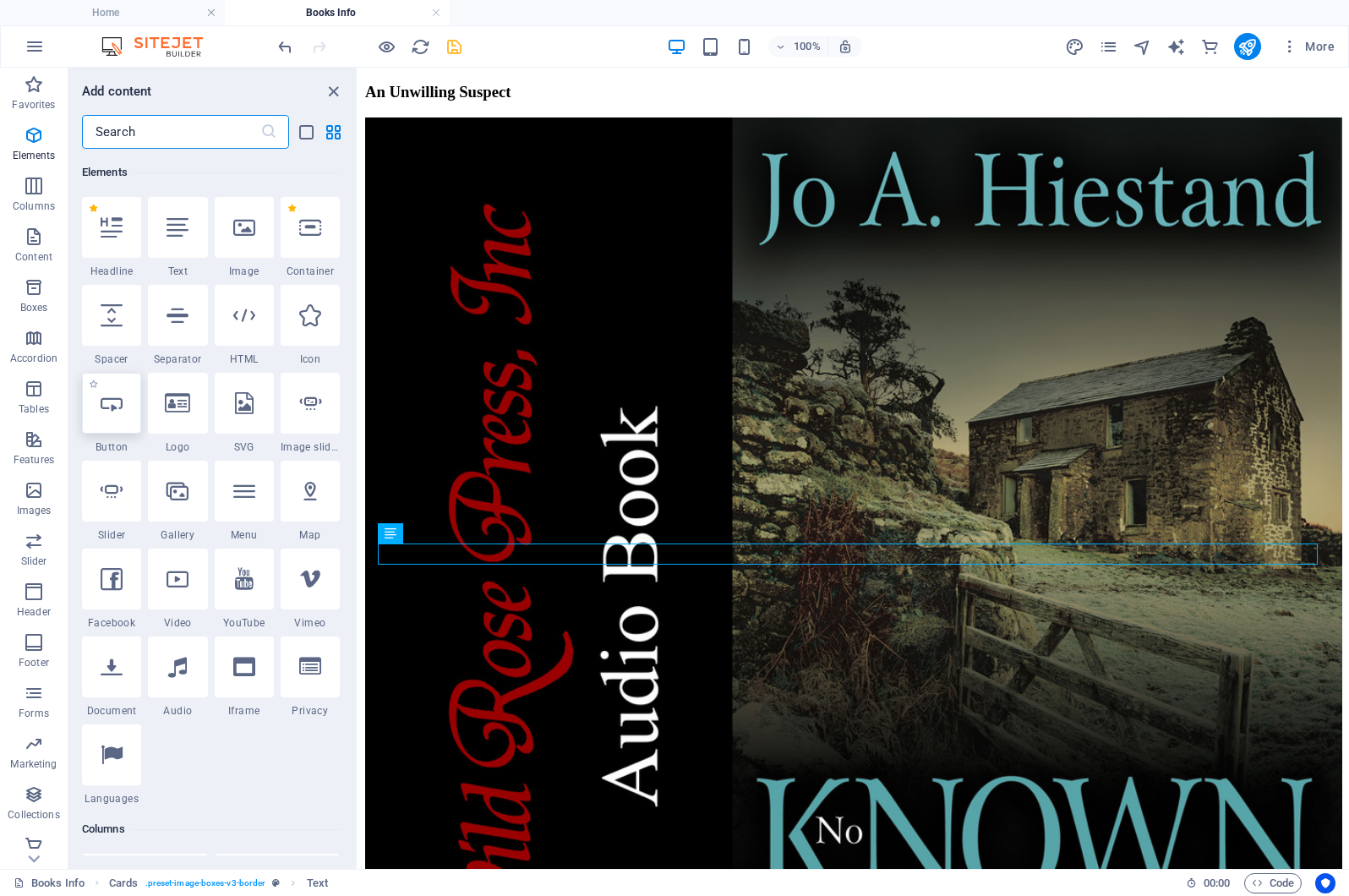
click at [117, 414] on div at bounding box center [111, 403] width 59 height 61
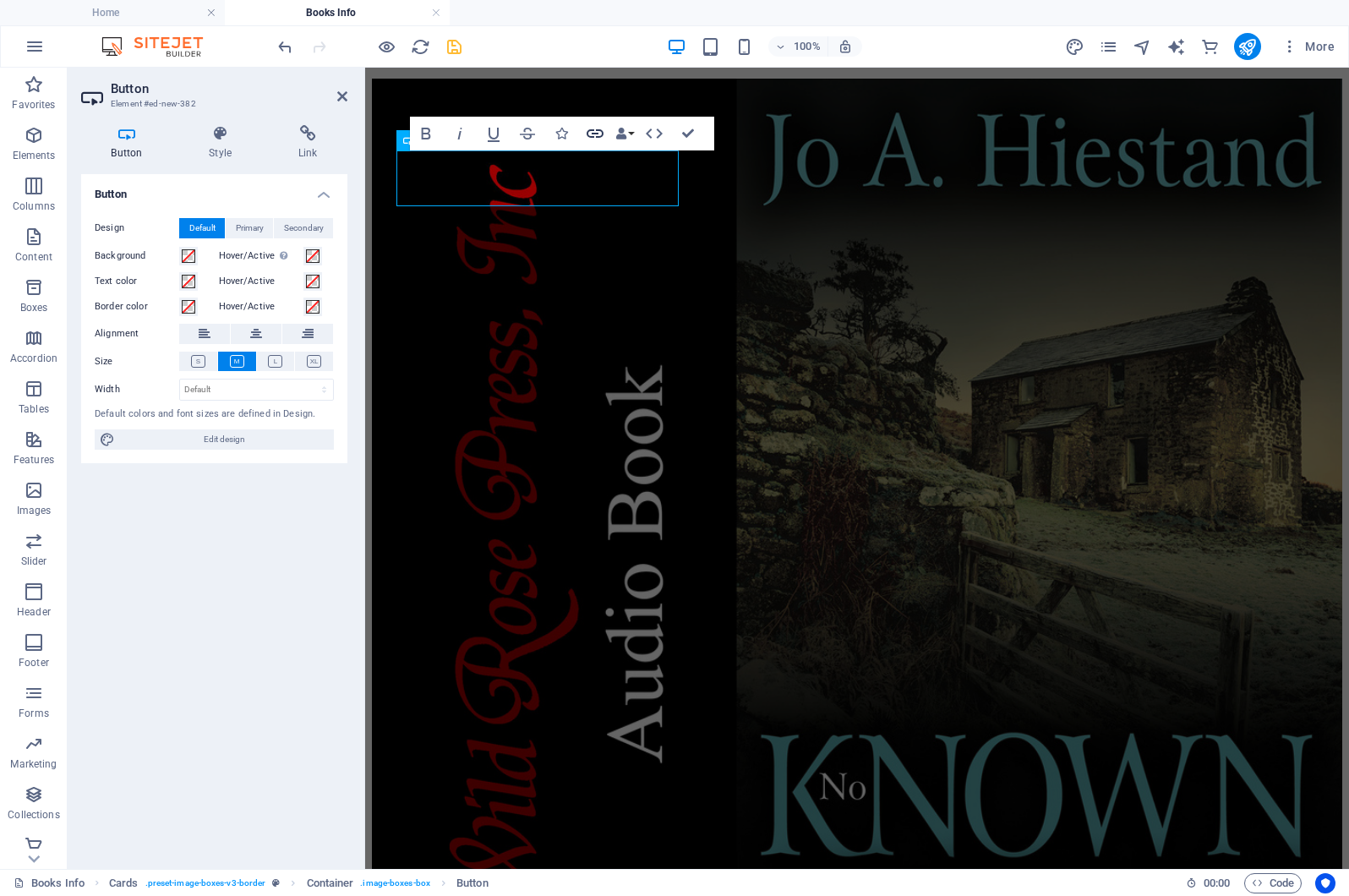
click at [589, 132] on icon "button" at bounding box center [594, 134] width 20 height 20
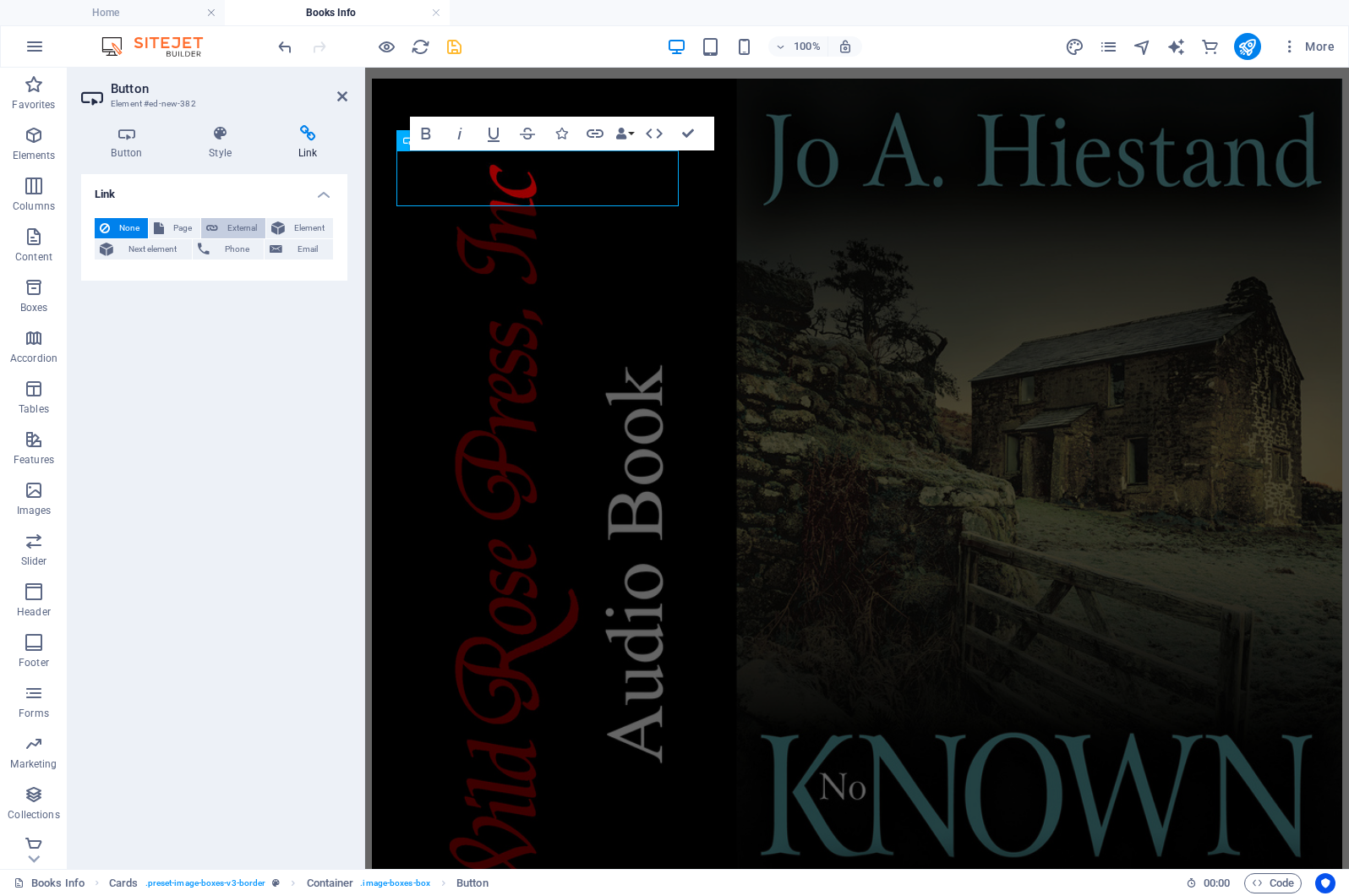
click at [237, 224] on span "External" at bounding box center [242, 227] width 37 height 20
select select "blank"
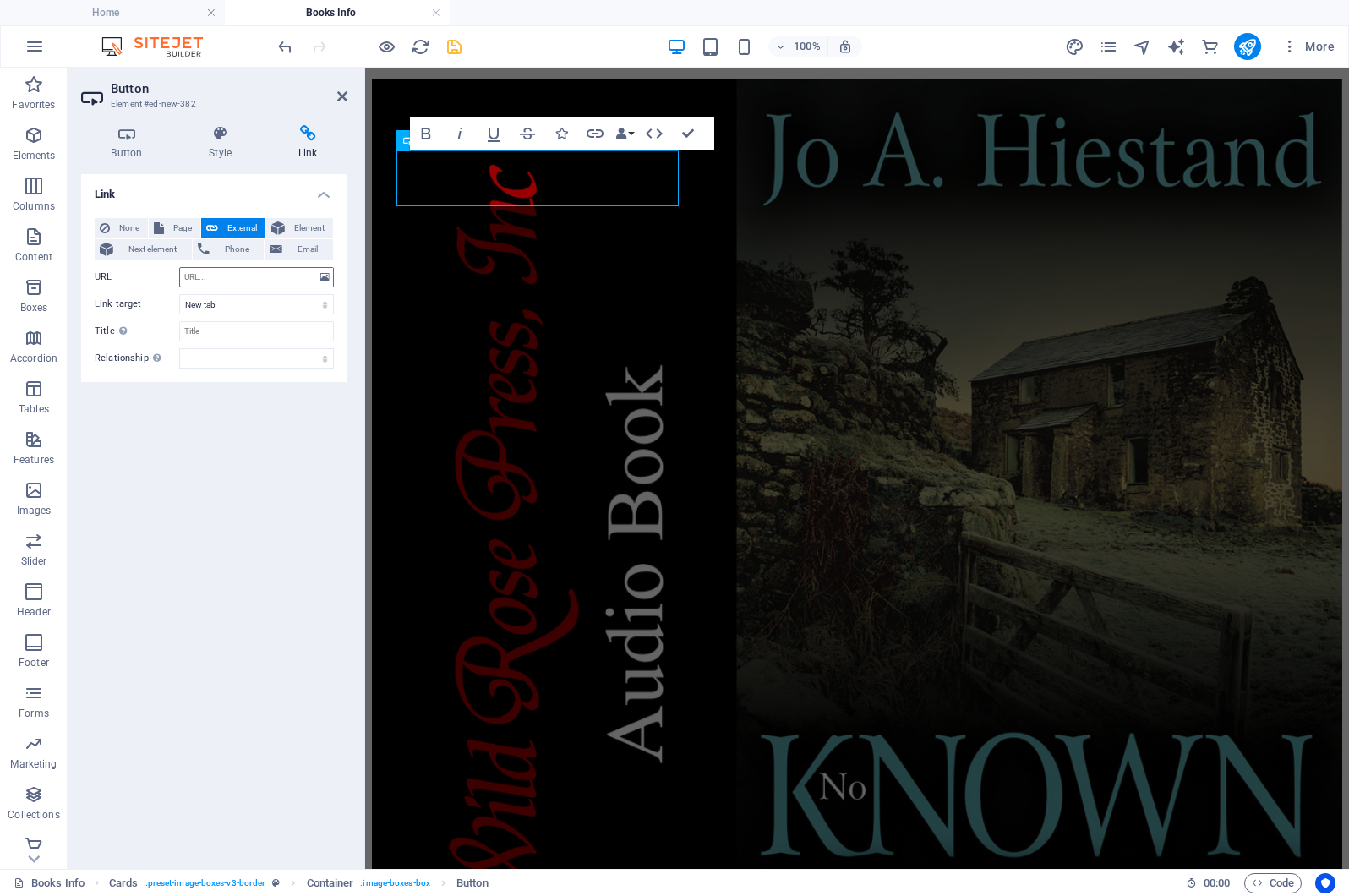
click at [215, 280] on input "URL" at bounding box center [256, 277] width 155 height 20
paste input "bit.ly/482vlfa"
type input "bit.ly/482vlfa"
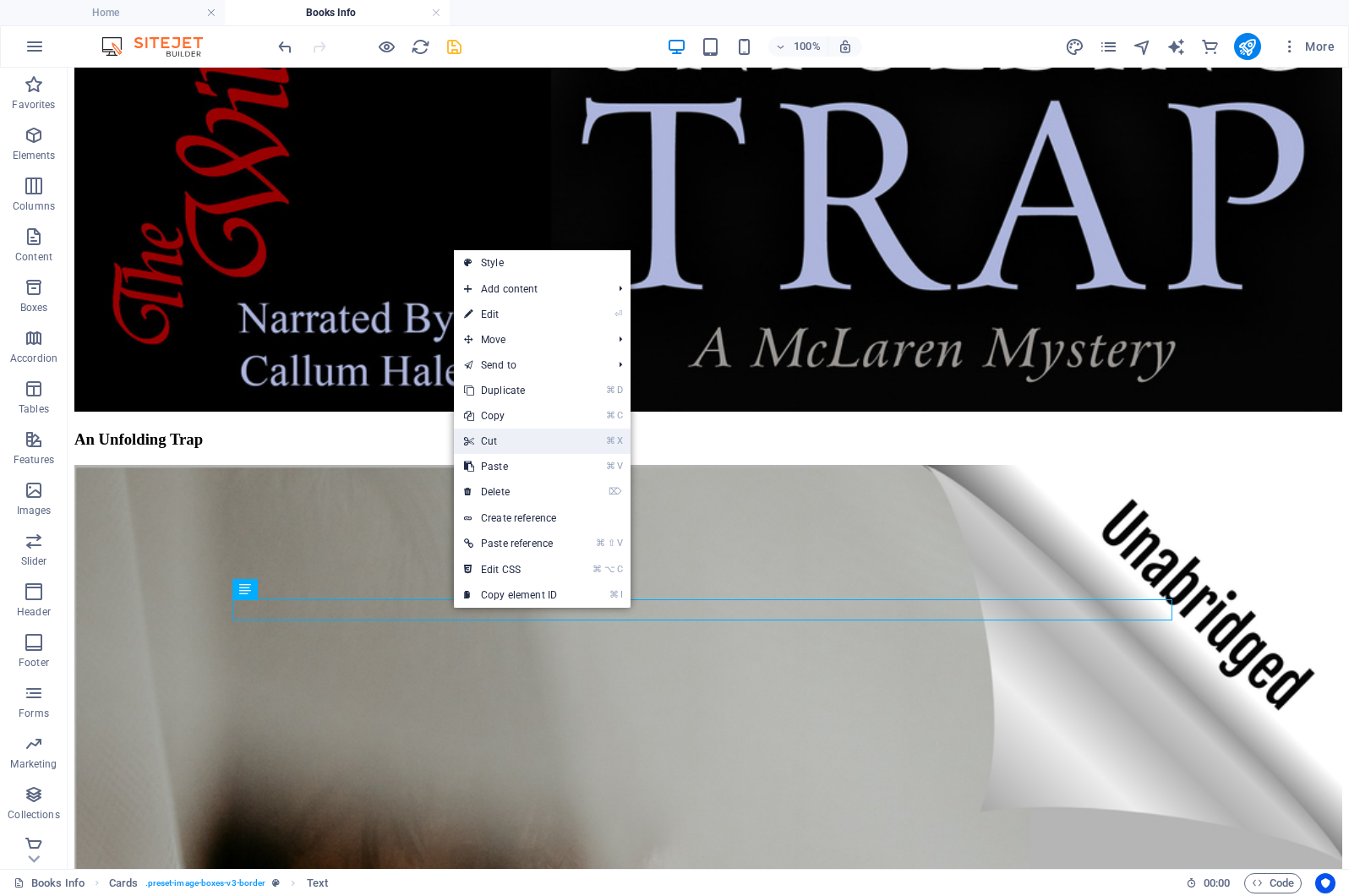
click at [506, 439] on link "⌘ X Cut" at bounding box center [510, 441] width 113 height 25
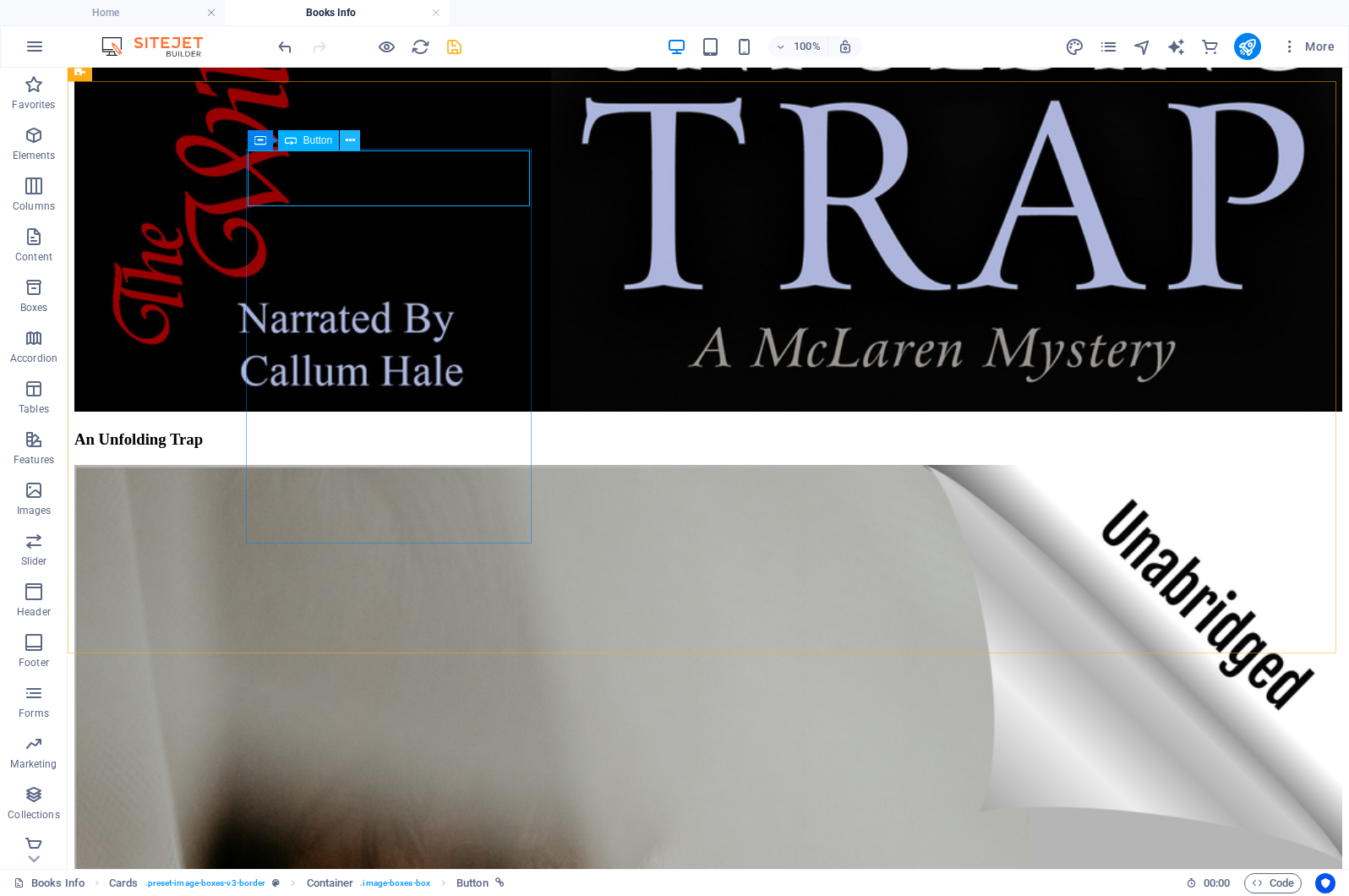
click at [350, 141] on icon at bounding box center [350, 140] width 10 height 17
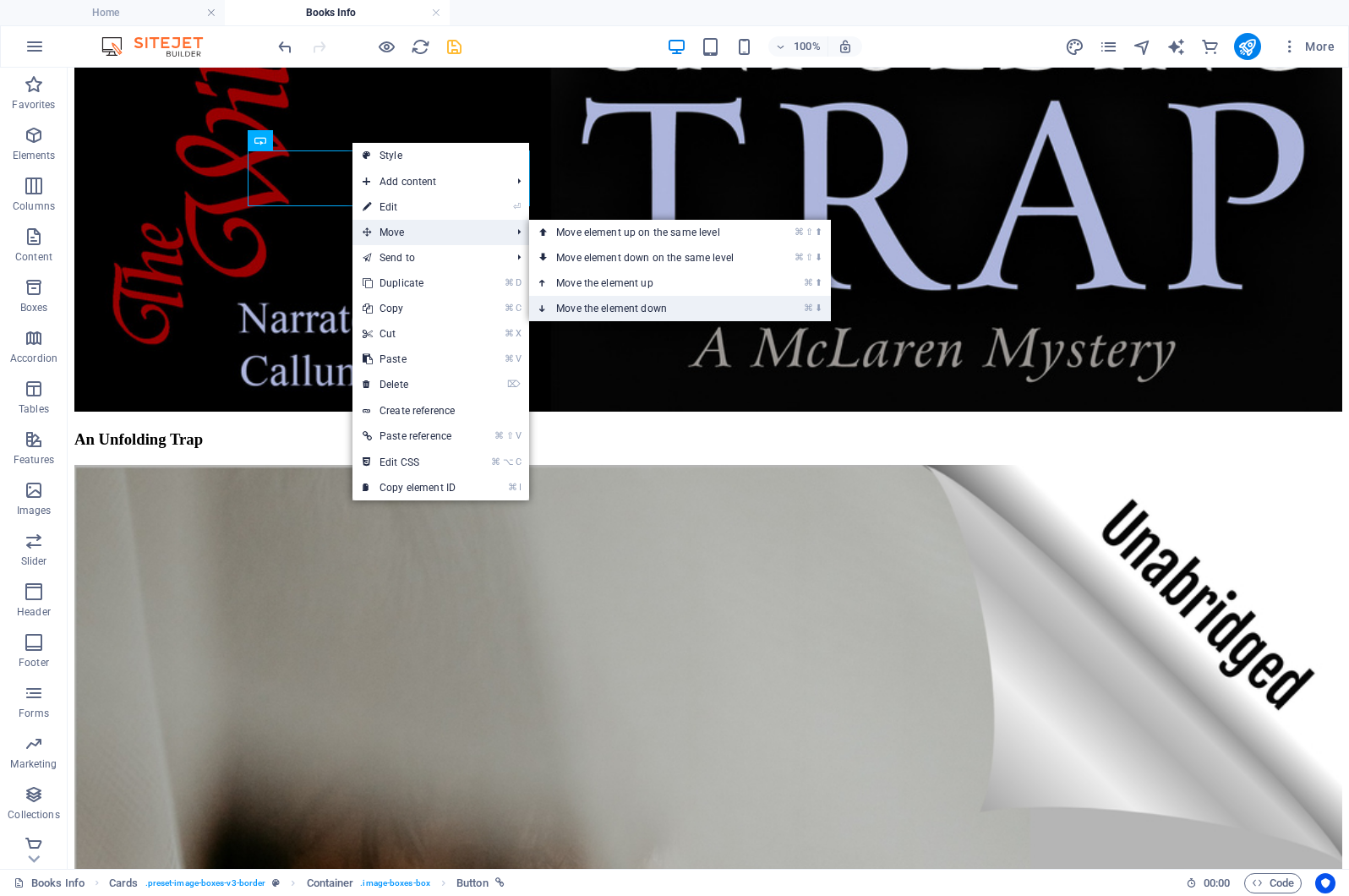
click at [604, 308] on link "⌘ ⬇ Move the element down" at bounding box center [648, 309] width 238 height 25
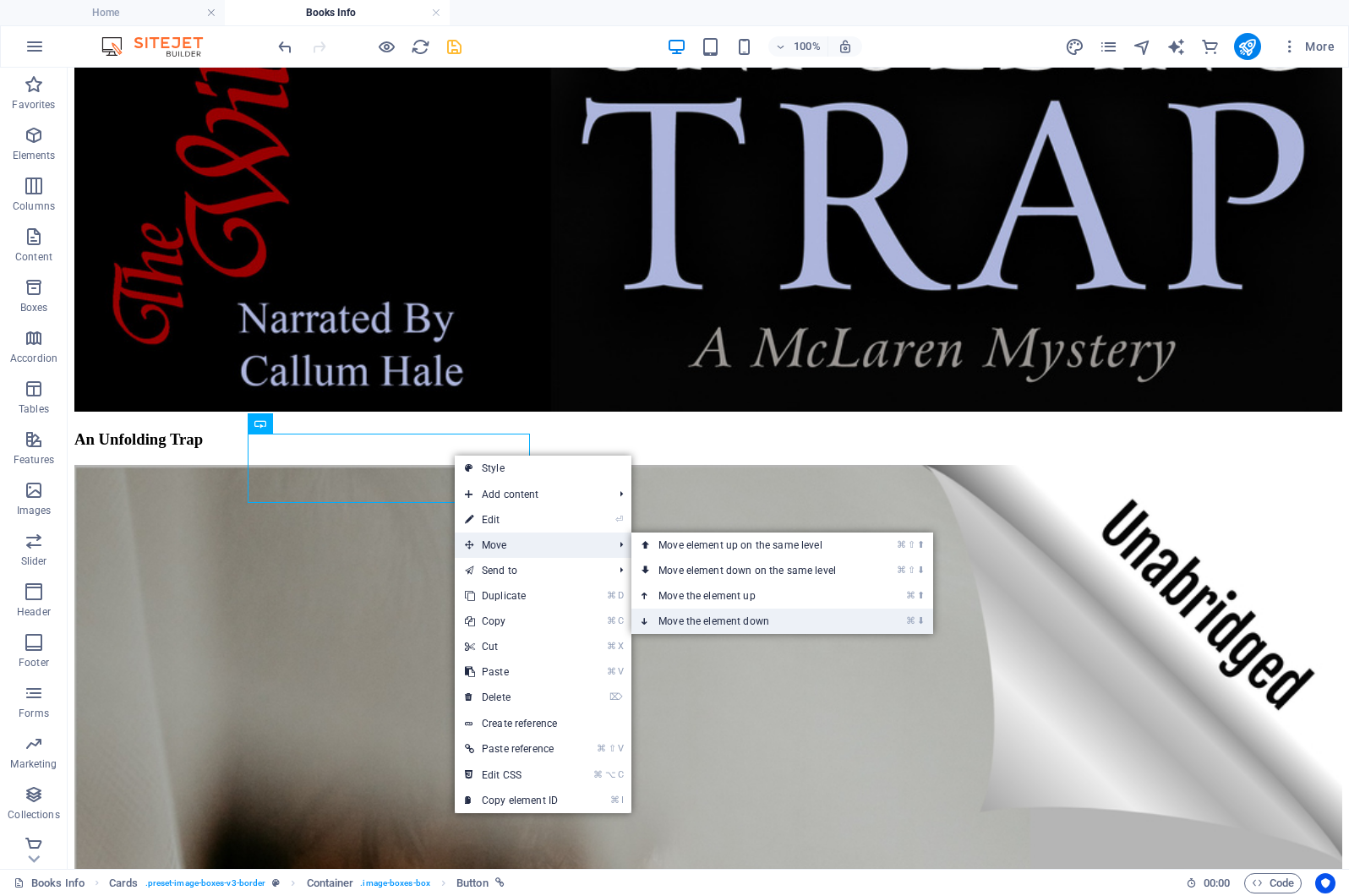
click at [716, 617] on link "⌘ ⬇ Move the element down" at bounding box center [750, 621] width 238 height 25
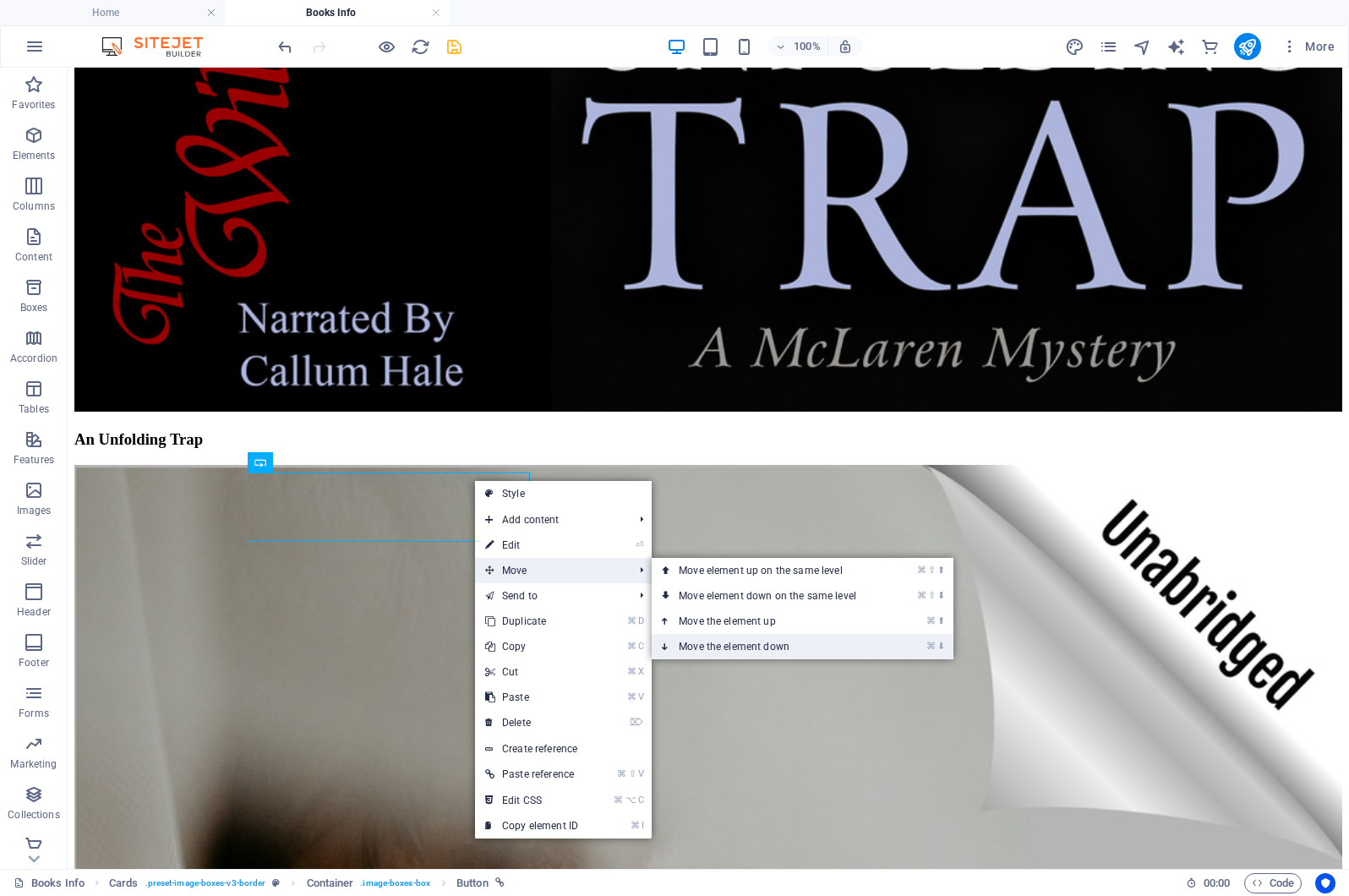
click at [705, 644] on link "⌘ ⬇ Move the element down" at bounding box center [770, 646] width 238 height 25
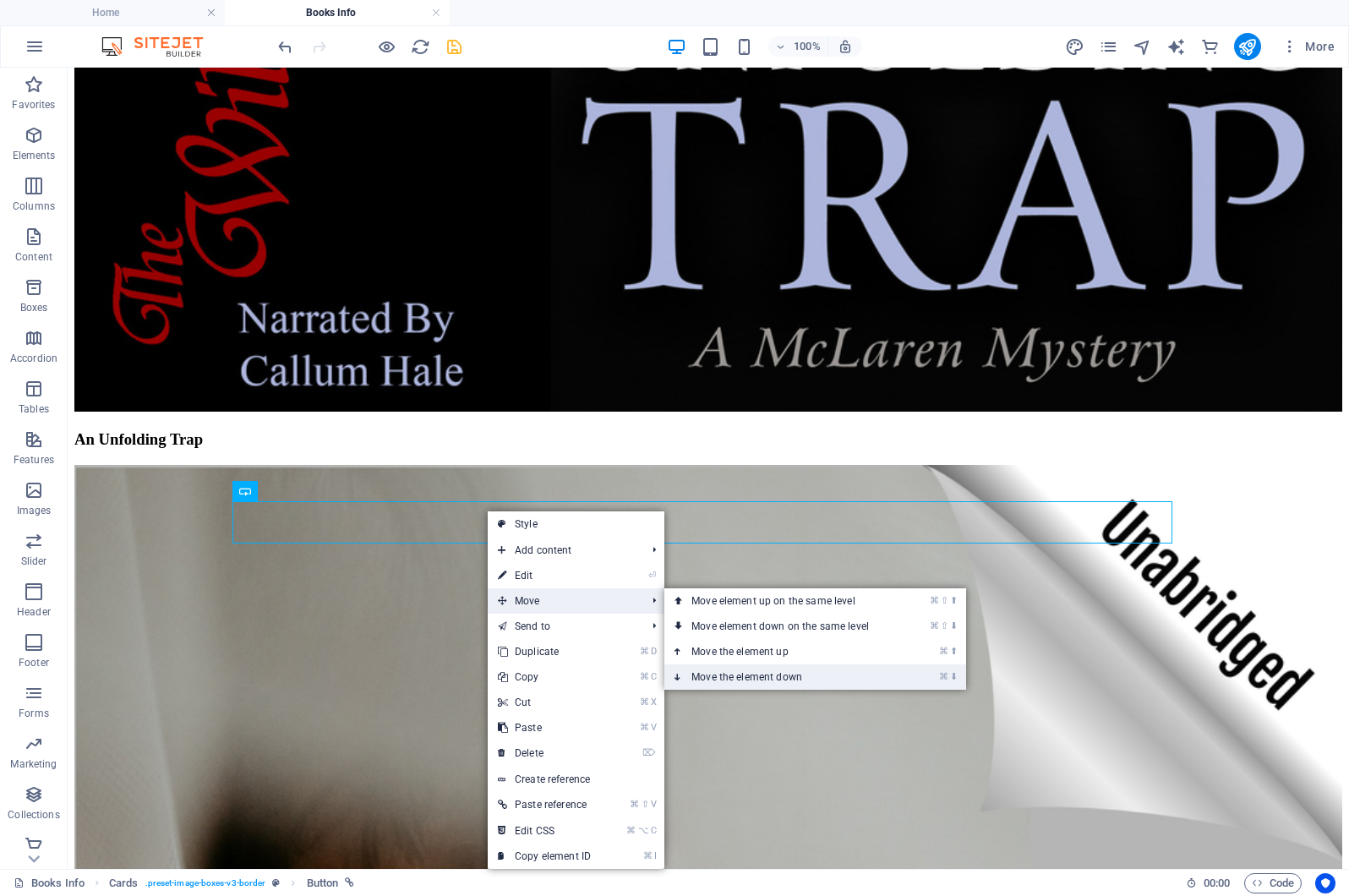
click at [734, 672] on link "⌘ ⬇ Move the element down" at bounding box center [784, 677] width 238 height 25
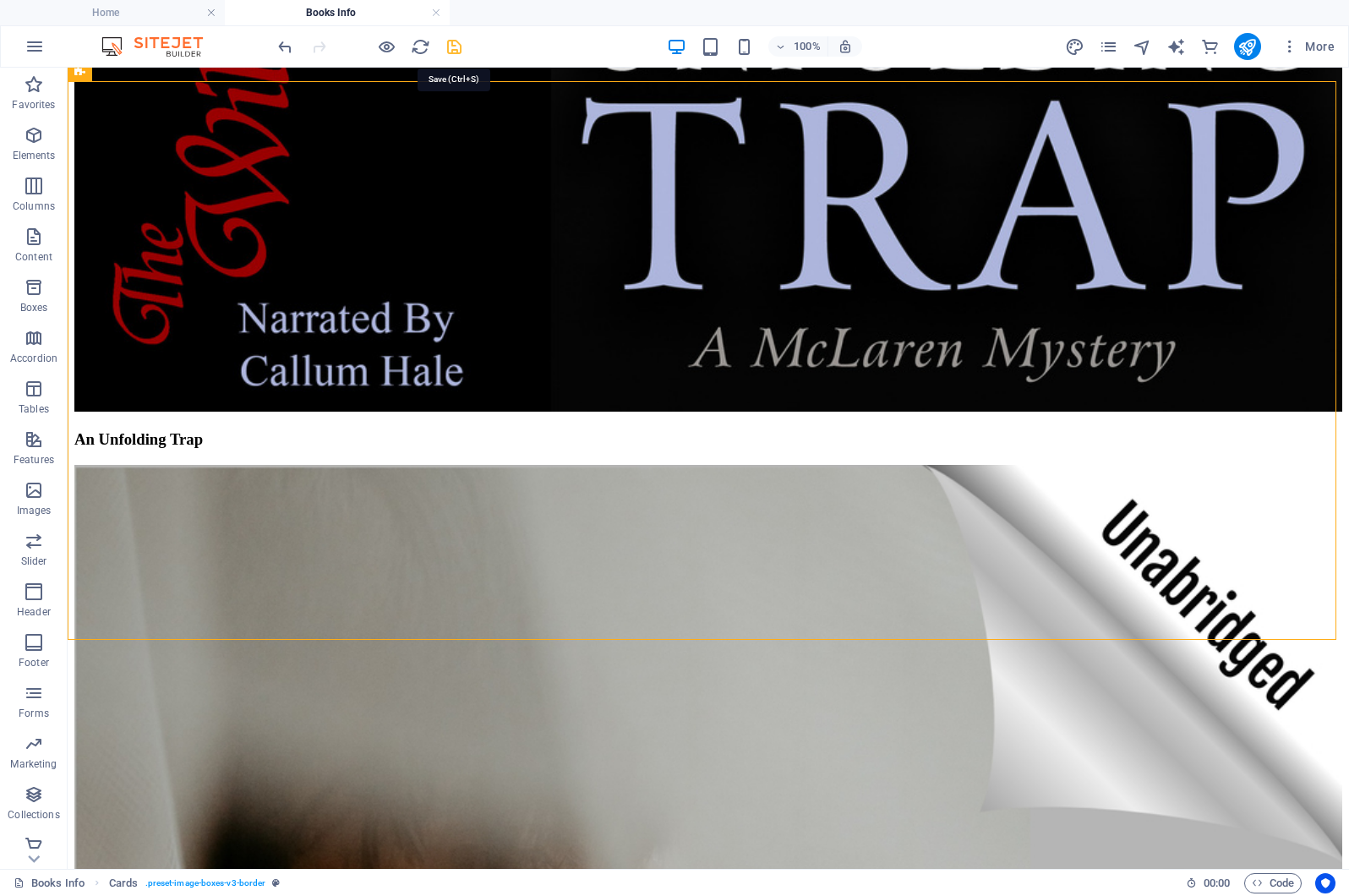
click at [451, 45] on icon "save" at bounding box center [454, 46] width 19 height 19
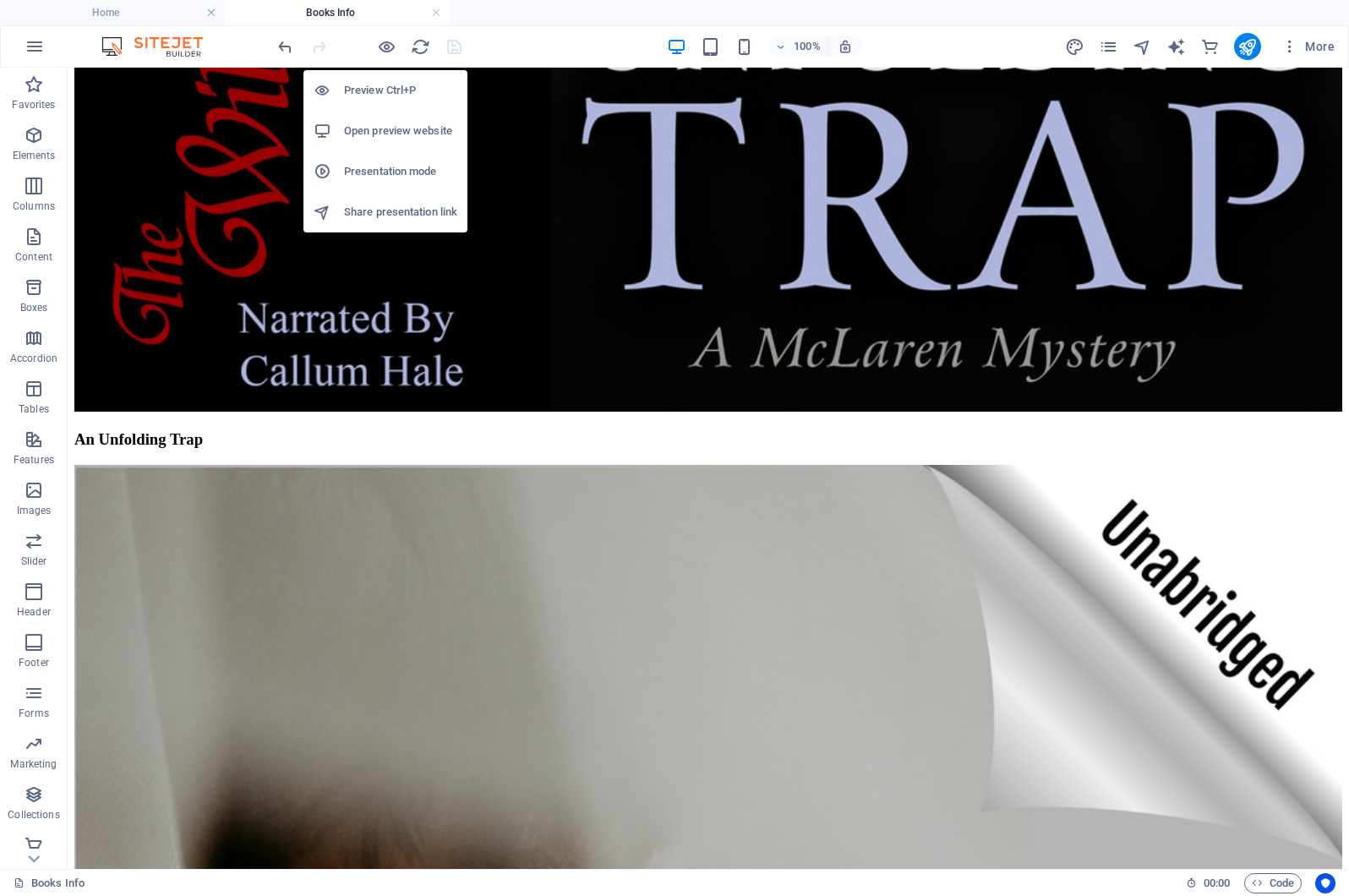
click at [367, 90] on h6 "Preview Ctrl+P" at bounding box center [401, 90] width 113 height 20
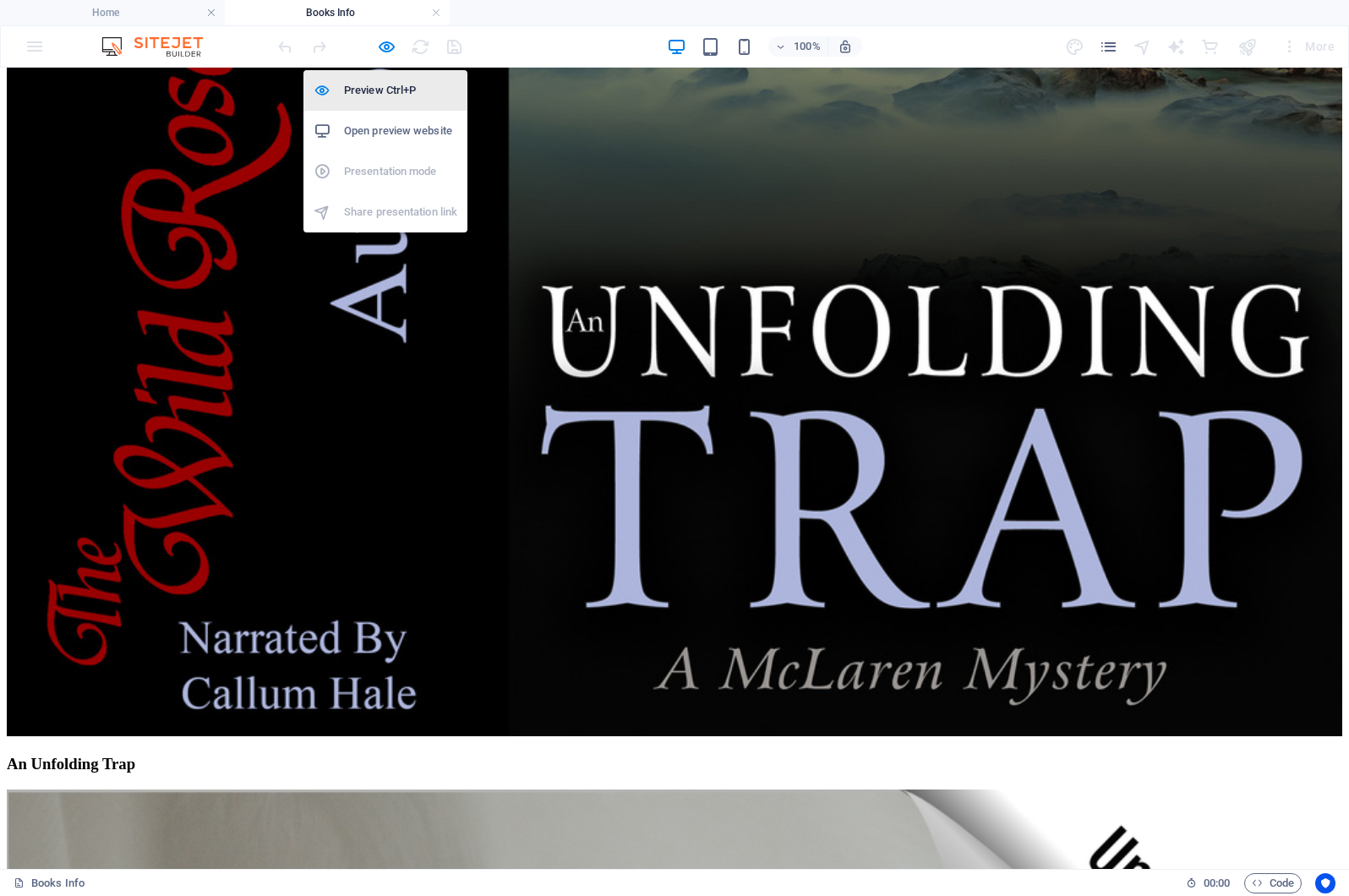
scroll to position [6673, 0]
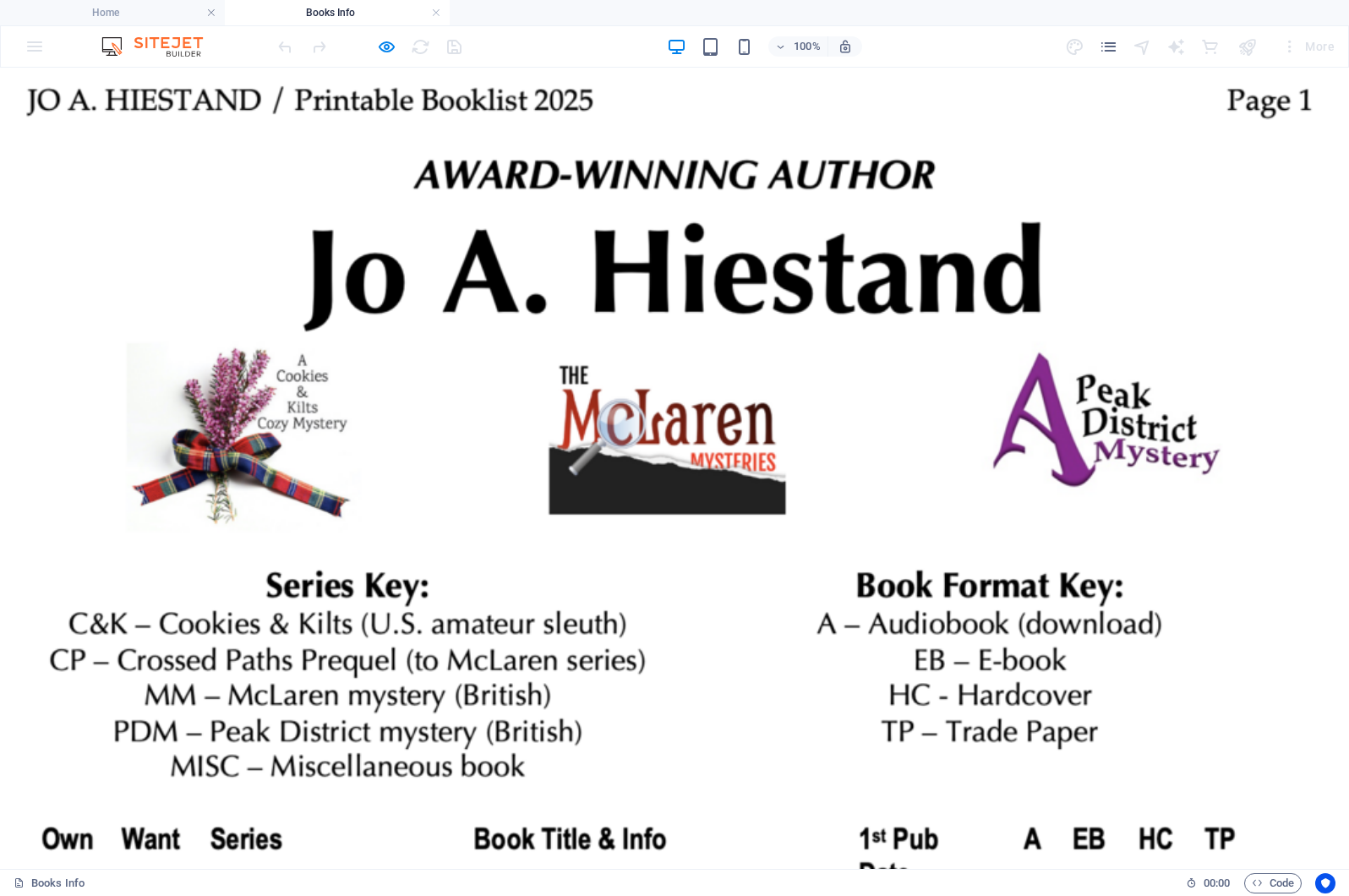
scroll to position [0, 0]
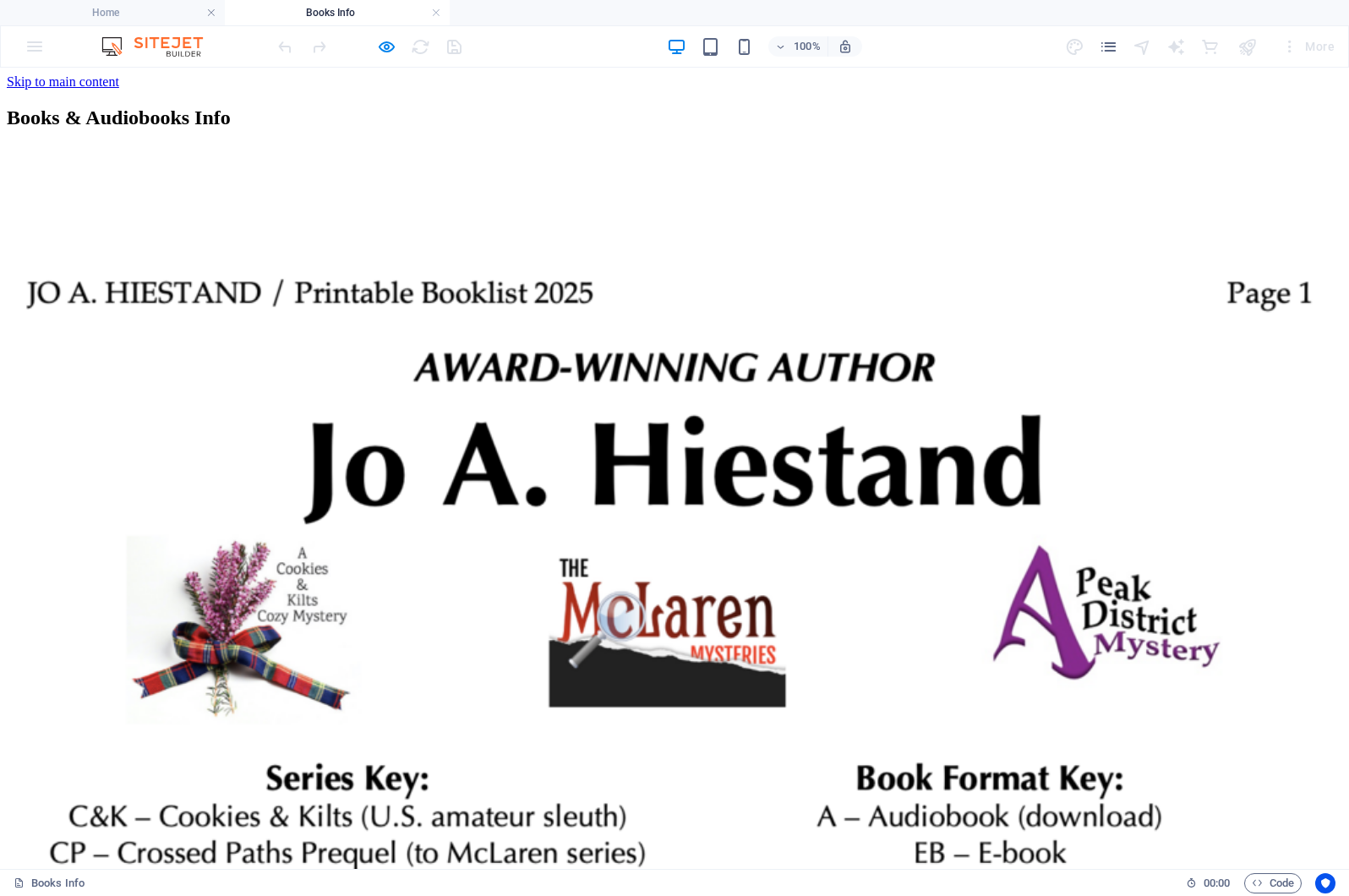
click at [1227, 183] on div "Books & Audiobooks Info Drop content here or Add elements Paste clipboard" at bounding box center [674, 185] width 1335 height 158
click at [384, 90] on h6 "Preview Ctrl+P" at bounding box center [401, 90] width 113 height 20
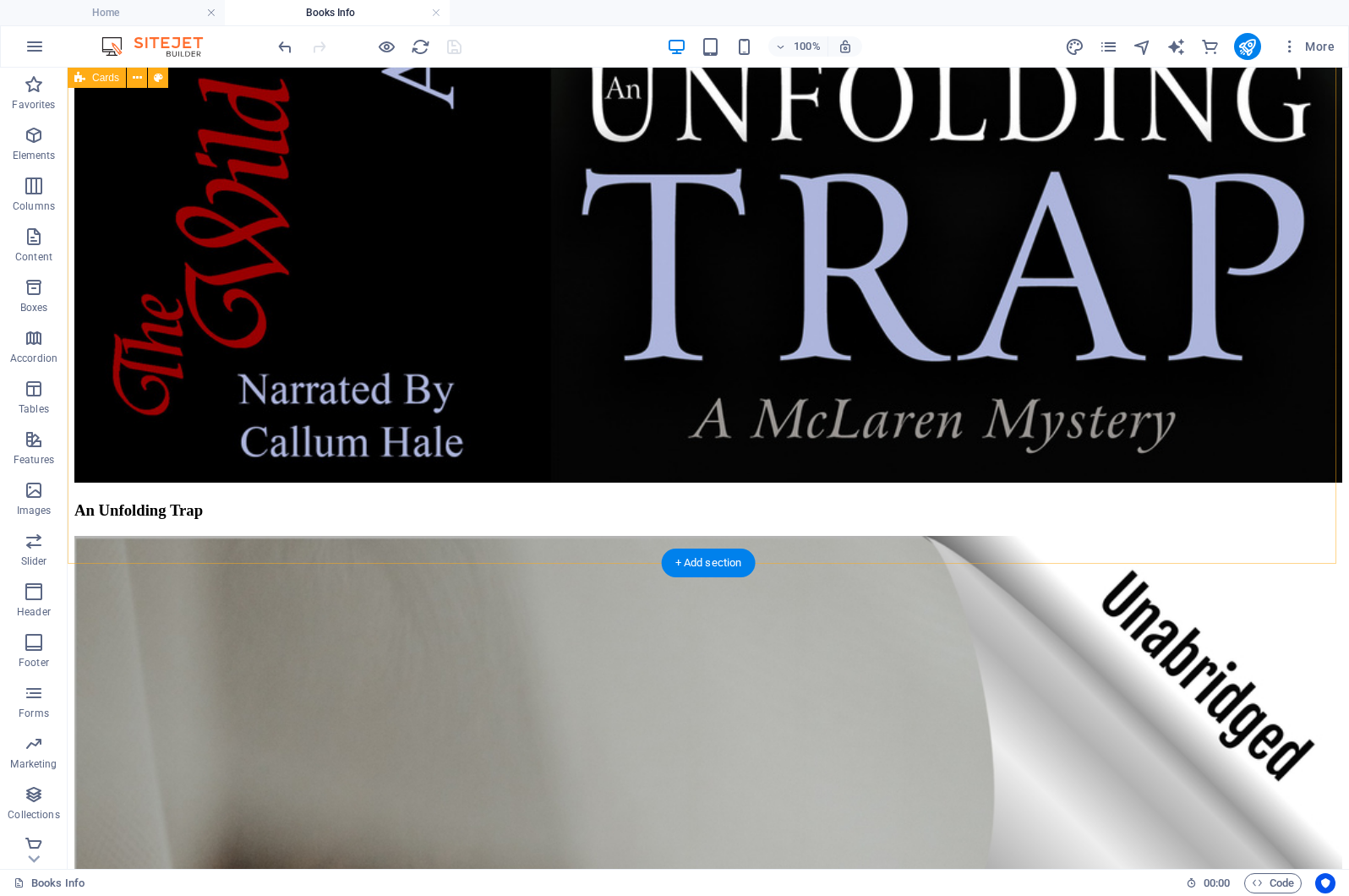
scroll to position [6751, 0]
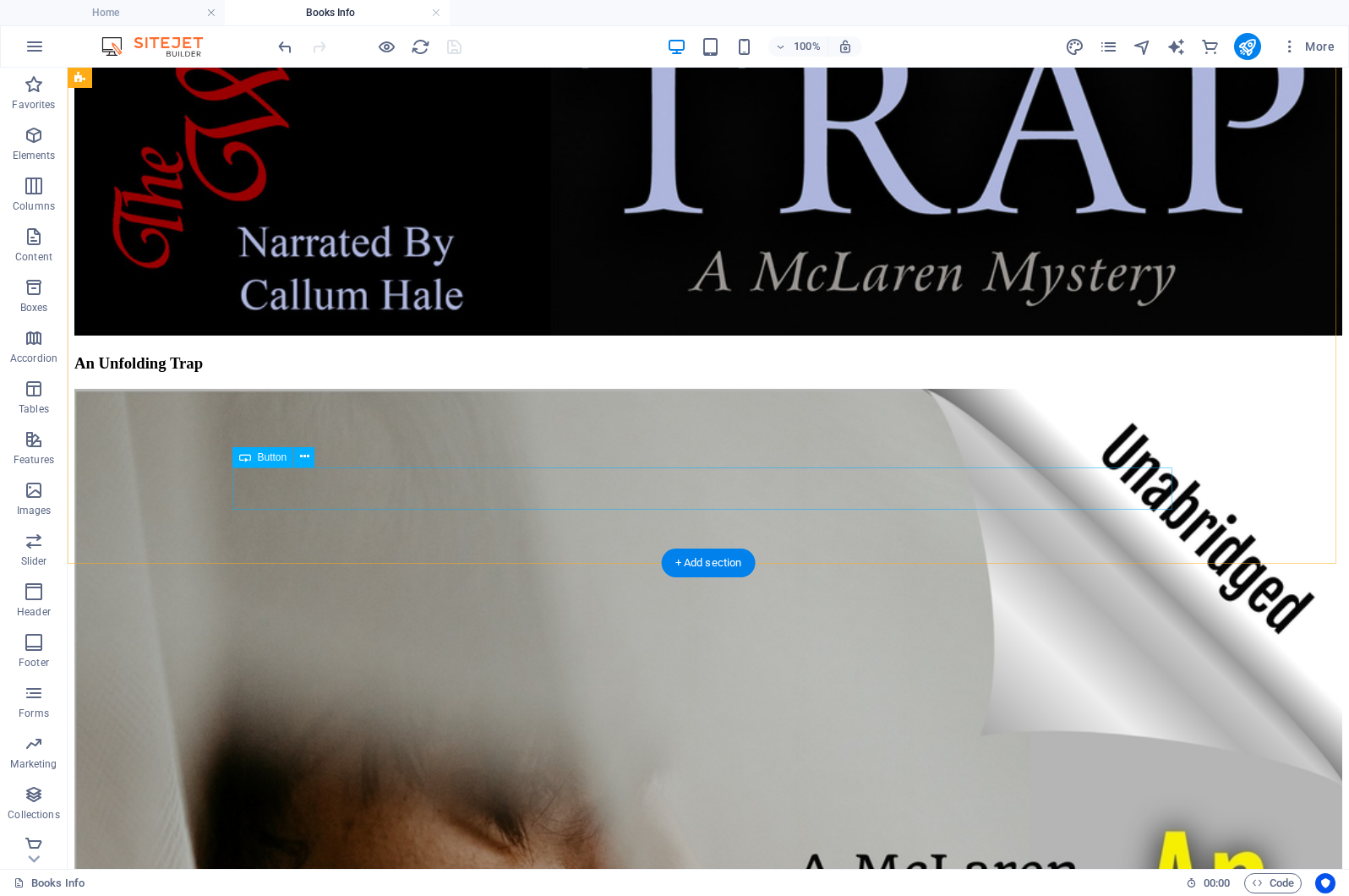
click at [246, 458] on icon at bounding box center [245, 457] width 12 height 20
click at [244, 456] on icon at bounding box center [245, 457] width 12 height 20
click at [304, 455] on icon at bounding box center [305, 457] width 10 height 17
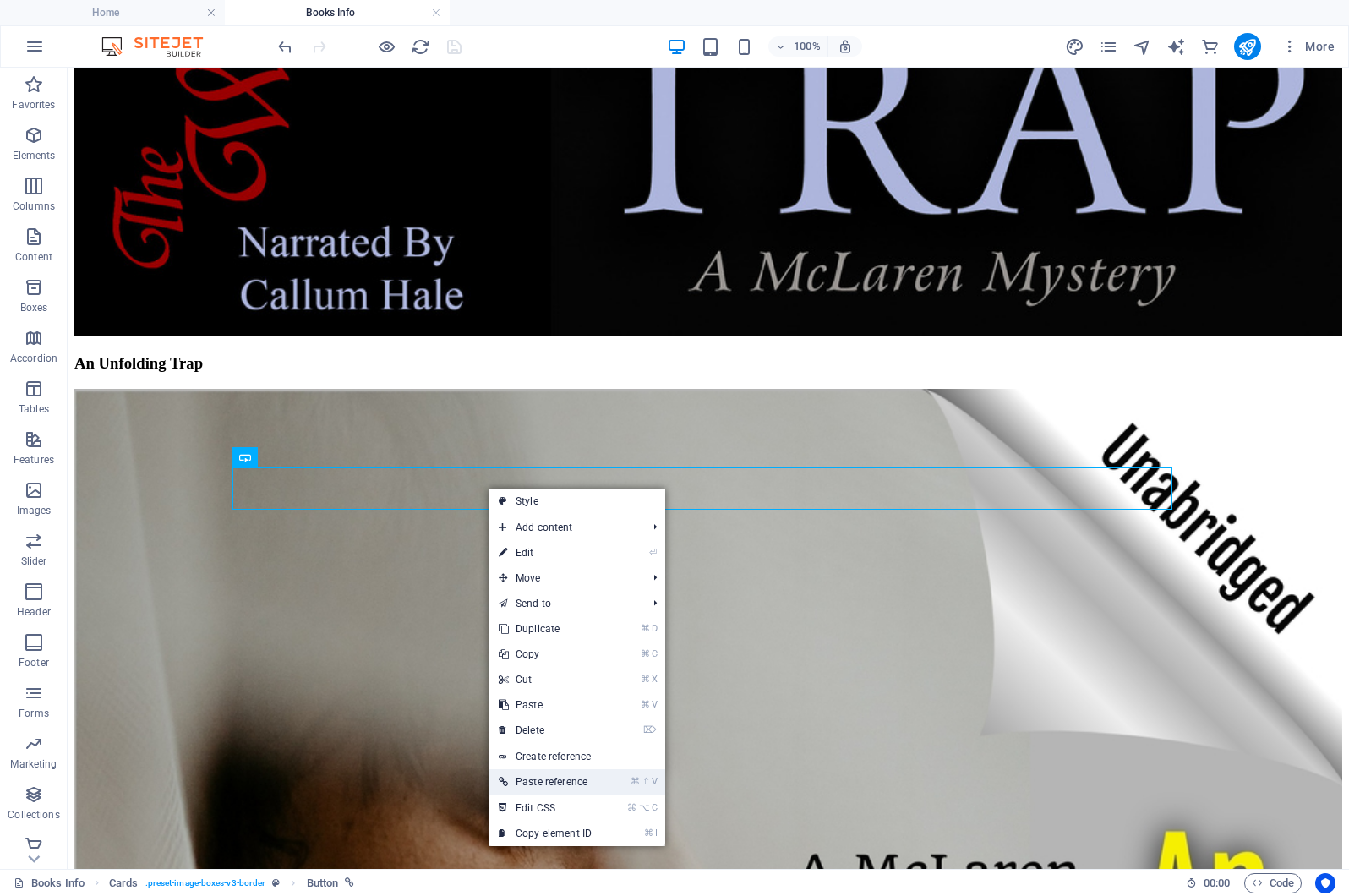
click at [560, 780] on link "⌘ ⇧ V Paste reference" at bounding box center [545, 782] width 113 height 25
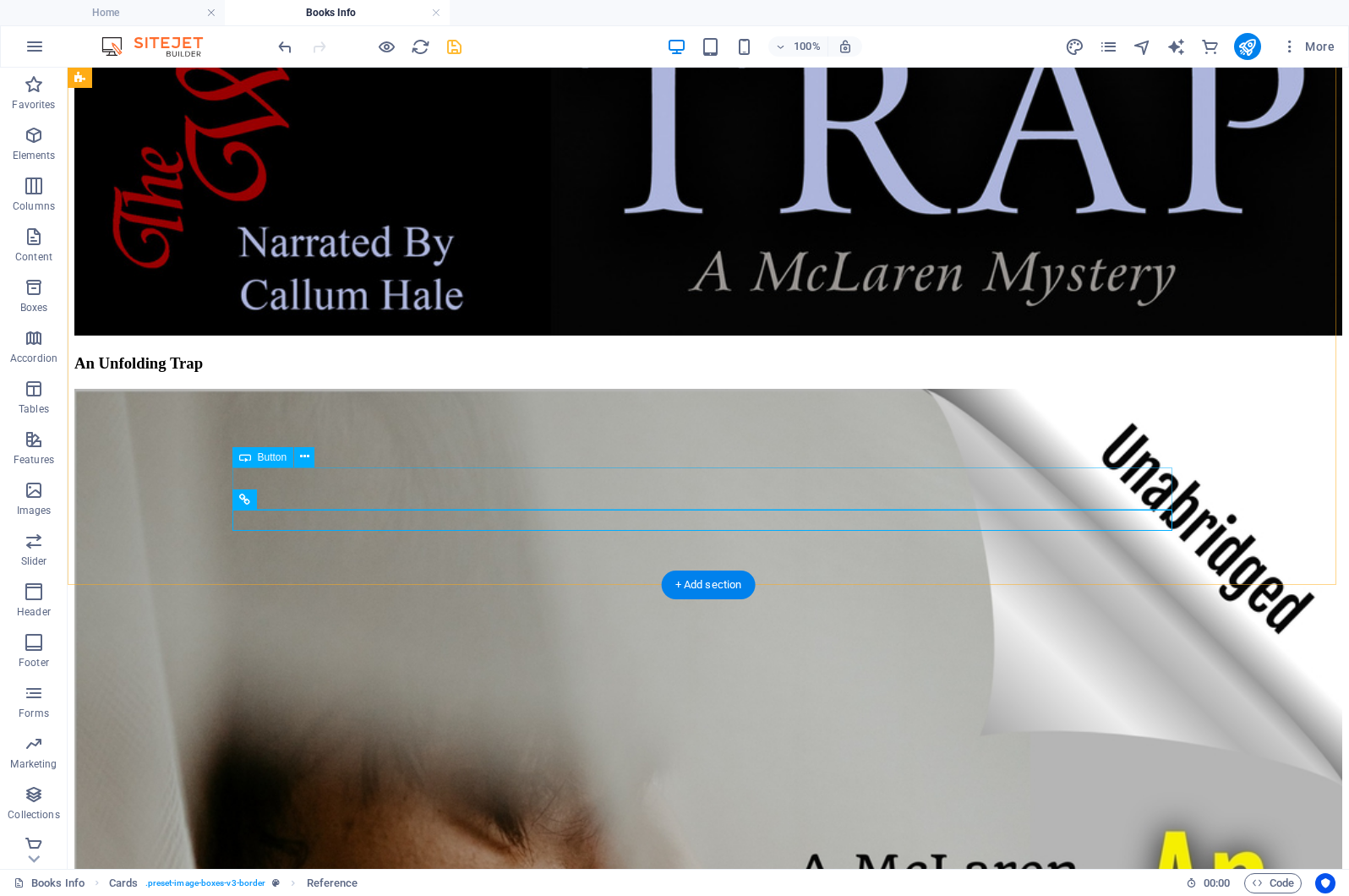
click at [245, 458] on icon at bounding box center [245, 457] width 12 height 20
click at [278, 458] on span "Button" at bounding box center [272, 457] width 30 height 10
click at [304, 456] on icon at bounding box center [305, 457] width 10 height 17
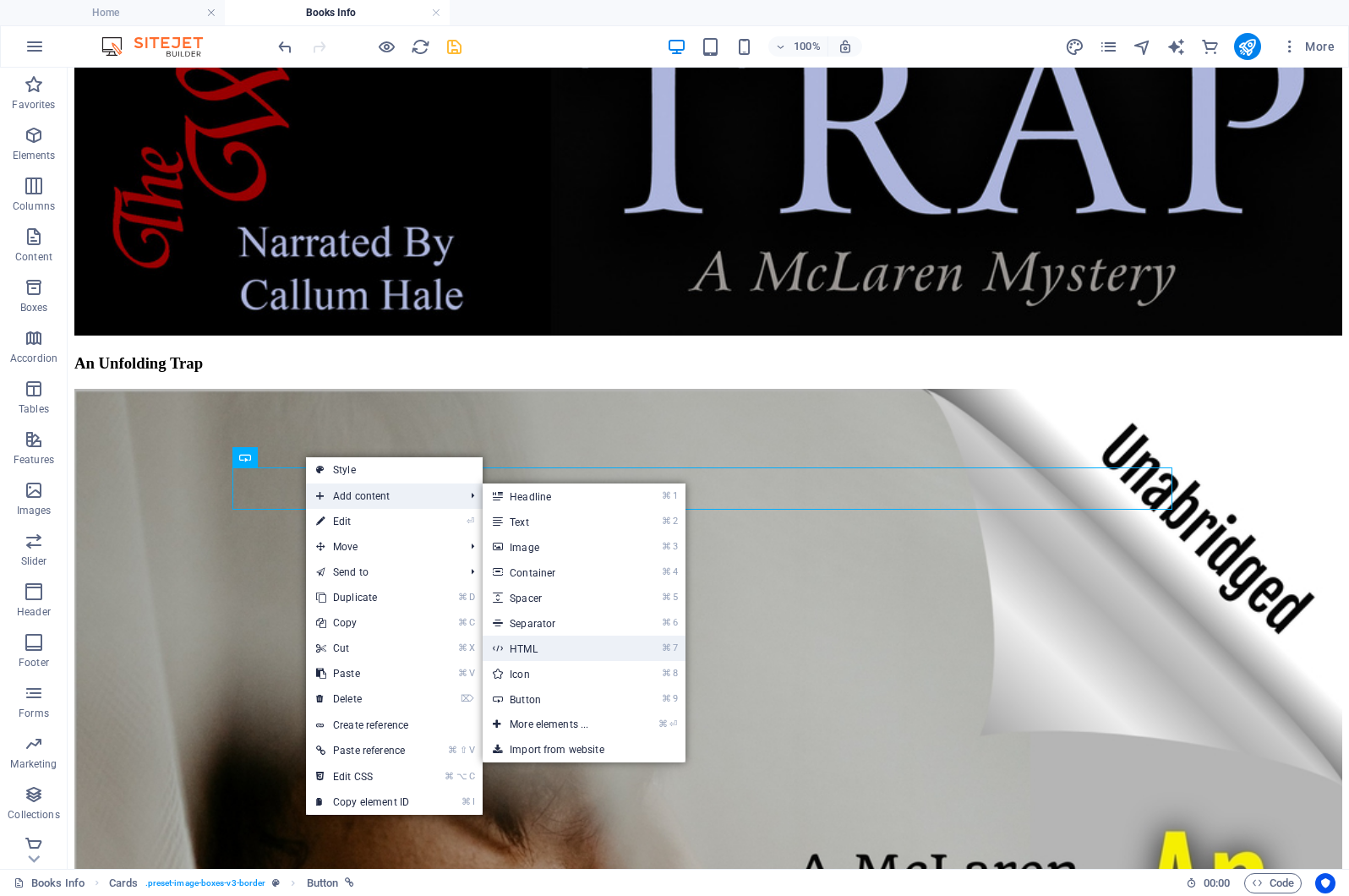
click at [556, 649] on link "⌘ 7 HTML" at bounding box center [553, 648] width 139 height 25
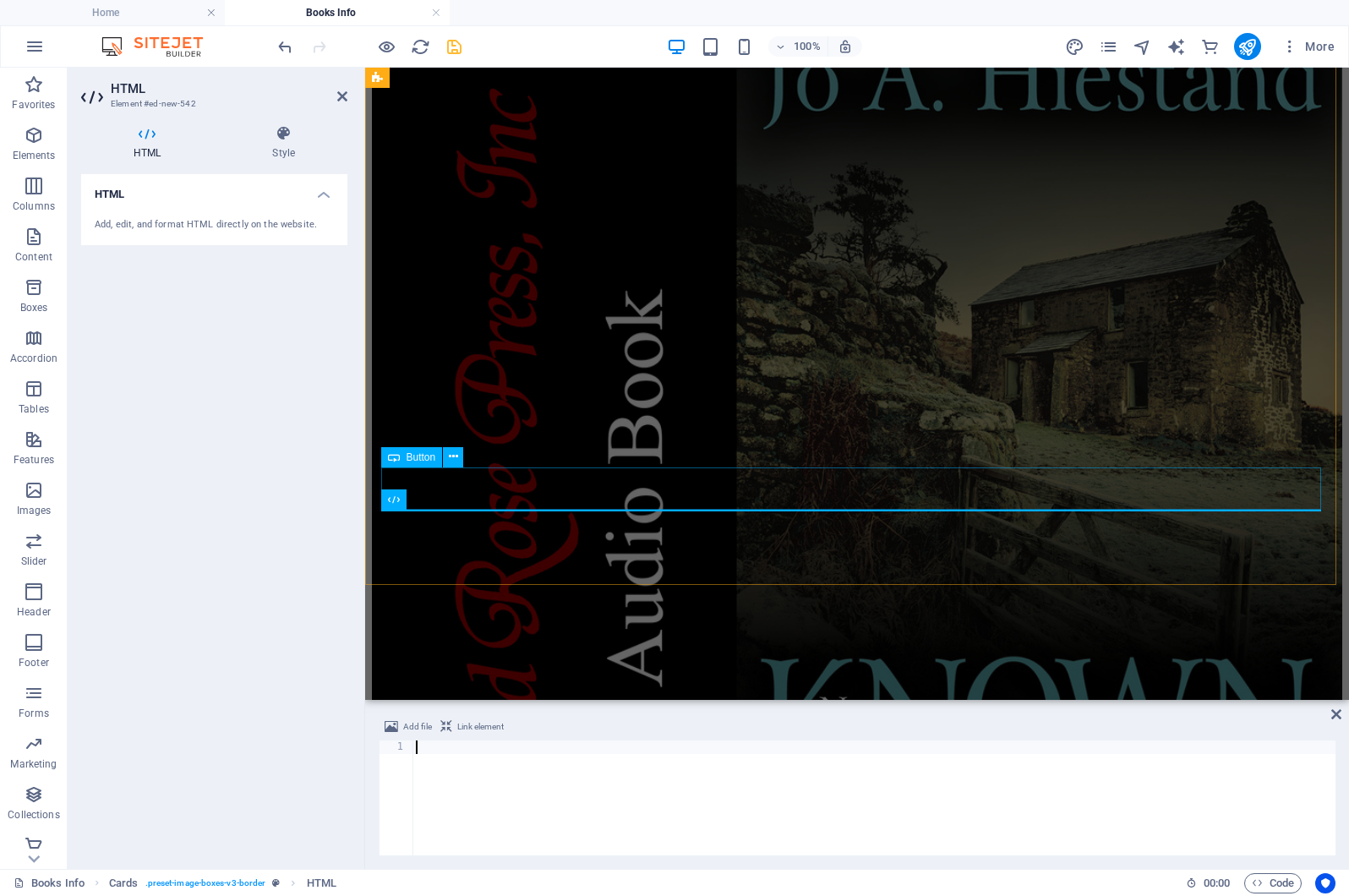
click at [393, 460] on icon at bounding box center [394, 457] width 12 height 20
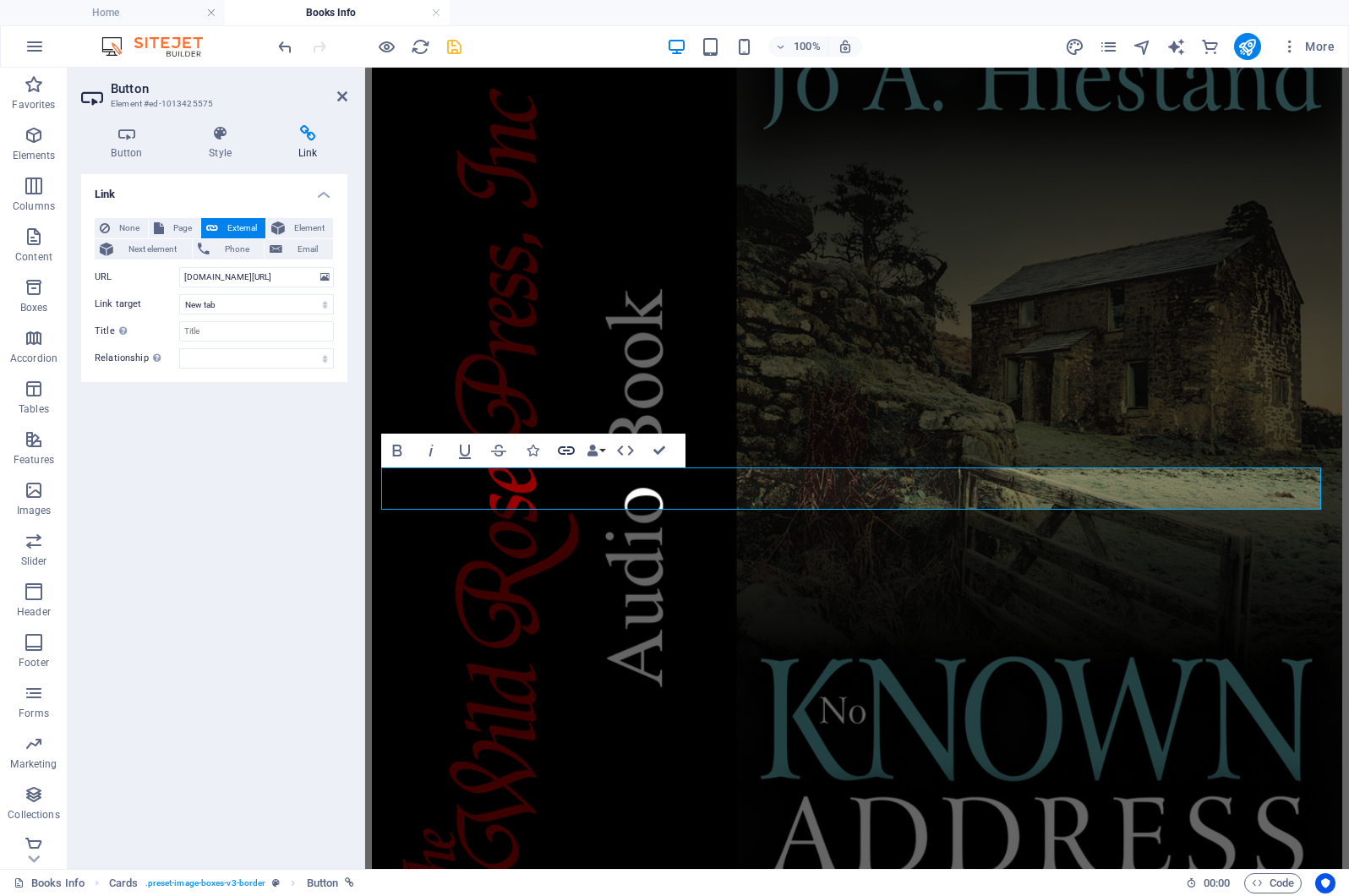
click at [564, 449] on icon "button" at bounding box center [566, 450] width 16 height 9
drag, startPoint x: 250, startPoint y: 279, endPoint x: 140, endPoint y: 274, distance: 110.1
click at [140, 274] on div "URL bit.ly/482vlfa" at bounding box center [214, 277] width 239 height 20
paste input "https://www.audible.com/pd/Versed-in-Murder-Audiobook/B0FSTL6BD2?qid=1759616571…"
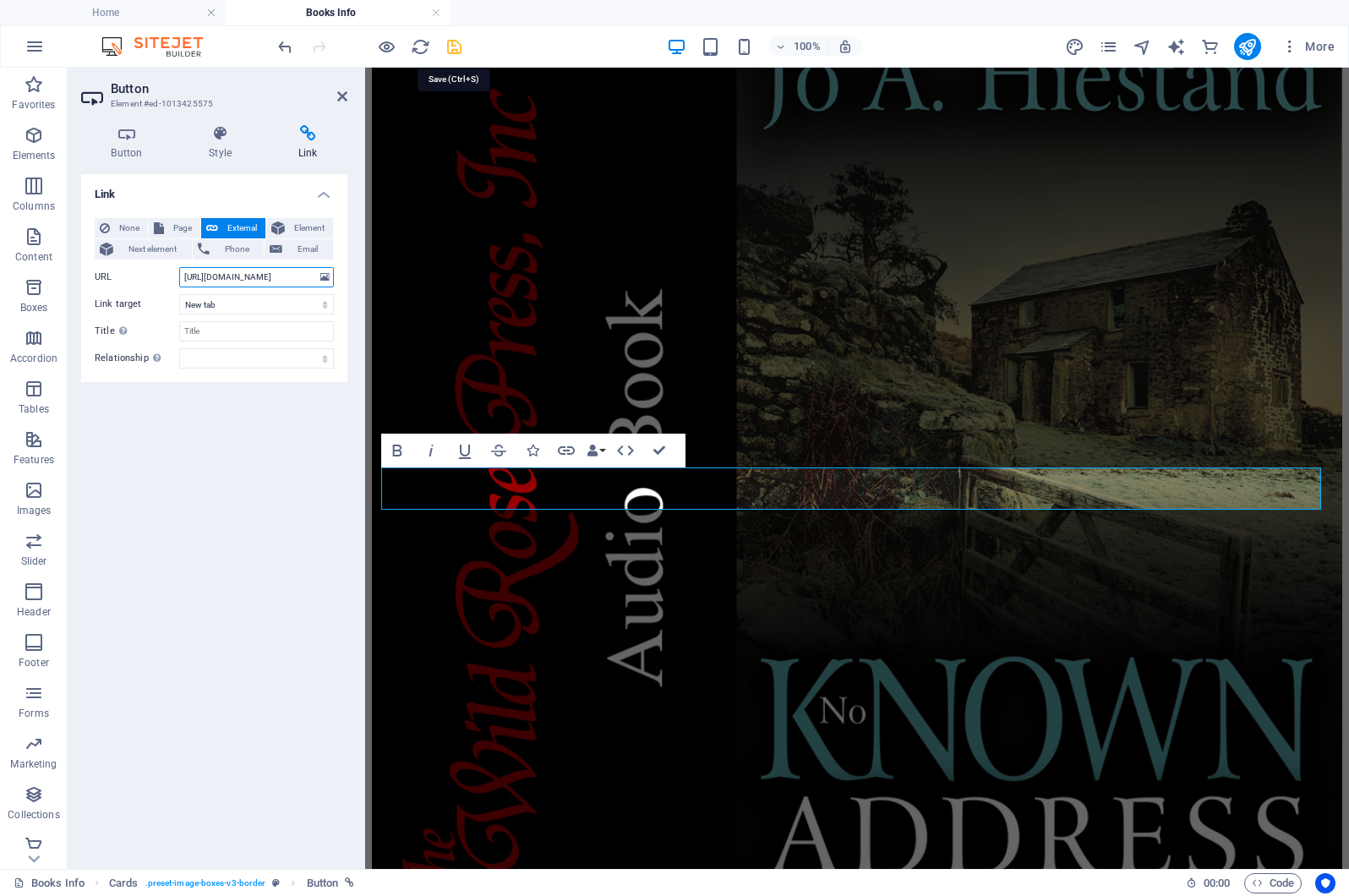
type input "https://www.audible.com/pd/Versed-in-Murder-Audiobook/B0FSTL6BD2?qid=1759616571…"
click at [451, 45] on icon "save" at bounding box center [454, 46] width 19 height 19
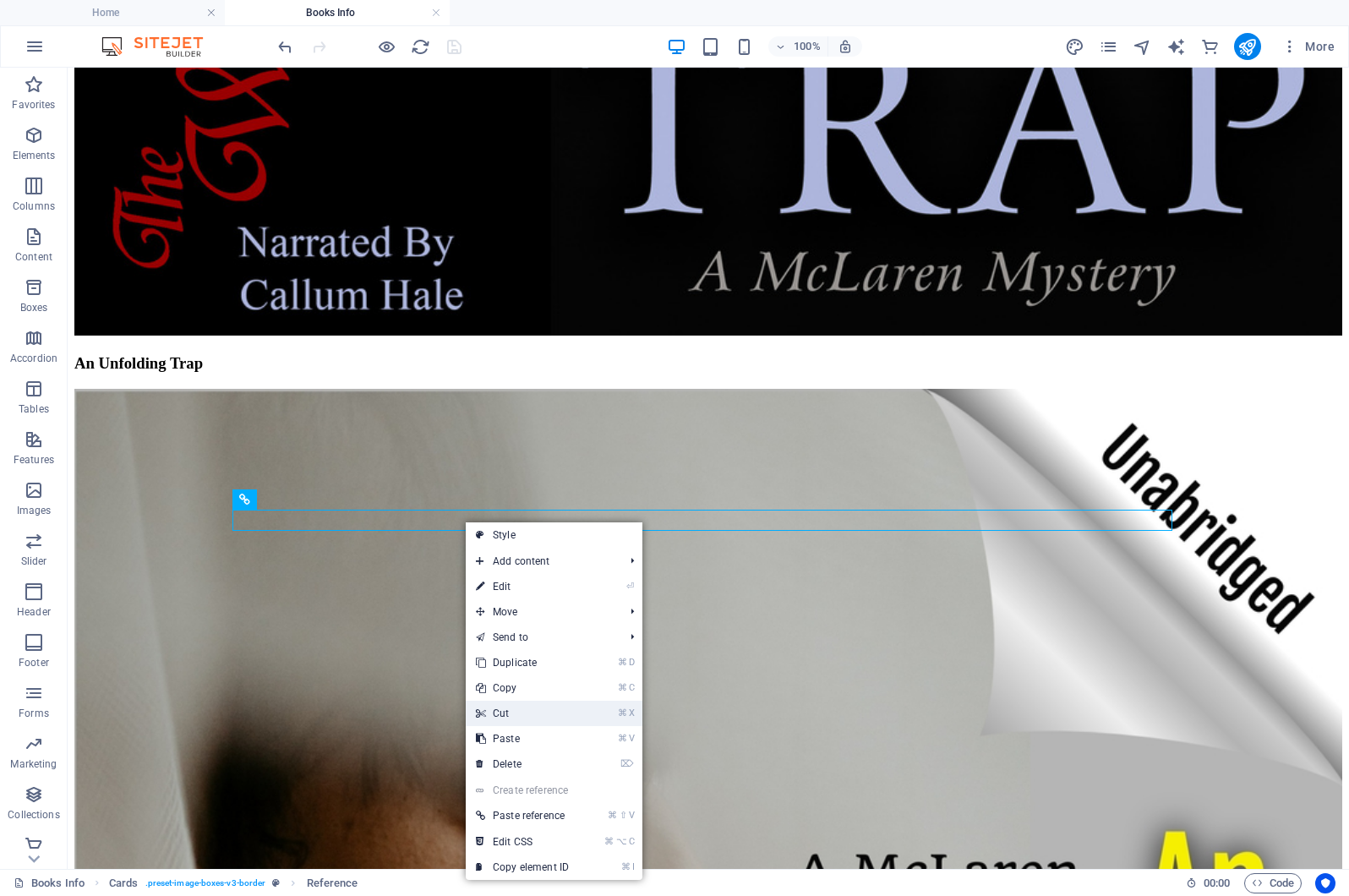
click at [517, 715] on link "⌘ X Cut" at bounding box center [522, 713] width 113 height 25
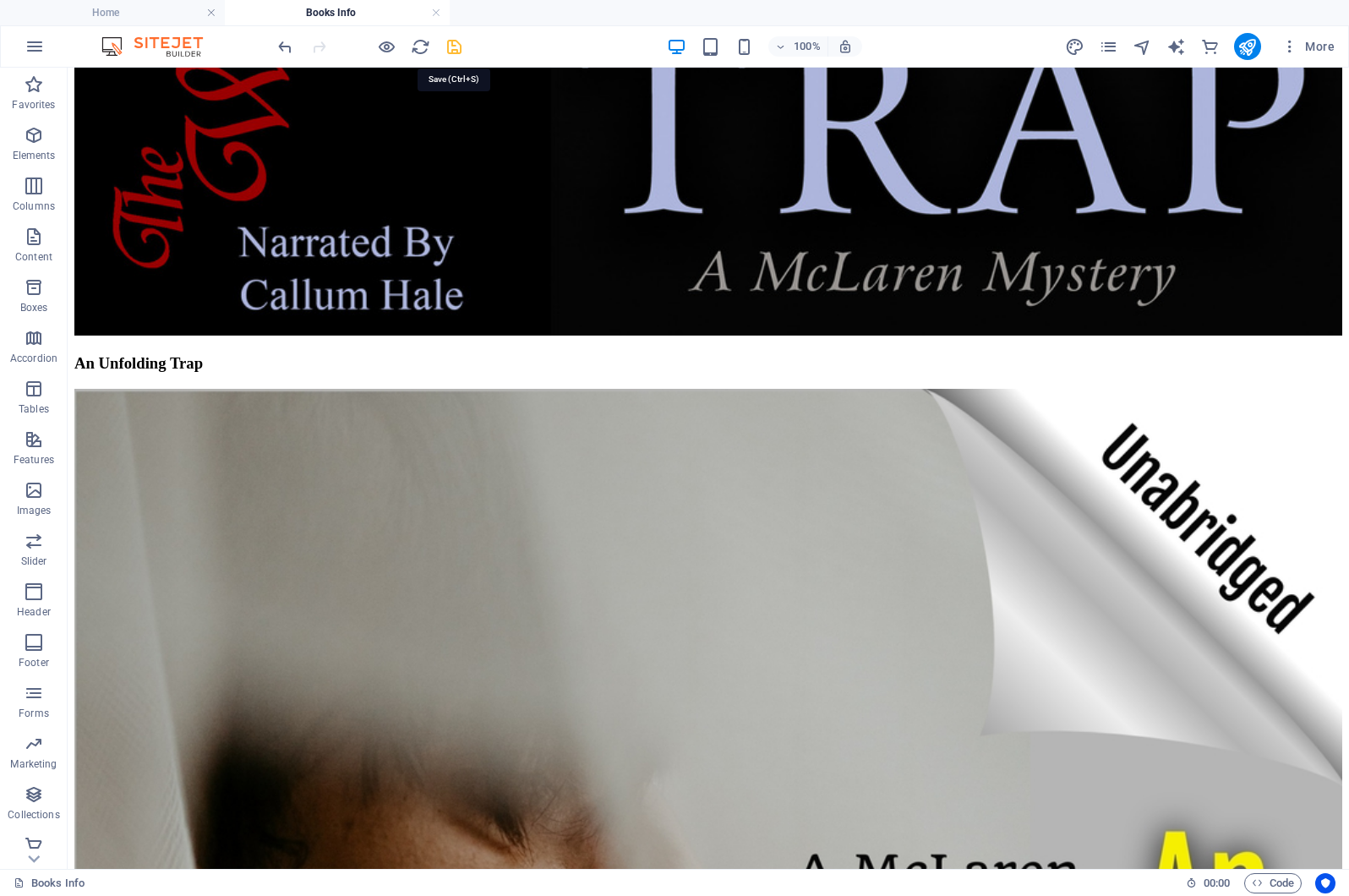
click at [455, 45] on icon "save" at bounding box center [454, 46] width 19 height 19
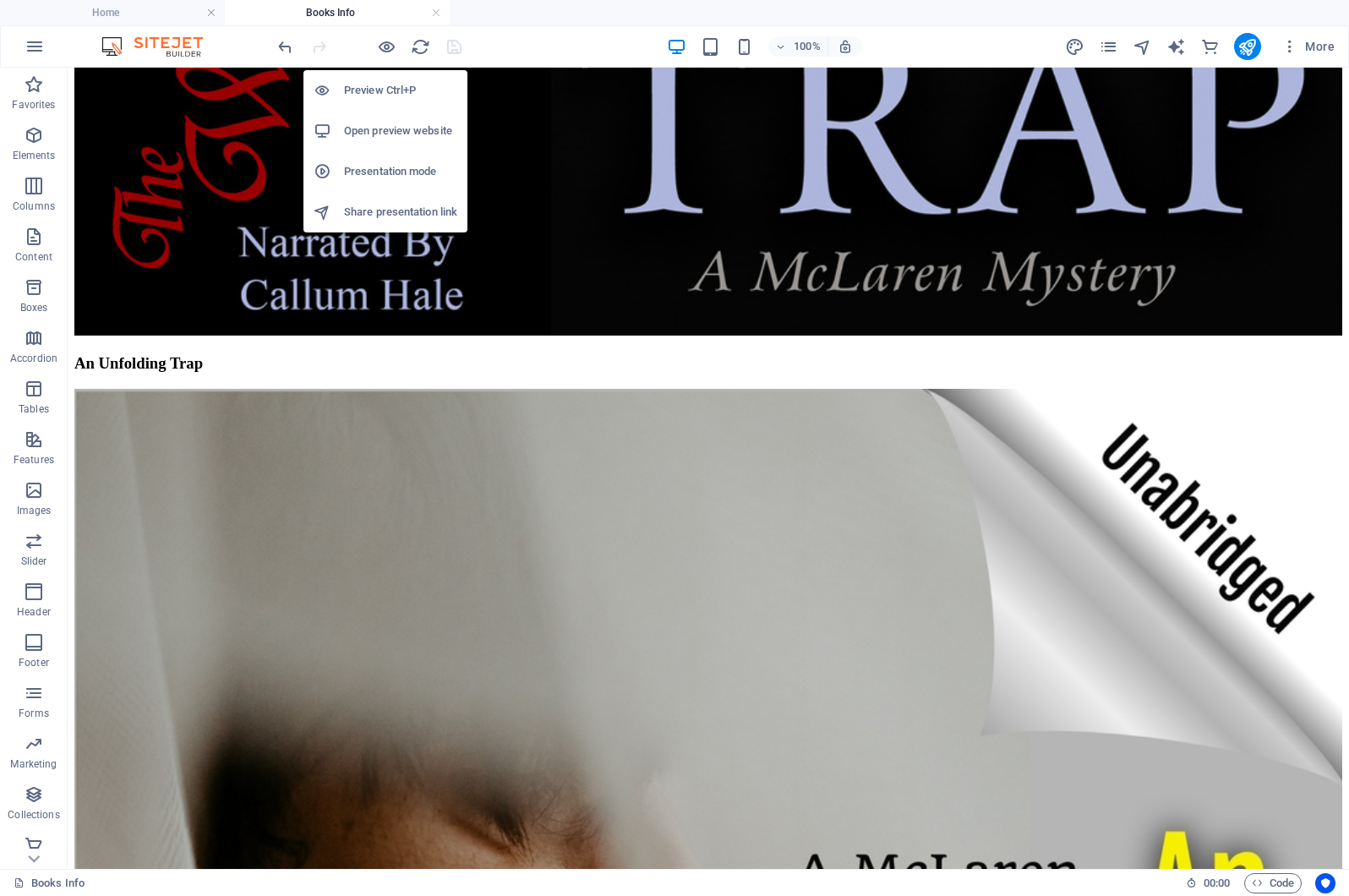
click at [361, 87] on h6 "Preview Ctrl+P" at bounding box center [401, 90] width 113 height 20
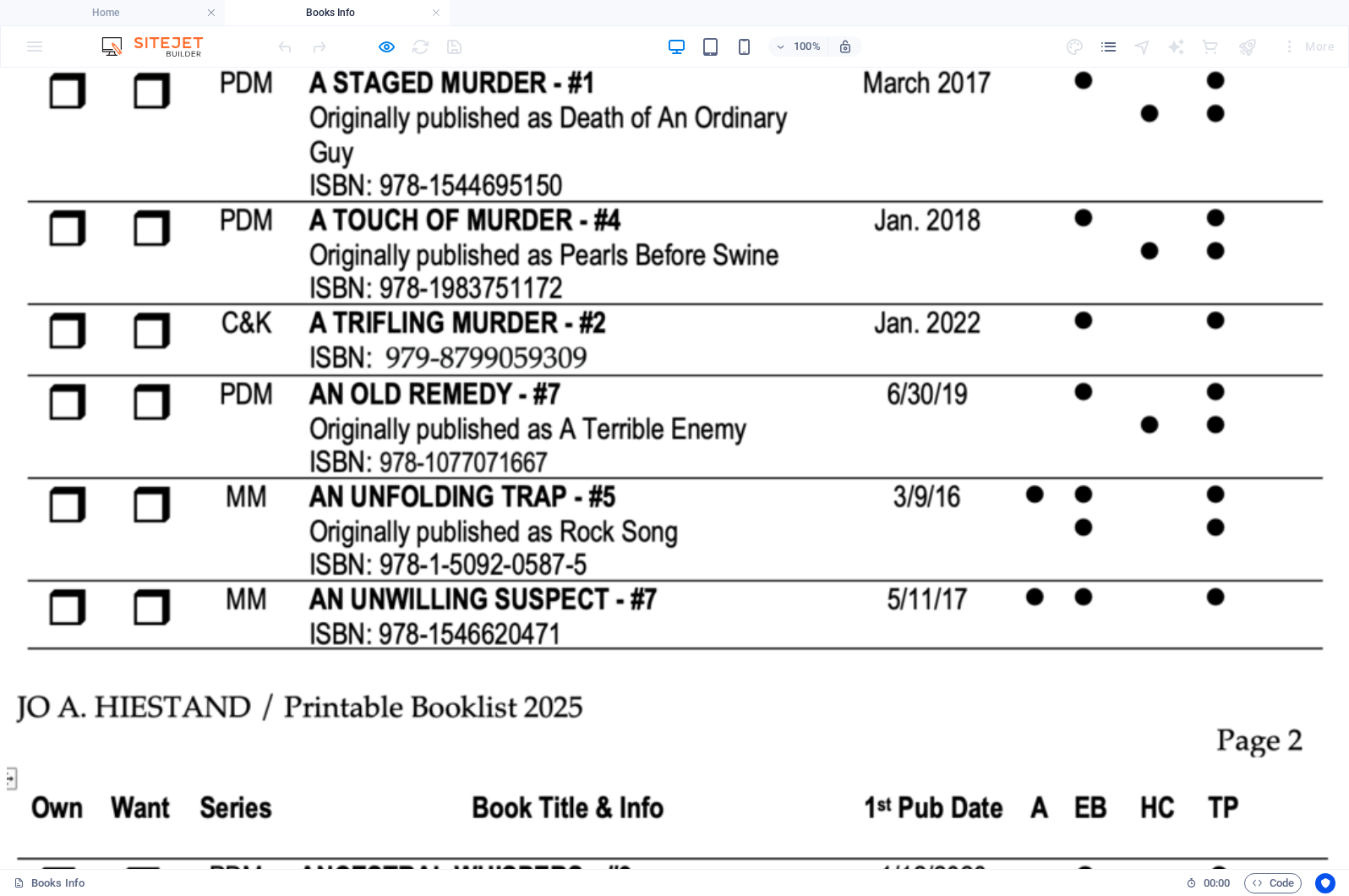
scroll to position [0, 0]
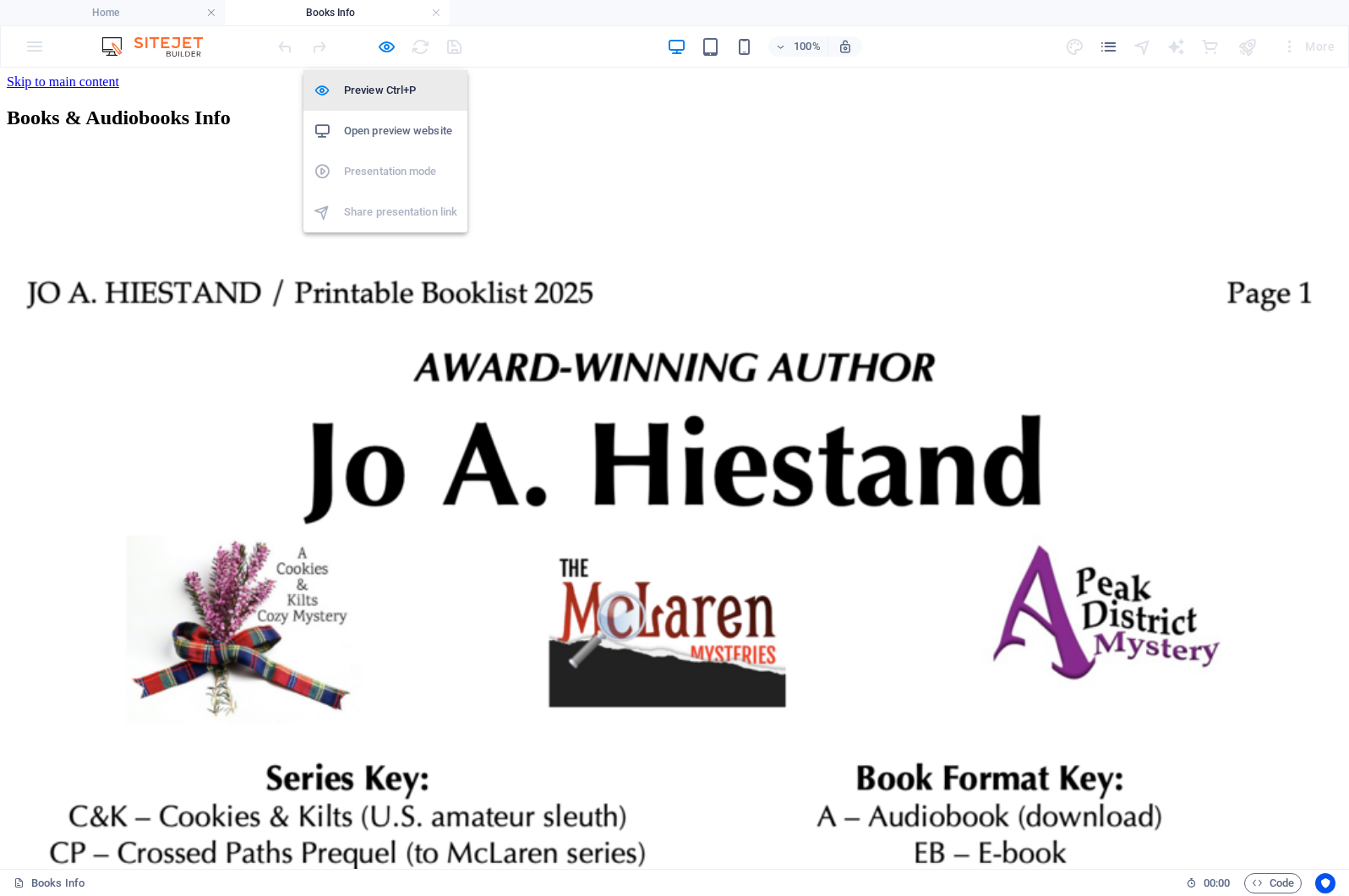
click at [379, 92] on h6 "Preview Ctrl+P" at bounding box center [401, 90] width 113 height 20
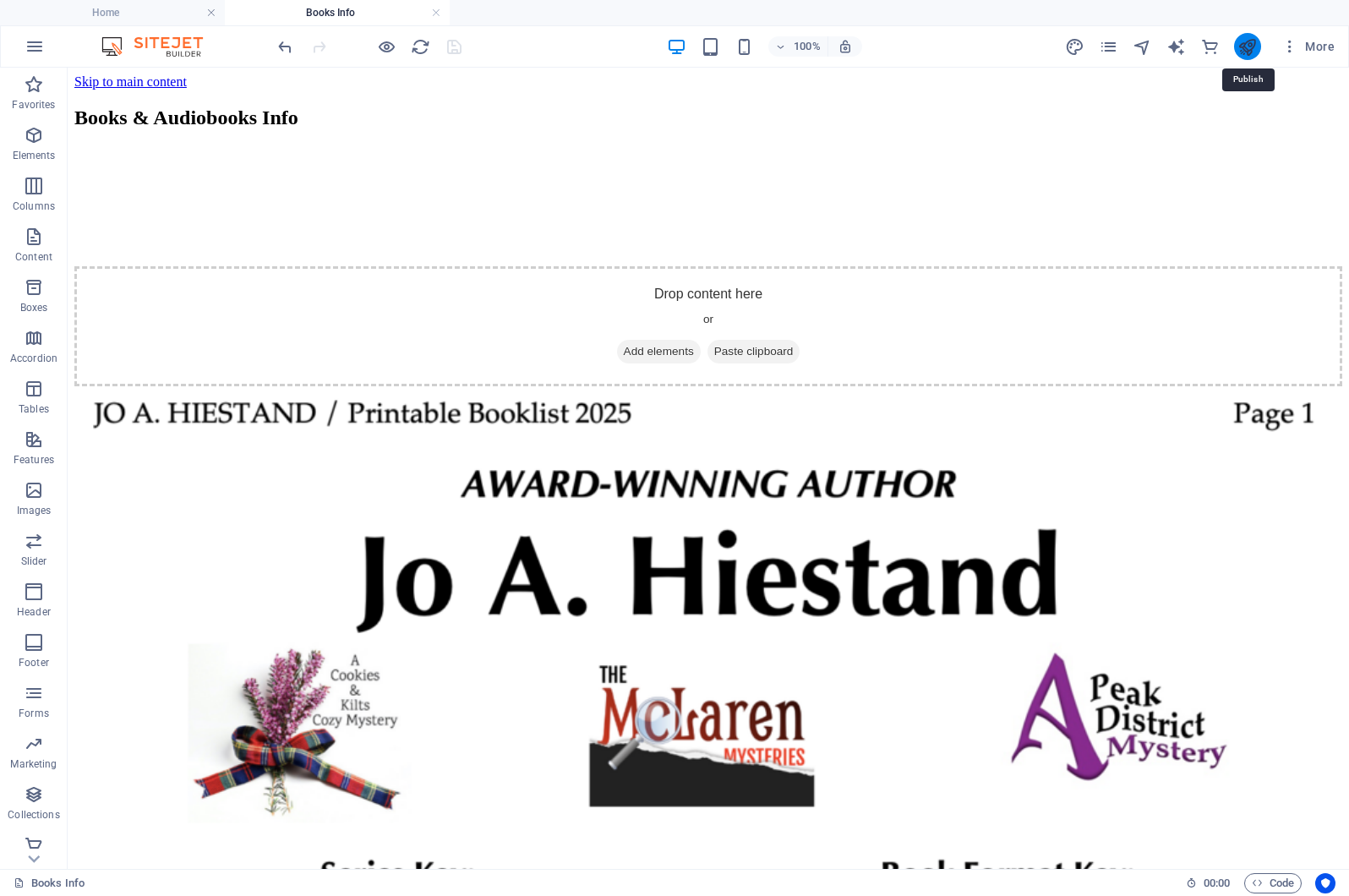
click at [1244, 45] on icon "publish" at bounding box center [1247, 46] width 19 height 19
